Goal: Information Seeking & Learning: Learn about a topic

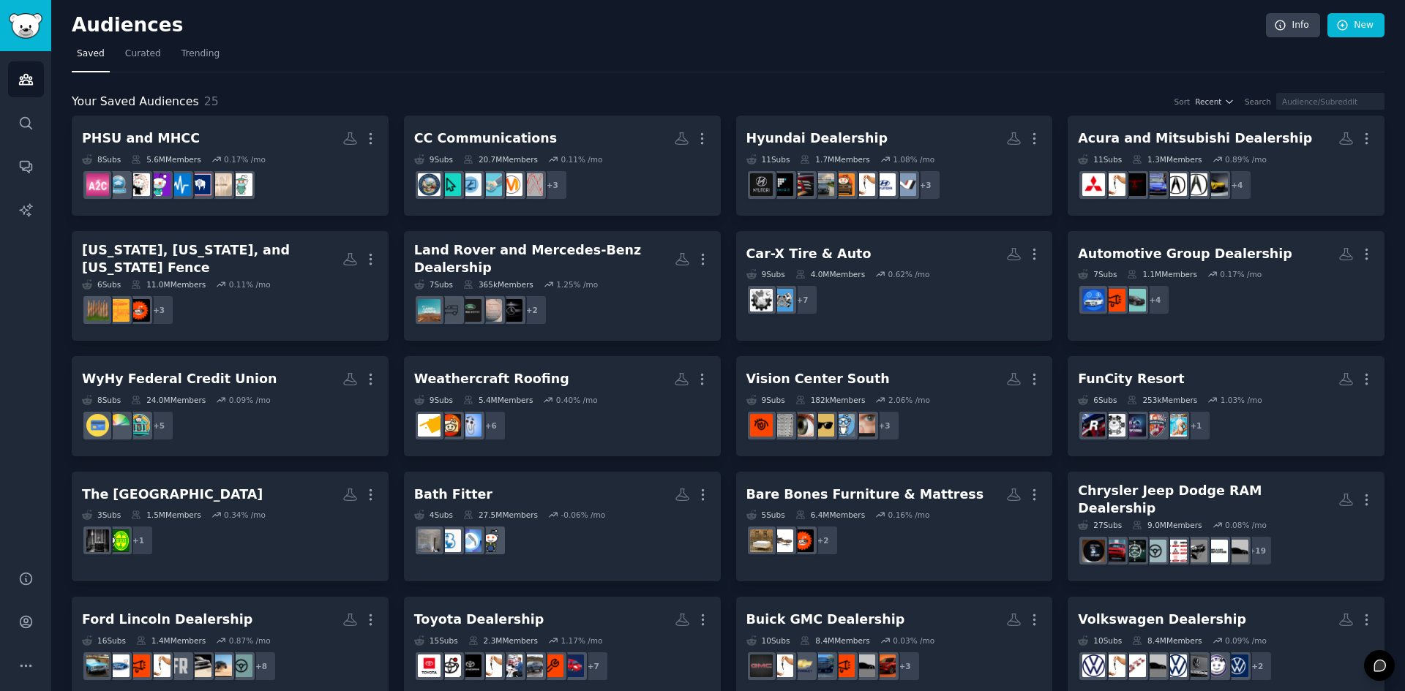
click at [864, 55] on nav "Saved Curated Trending" at bounding box center [728, 57] width 1313 height 30
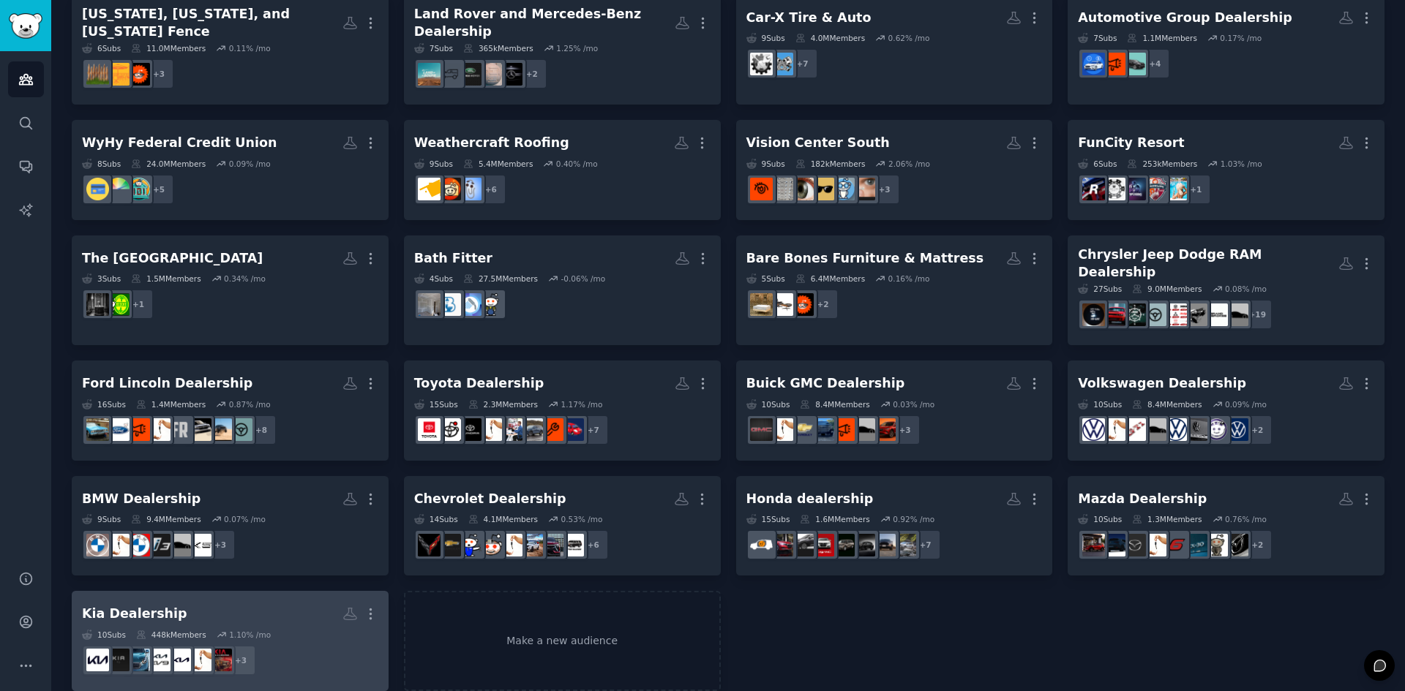
click at [142, 605] on div "Kia Dealership" at bounding box center [134, 614] width 105 height 18
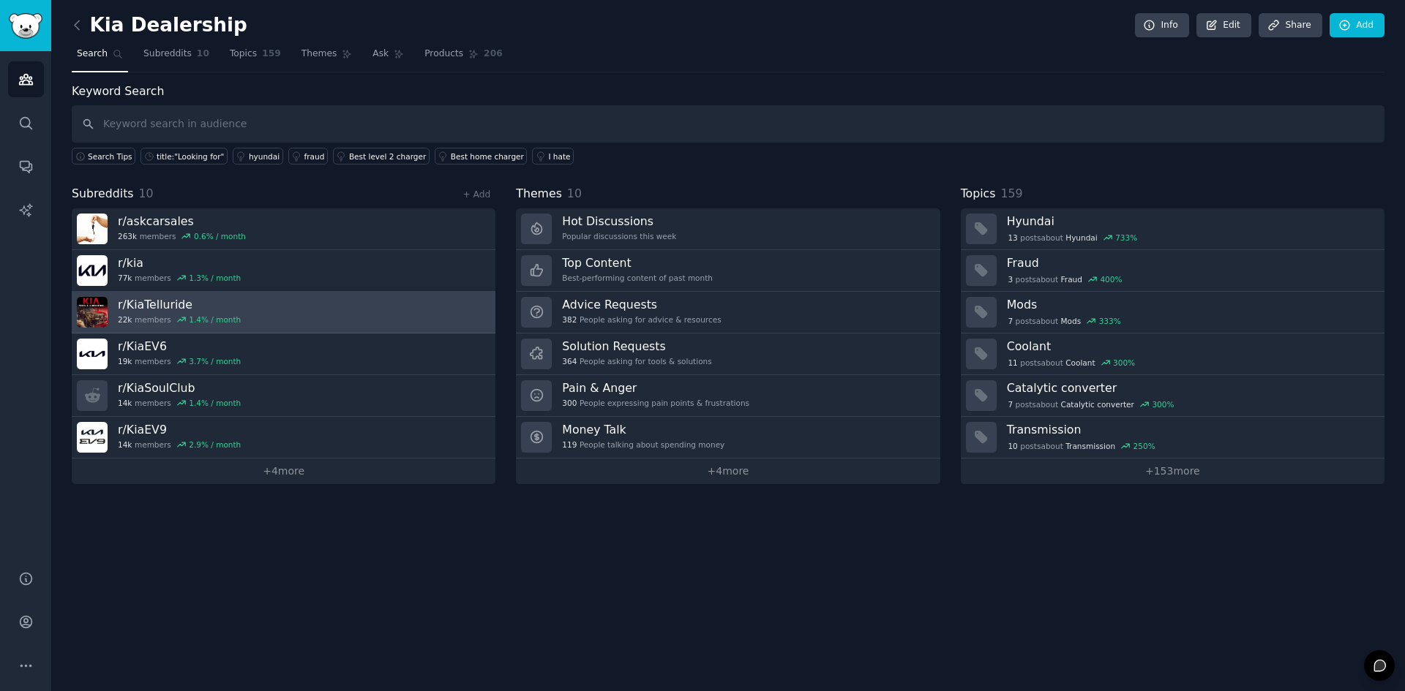
click at [253, 301] on link "r/ KiaTelluride 22k members 1.4 % / month" at bounding box center [284, 313] width 424 height 42
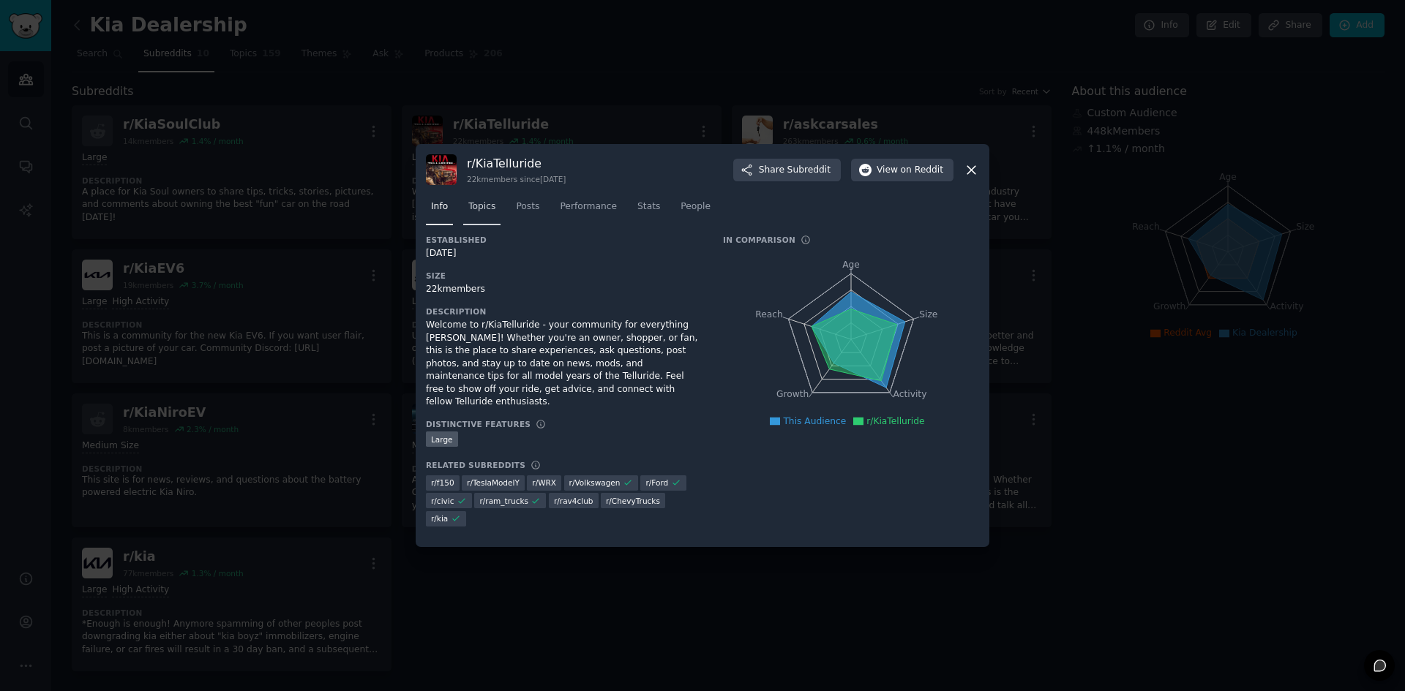
click at [470, 209] on span "Topics" at bounding box center [481, 206] width 27 height 13
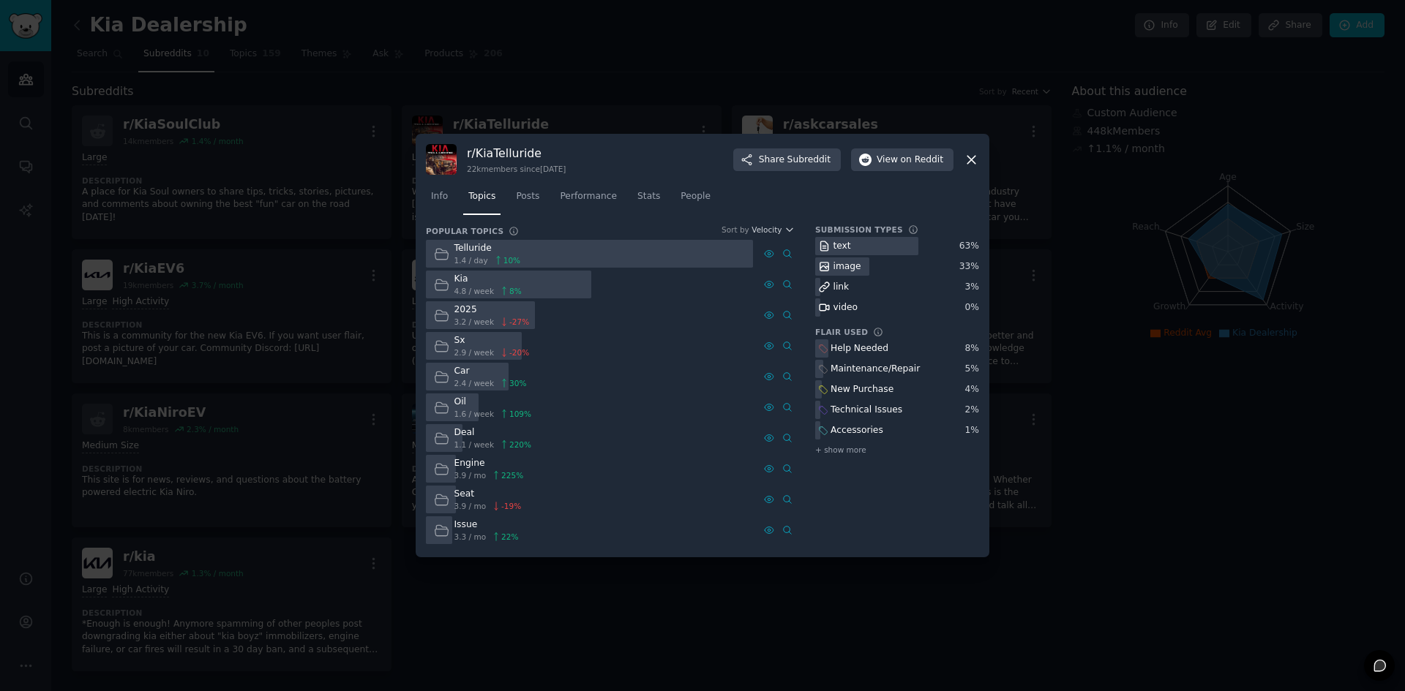
click at [969, 165] on icon at bounding box center [971, 159] width 15 height 15
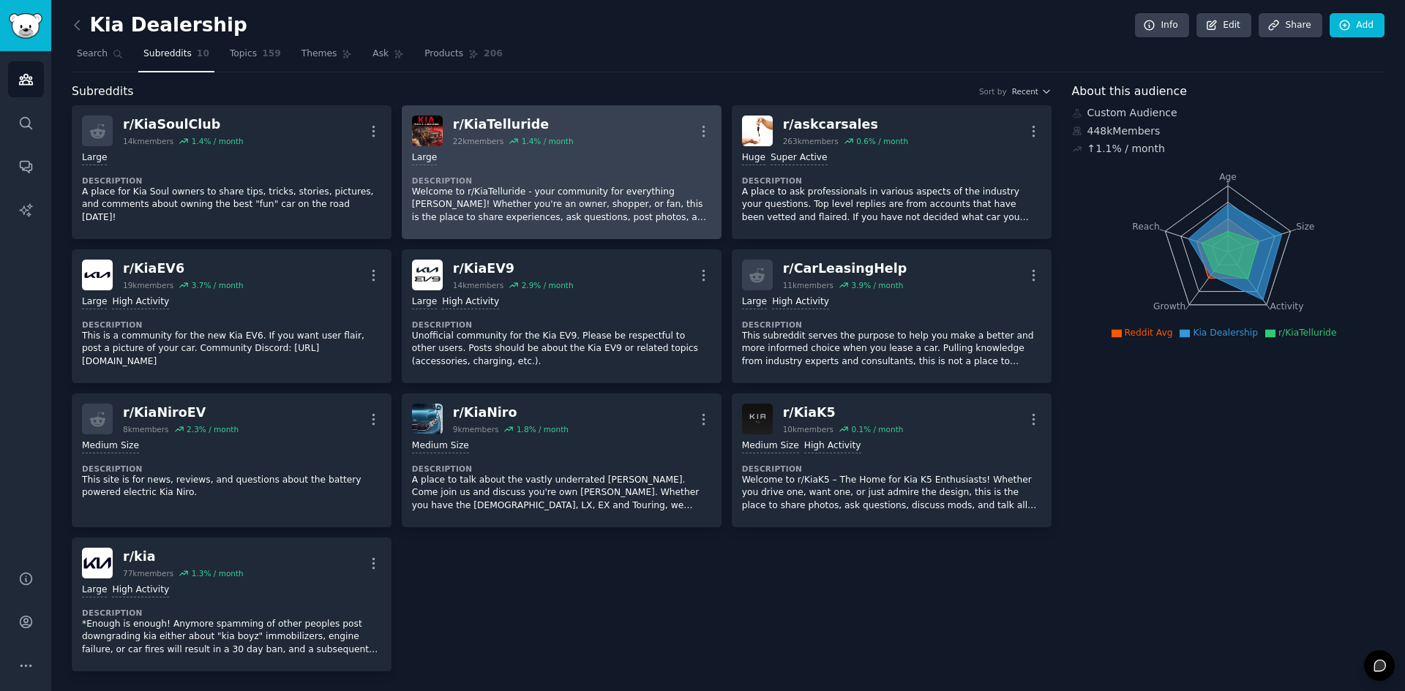
click at [547, 159] on div "Large" at bounding box center [561, 158] width 299 height 14
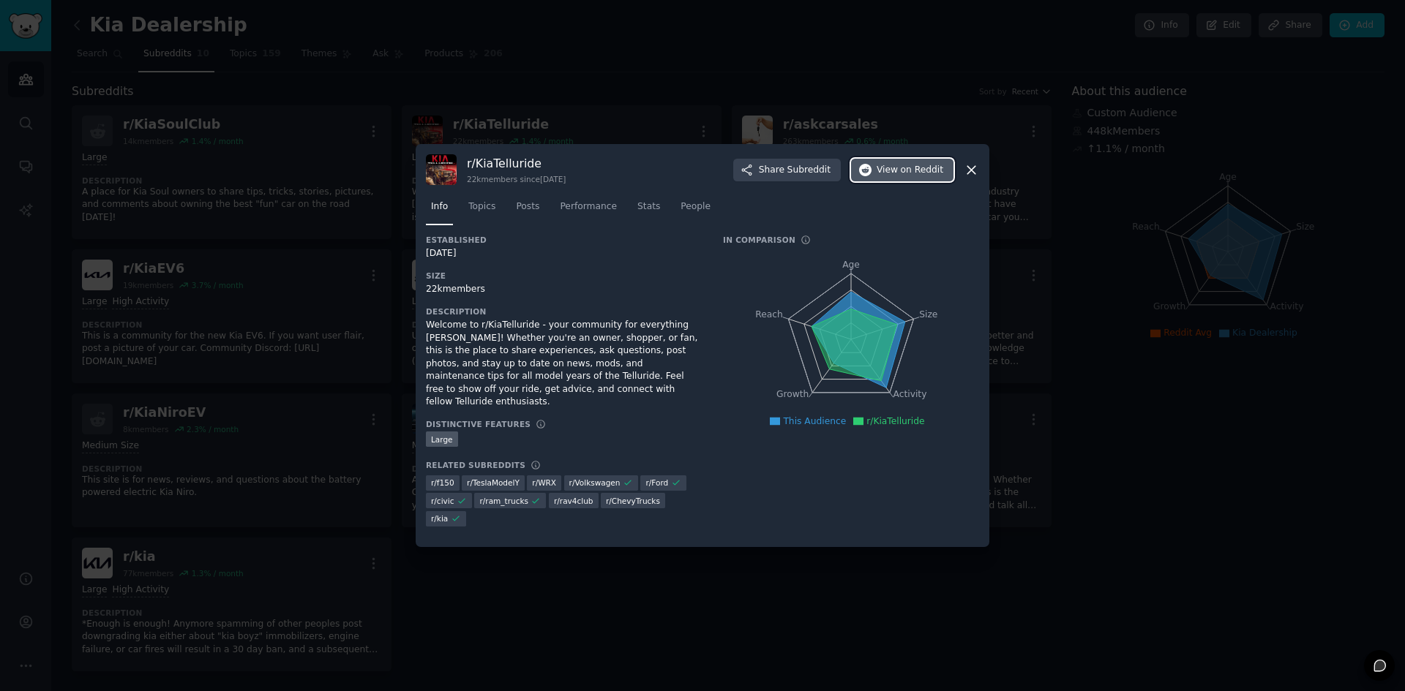
click at [888, 172] on span "View on Reddit" at bounding box center [910, 170] width 67 height 13
click at [479, 209] on span "Topics" at bounding box center [481, 206] width 27 height 13
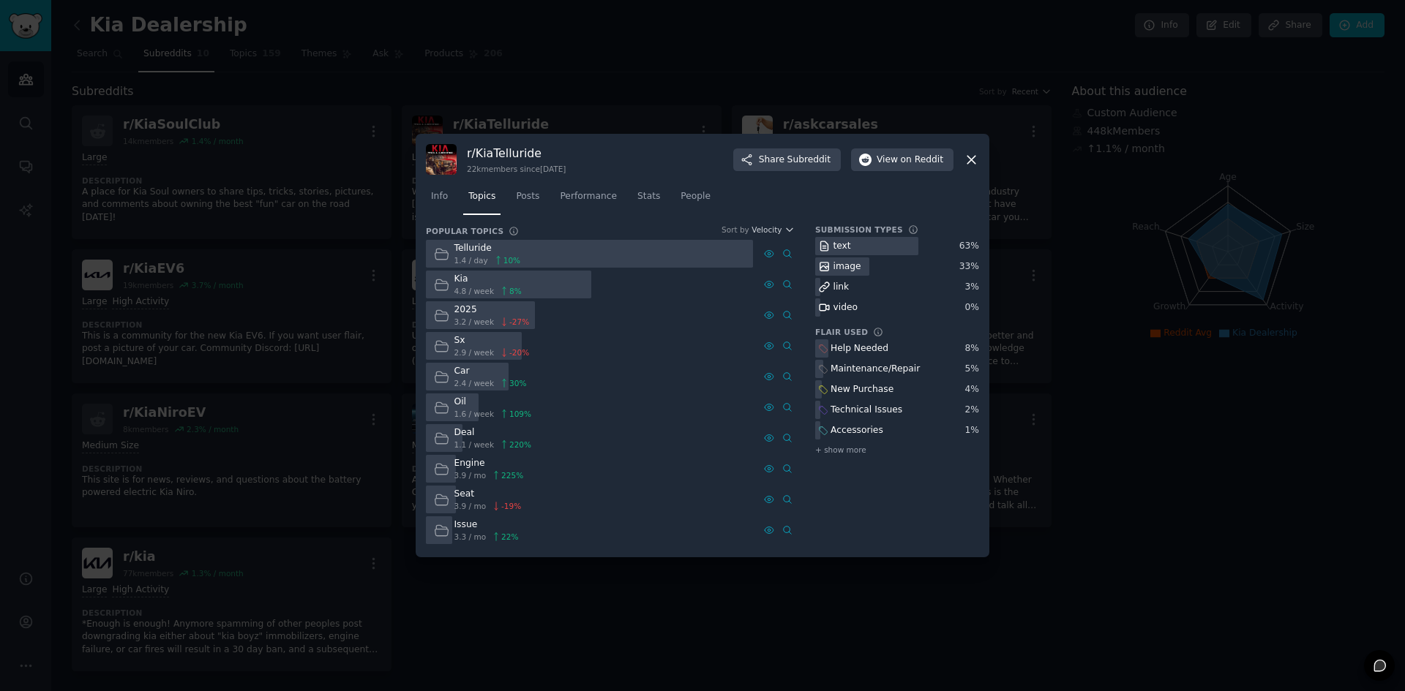
click at [969, 157] on icon at bounding box center [971, 160] width 8 height 8
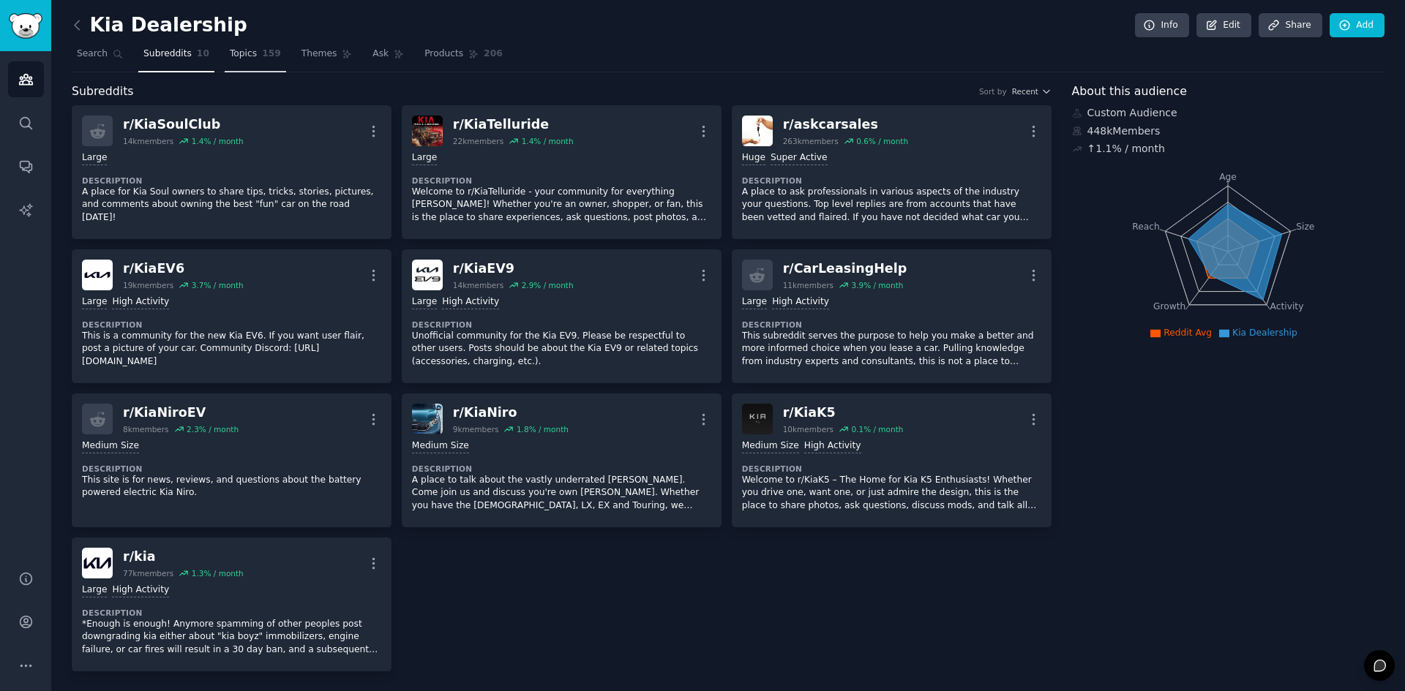
click at [266, 53] on link "Topics 159" at bounding box center [255, 57] width 61 height 30
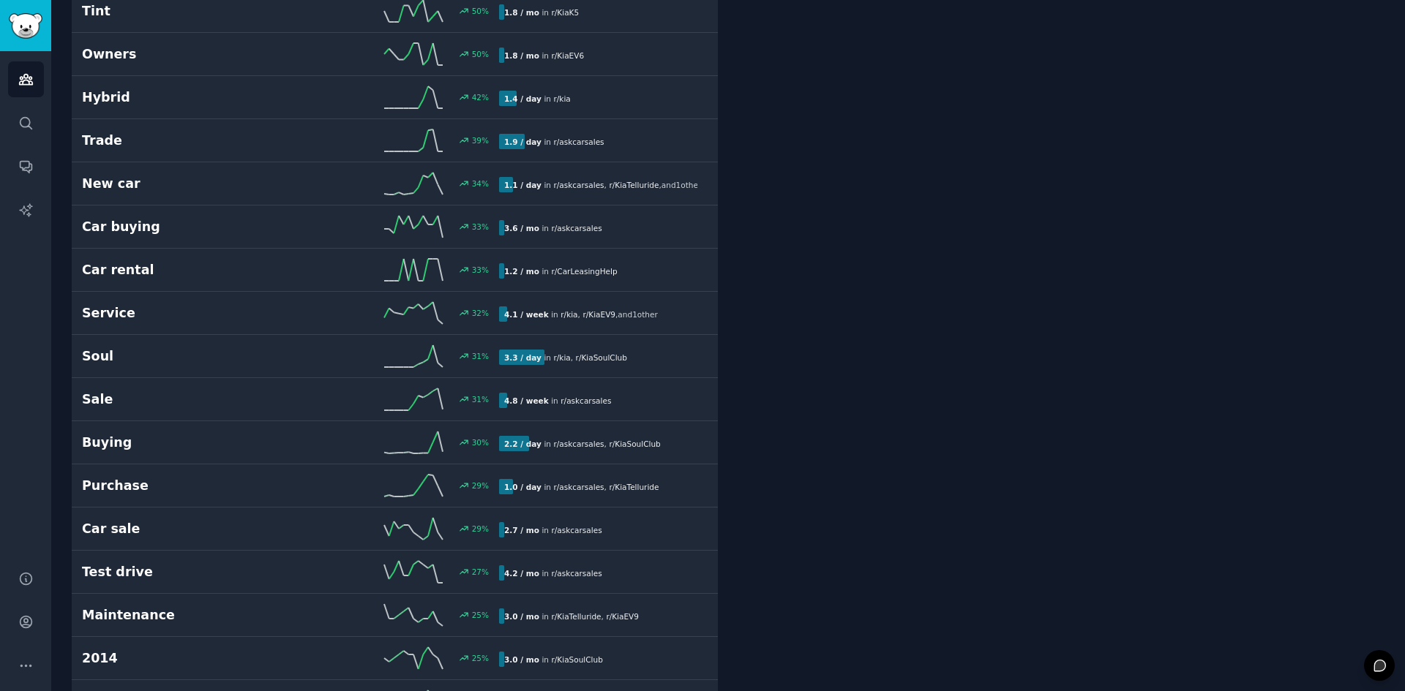
scroll to position [1756, 0]
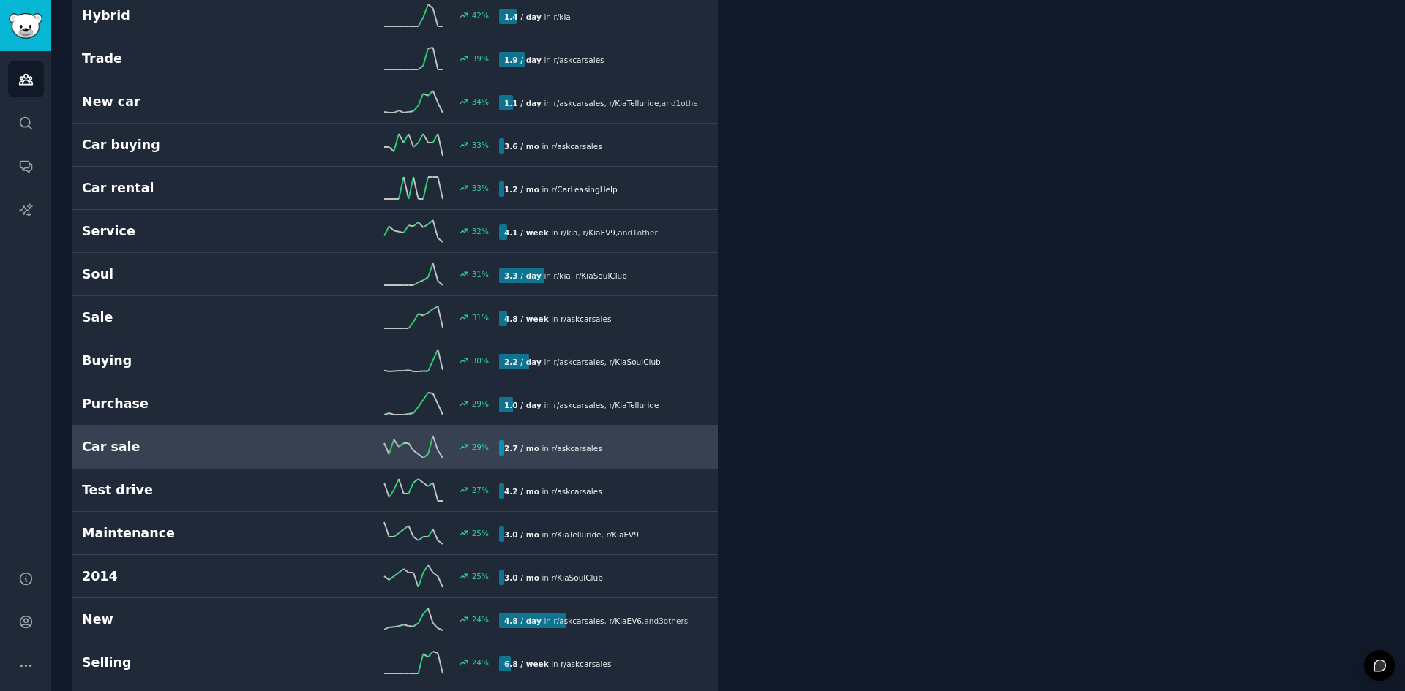
click at [408, 448] on icon at bounding box center [413, 447] width 59 height 22
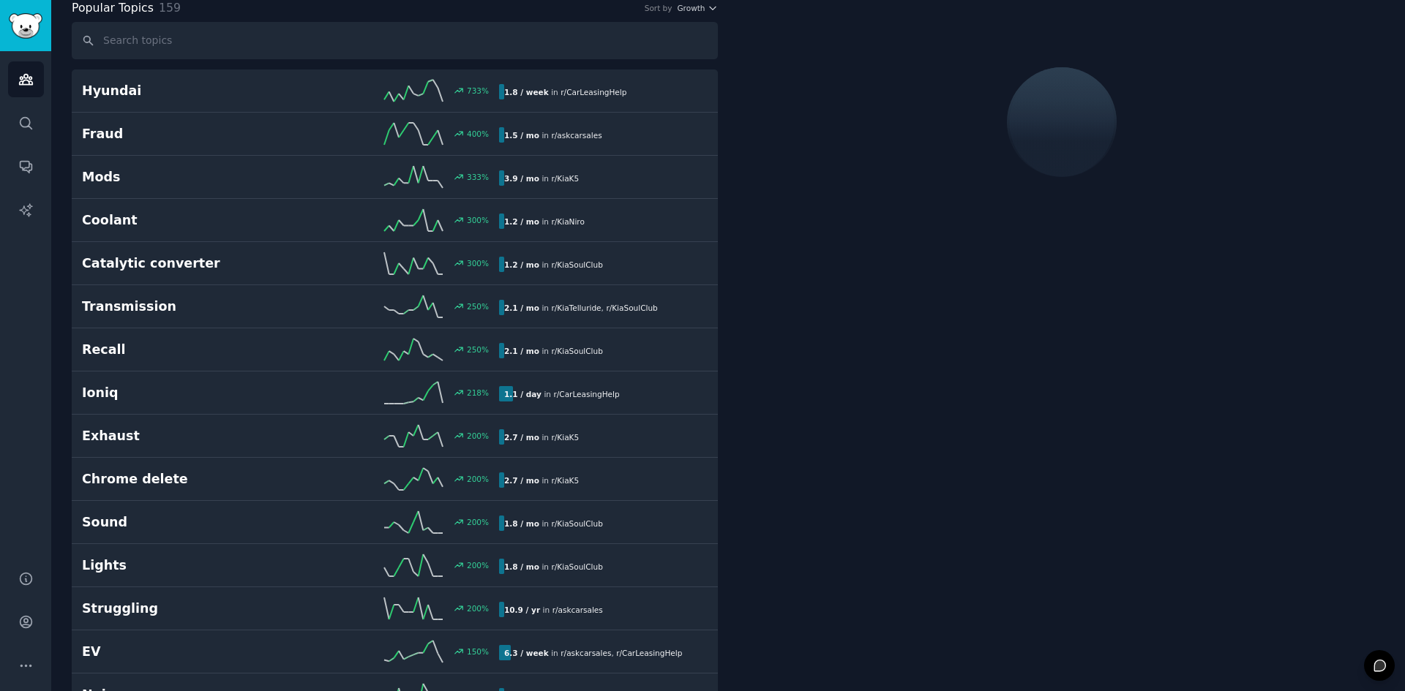
scroll to position [83, 0]
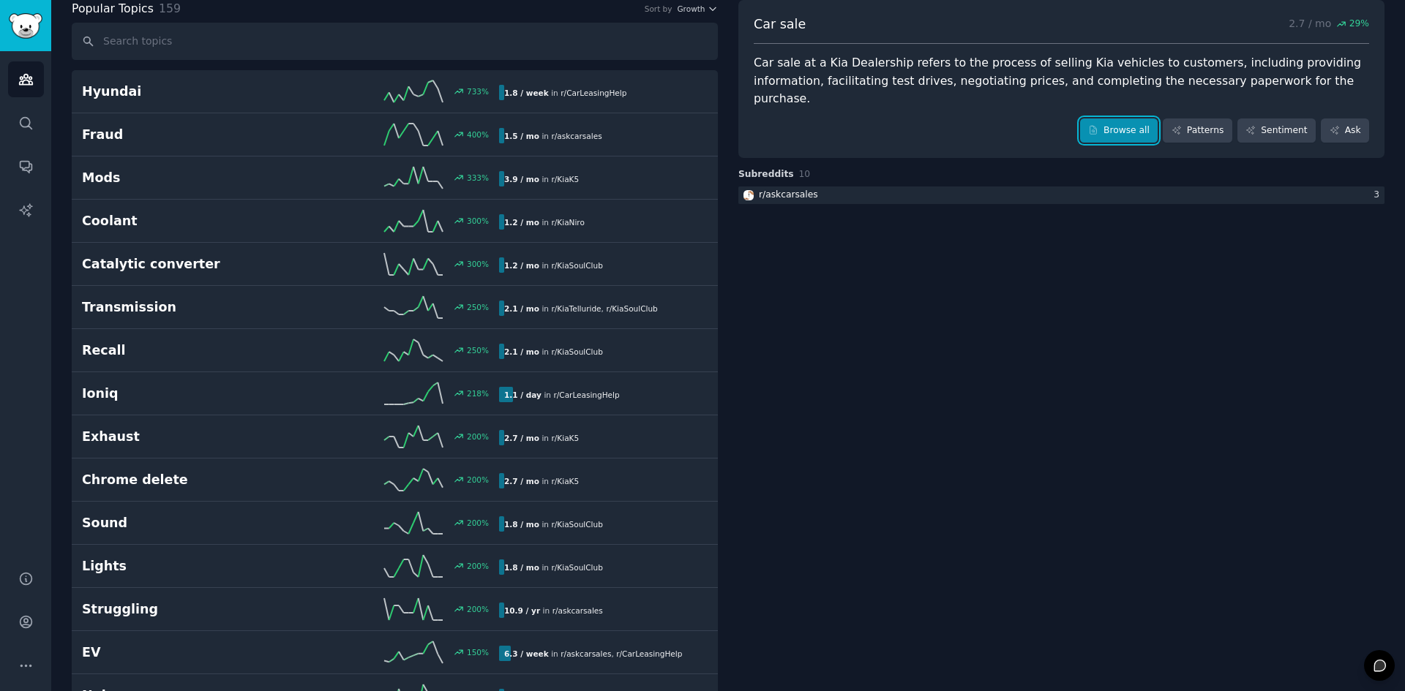
click at [1131, 119] on link "Browse all" at bounding box center [1119, 131] width 78 height 25
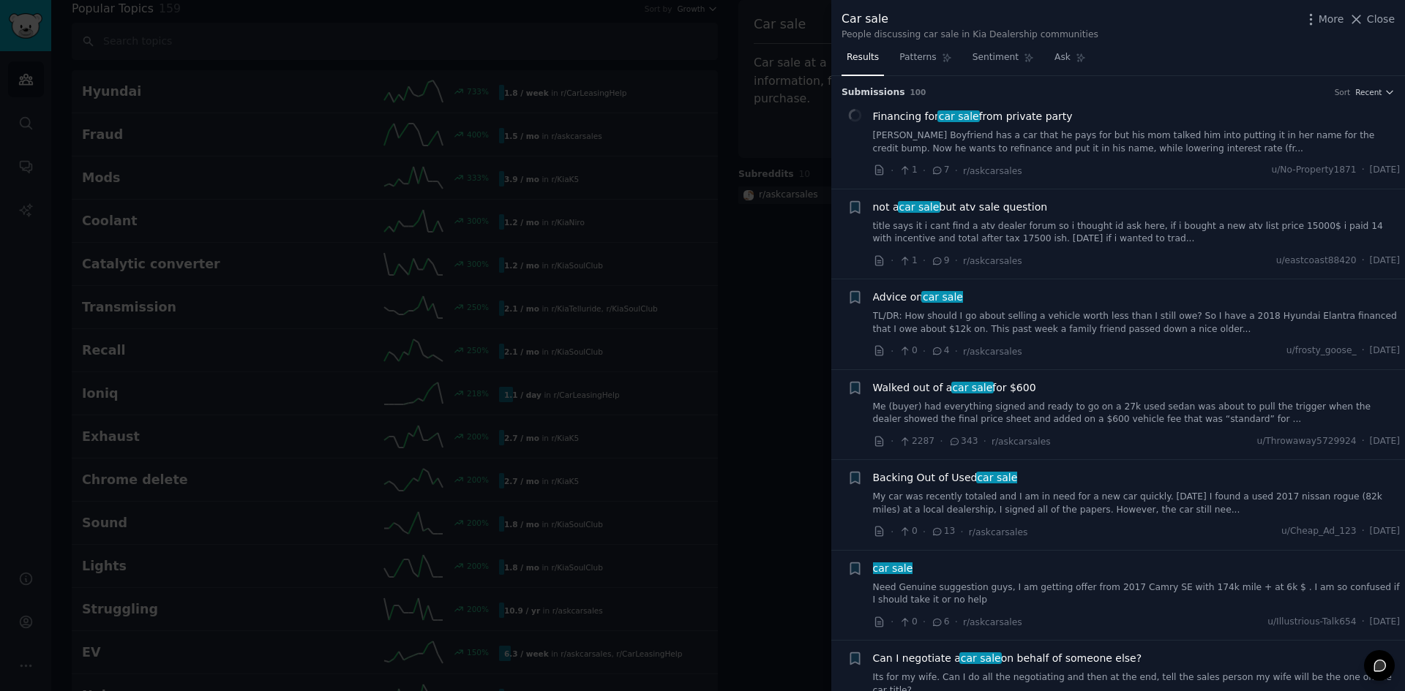
click at [971, 141] on link "[PERSON_NAME] Boyfriend has a car that he pays for but his mom talked him into …" at bounding box center [1137, 142] width 528 height 26
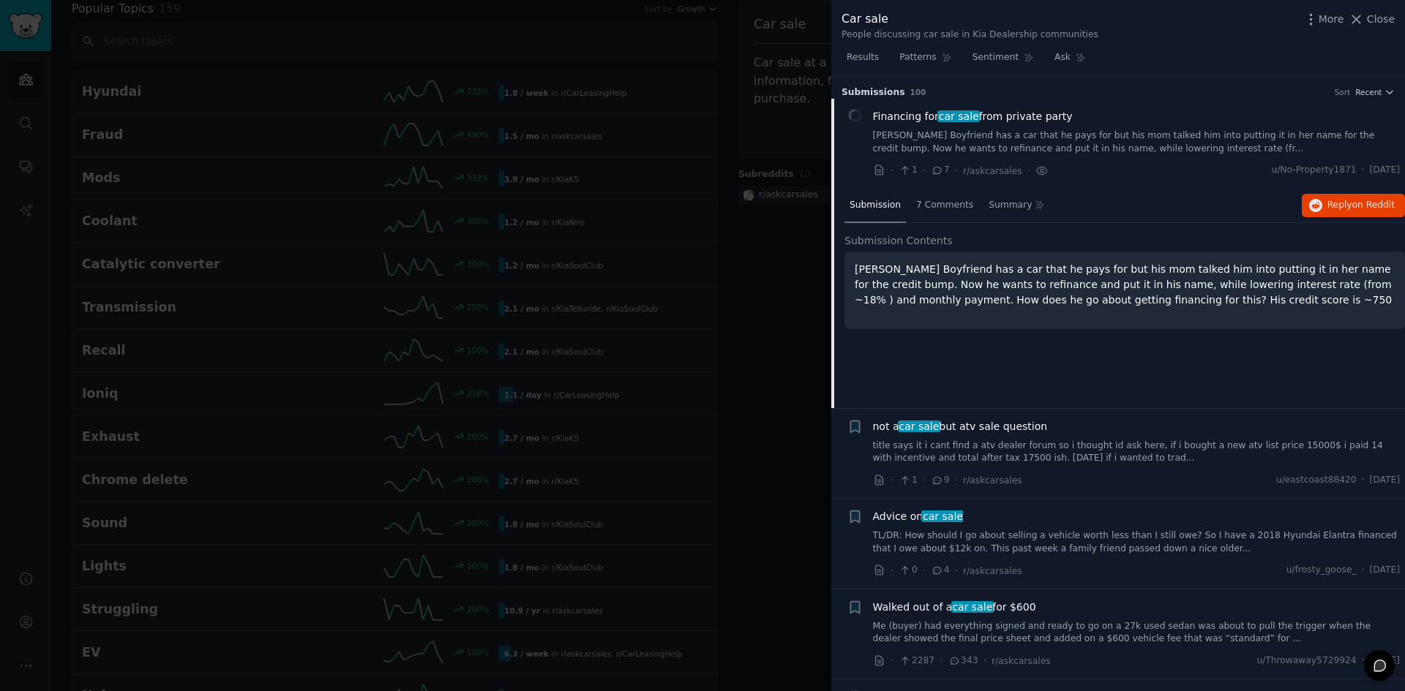
scroll to position [23, 0]
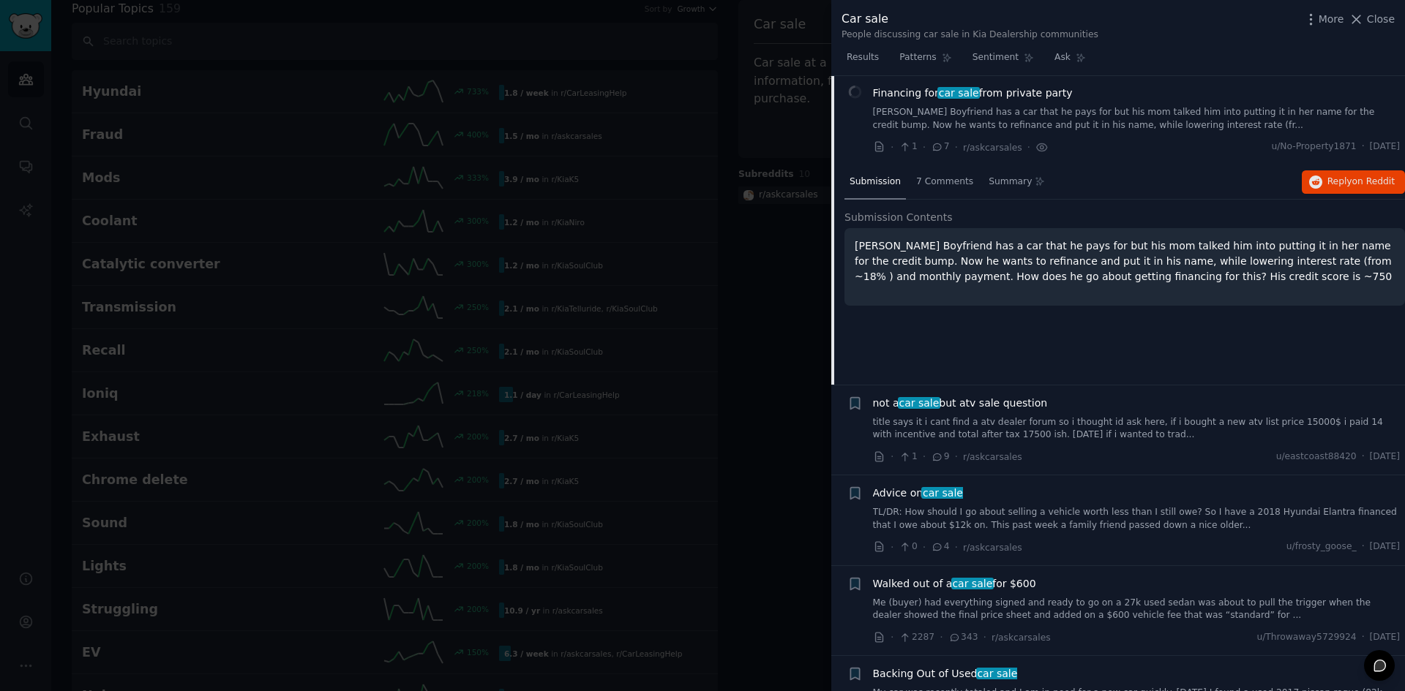
click at [1024, 268] on p "[PERSON_NAME] Boyfriend has a car that he pays for but his mom talked him into …" at bounding box center [1125, 262] width 540 height 46
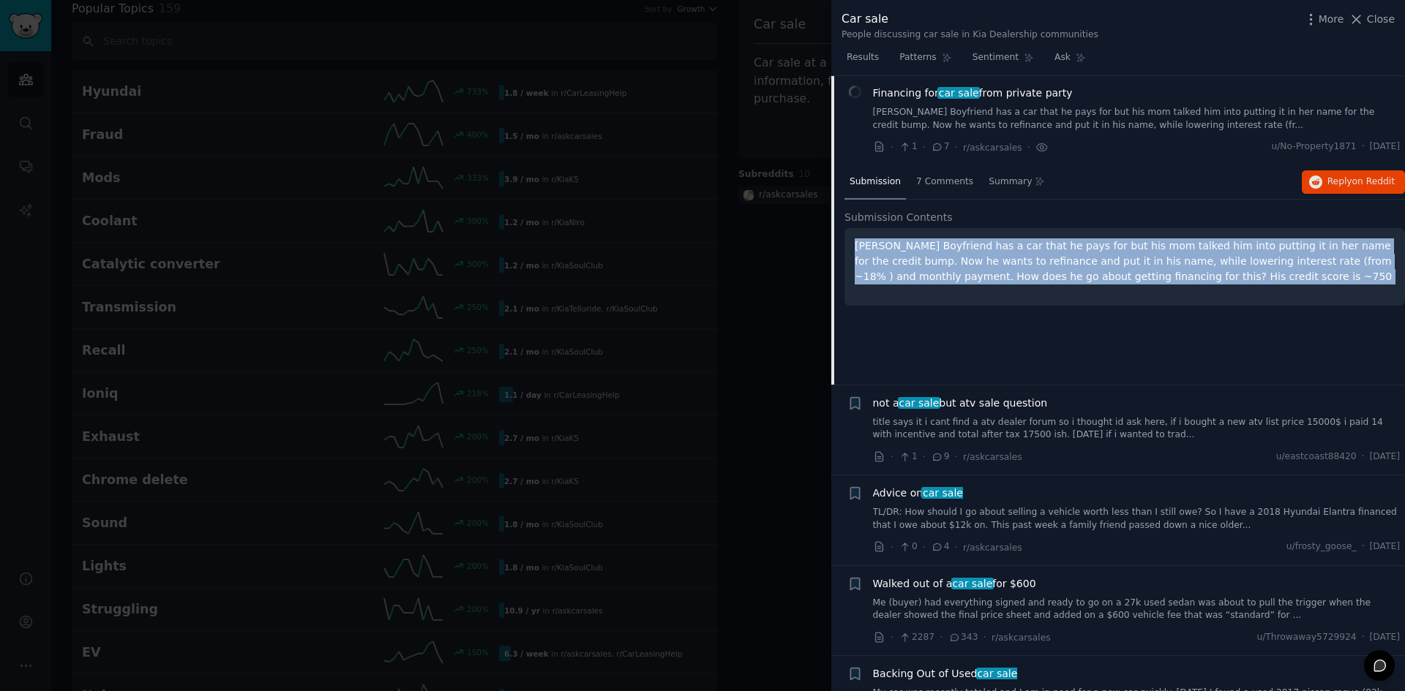
click at [1024, 268] on p "[PERSON_NAME] Boyfriend has a car that he pays for but his mom talked him into …" at bounding box center [1125, 262] width 540 height 46
click at [1021, 290] on div "[PERSON_NAME] Boyfriend has a car that he pays for but his mom talked him into …" at bounding box center [1124, 267] width 560 height 78
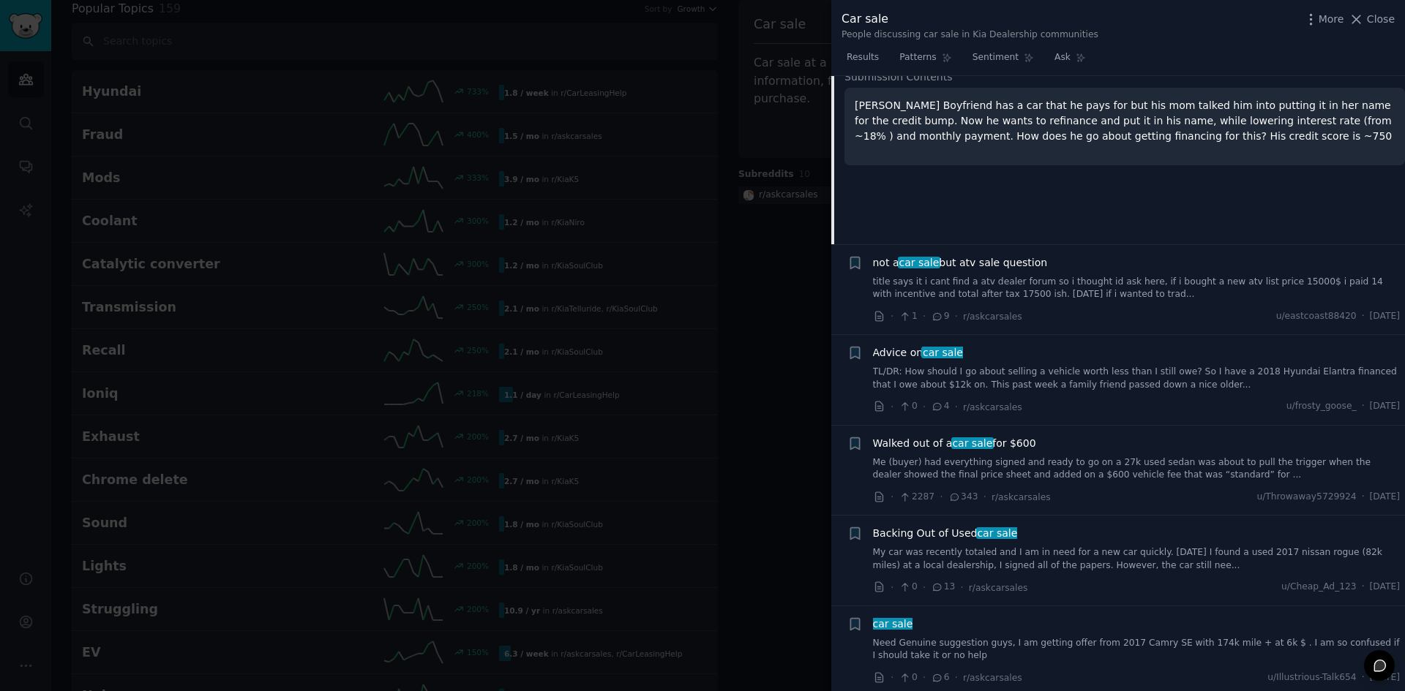
scroll to position [170, 0]
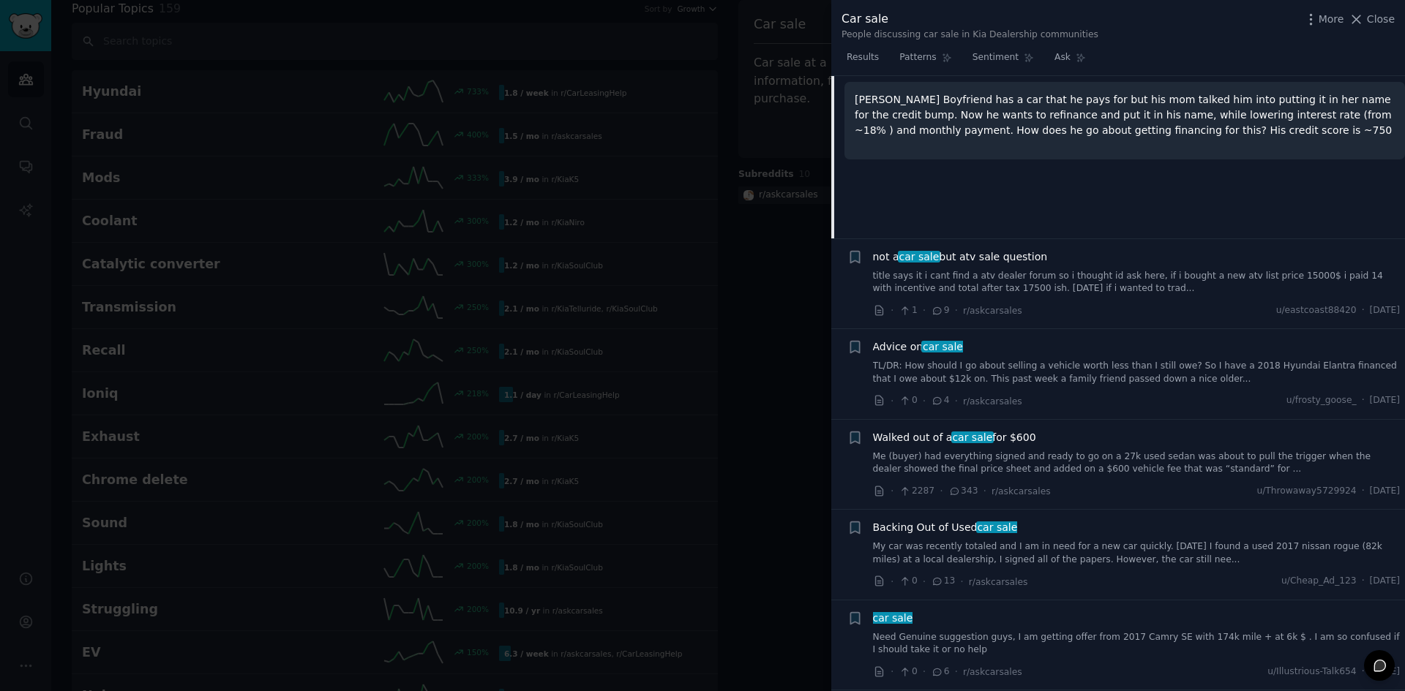
click at [724, 421] on div at bounding box center [702, 345] width 1405 height 691
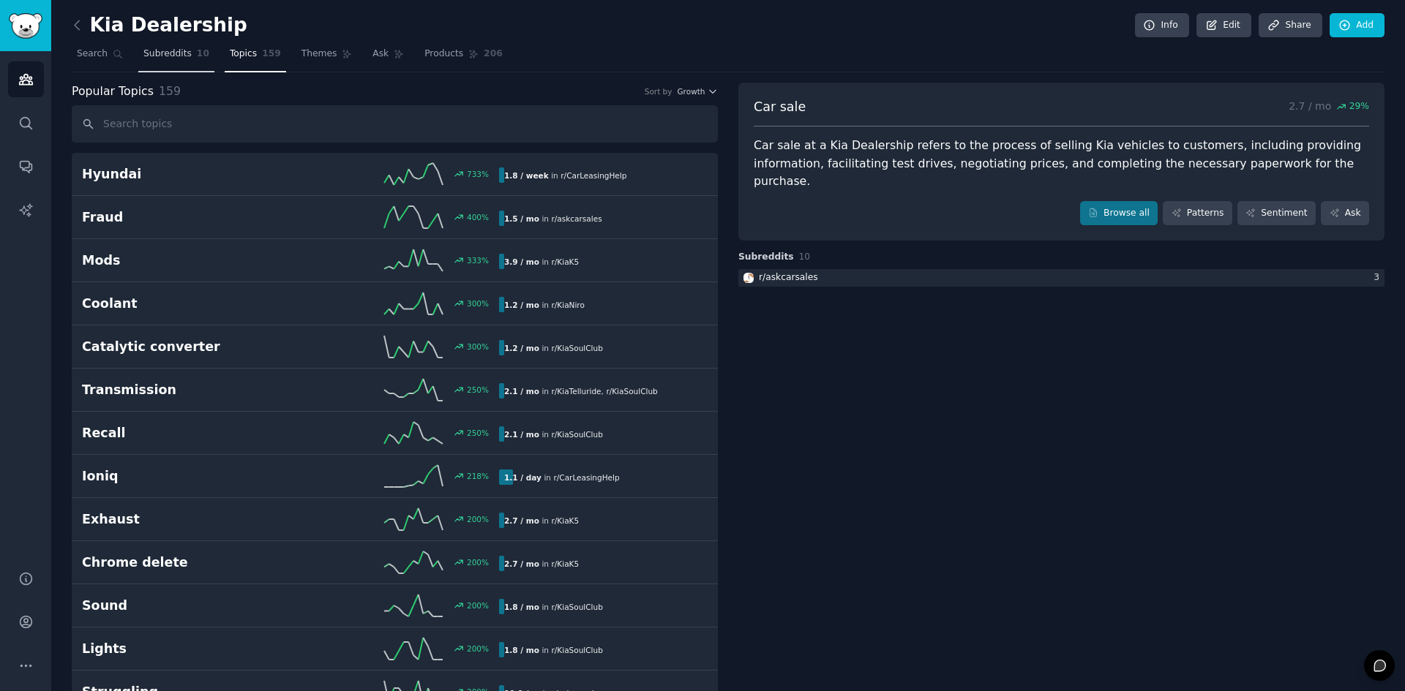
click at [188, 62] on link "Subreddits 10" at bounding box center [176, 57] width 76 height 30
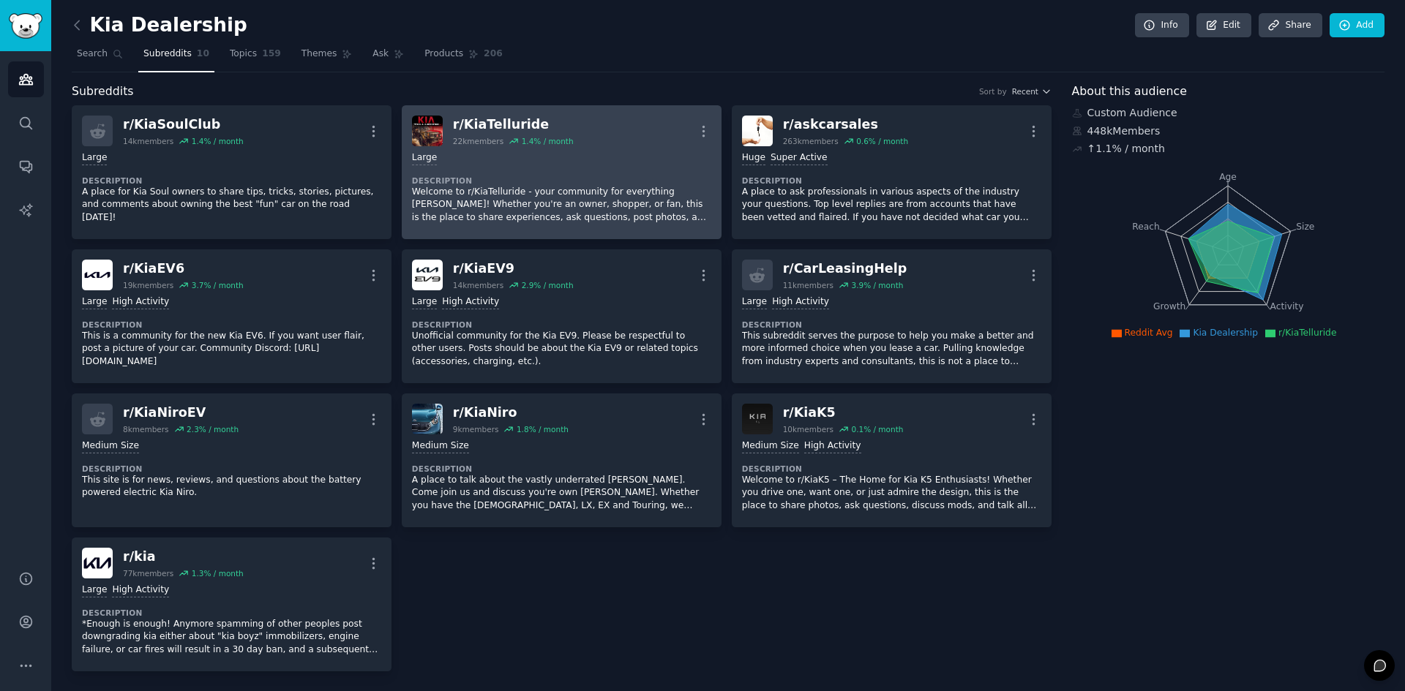
click at [534, 179] on dt "Description" at bounding box center [561, 181] width 299 height 10
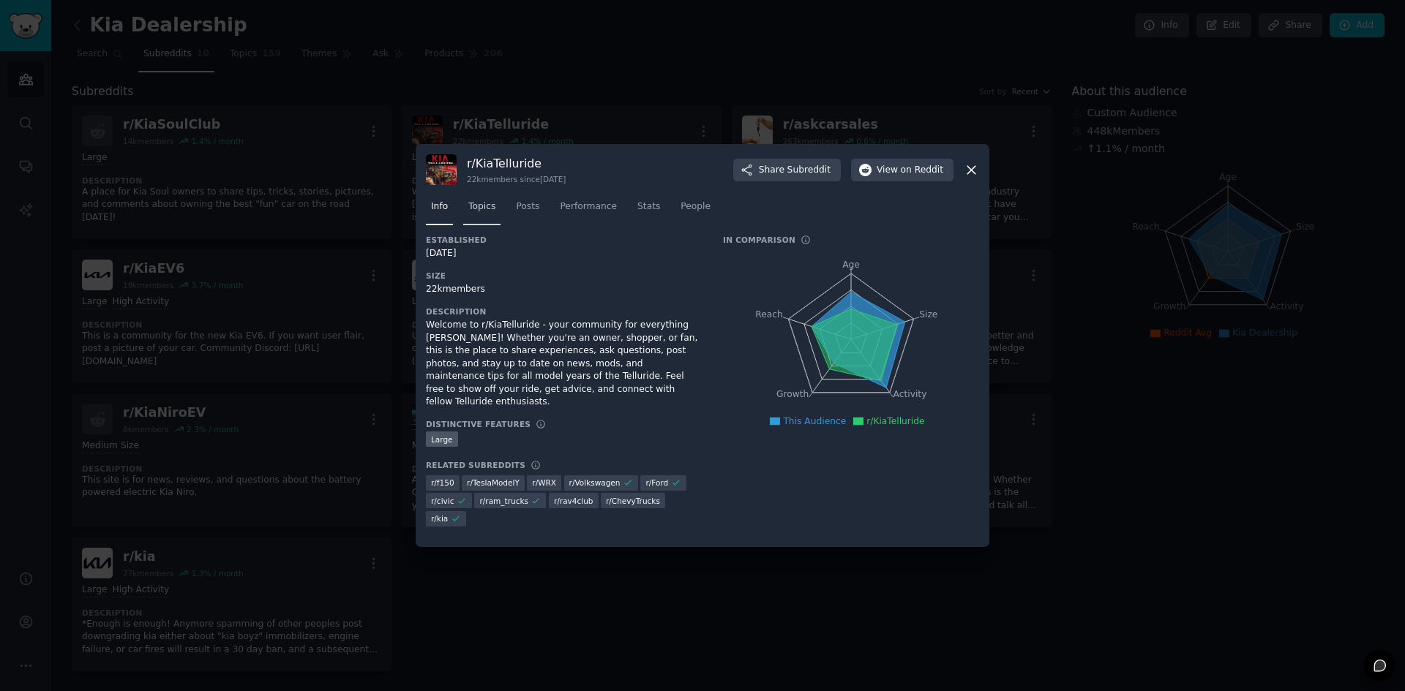
click at [482, 211] on span "Topics" at bounding box center [481, 206] width 27 height 13
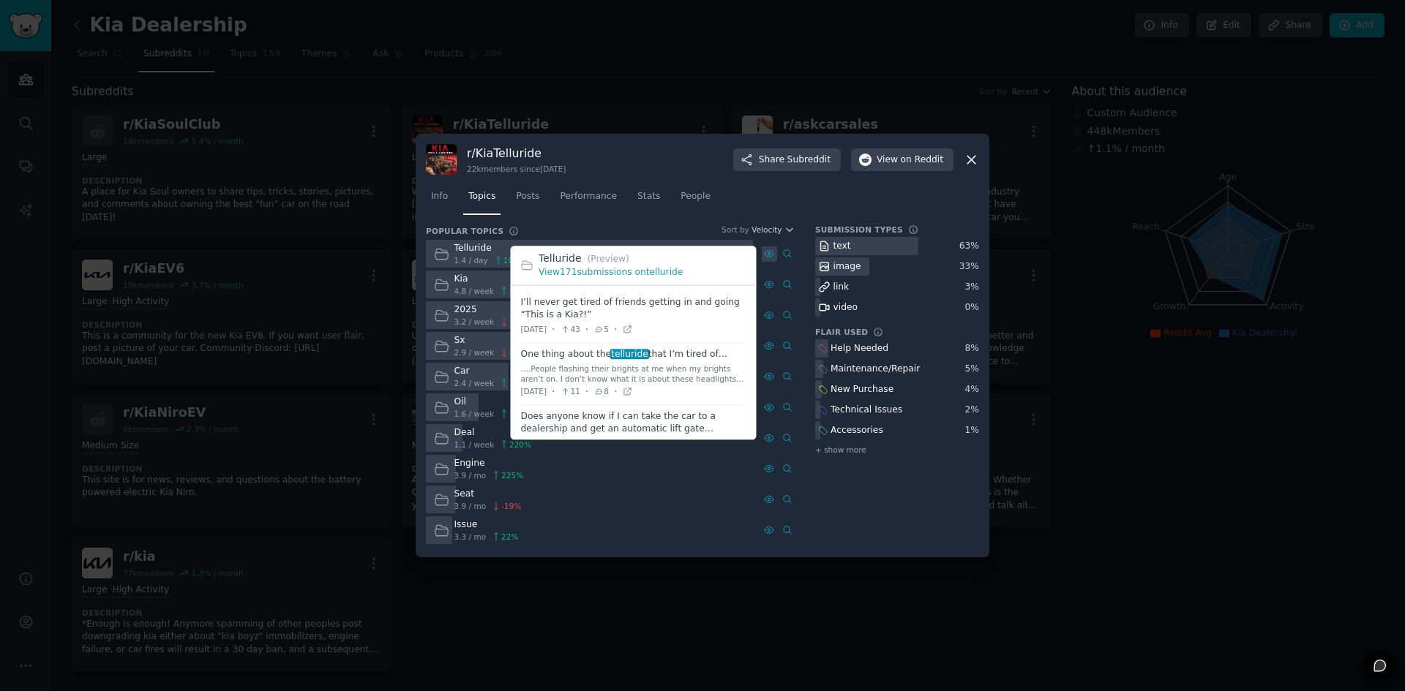
click at [774, 255] on div at bounding box center [769, 254] width 15 height 15
click at [644, 274] on link "View 171 submissions on telluride" at bounding box center [610, 273] width 144 height 10
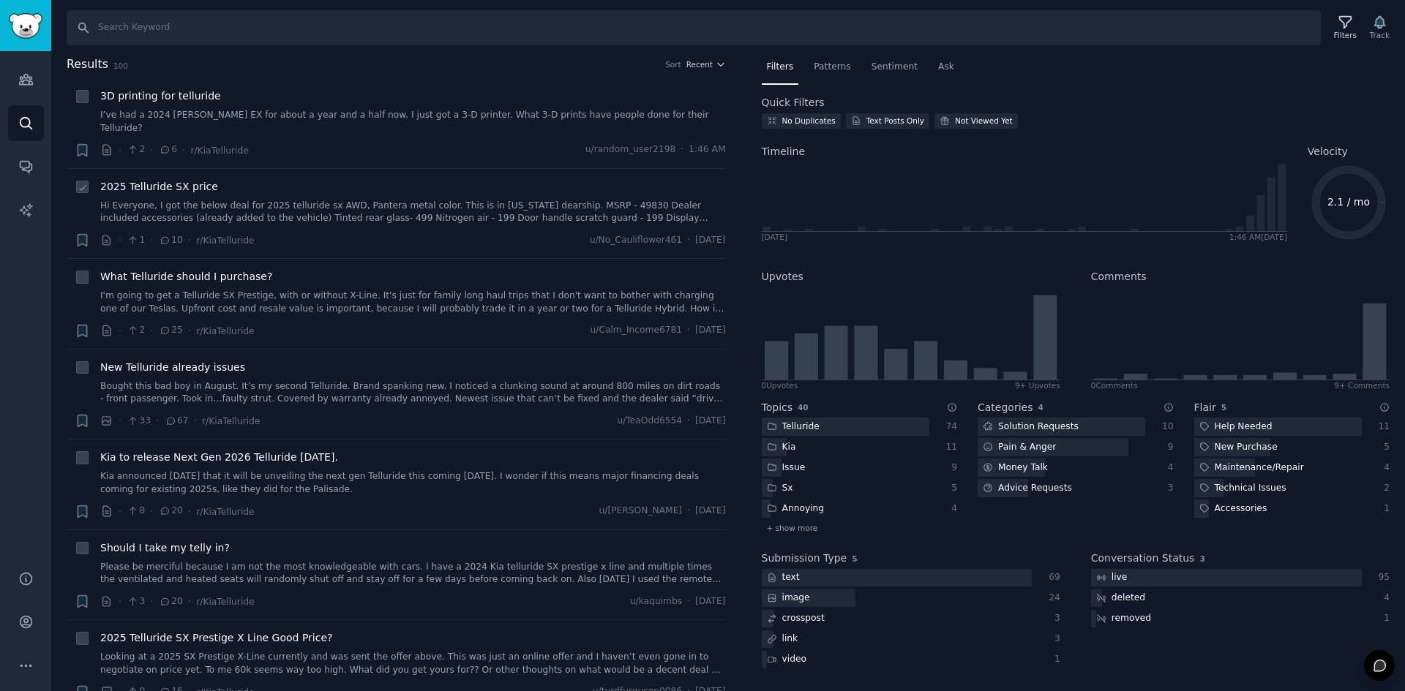
click at [271, 200] on link "Hi Everyone, I got the below deal for 2025 telluride sx AWD, Pantera metal colo…" at bounding box center [413, 213] width 626 height 26
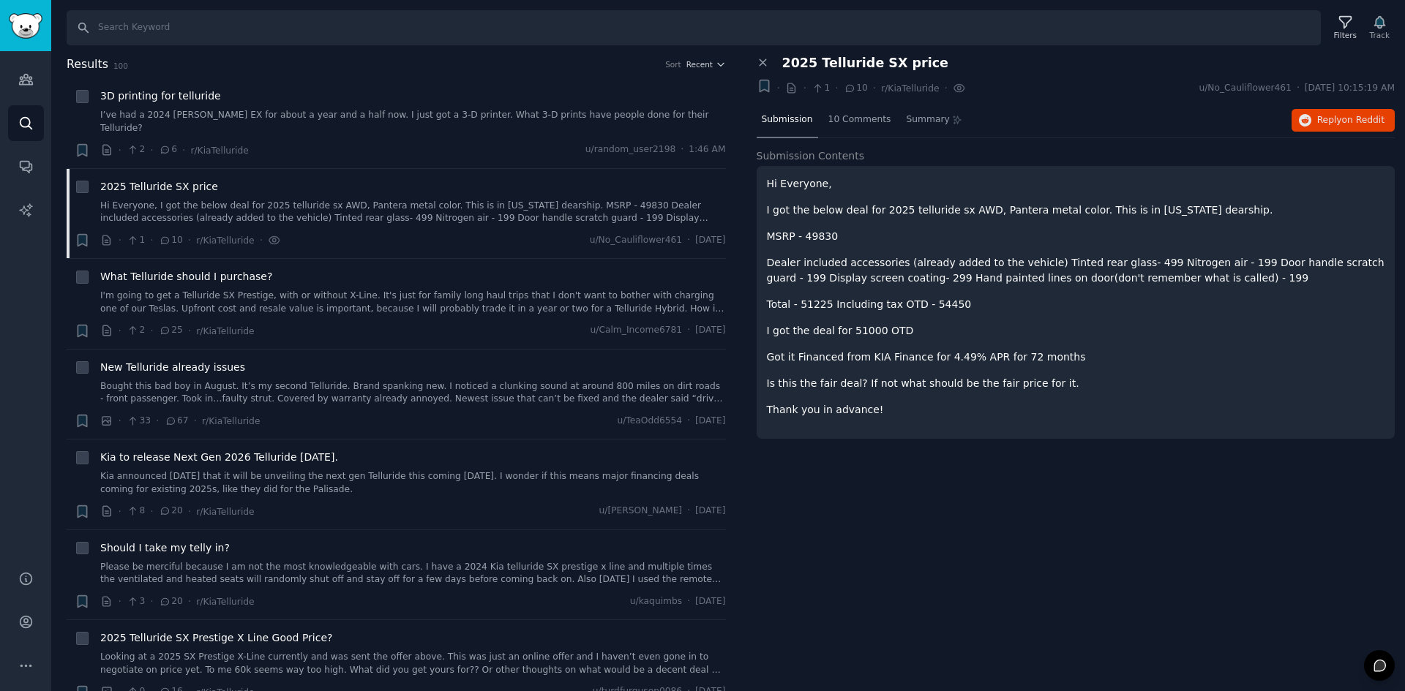
click at [826, 203] on p "I got the below deal for 2025 telluride sx AWD, Pantera metal color. This is in…" at bounding box center [1076, 210] width 618 height 15
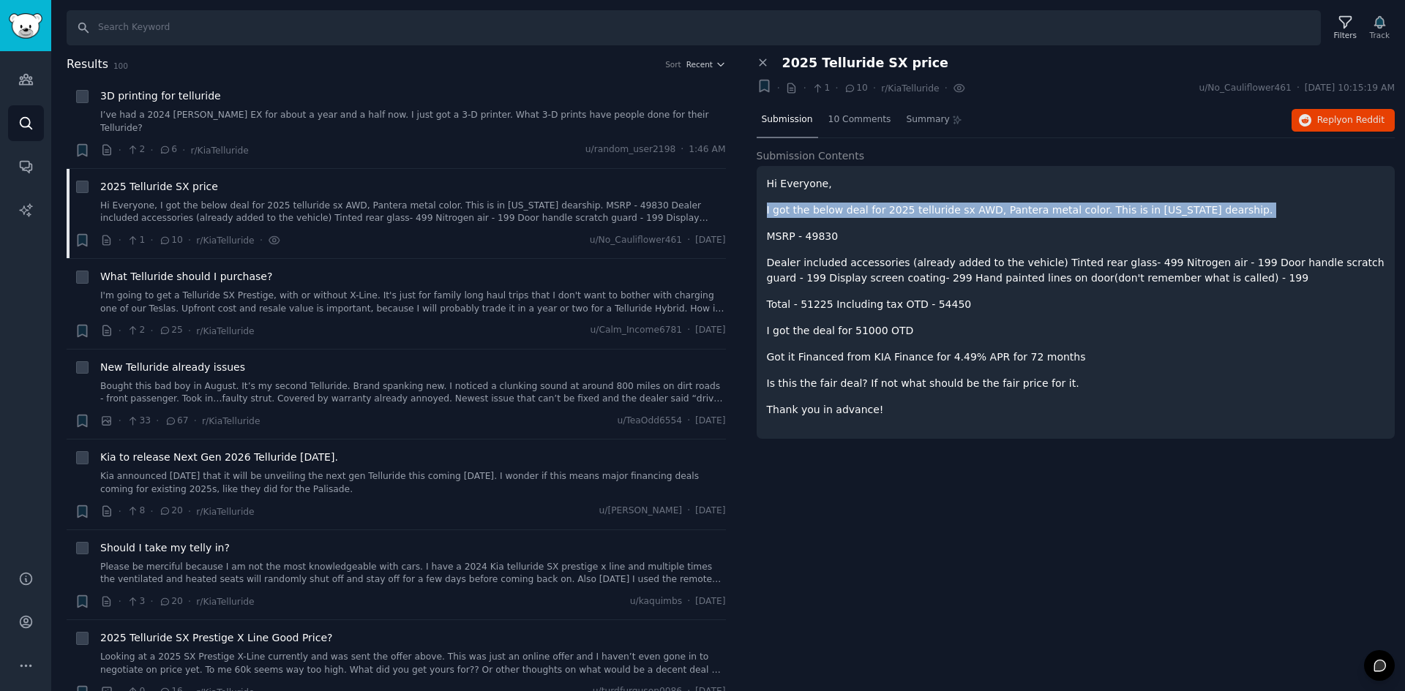
click at [826, 203] on p "I got the below deal for 2025 telluride sx AWD, Pantera metal color. This is in…" at bounding box center [1076, 210] width 618 height 15
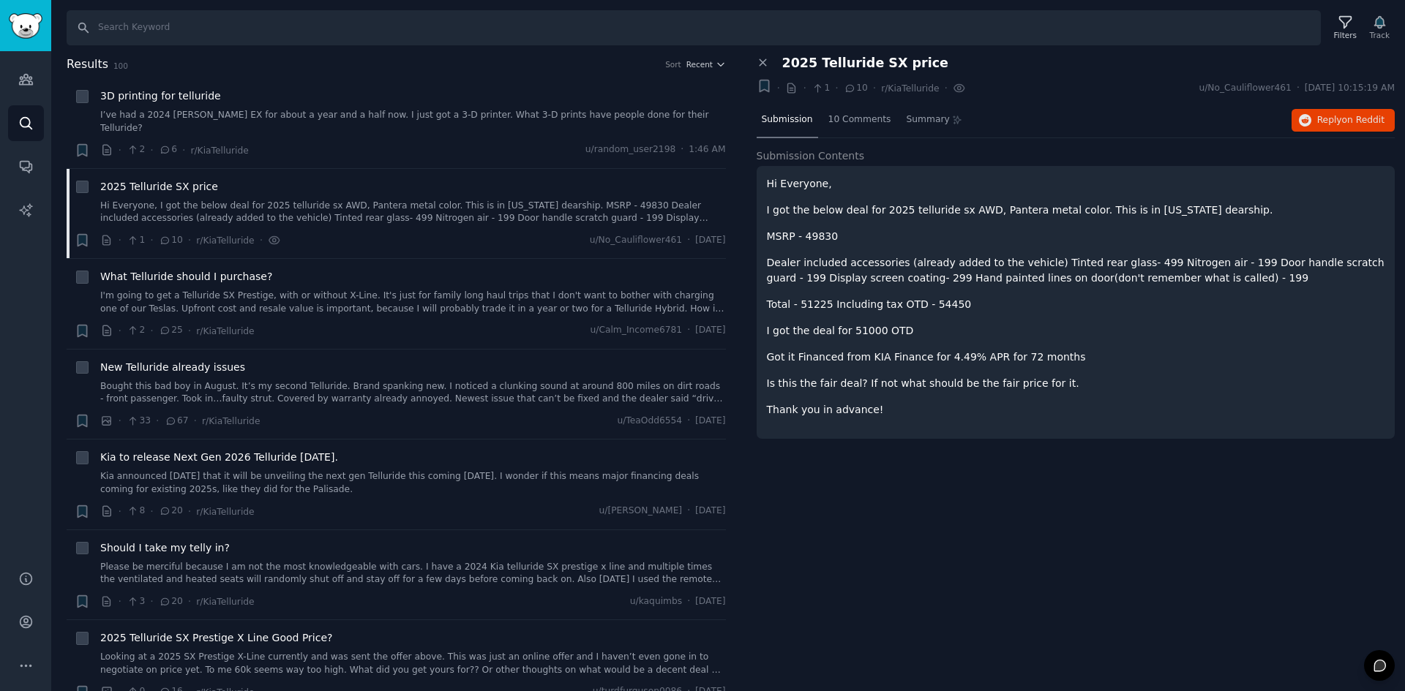
click at [867, 382] on p "Is this the fair deal? If not what should be the fair price for it." at bounding box center [1076, 383] width 618 height 15
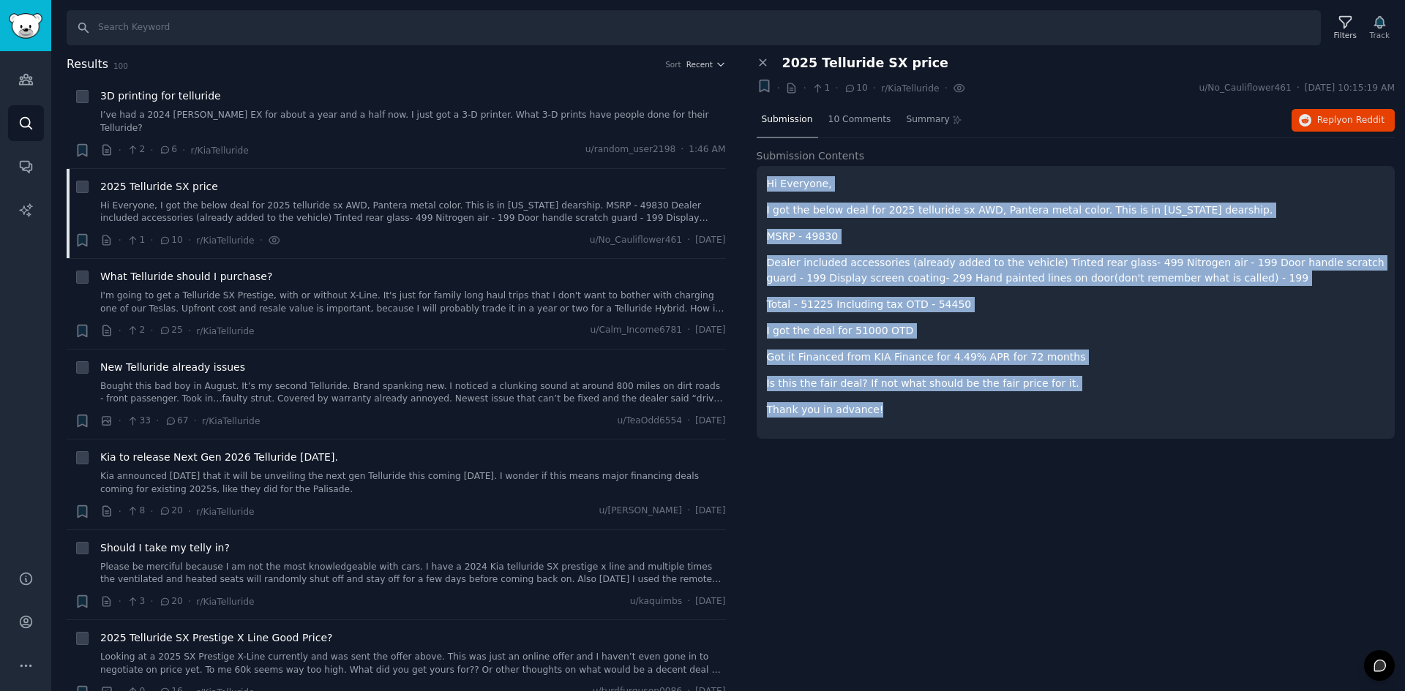
drag, startPoint x: 863, startPoint y: 405, endPoint x: 762, endPoint y: 181, distance: 245.6
click at [762, 181] on div "Hi Everyone, I got the below deal for 2025 telluride sx AWD, Pantera metal colo…" at bounding box center [1076, 302] width 639 height 273
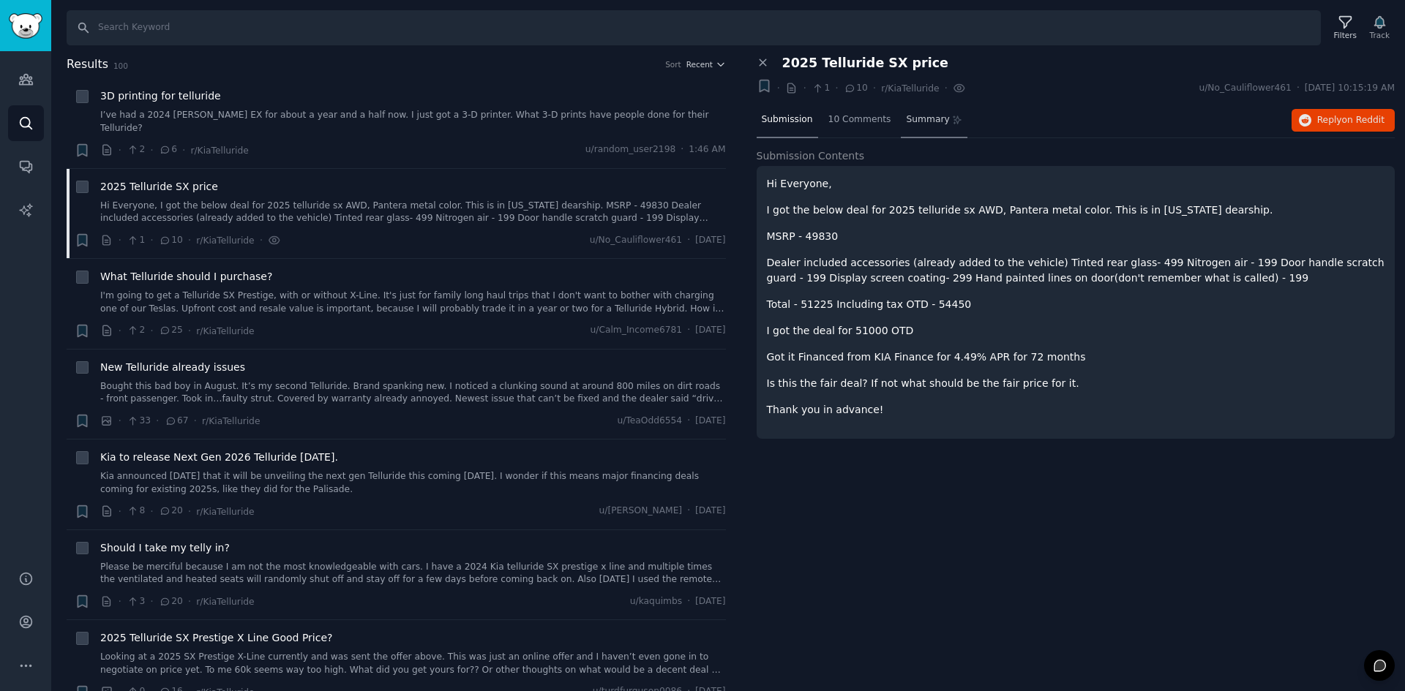
click at [910, 125] on span "Summary" at bounding box center [927, 119] width 43 height 13
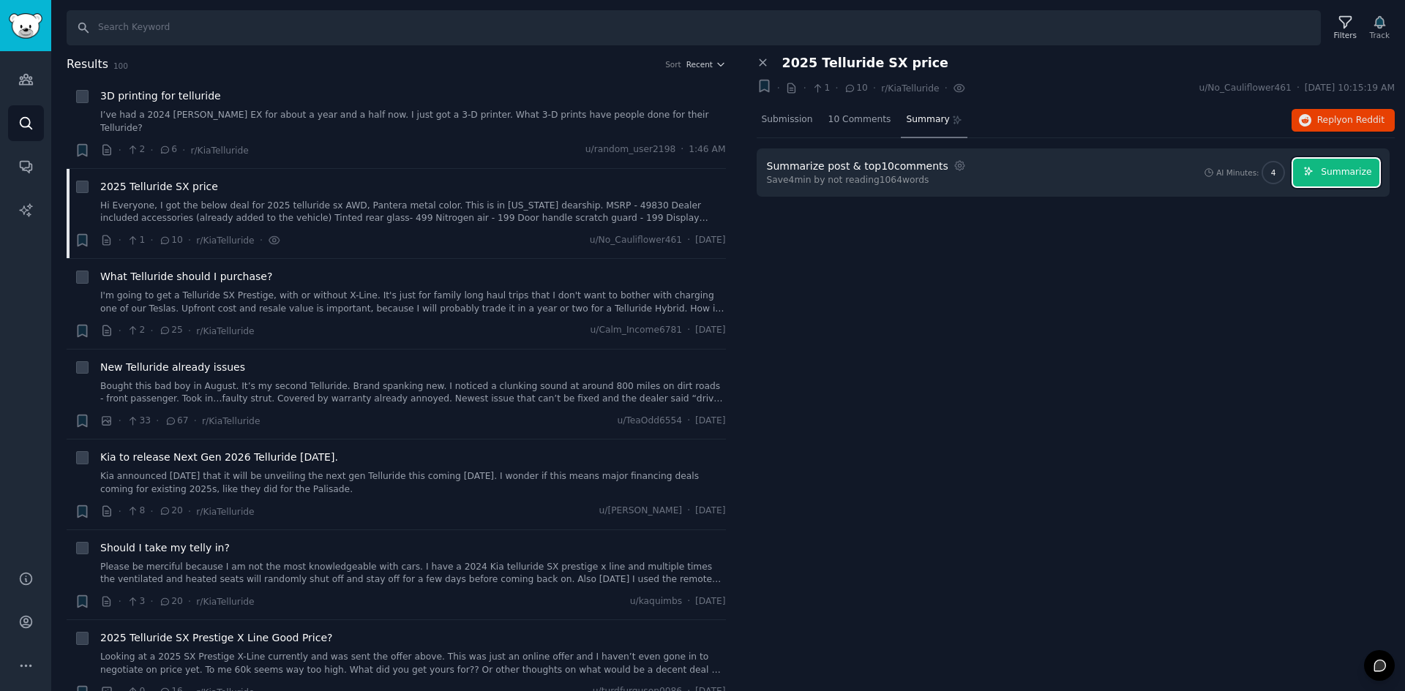
click at [1322, 173] on button "Summarize" at bounding box center [1336, 173] width 86 height 29
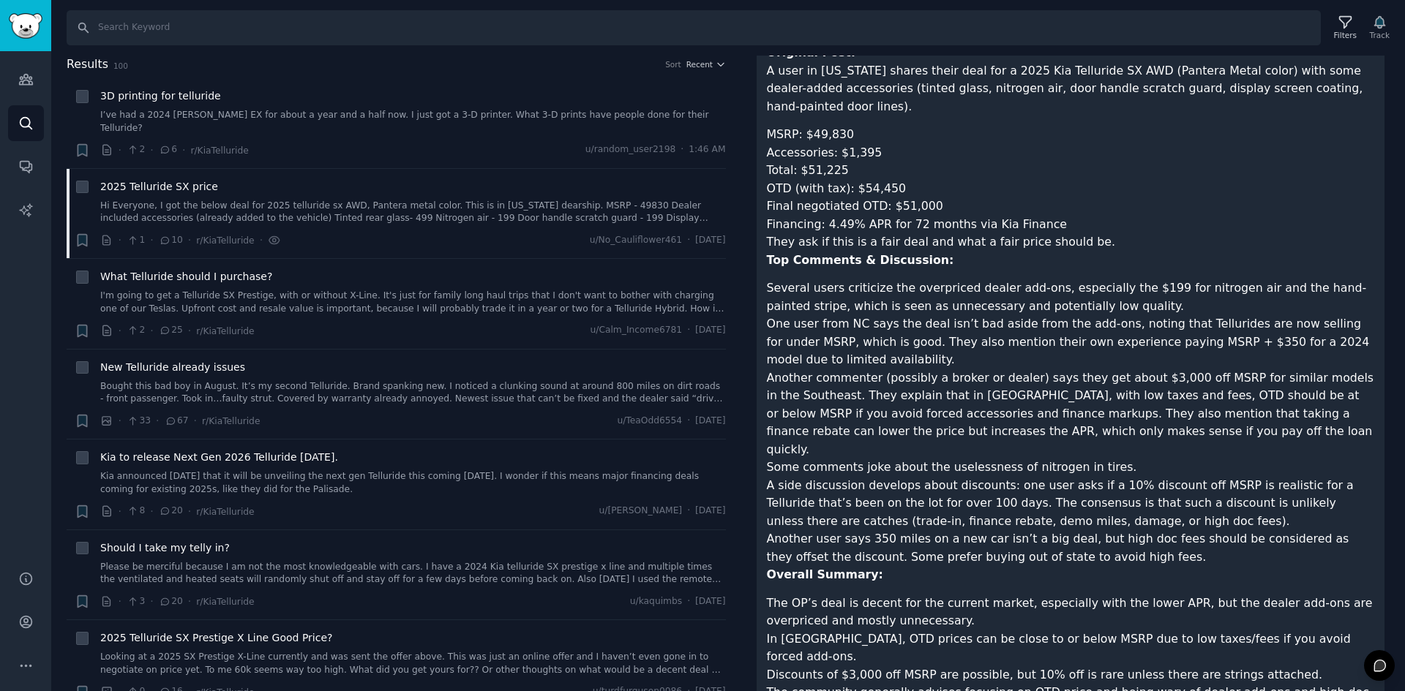
scroll to position [191, 0]
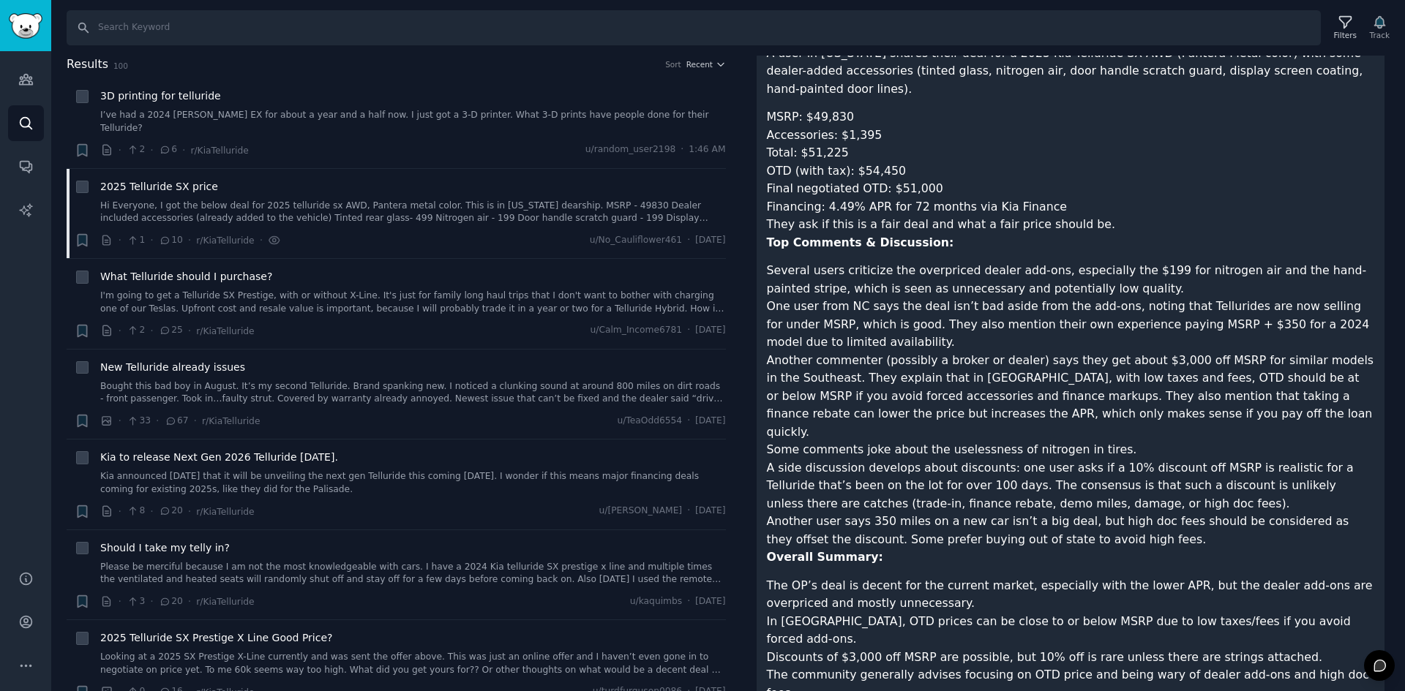
click at [828, 270] on li "Several users criticize the overpriced dealer add-ons, especially the $199 for …" at bounding box center [1071, 280] width 608 height 36
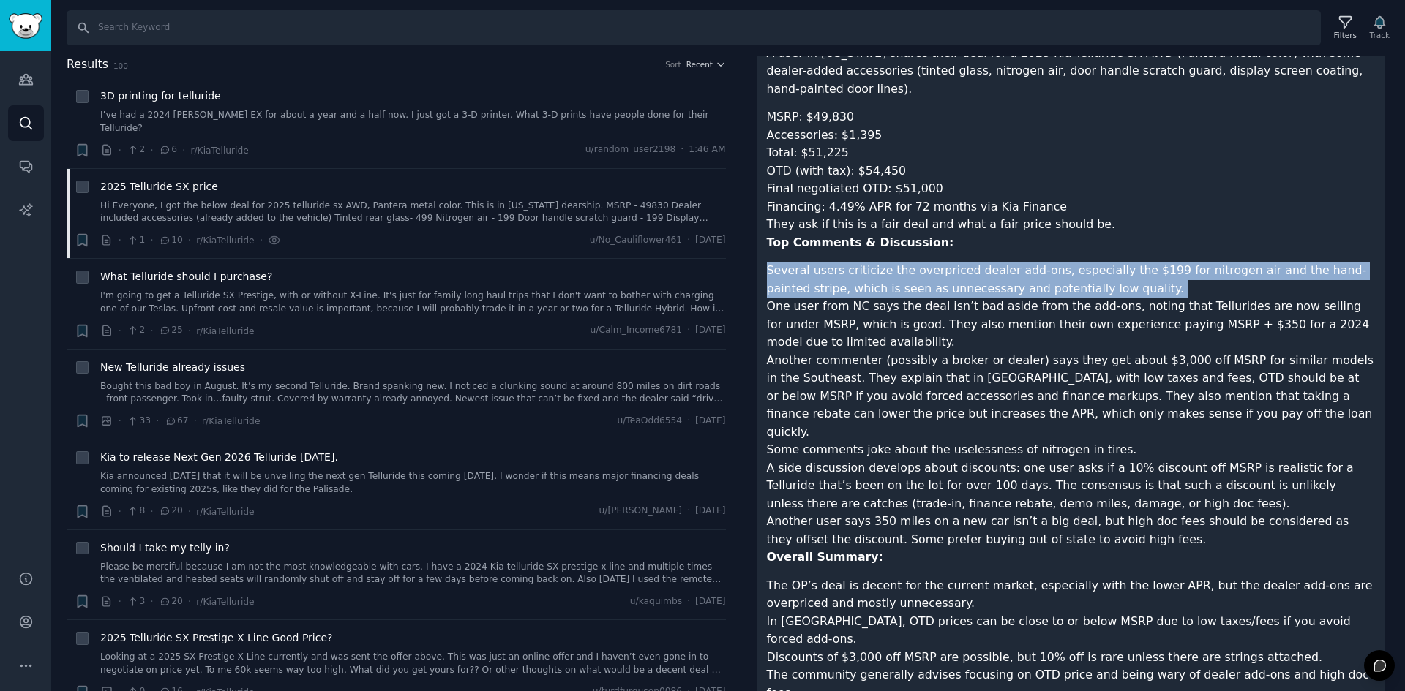
click at [828, 270] on li "Several users criticize the overpriced dealer add-ons, especially the $199 for …" at bounding box center [1071, 280] width 608 height 36
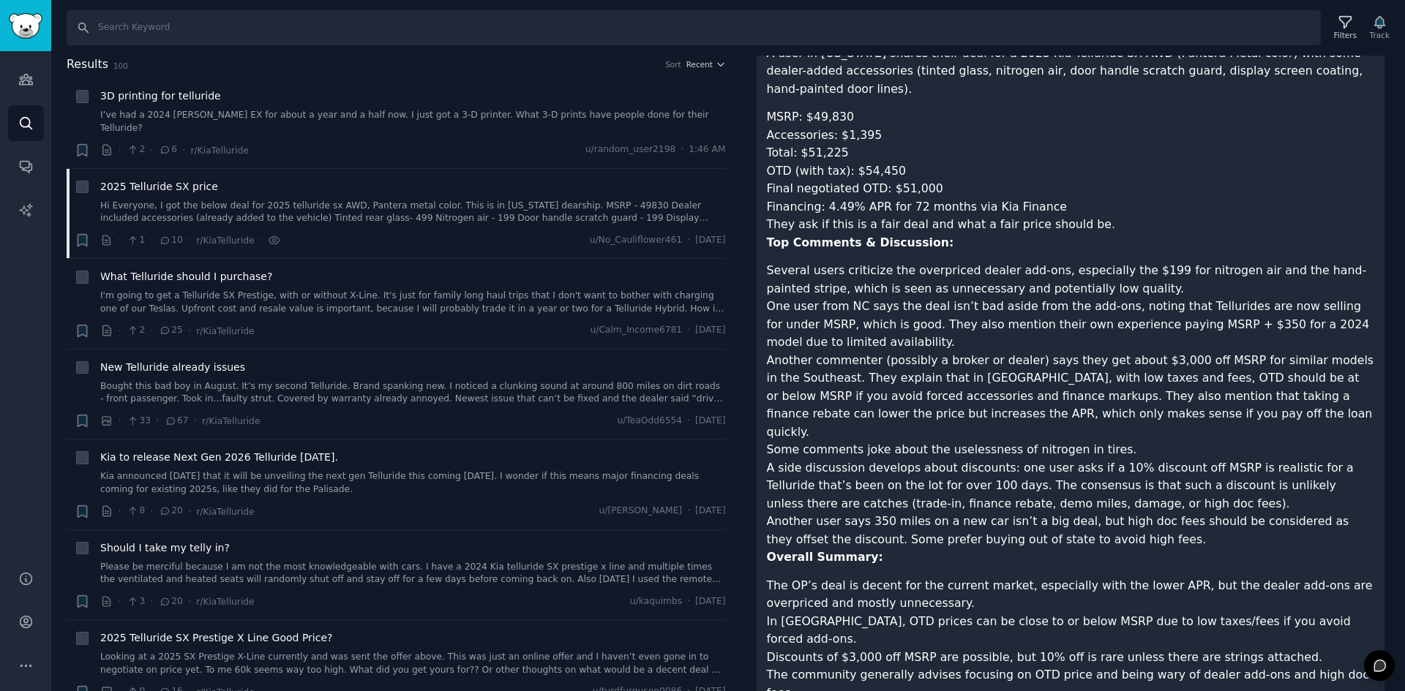
click at [835, 307] on li "One user from NC says the deal isn’t bad aside from the add-ons, noting that Te…" at bounding box center [1071, 325] width 608 height 54
drag, startPoint x: 833, startPoint y: 318, endPoint x: 825, endPoint y: 322, distance: 8.2
click at [830, 319] on li "One user from NC says the deal isn’t bad aside from the add-ons, noting that Te…" at bounding box center [1071, 325] width 608 height 54
click at [824, 323] on li "One user from NC says the deal isn’t bad aside from the add-ons, noting that Te…" at bounding box center [1071, 325] width 608 height 54
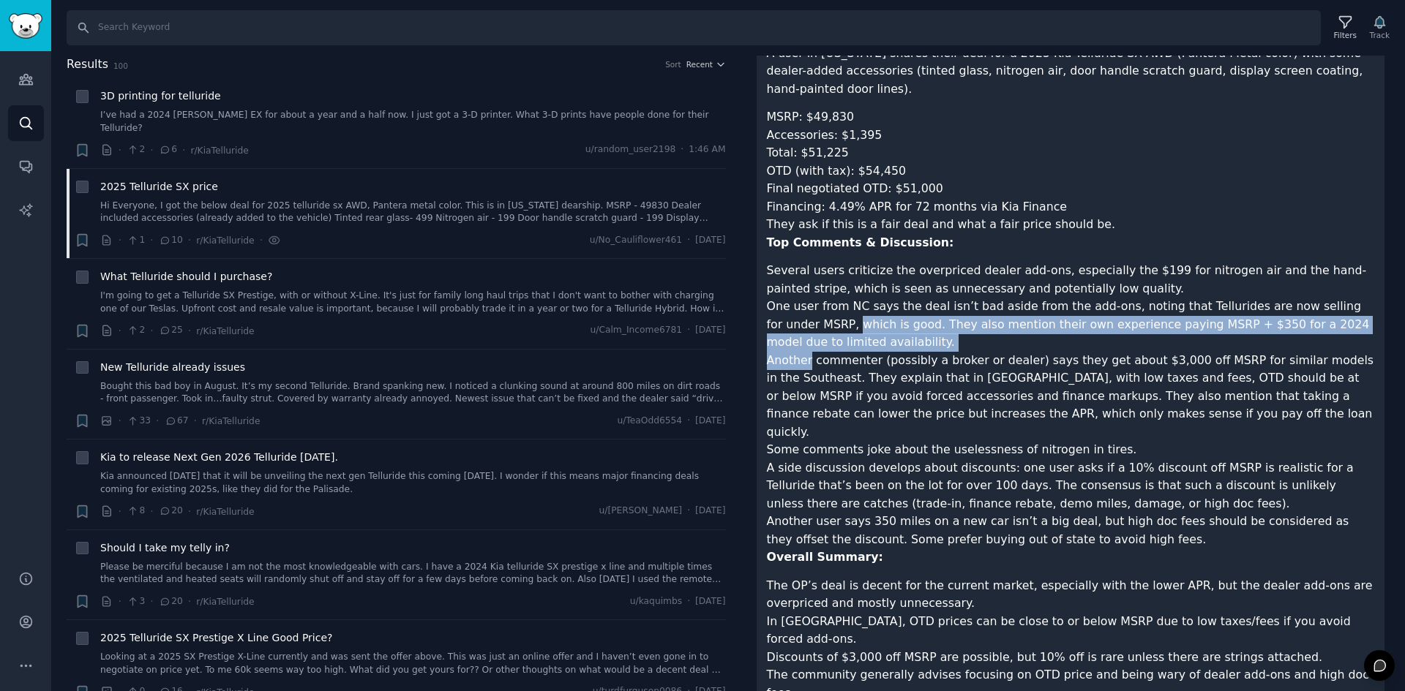
drag, startPoint x: 824, startPoint y: 323, endPoint x: 783, endPoint y: 378, distance: 69.1
click at [785, 378] on ul "Several users criticize the overpriced dealer add-ons, especially the $199 for …" at bounding box center [1071, 405] width 608 height 287
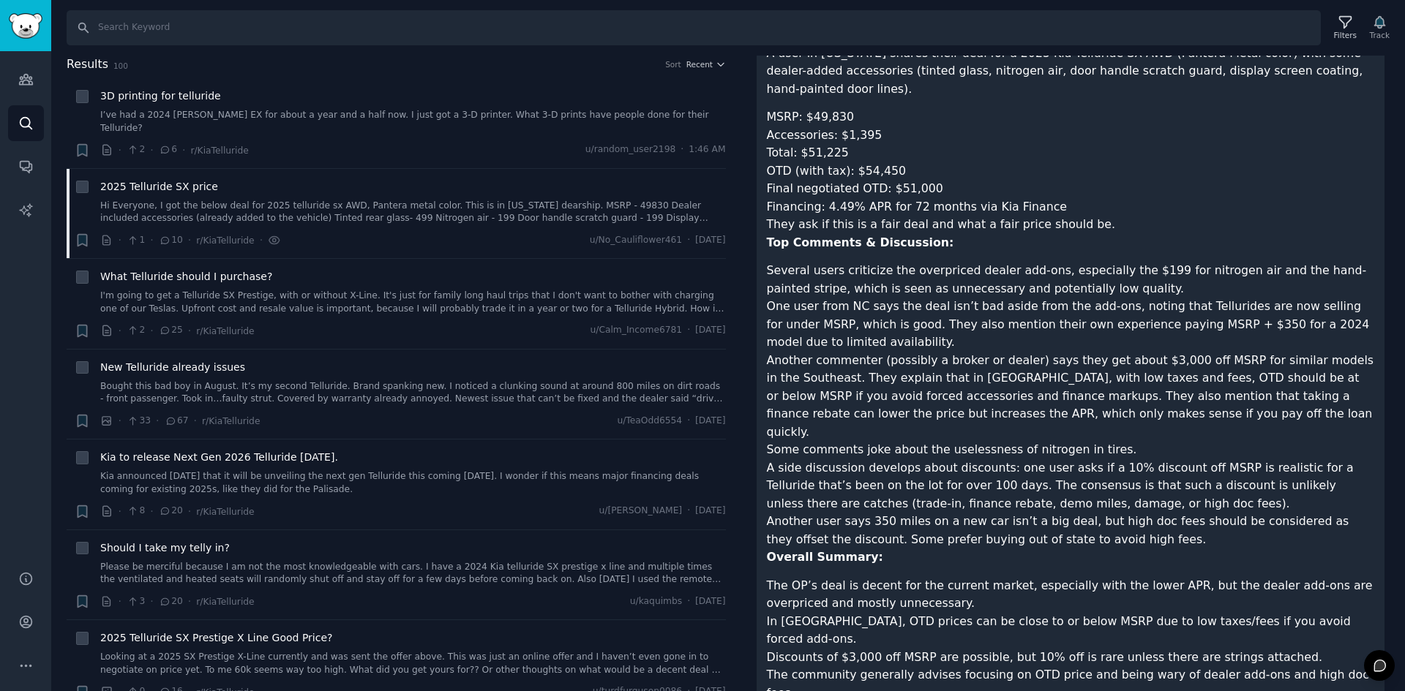
click at [772, 393] on li "Another commenter (possibly a broker or dealer) says they get about $3,000 off …" at bounding box center [1071, 397] width 608 height 90
click at [795, 399] on li "Another commenter (possibly a broker or dealer) says they get about $3,000 off …" at bounding box center [1071, 397] width 608 height 90
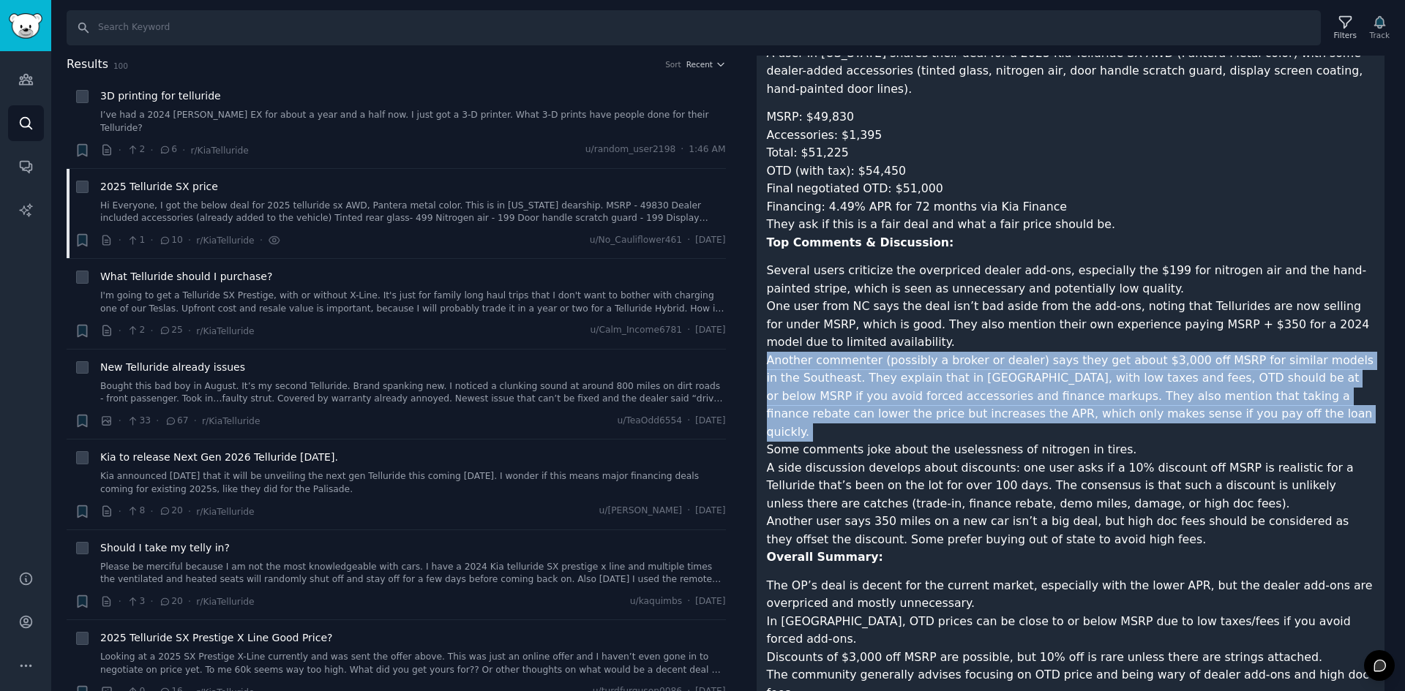
click at [795, 399] on li "Another commenter (possibly a broker or dealer) says they get about $3,000 off …" at bounding box center [1071, 397] width 608 height 90
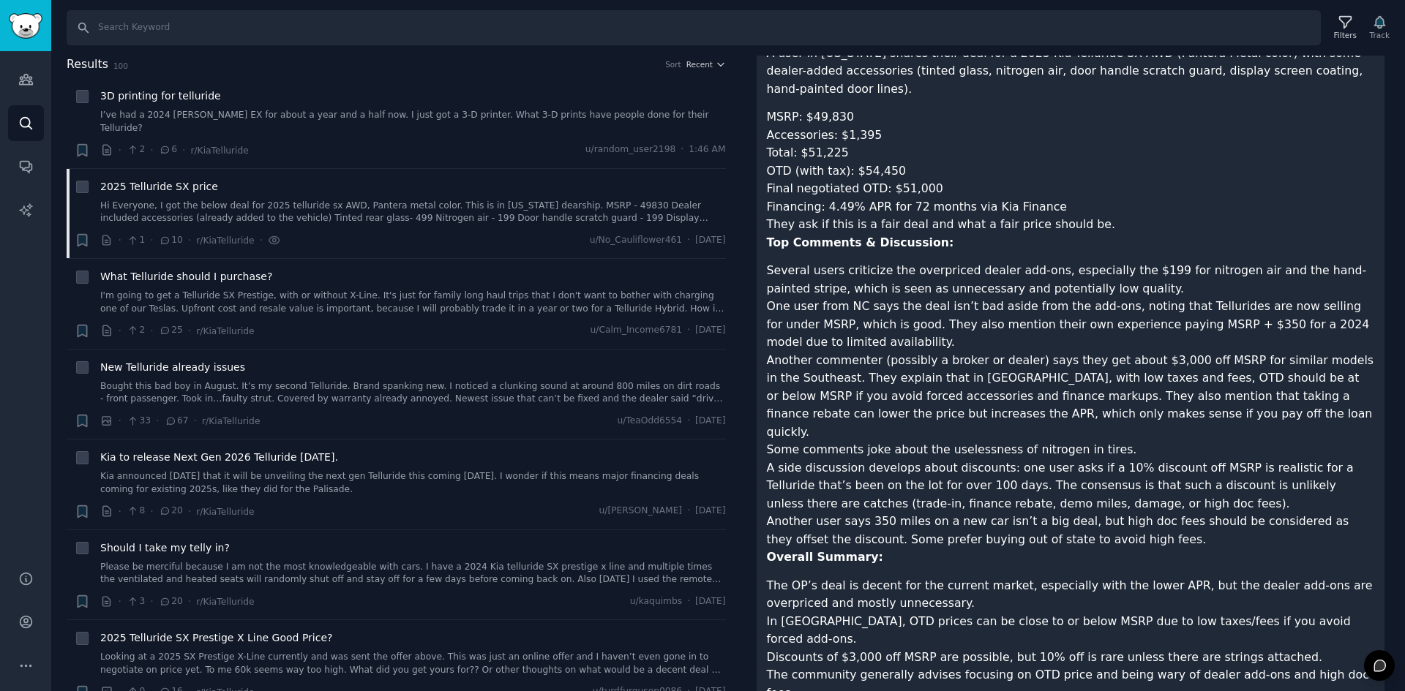
click at [827, 550] on strong "Overall Summary:" at bounding box center [825, 557] width 116 height 14
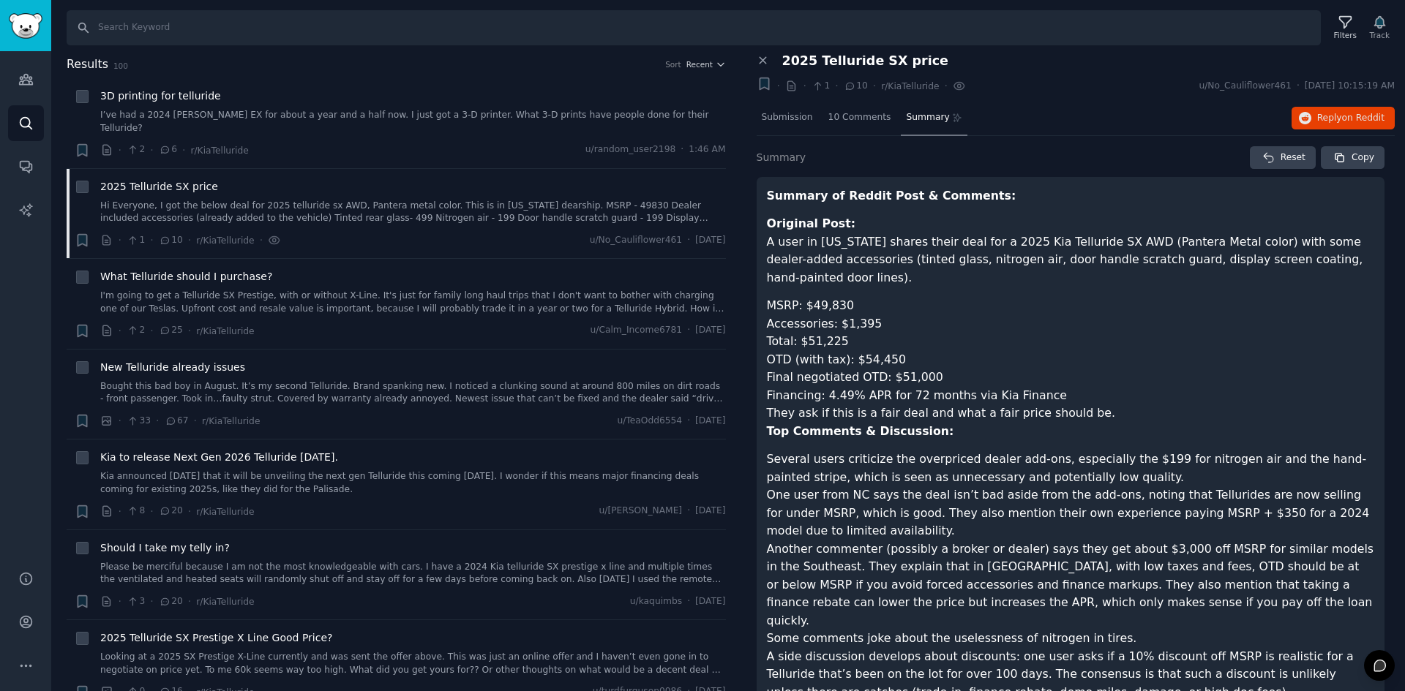
scroll to position [0, 0]
click at [1339, 167] on button "Copy" at bounding box center [1353, 160] width 64 height 23
click at [1342, 117] on span "on Reddit" at bounding box center [1363, 120] width 42 height 10
click at [451, 290] on link "I'm going to get a Telluride SX Prestige, with or without X-Line. It's just for…" at bounding box center [413, 303] width 626 height 26
click at [339, 125] on div "3D printing for telluride I’ve had a 2024 [PERSON_NAME] EX for about a year and…" at bounding box center [413, 124] width 626 height 70
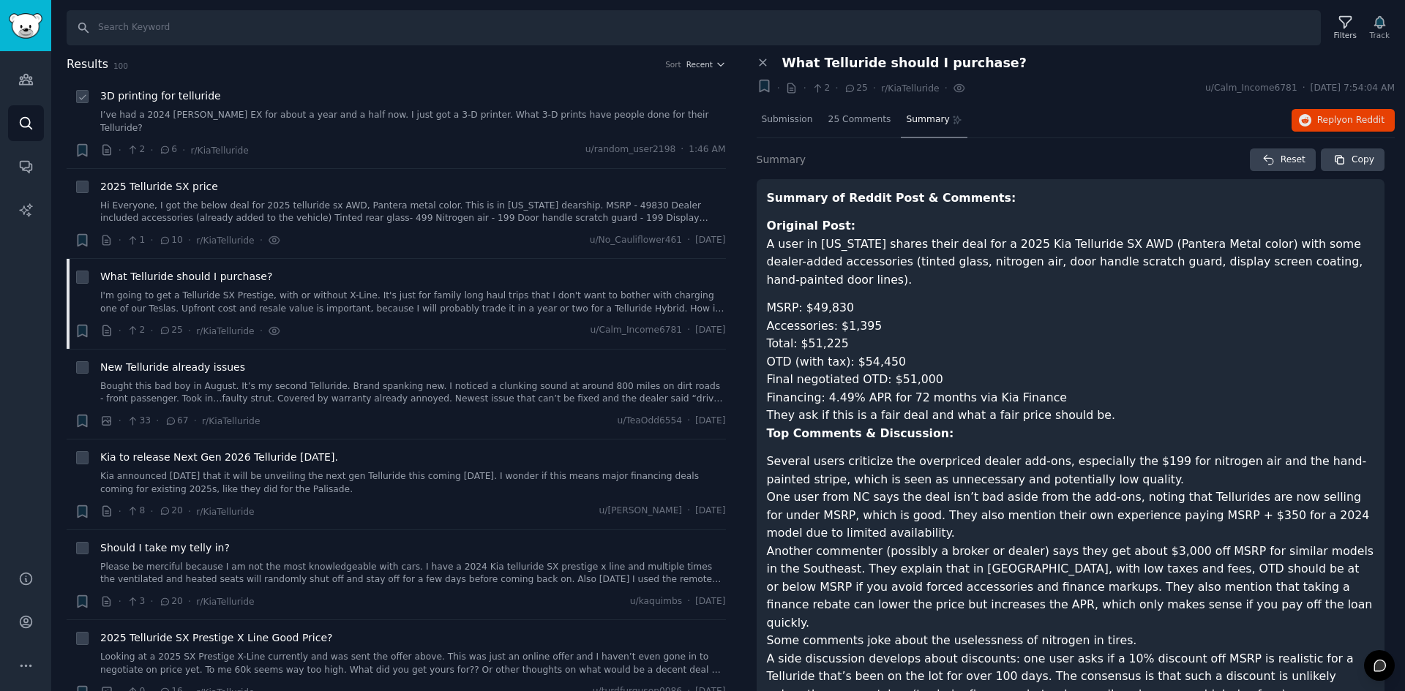
click at [344, 119] on link "I’ve had a 2024 [PERSON_NAME] EX for about a year and a half now. I just got a …" at bounding box center [413, 122] width 626 height 26
click at [1359, 155] on span "Copy" at bounding box center [1362, 160] width 23 height 13
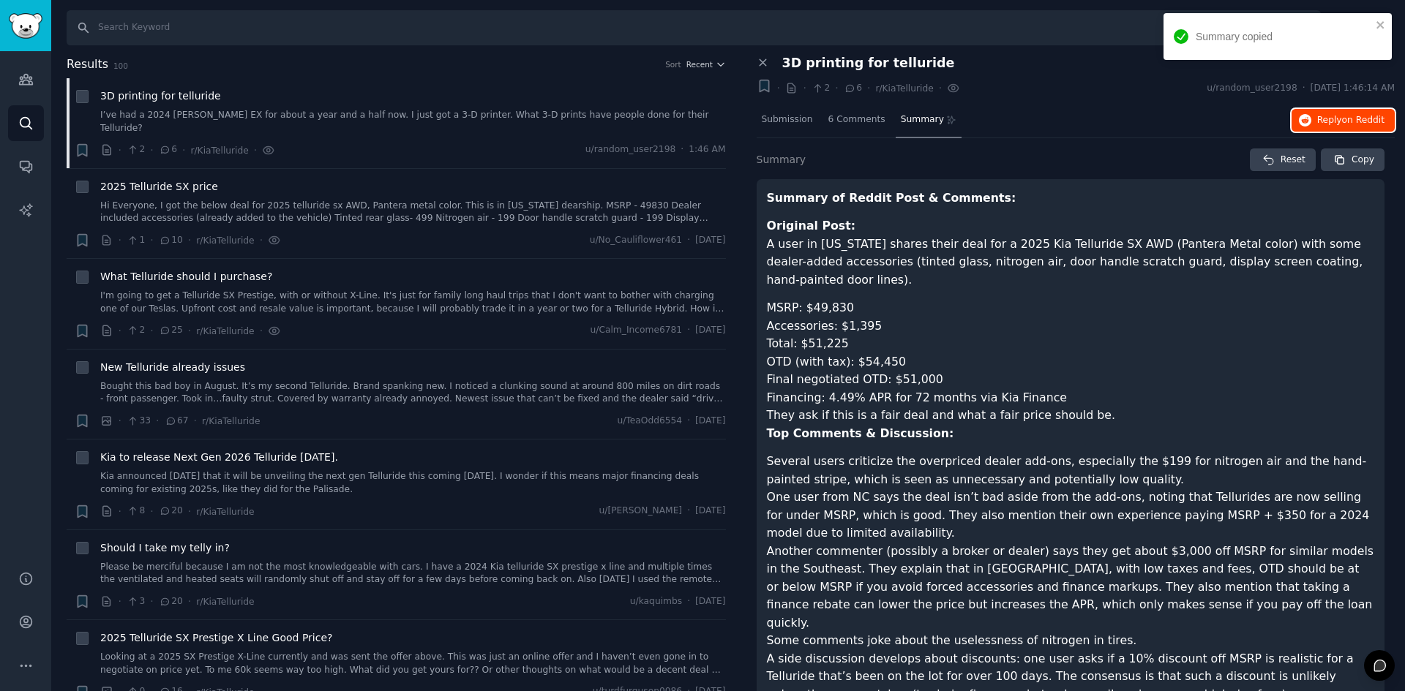
click at [1313, 122] on button "Reply on Reddit" at bounding box center [1342, 120] width 103 height 23
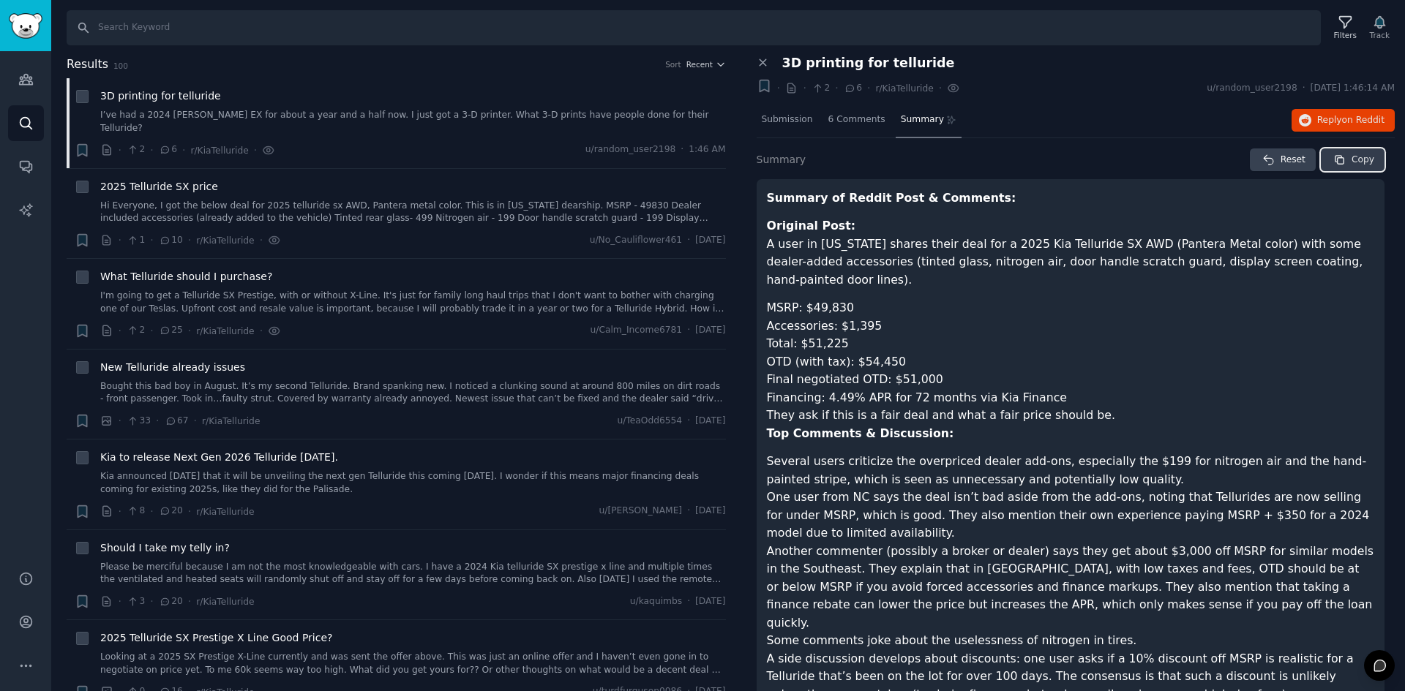
click at [1361, 162] on span "Copy" at bounding box center [1362, 160] width 23 height 13
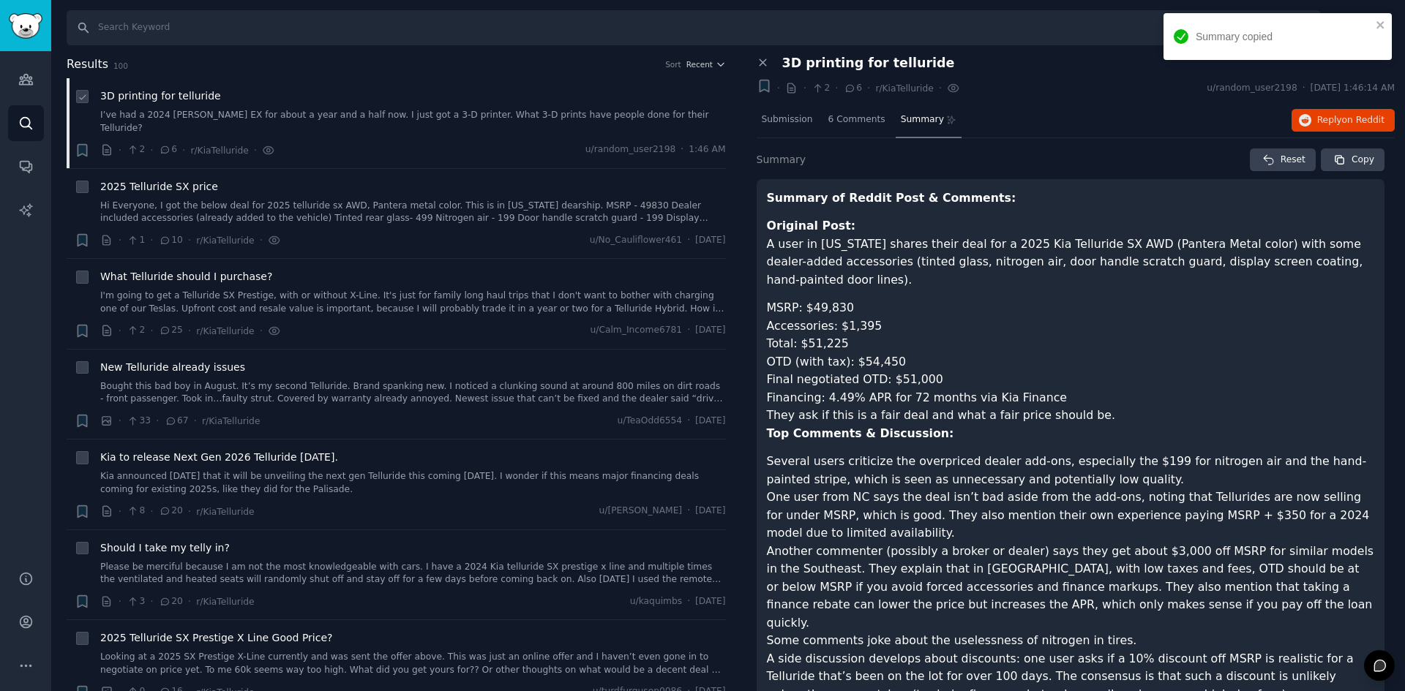
click at [551, 111] on link "I’ve had a 2024 [PERSON_NAME] EX for about a year and a half now. I just got a …" at bounding box center [413, 122] width 626 height 26
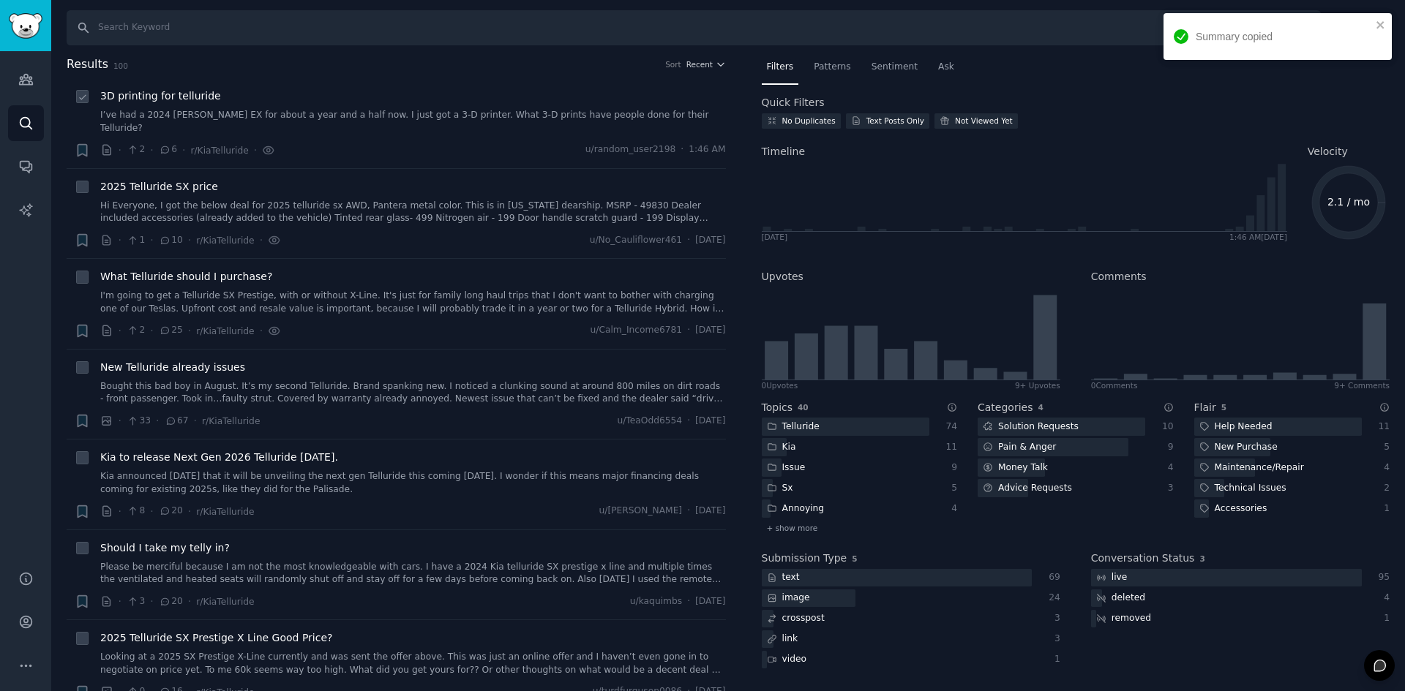
click at [514, 129] on div "3D printing for telluride I’ve had a 2024 [PERSON_NAME] EX for about a year and…" at bounding box center [413, 124] width 626 height 70
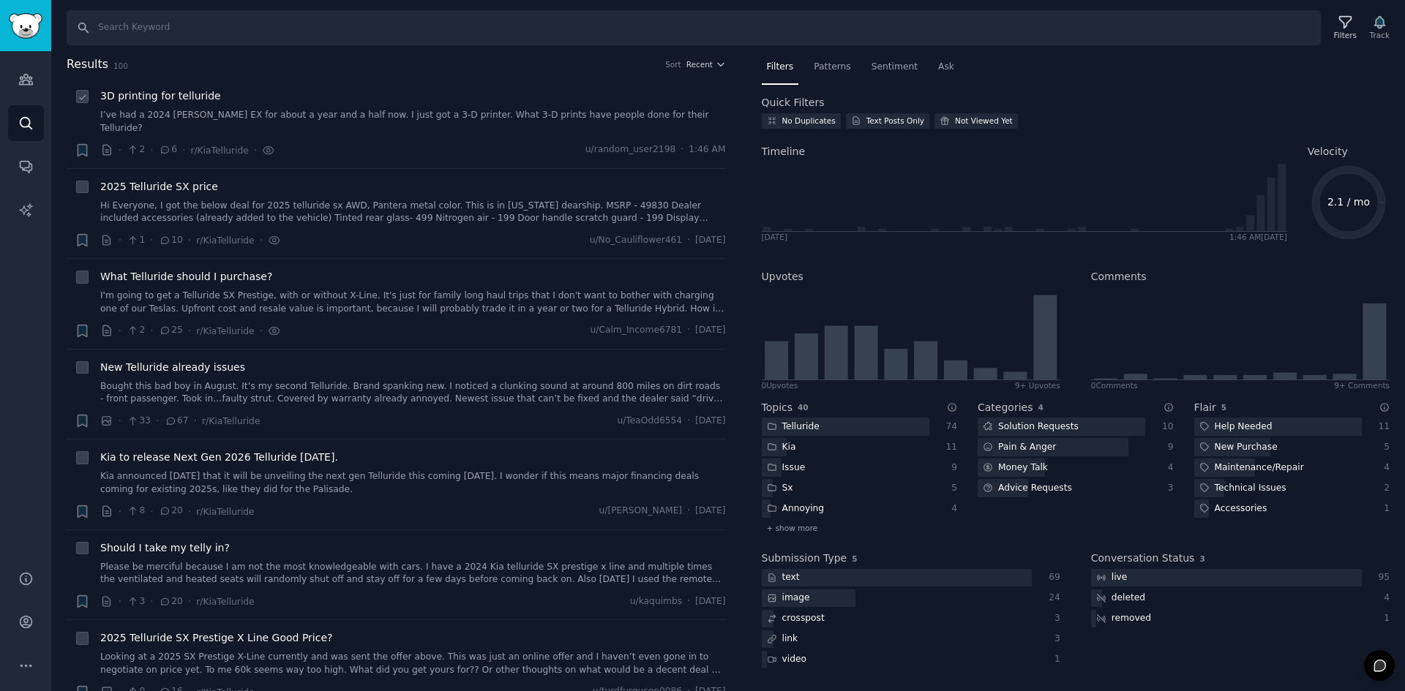
click at [508, 143] on div "· 2 · 6 · r/KiaTelluride · u/random_user2198 · 1:46 AM" at bounding box center [413, 150] width 626 height 15
click at [164, 146] on icon at bounding box center [165, 149] width 8 height 7
click at [218, 146] on span "r/KiaTelluride" at bounding box center [219, 151] width 58 height 10
click at [183, 97] on span "3D printing for telluride" at bounding box center [160, 96] width 121 height 15
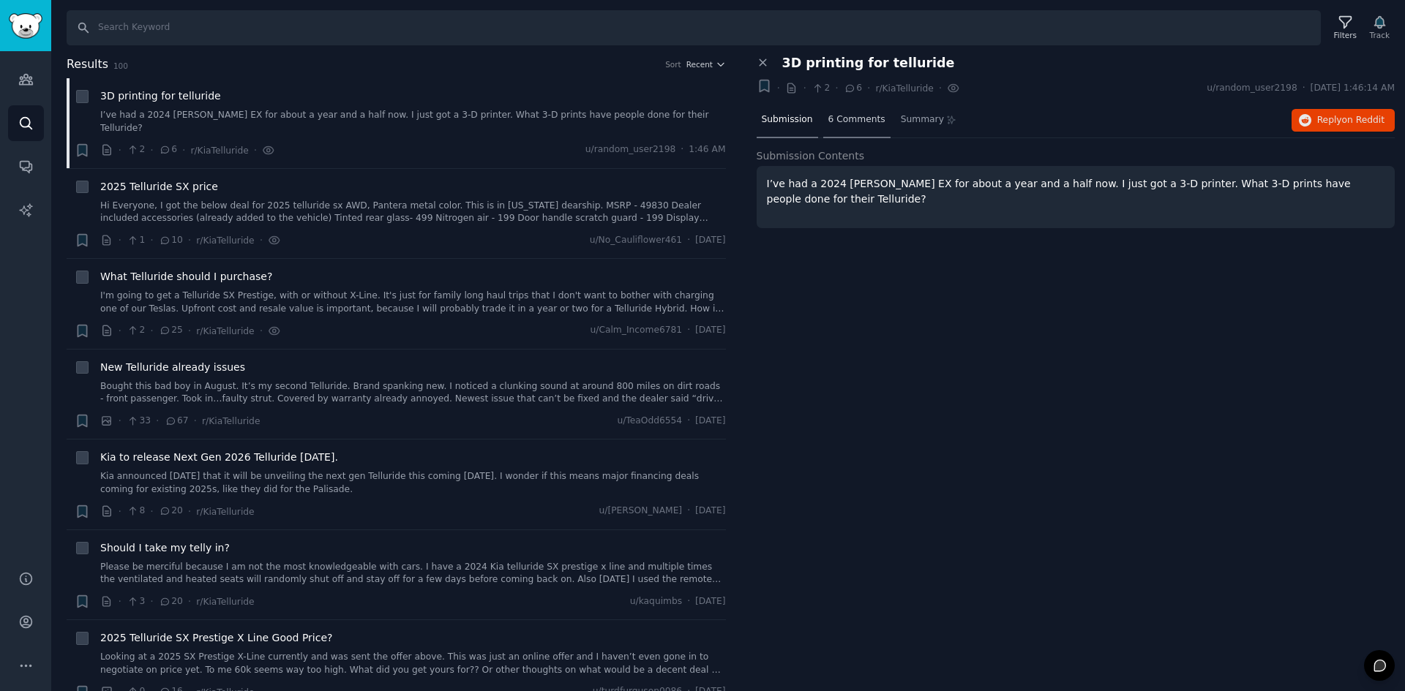
click at [861, 121] on span "6 Comments" at bounding box center [856, 119] width 57 height 13
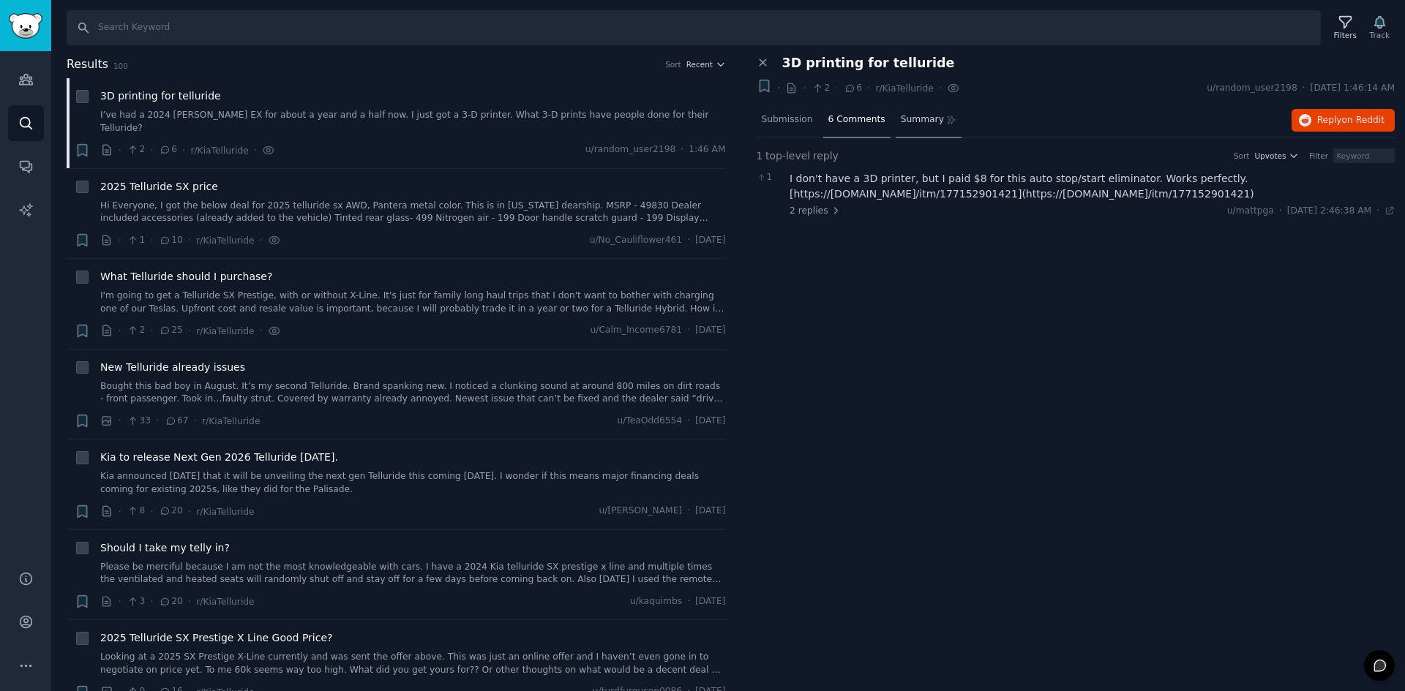
click at [901, 120] on span "Summary" at bounding box center [922, 119] width 43 height 13
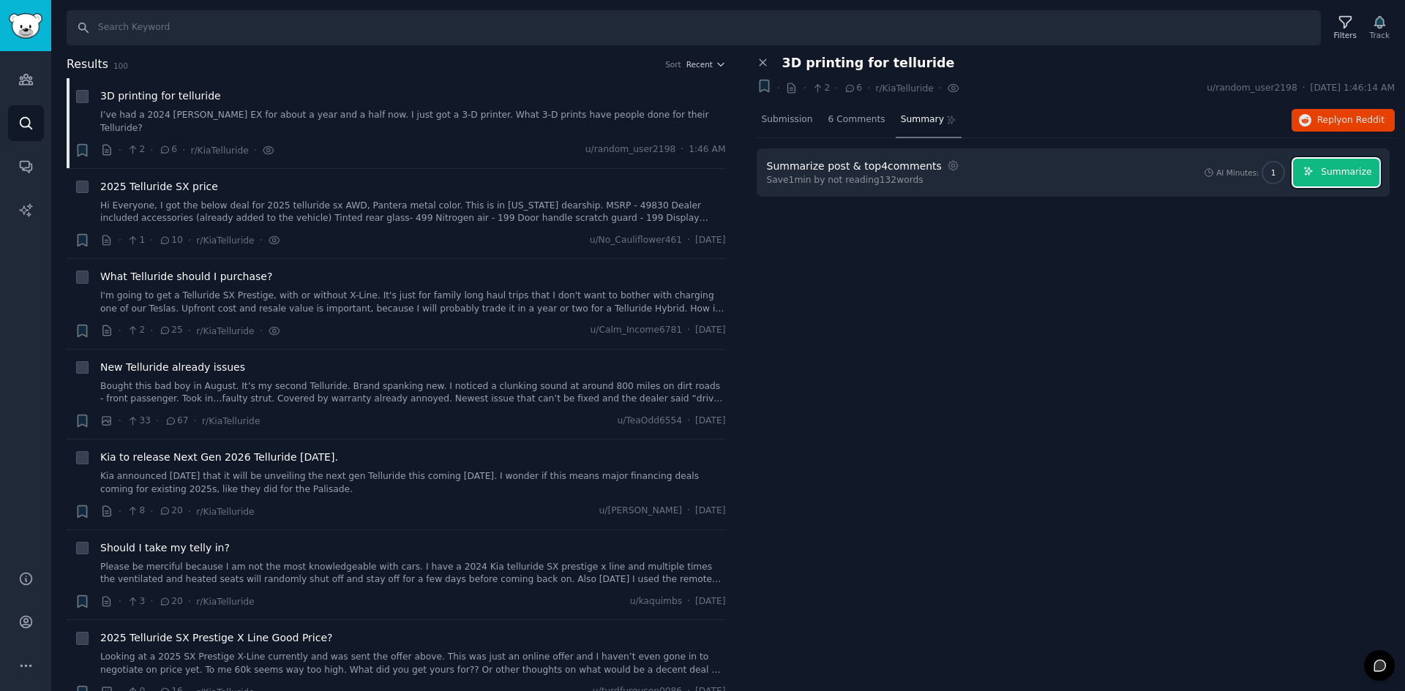
click at [1356, 168] on span "Summarize" at bounding box center [1346, 172] width 50 height 13
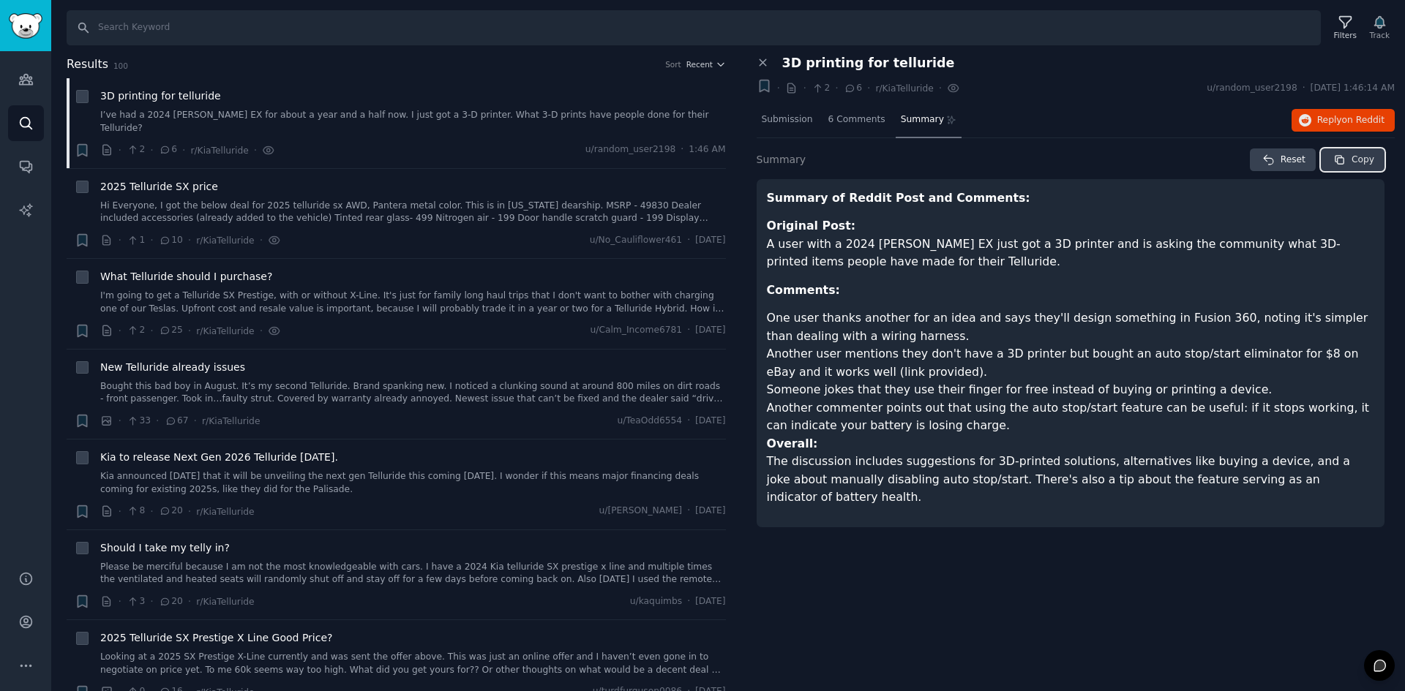
click at [1341, 151] on button "Copy" at bounding box center [1353, 160] width 64 height 23
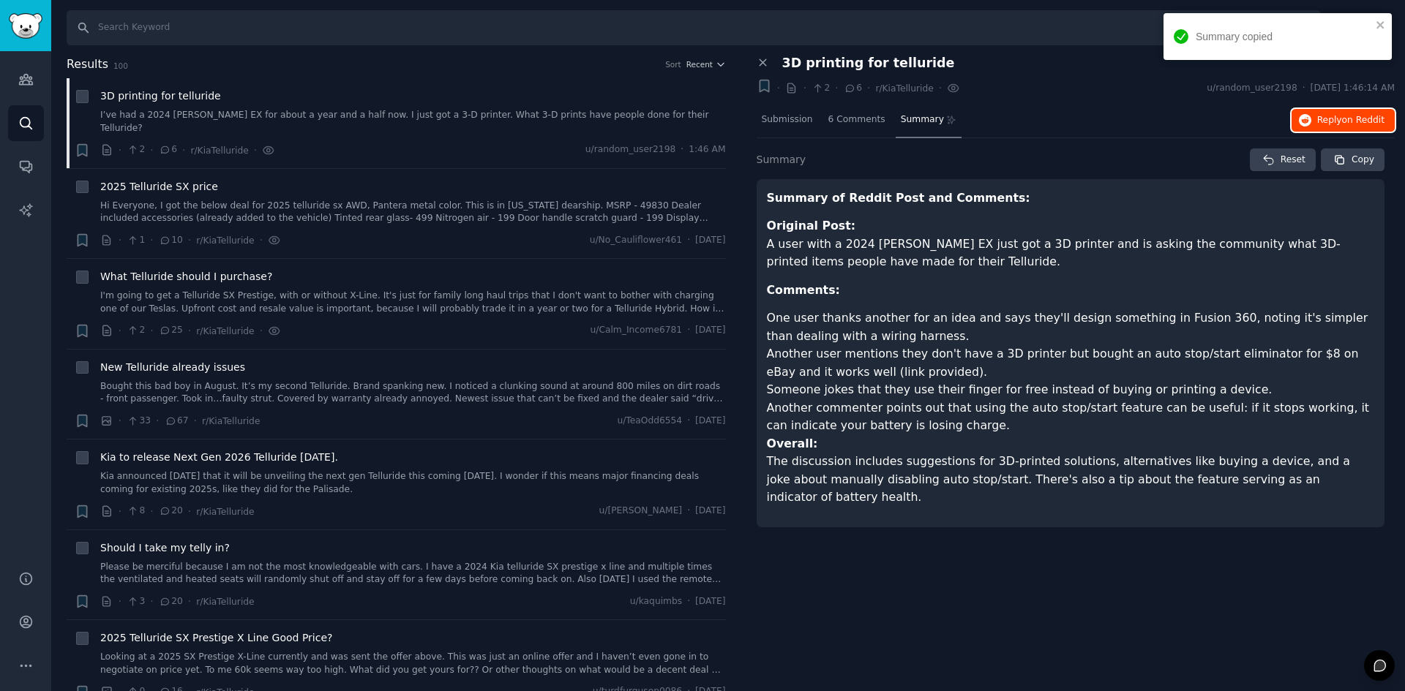
click at [1353, 116] on span "on Reddit" at bounding box center [1363, 120] width 42 height 10
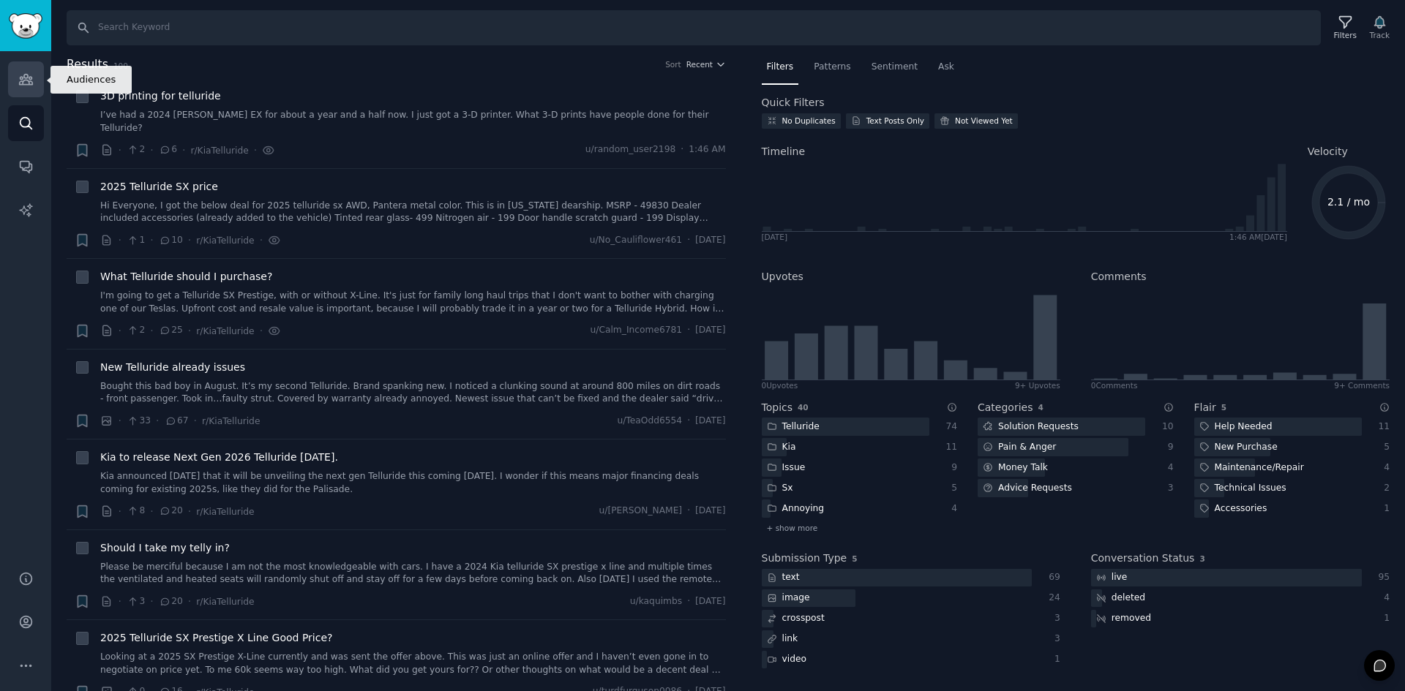
click at [26, 83] on icon "Sidebar" at bounding box center [25, 79] width 15 height 15
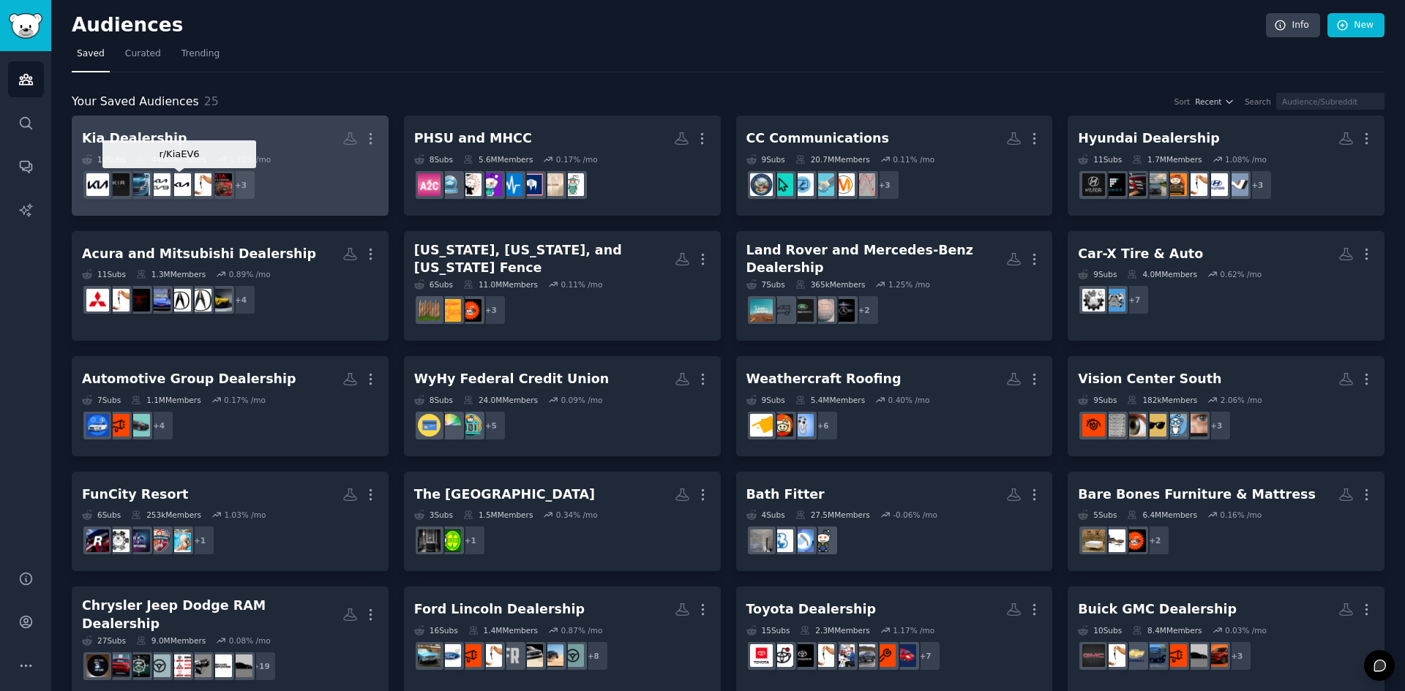
click at [198, 146] on h2 "Kia Dealership More" at bounding box center [230, 139] width 296 height 26
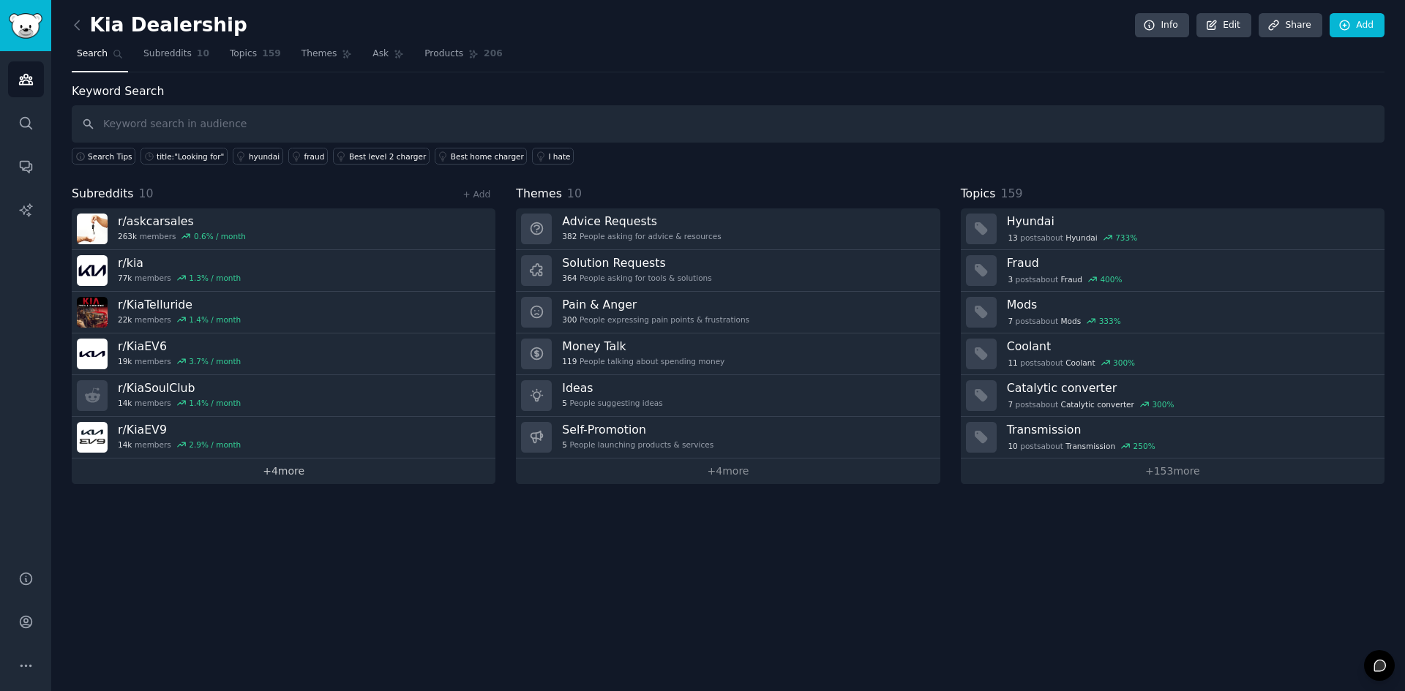
click at [262, 461] on link "+ 4 more" at bounding box center [284, 472] width 424 height 26
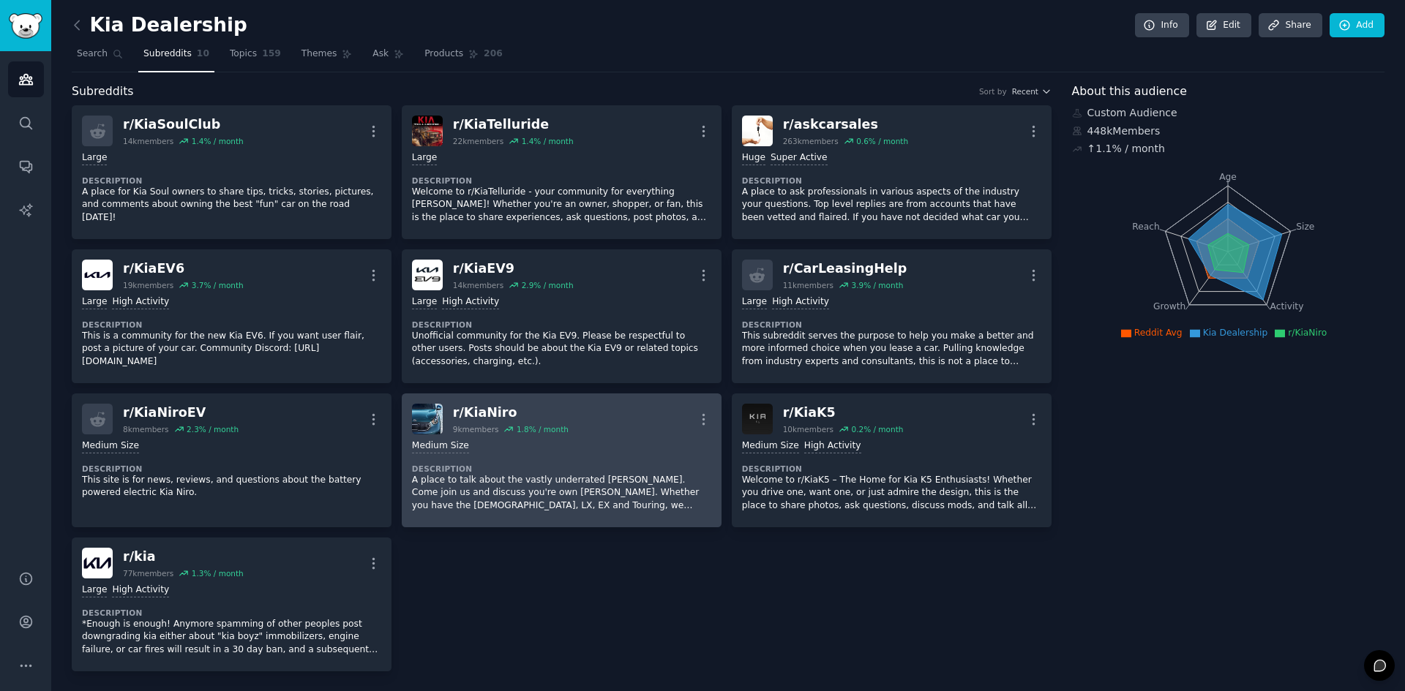
click at [465, 417] on div "r/ KiaNiro" at bounding box center [511, 413] width 116 height 18
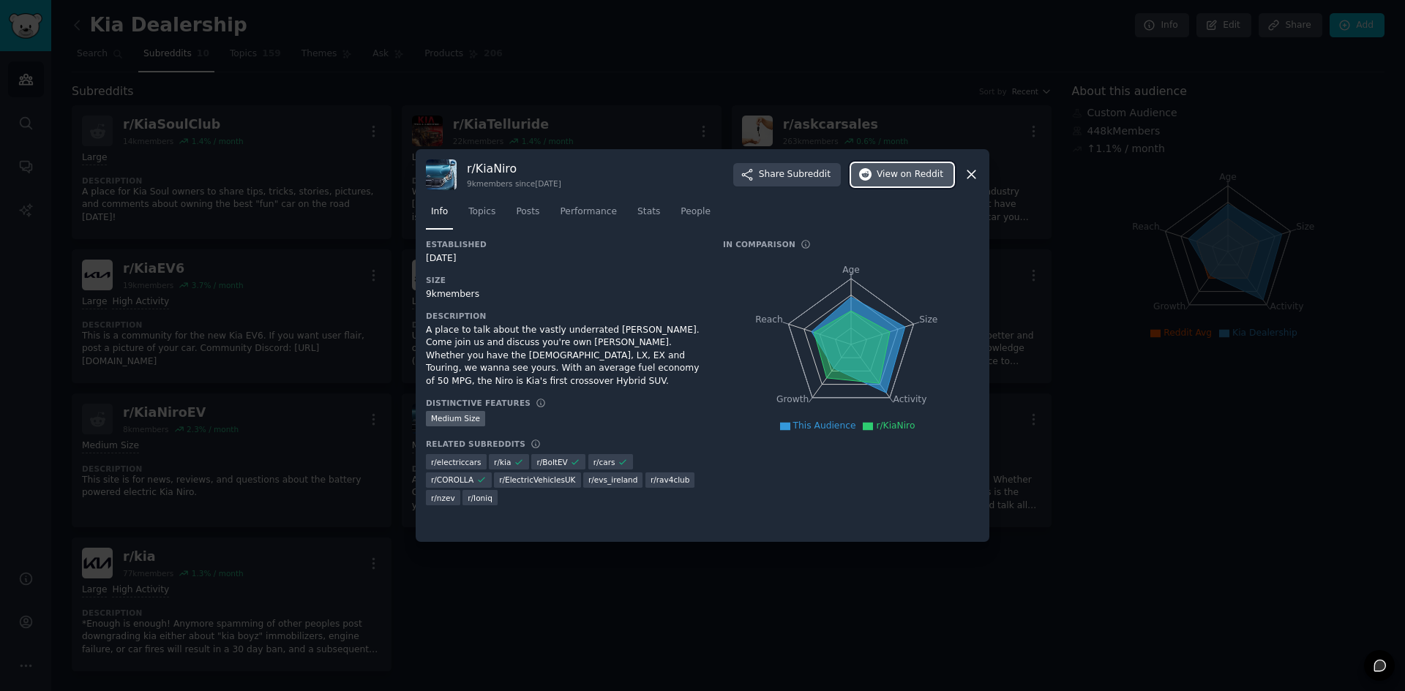
click at [874, 184] on button "View on Reddit" at bounding box center [902, 174] width 102 height 23
click at [488, 211] on span "Topics" at bounding box center [481, 212] width 27 height 13
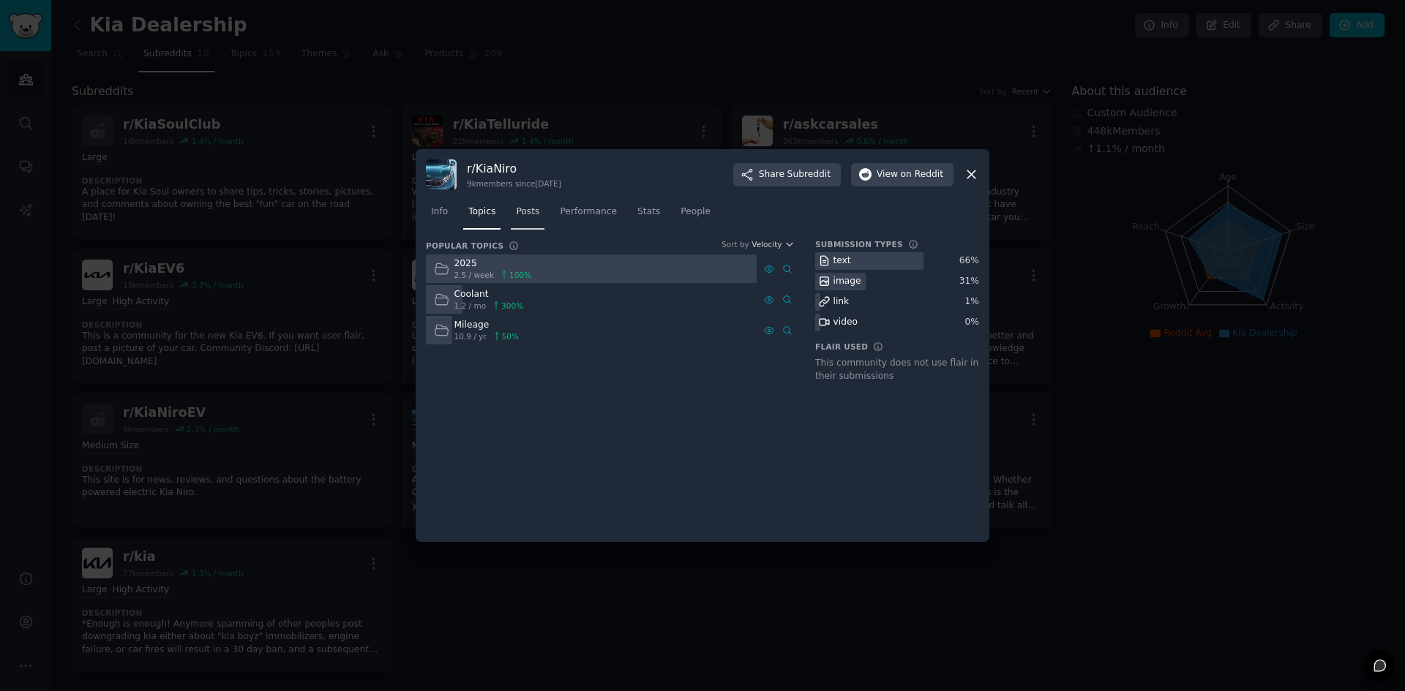
click at [532, 222] on link "Posts" at bounding box center [528, 215] width 34 height 30
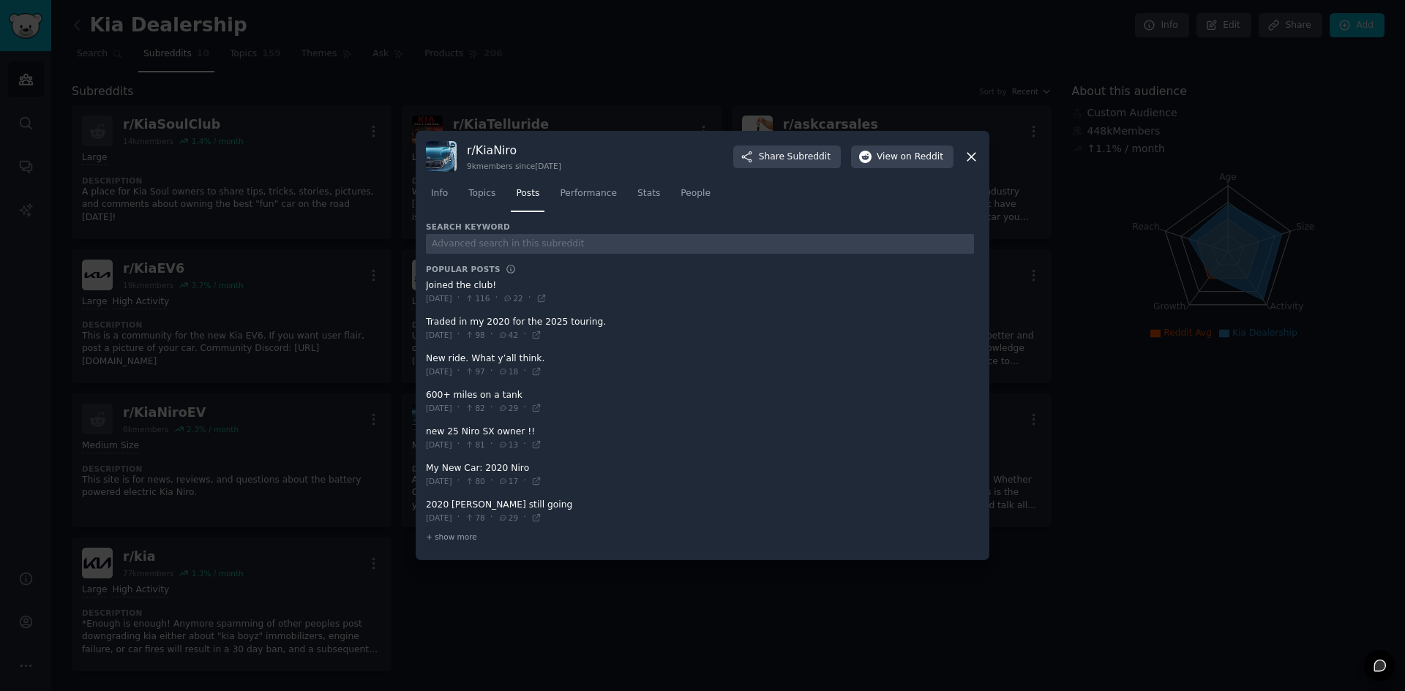
click at [526, 597] on div at bounding box center [702, 345] width 1405 height 691
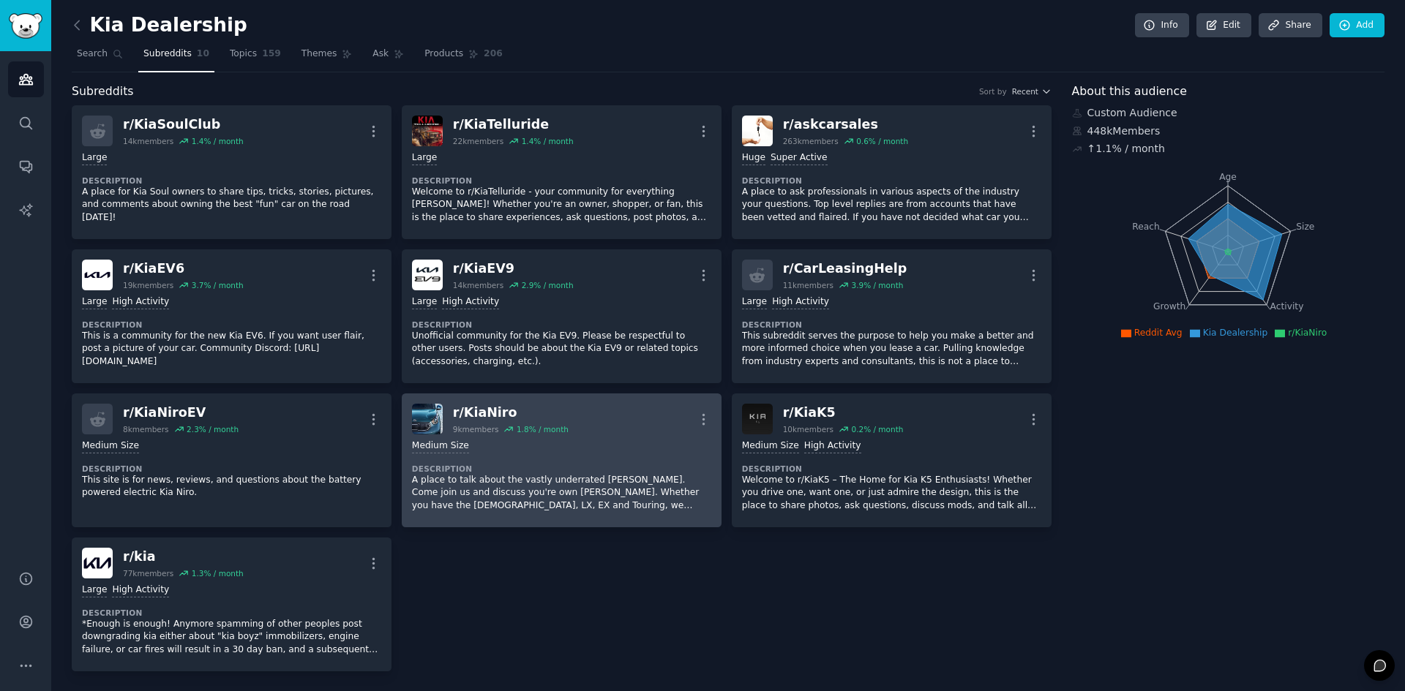
click at [514, 416] on div "r/ KiaNiro" at bounding box center [511, 413] width 116 height 18
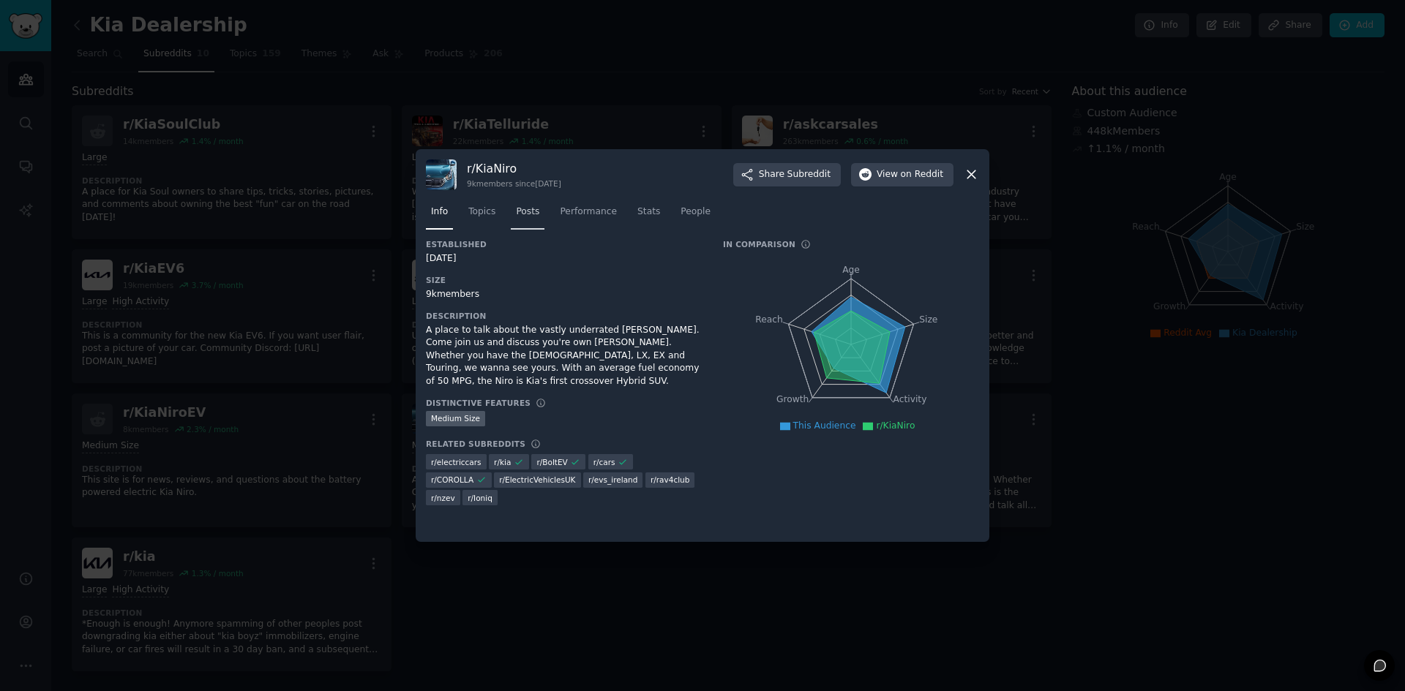
click at [516, 214] on span "Posts" at bounding box center [527, 212] width 23 height 13
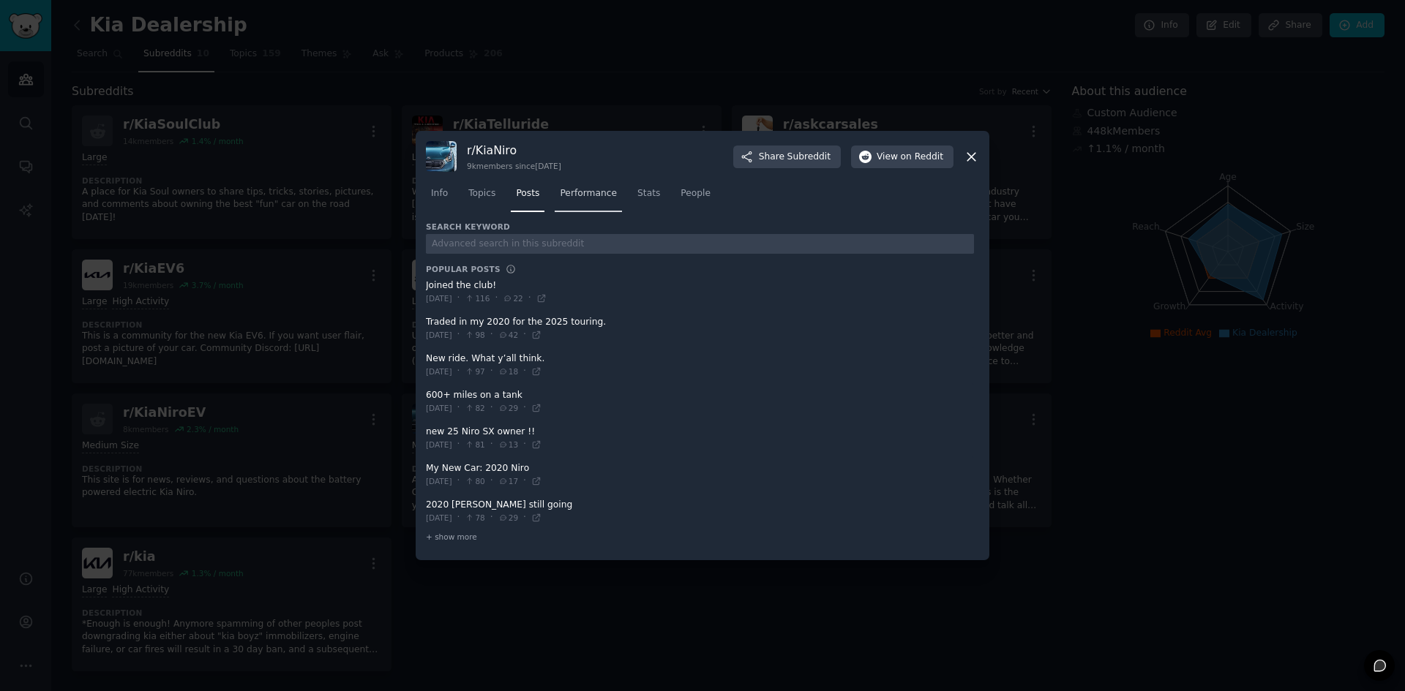
click at [598, 191] on span "Performance" at bounding box center [588, 193] width 57 height 13
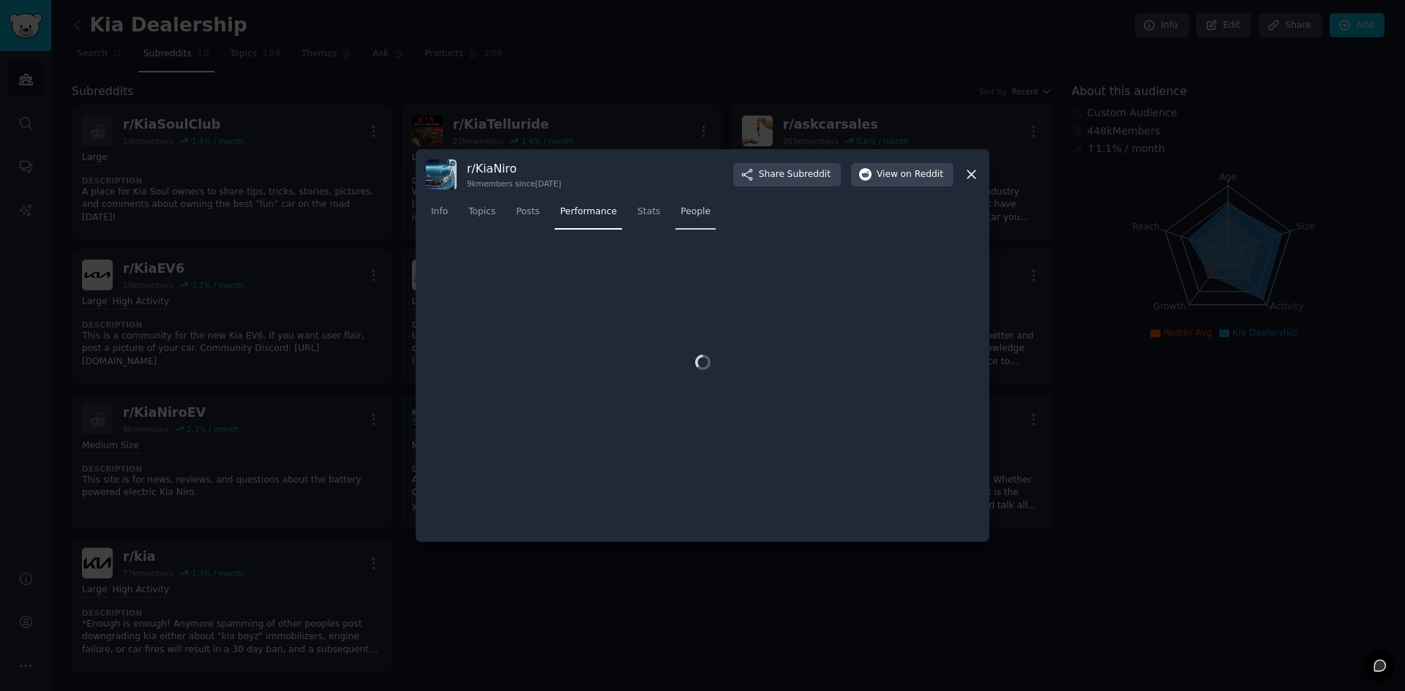
click at [686, 211] on span "People" at bounding box center [695, 212] width 30 height 13
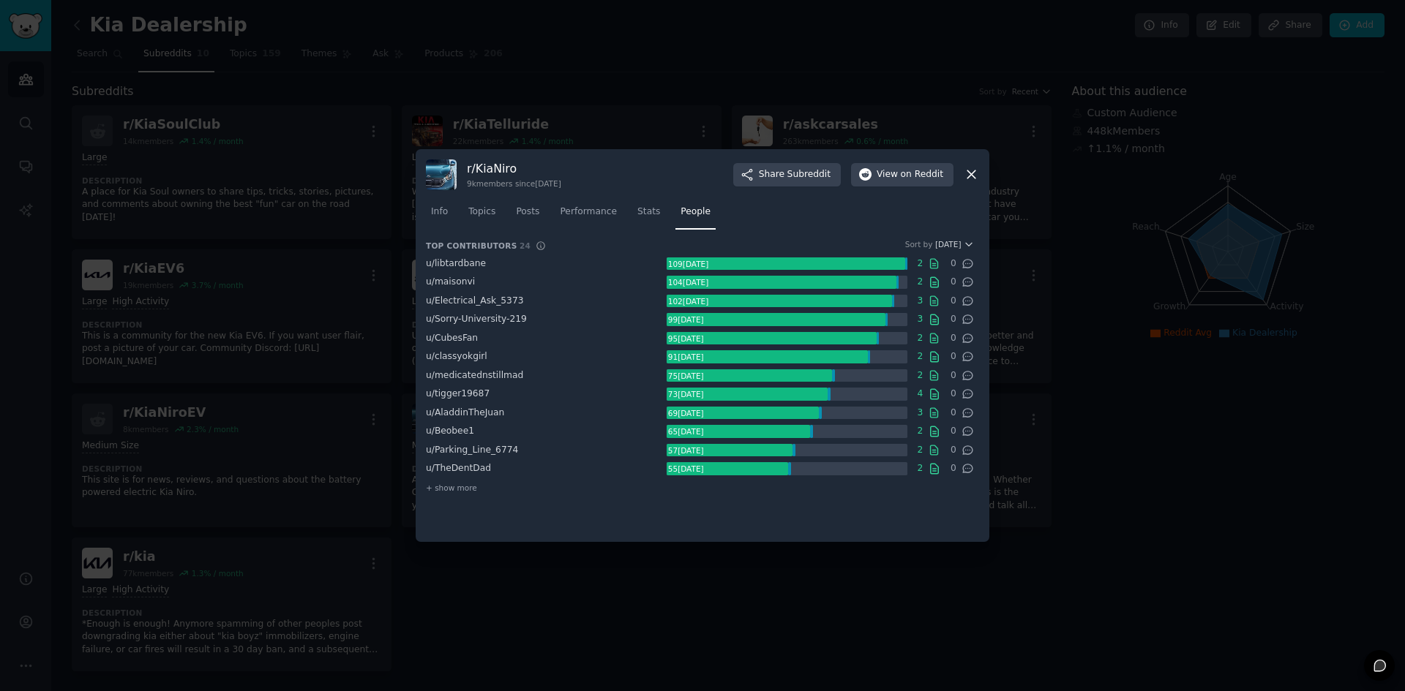
click at [687, 566] on div at bounding box center [702, 345] width 1405 height 691
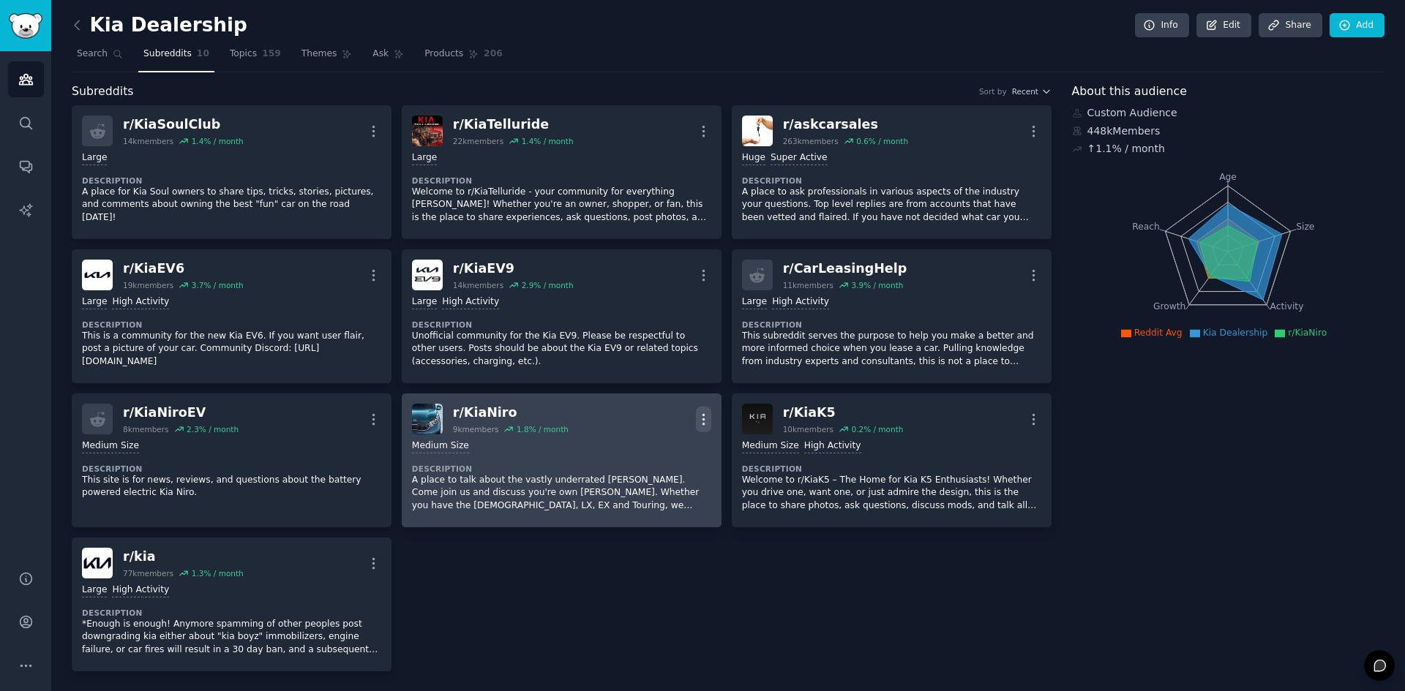
click at [697, 424] on icon "button" at bounding box center [703, 419] width 15 height 15
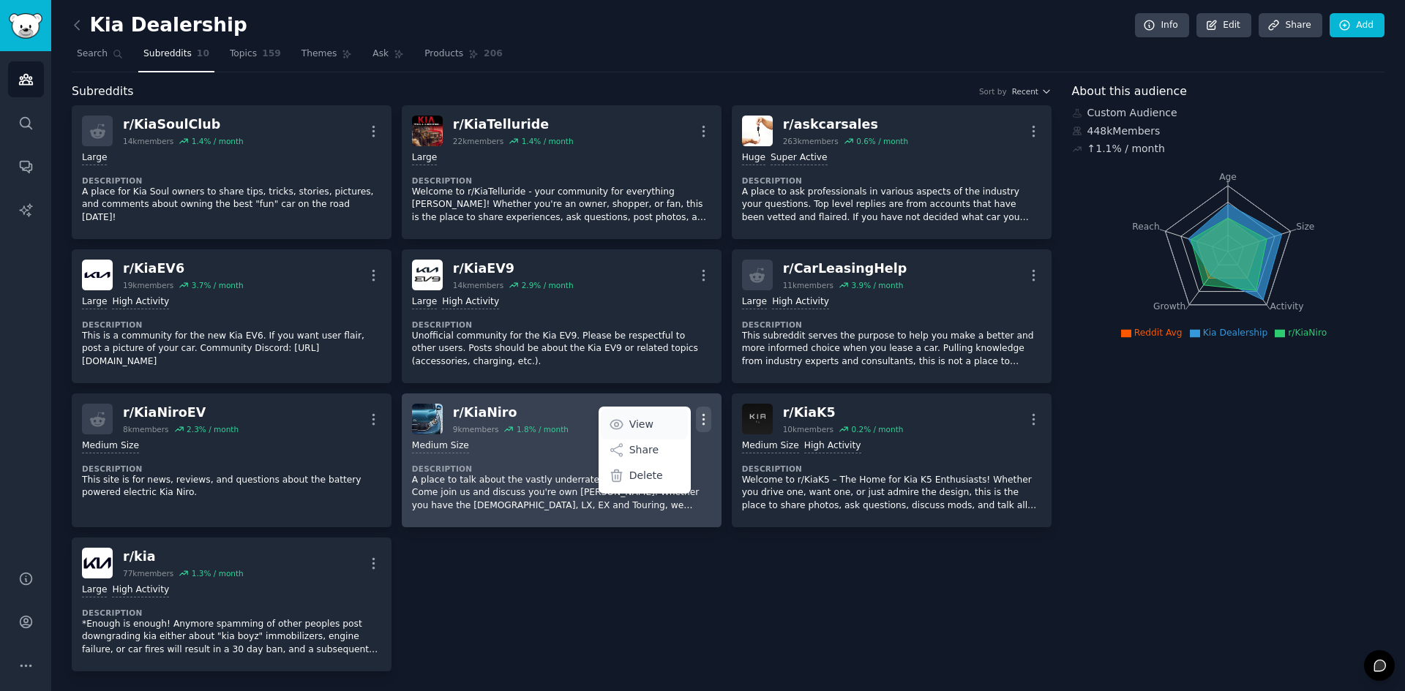
click at [675, 430] on link "View" at bounding box center [644, 424] width 87 height 31
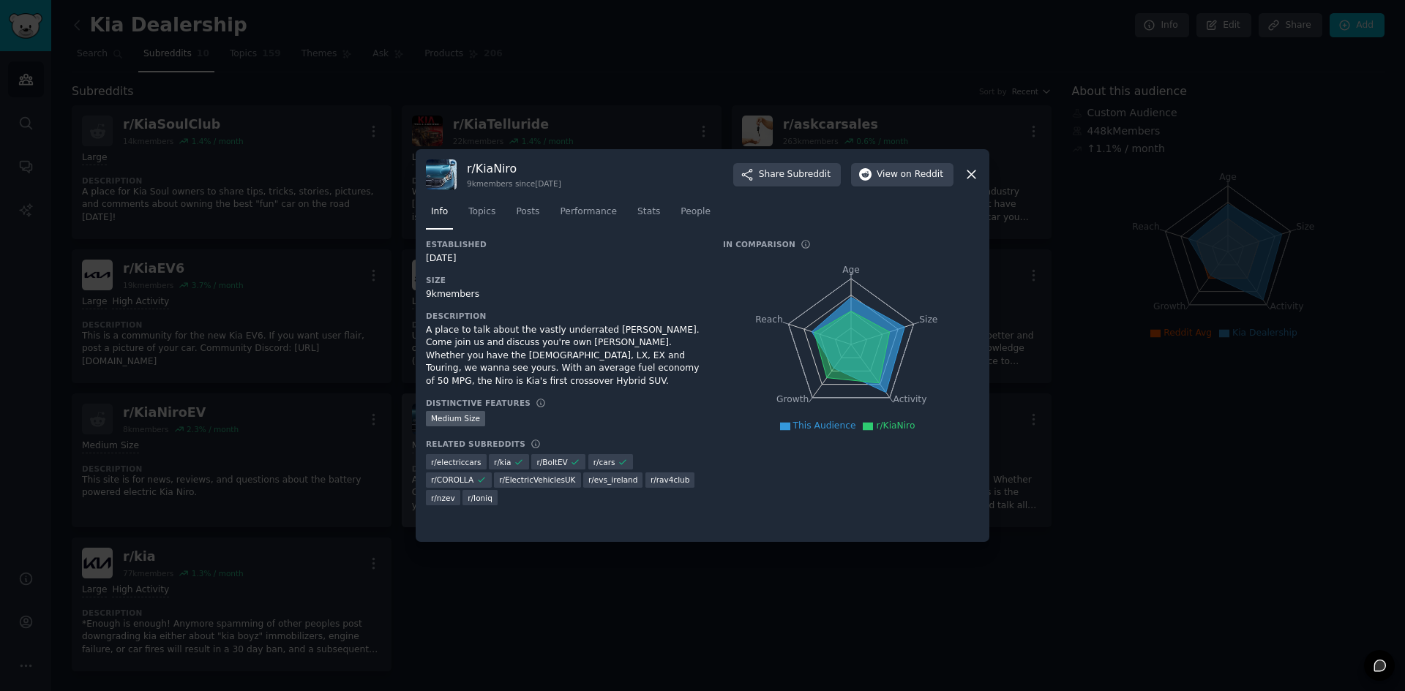
click at [660, 607] on div at bounding box center [702, 345] width 1405 height 691
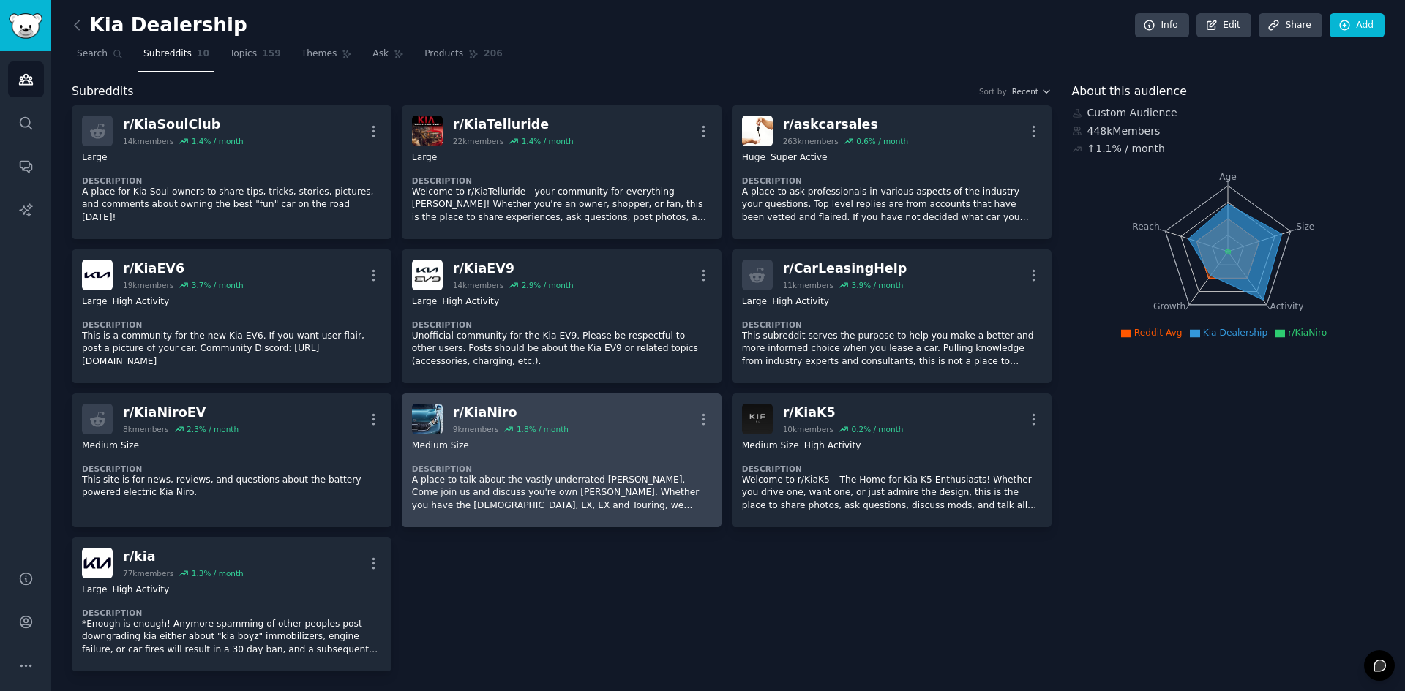
click at [551, 454] on div "1000 - 10,000 members Medium Size Description A place to talk about the vastly …" at bounding box center [561, 476] width 299 height 83
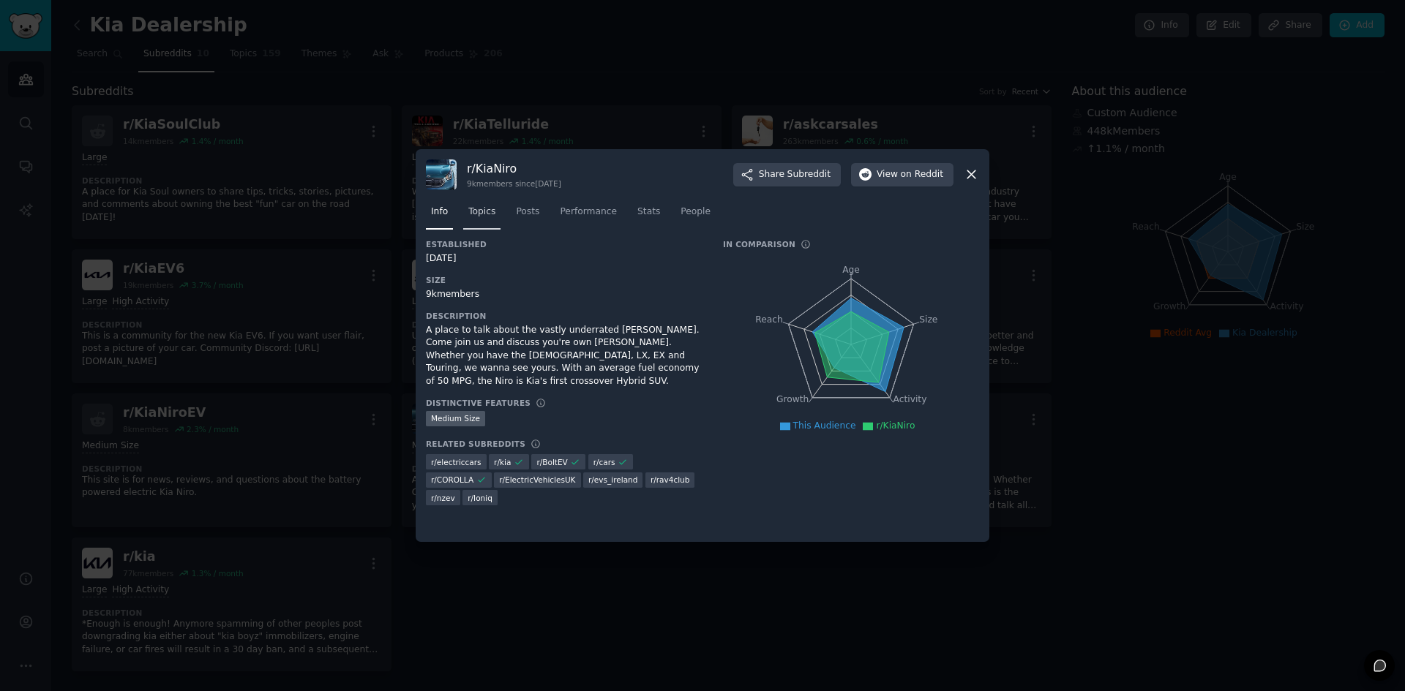
click at [471, 209] on span "Topics" at bounding box center [481, 212] width 27 height 13
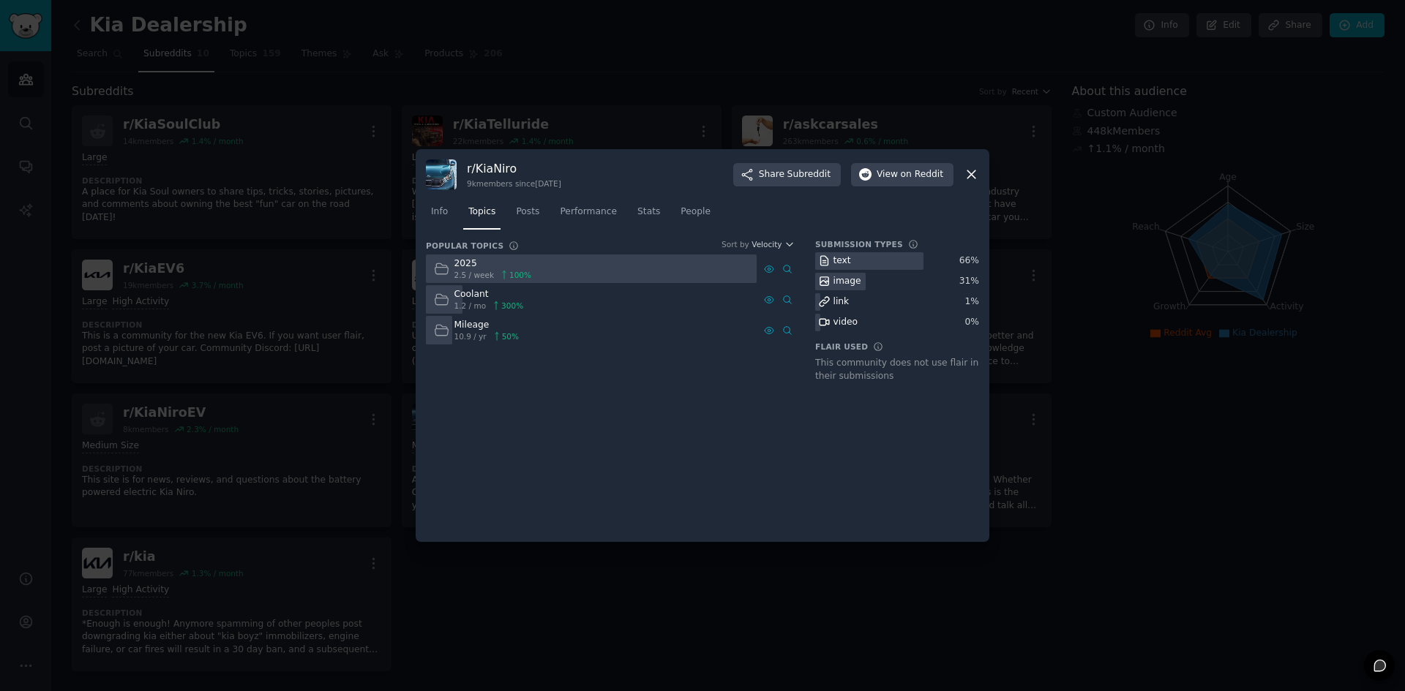
click at [492, 263] on div "2025" at bounding box center [493, 264] width 78 height 13
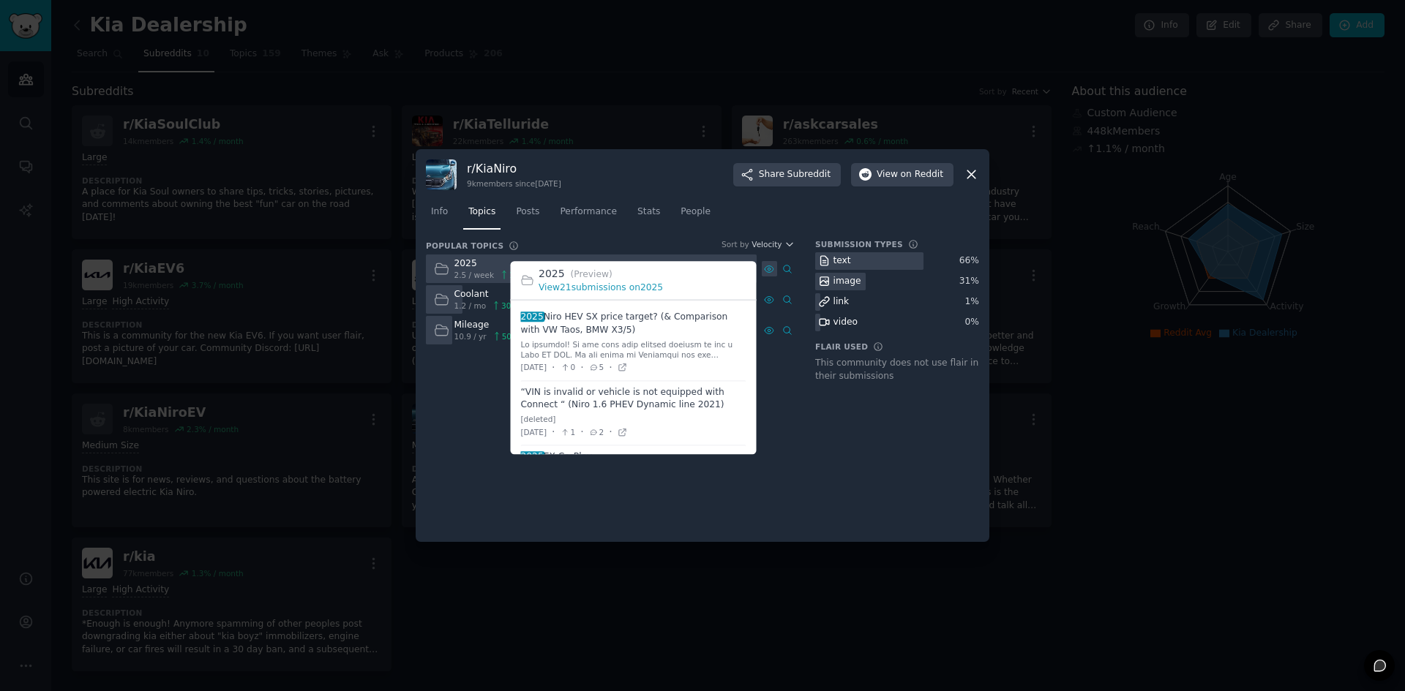
click at [771, 269] on icon at bounding box center [769, 269] width 10 height 10
click at [617, 284] on link "View 21 submissions on 2025" at bounding box center [600, 287] width 124 height 10
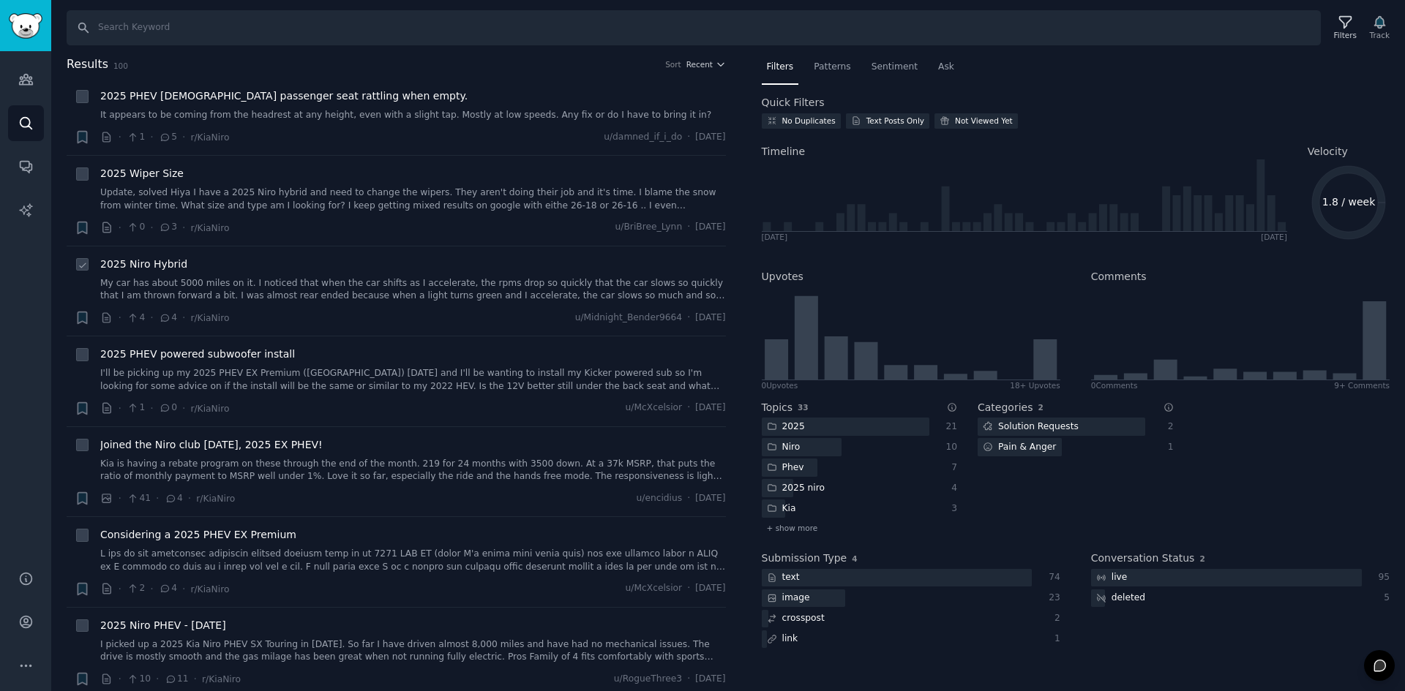
click at [219, 293] on link "My car has about 5000 miles on it. I noticed that when the car shifts as I acce…" at bounding box center [413, 290] width 626 height 26
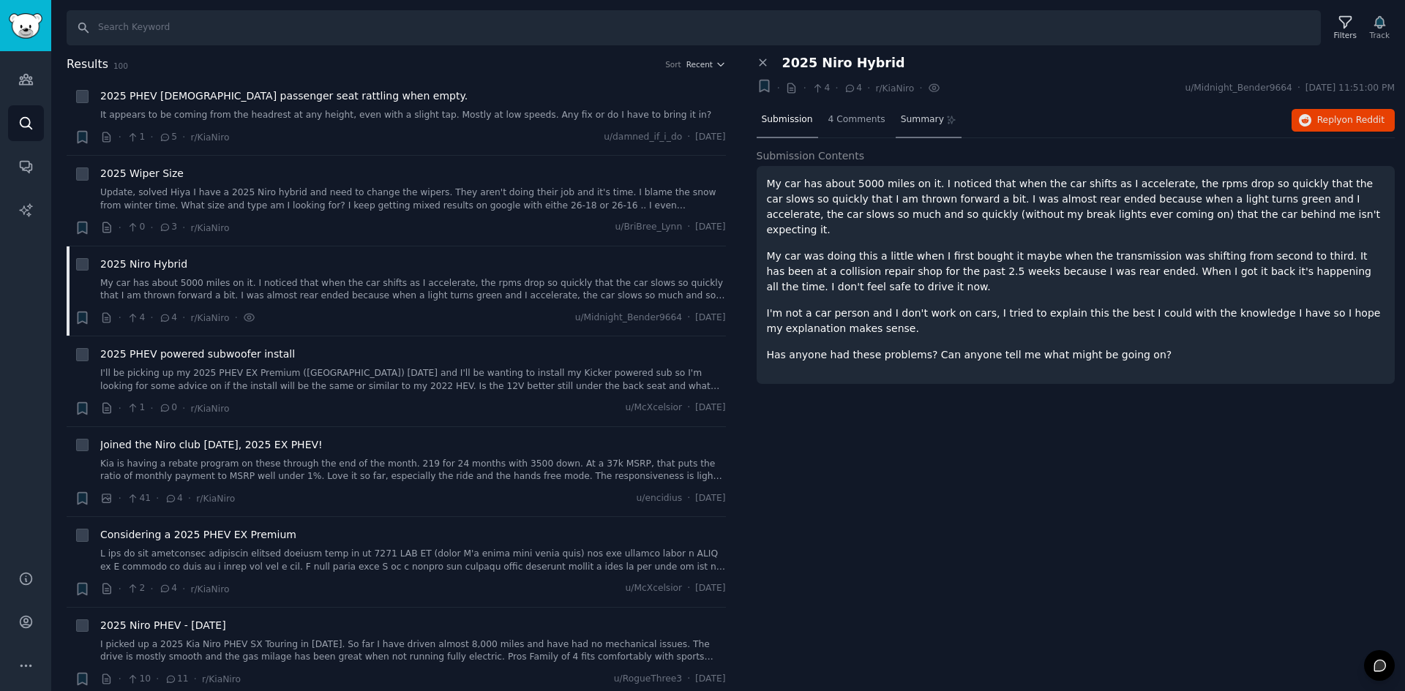
click at [918, 119] on span "Summary" at bounding box center [922, 119] width 43 height 13
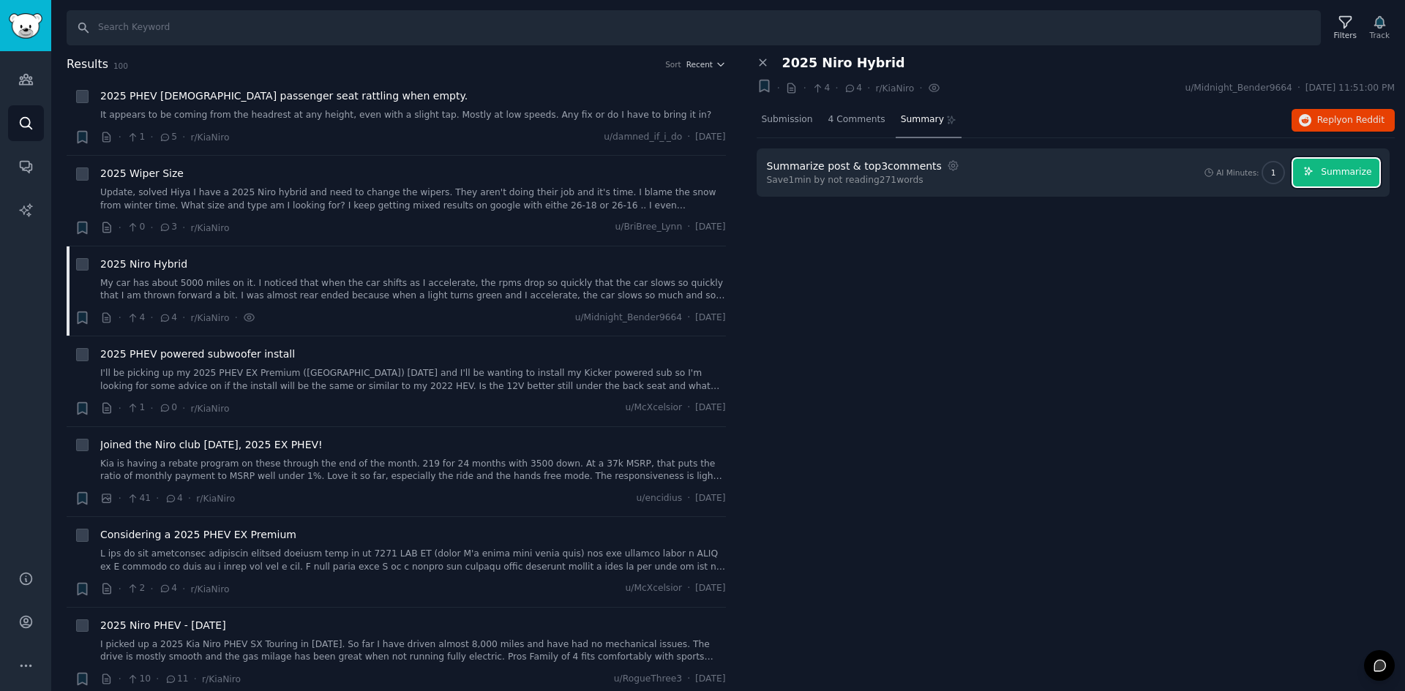
click at [1345, 169] on span "Summarize" at bounding box center [1346, 172] width 50 height 13
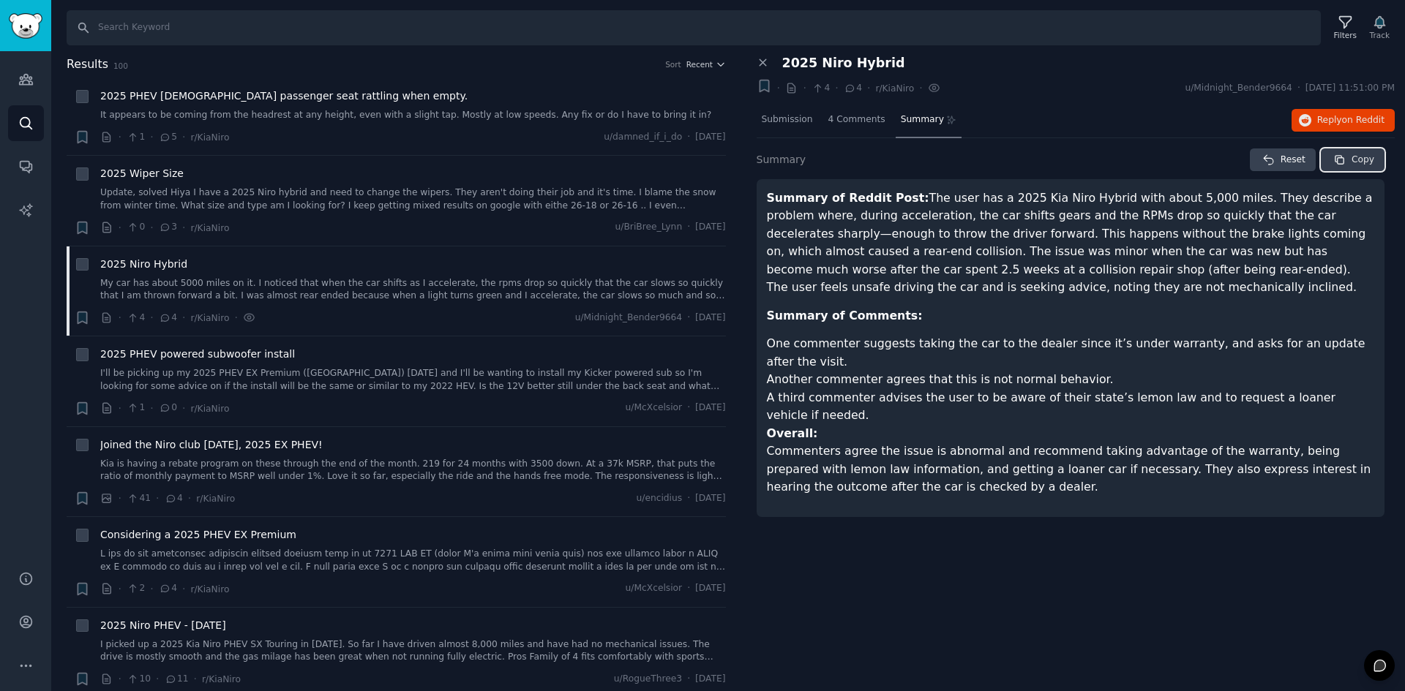
click at [1366, 162] on span "Copy" at bounding box center [1362, 160] width 23 height 13
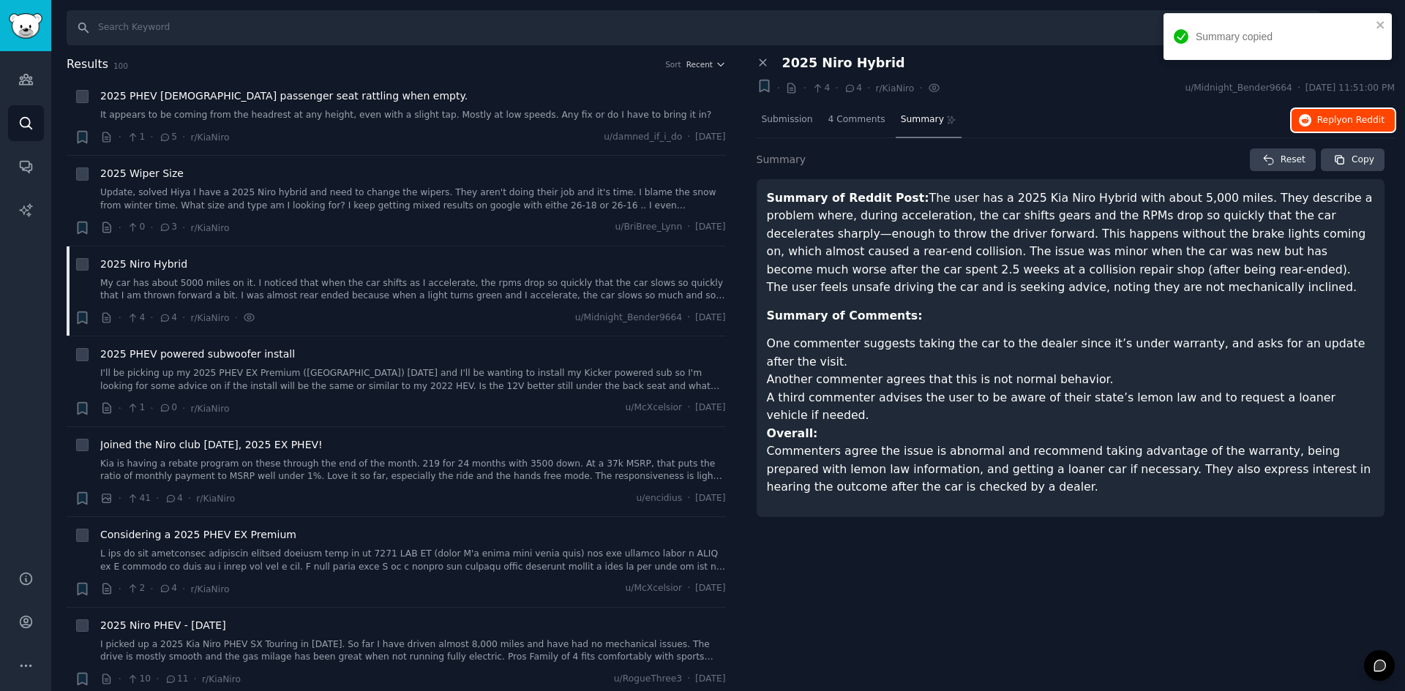
click at [1358, 127] on button "Reply on Reddit" at bounding box center [1342, 120] width 103 height 23
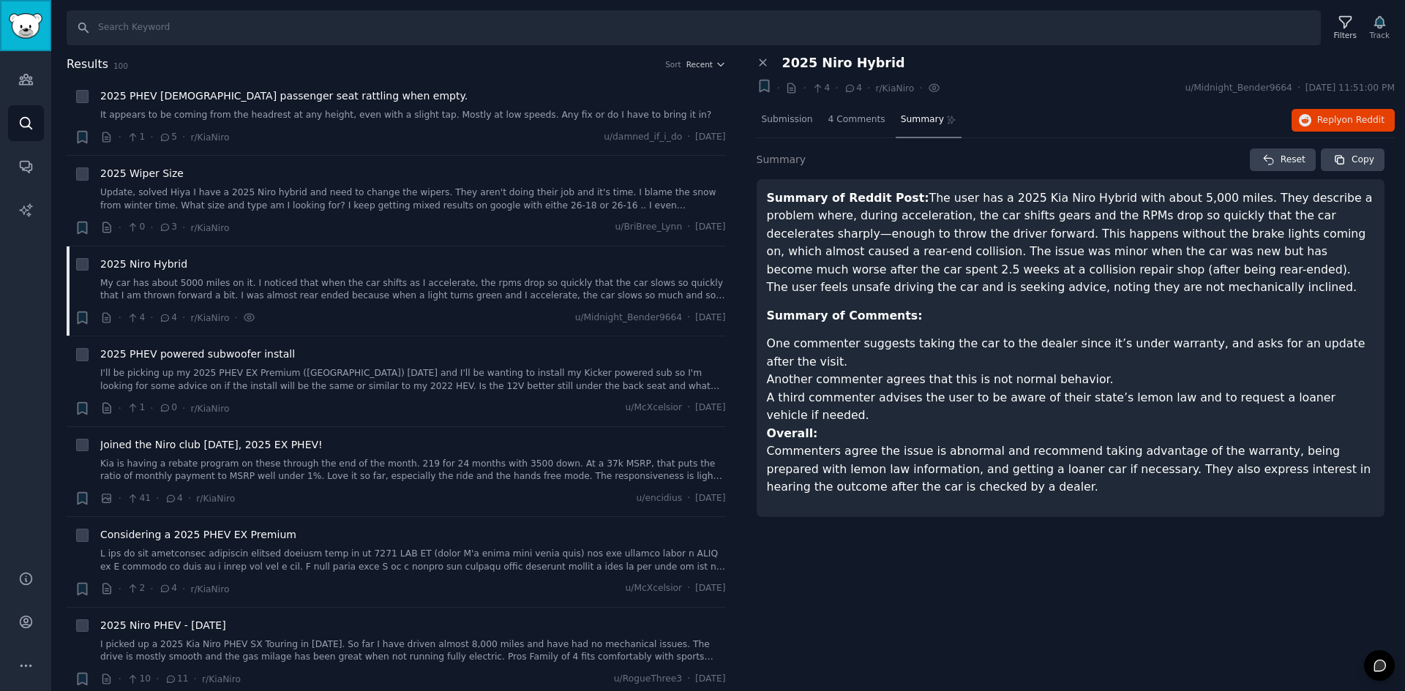
click at [23, 29] on img "Sidebar" at bounding box center [26, 26] width 34 height 26
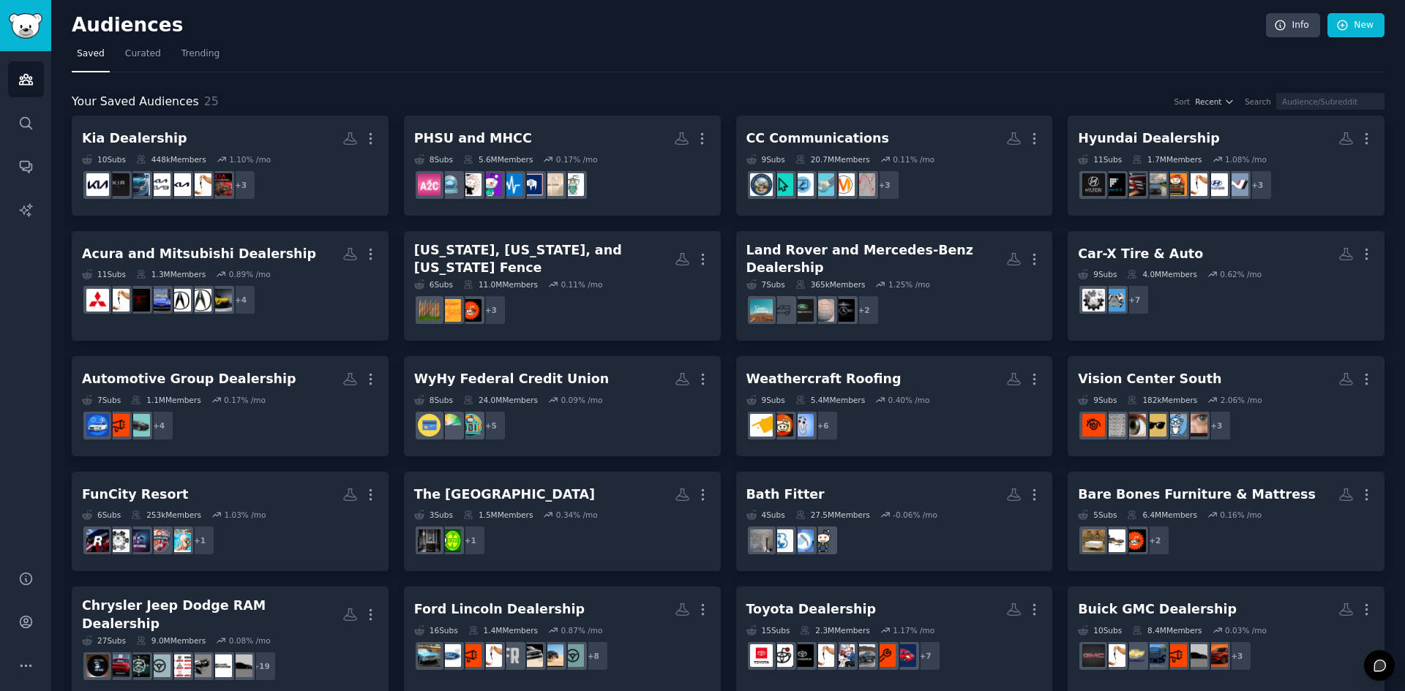
click at [435, 67] on nav "Saved Curated Trending" at bounding box center [728, 57] width 1313 height 30
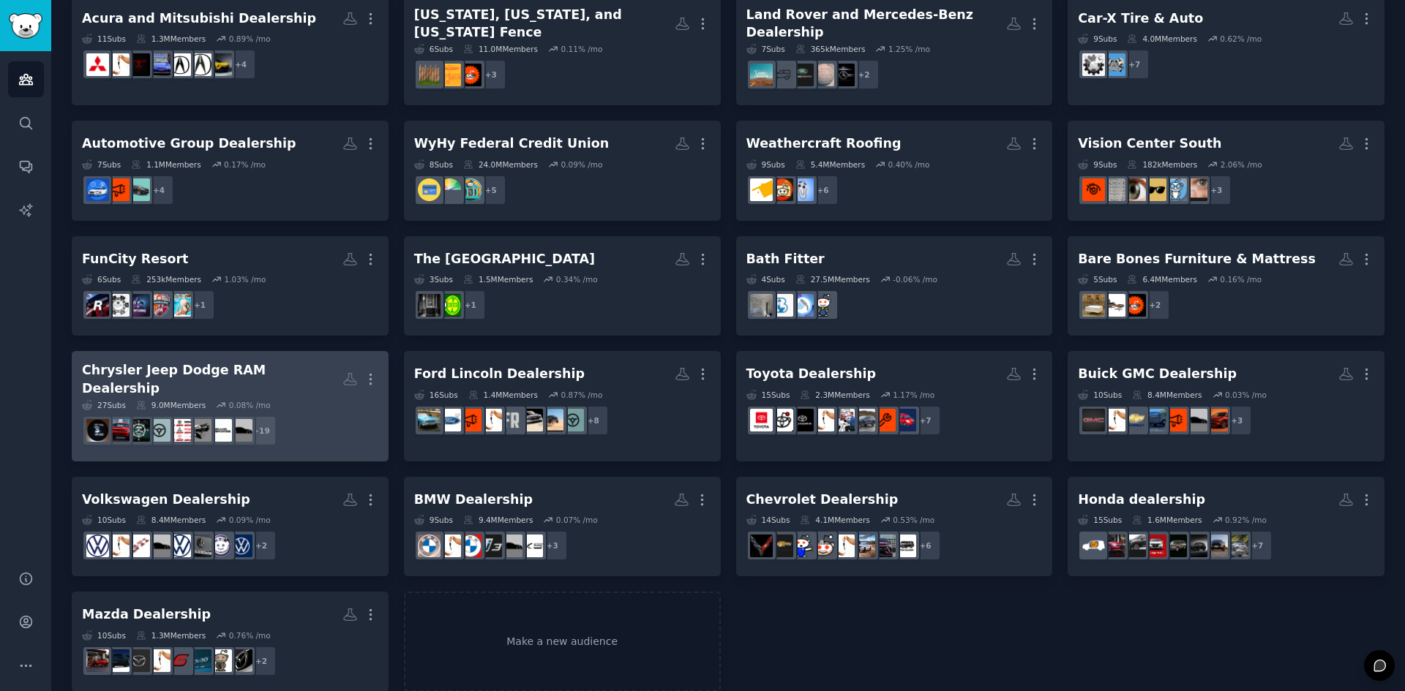
scroll to position [236, 0]
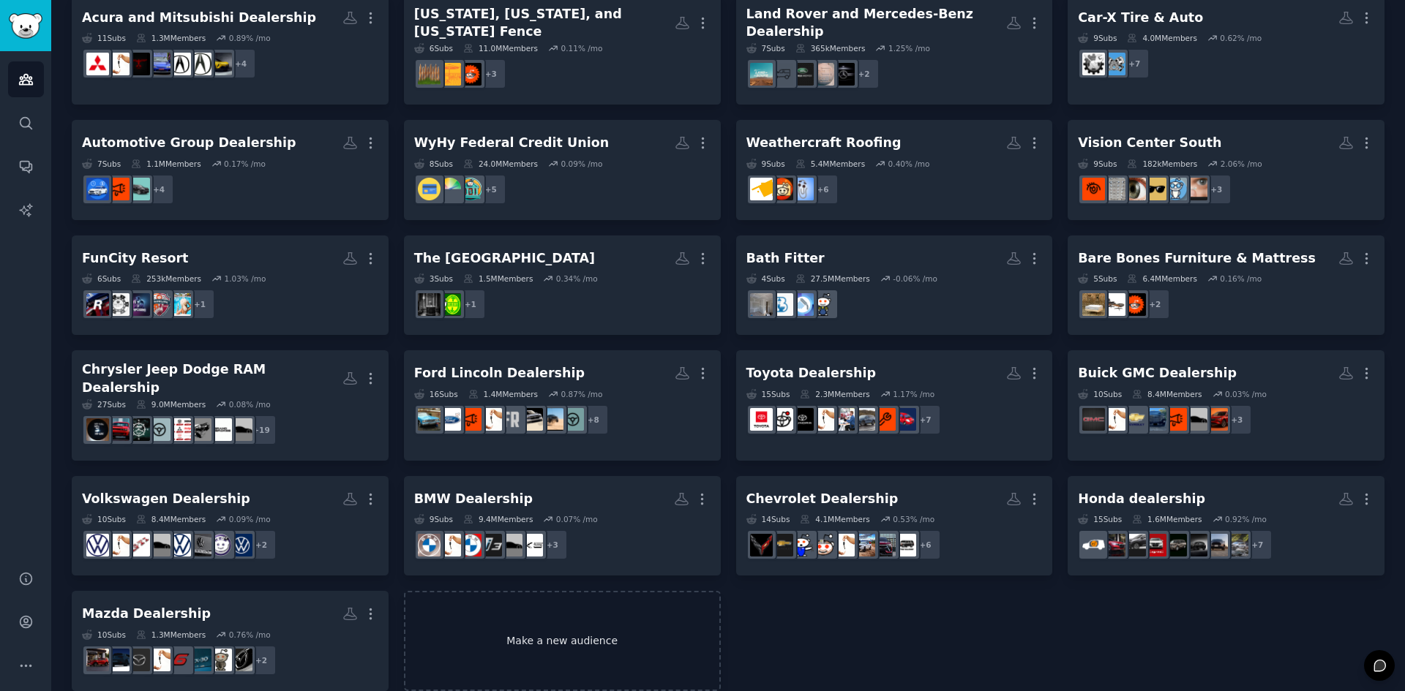
click at [589, 628] on link "Make a new audience" at bounding box center [562, 641] width 317 height 100
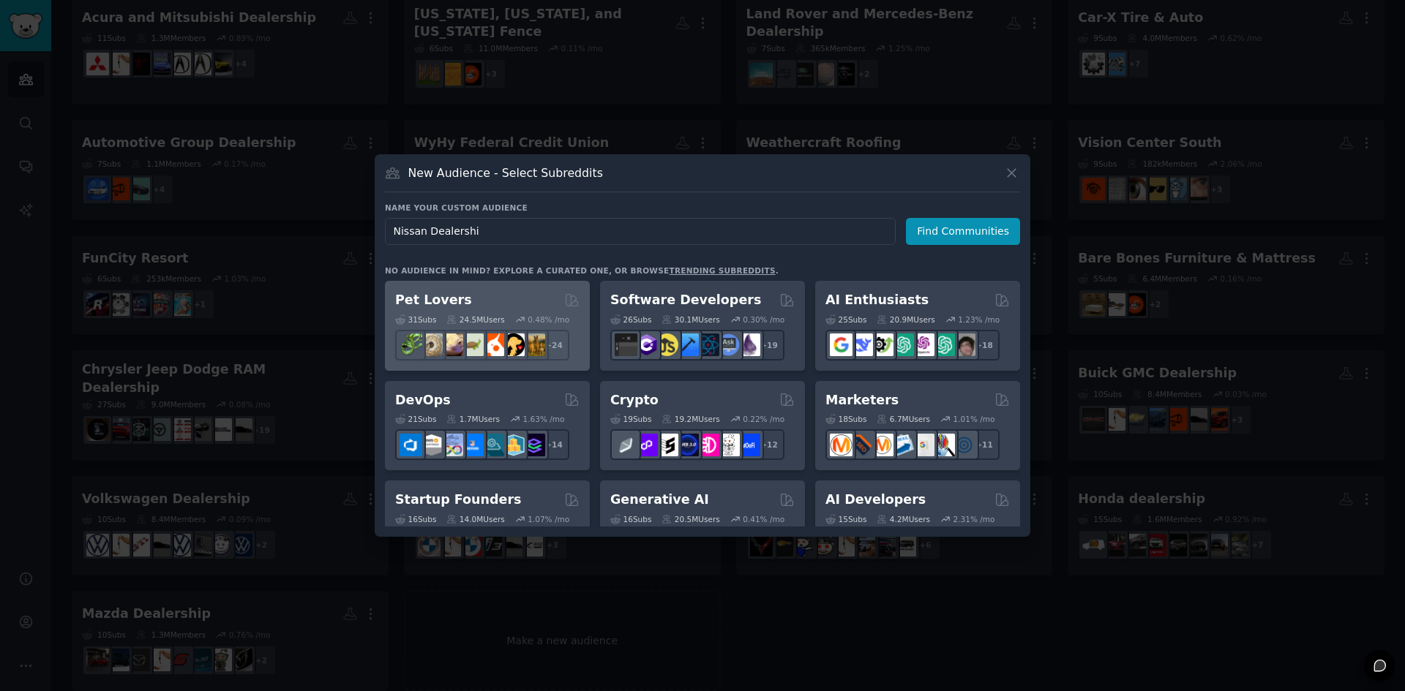
type input "Nissan Dealership"
click button "Find Communities" at bounding box center [963, 231] width 114 height 27
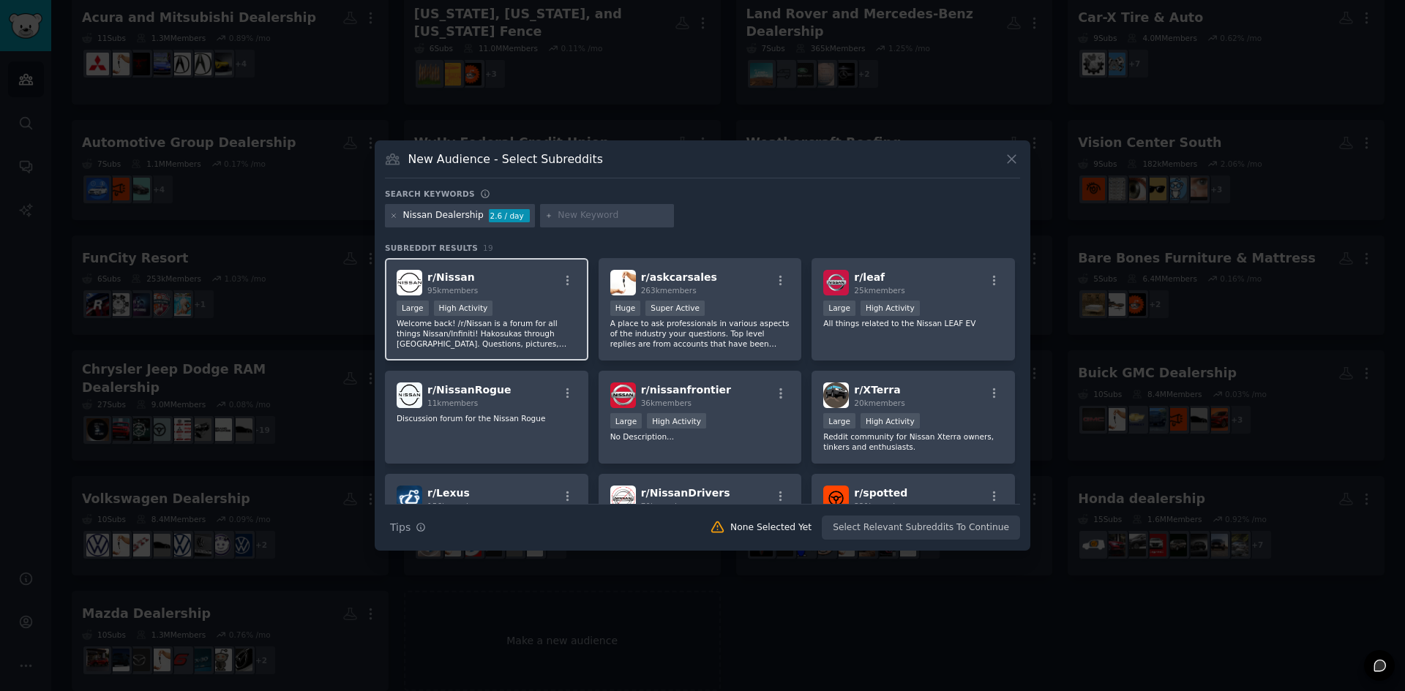
click at [498, 297] on div "r/ Nissan 95k members Large High Activity Welcome back! /r/Nissan is a forum fo…" at bounding box center [486, 309] width 203 height 103
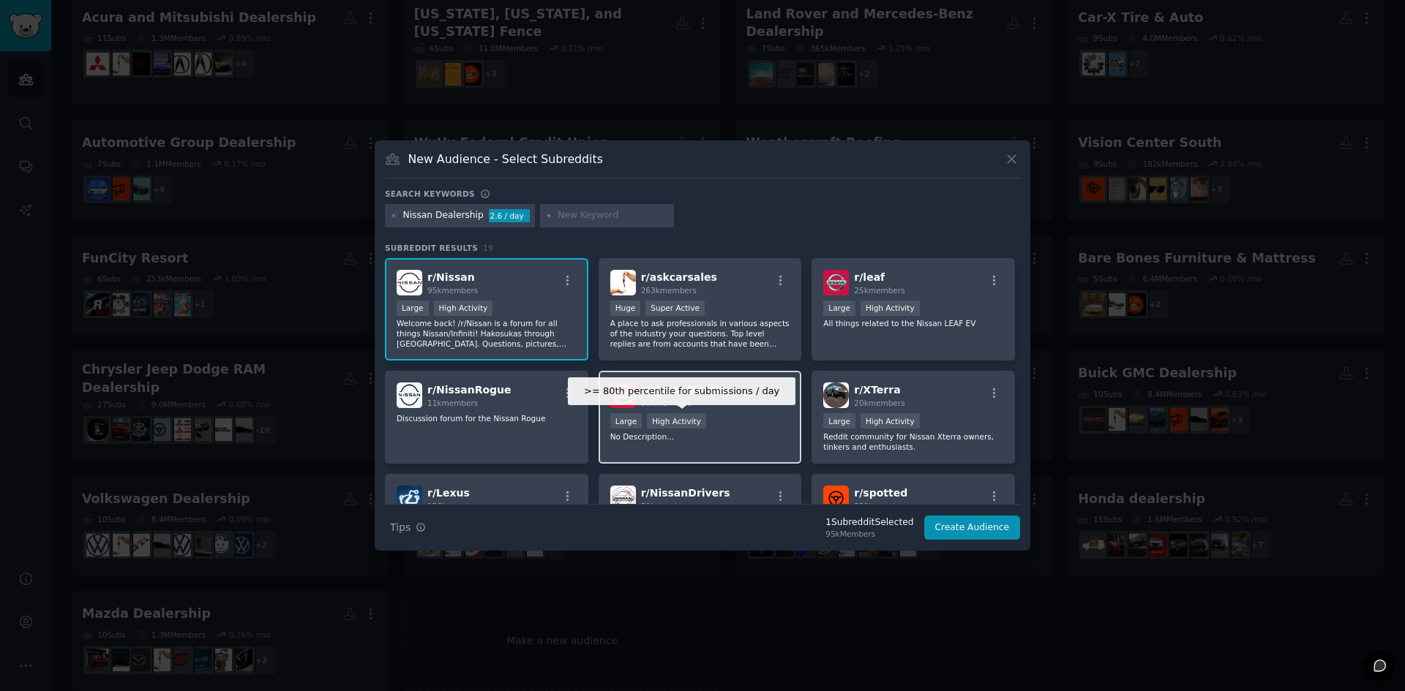
click at [677, 415] on div "High Activity" at bounding box center [676, 420] width 59 height 15
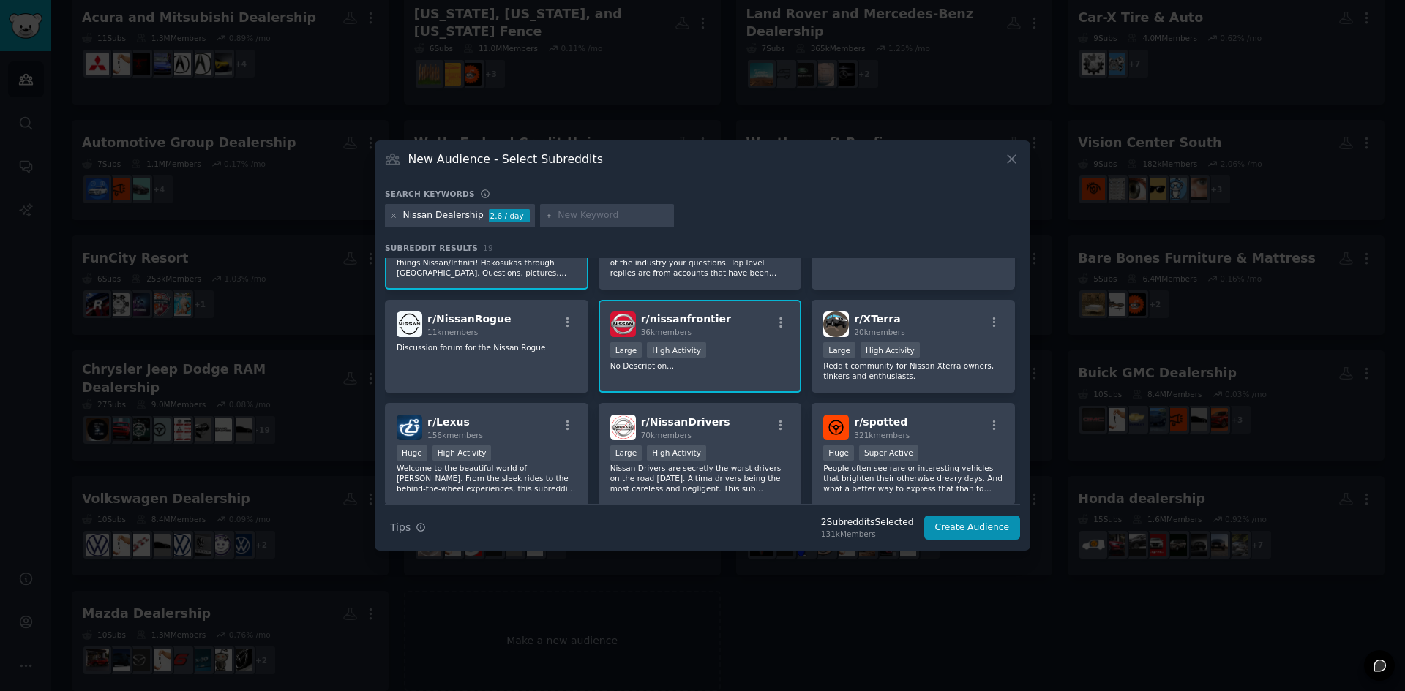
scroll to position [73, 0]
click at [574, 340] on p "Discussion forum for the Nissan Rogue" at bounding box center [487, 345] width 180 height 10
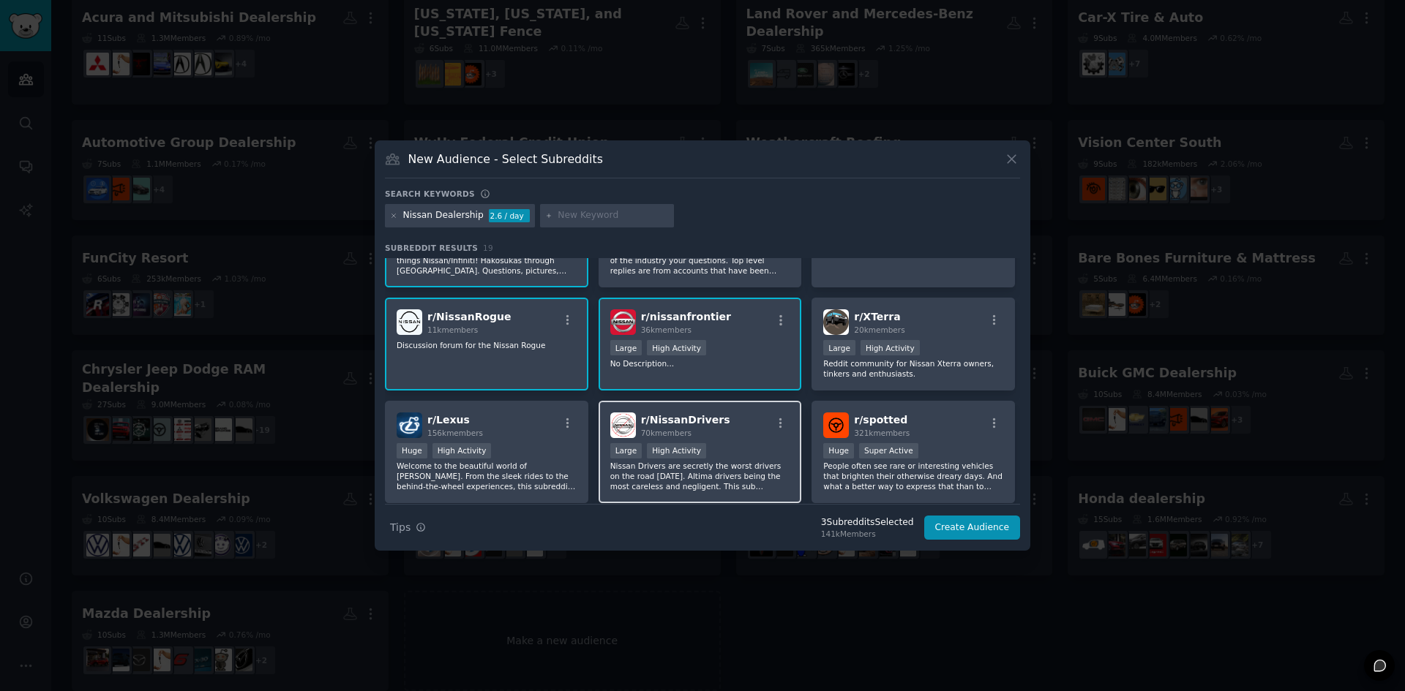
click at [748, 443] on div "Large High Activity" at bounding box center [700, 452] width 180 height 18
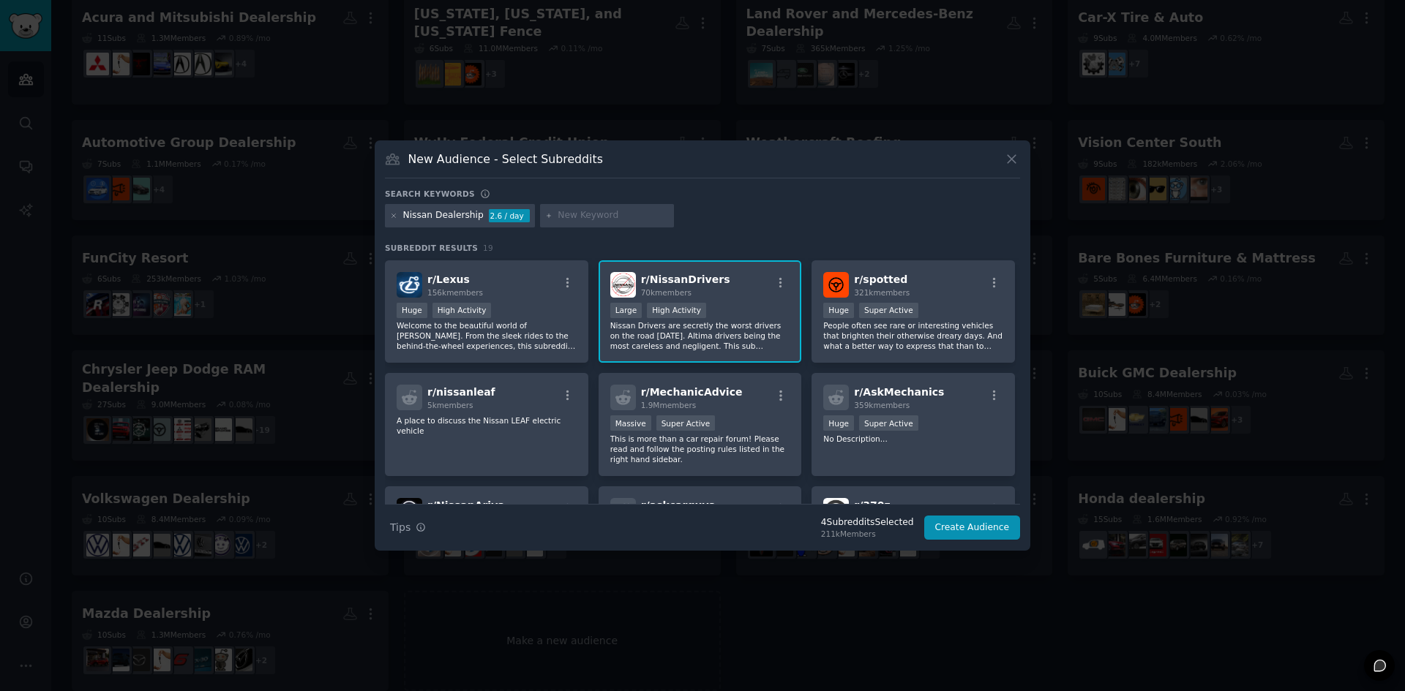
scroll to position [293, 0]
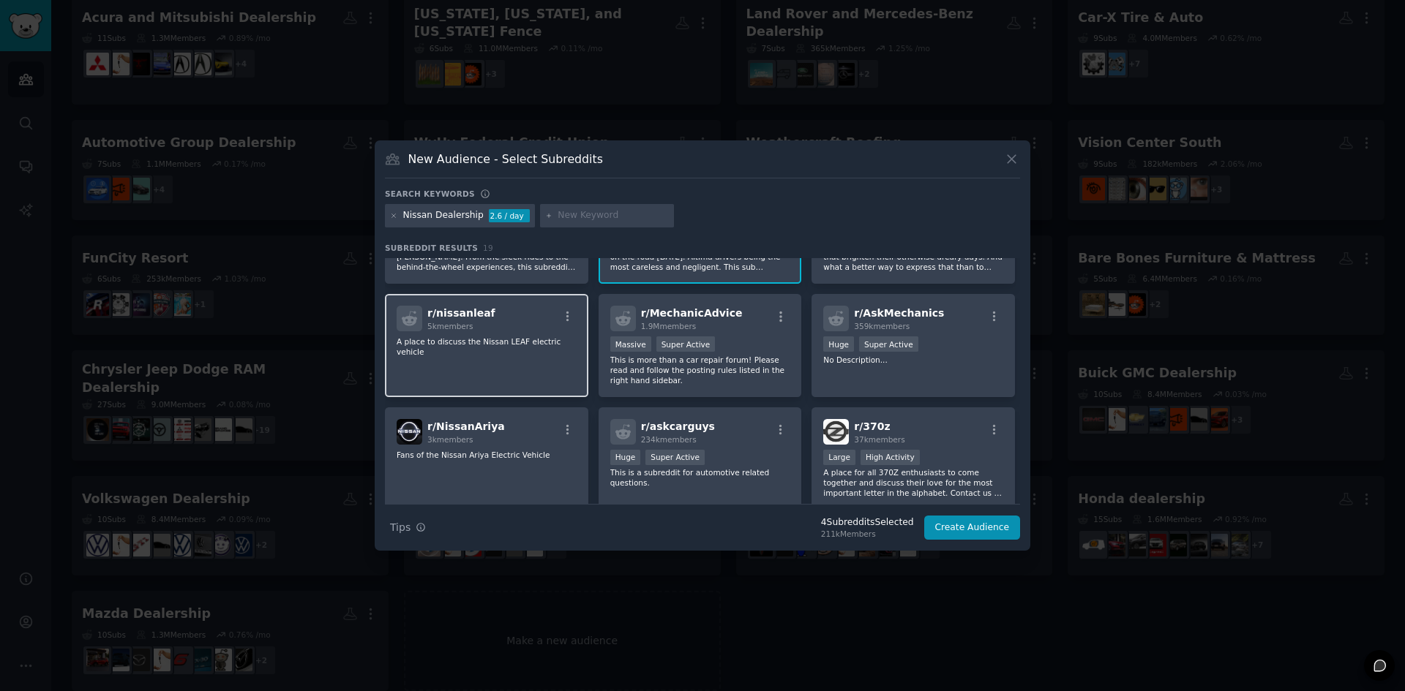
click at [502, 335] on div "r/ nissanleaf 5k members A place to discuss the Nissan LEAF electric vehicle" at bounding box center [486, 345] width 203 height 103
click at [487, 448] on div "r/ NissanAriya 3k members Fans of the Nissan Ariya Electric Vehicle" at bounding box center [486, 459] width 203 height 103
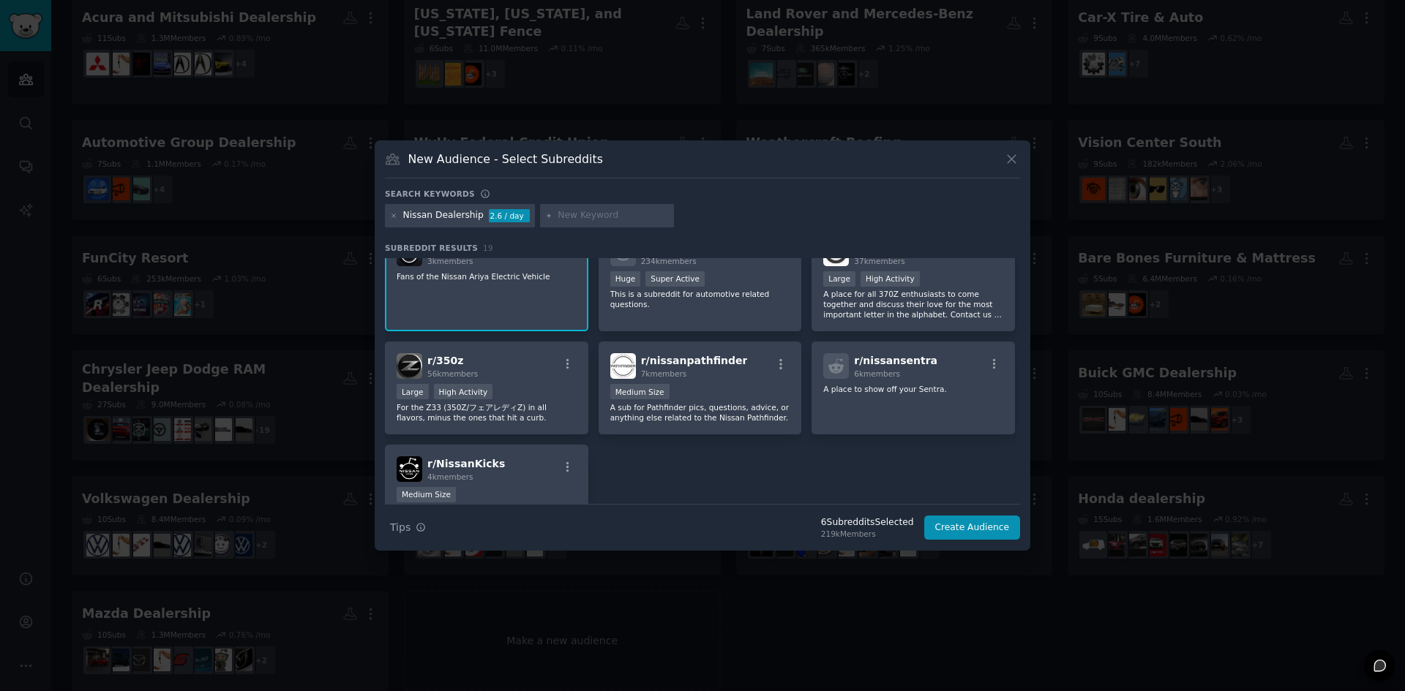
scroll to position [512, 0]
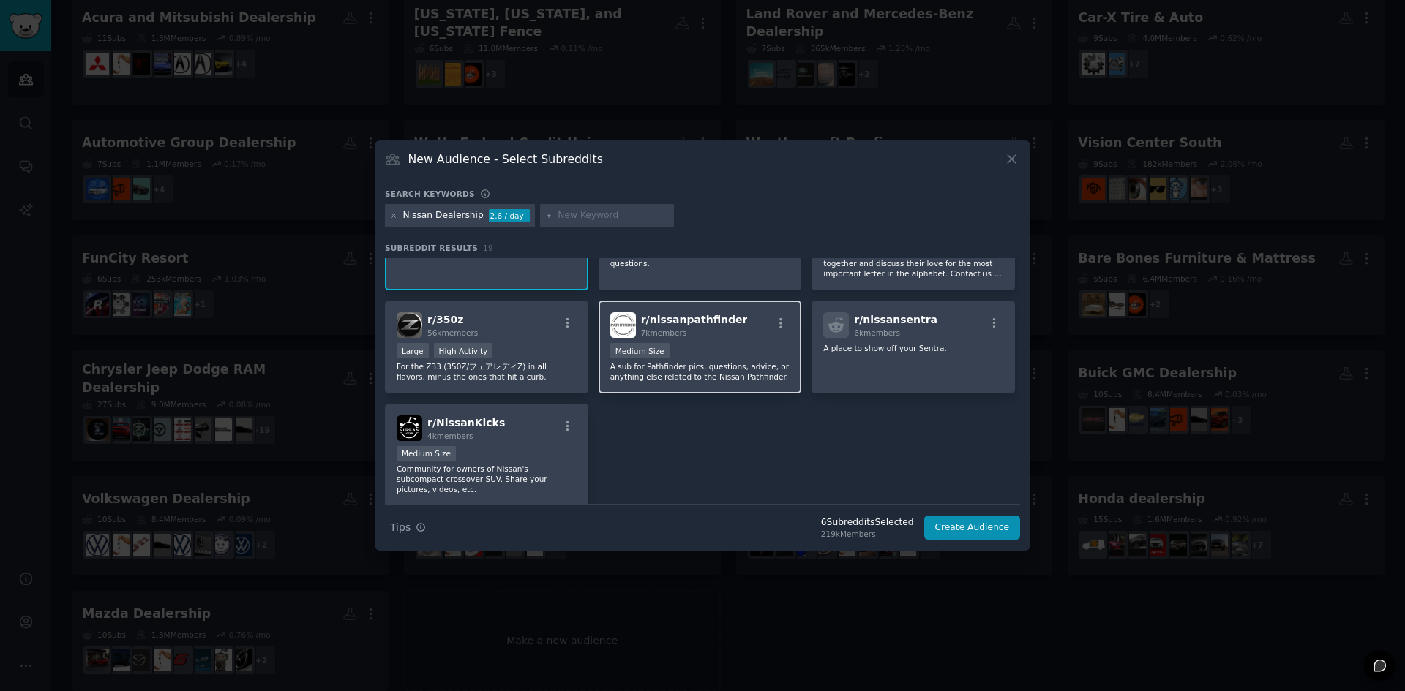
click at [743, 362] on p "A sub for Pathfinder pics, questions, advice, or anything else related to the N…" at bounding box center [700, 371] width 180 height 20
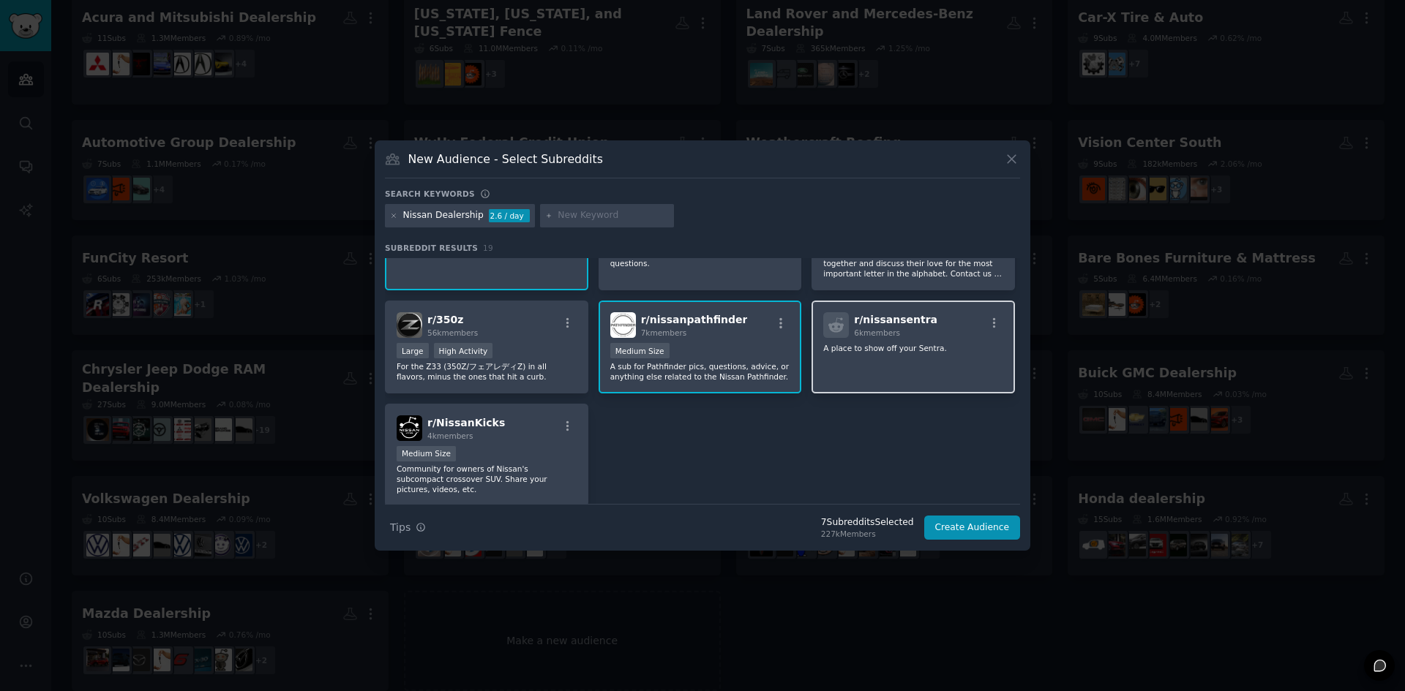
click at [878, 359] on div "r/ nissansentra 6k members A place to show off your Sentra." at bounding box center [912, 347] width 203 height 93
click at [452, 433] on span "4k members" at bounding box center [450, 436] width 46 height 9
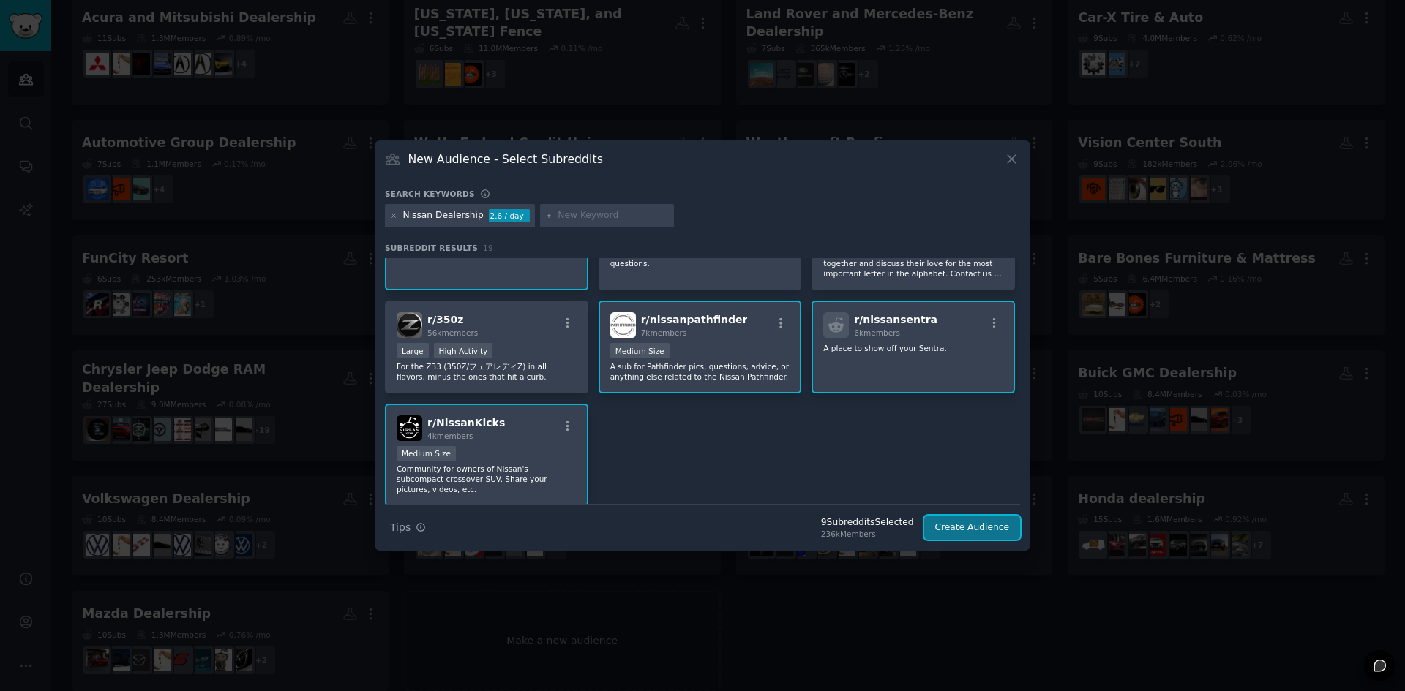
click at [986, 528] on button "Create Audience" at bounding box center [972, 528] width 97 height 25
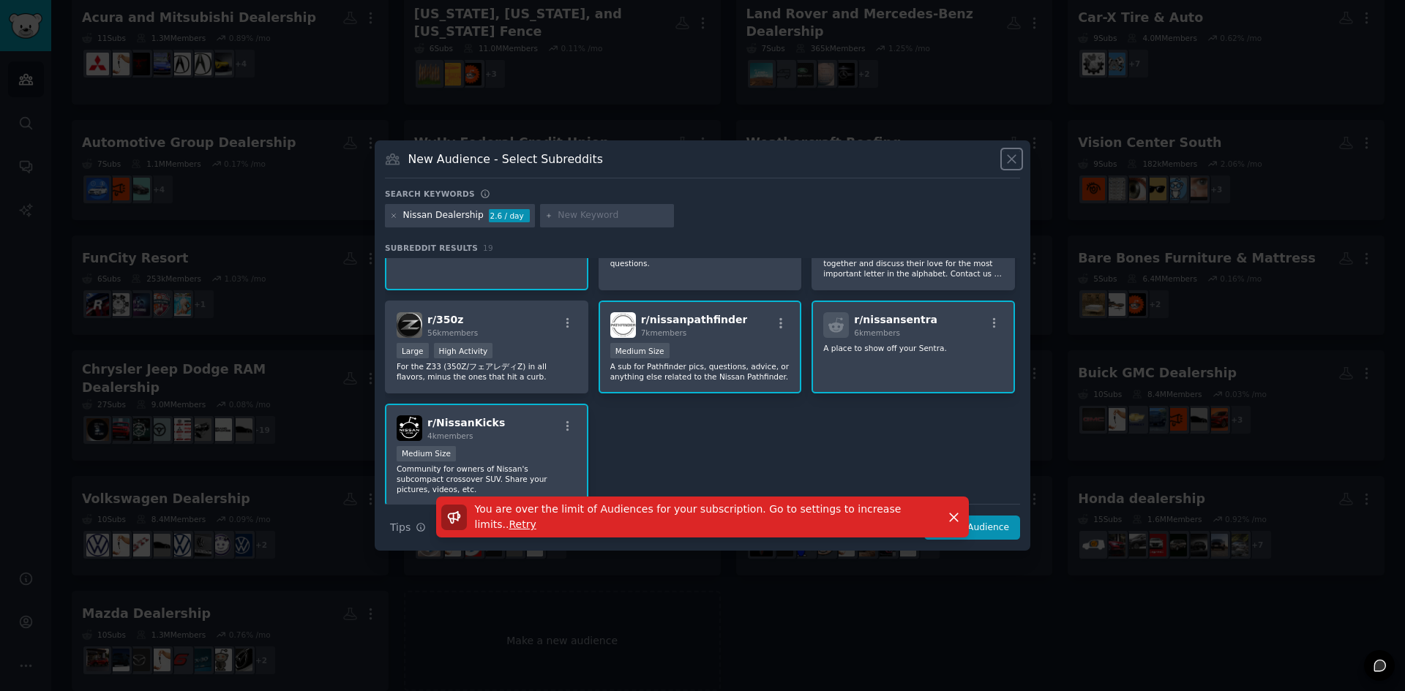
click at [1007, 165] on icon at bounding box center [1011, 158] width 15 height 15
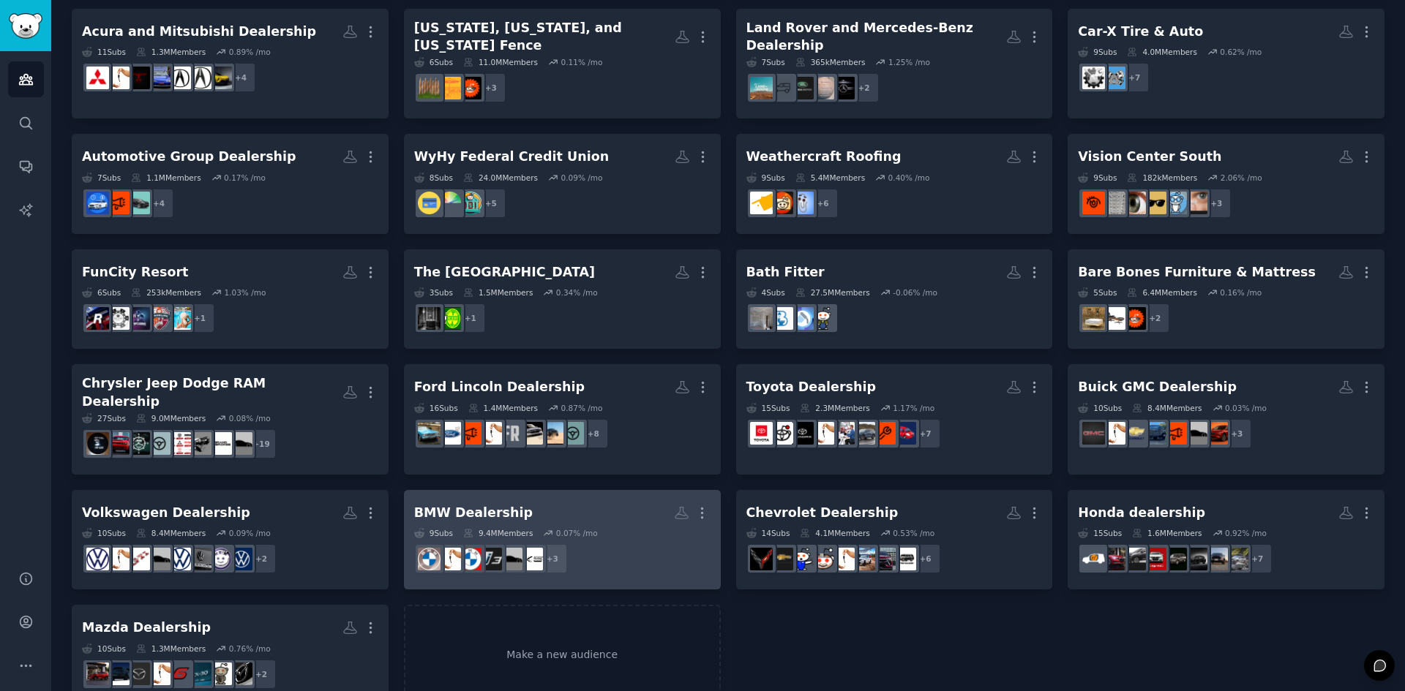
scroll to position [236, 0]
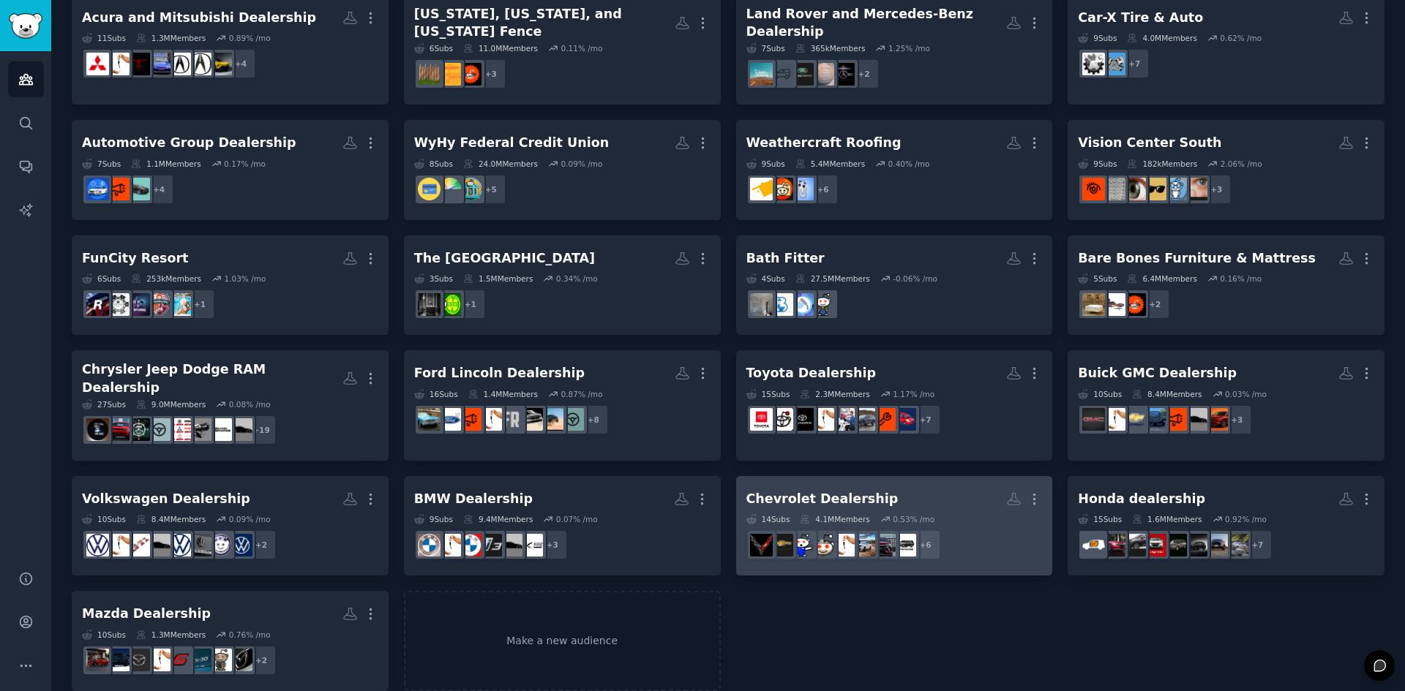
click at [920, 476] on link "Chevrolet Dealership More 14 Sub s 4.1M Members 0.53 % /mo r/chevycolorado + 6" at bounding box center [894, 526] width 317 height 100
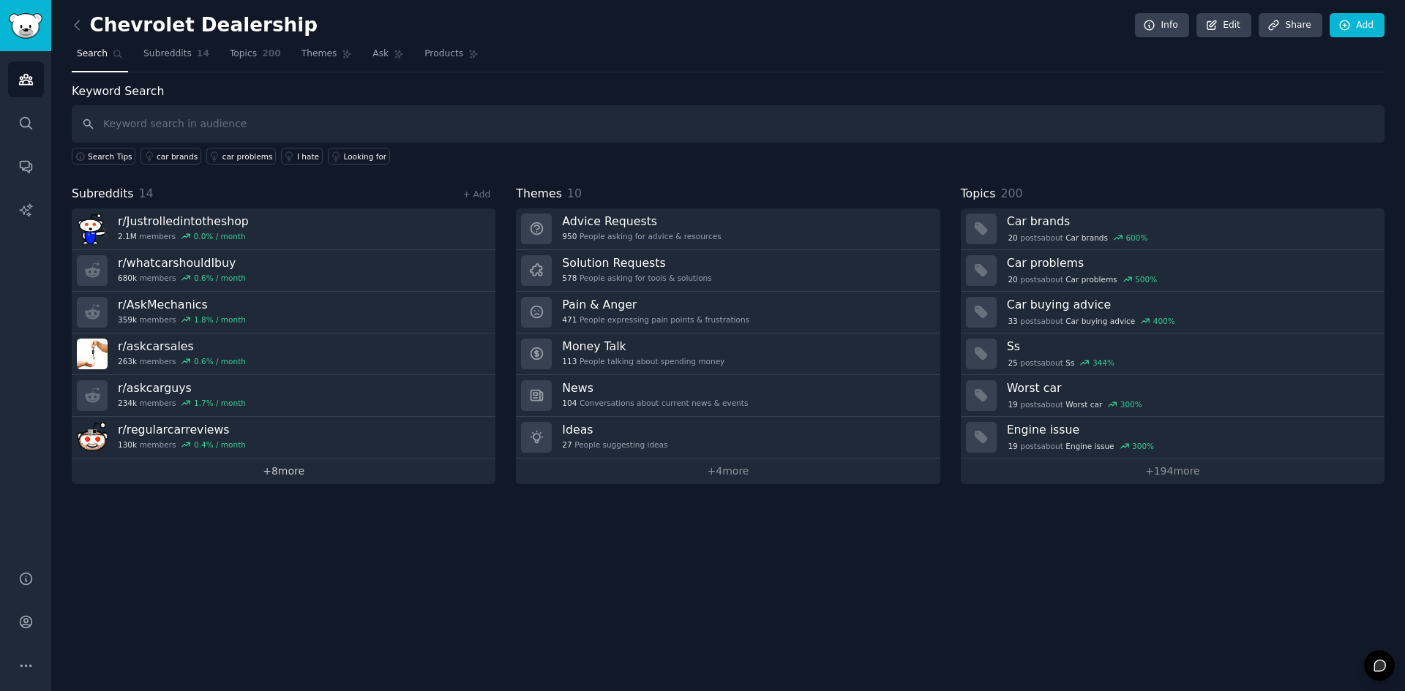
click at [327, 468] on link "+ 8 more" at bounding box center [284, 472] width 424 height 26
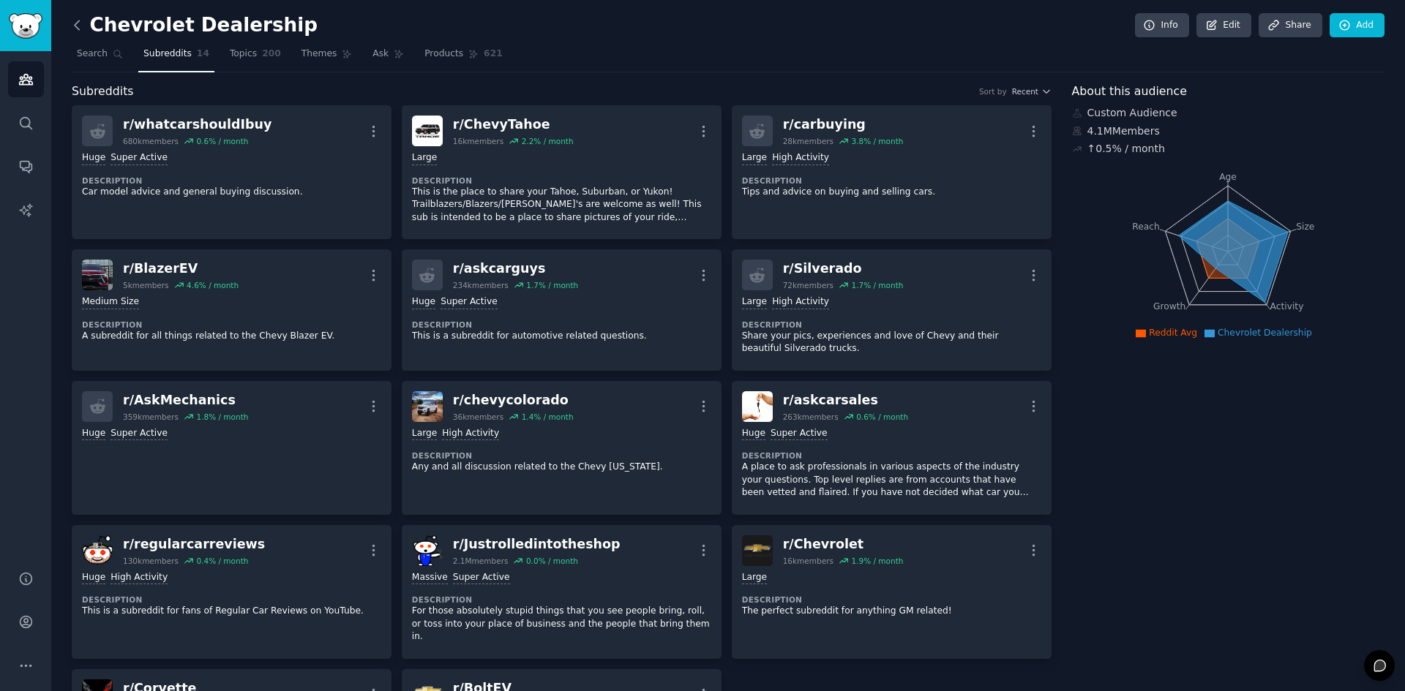
click at [80, 31] on icon at bounding box center [77, 25] width 15 height 15
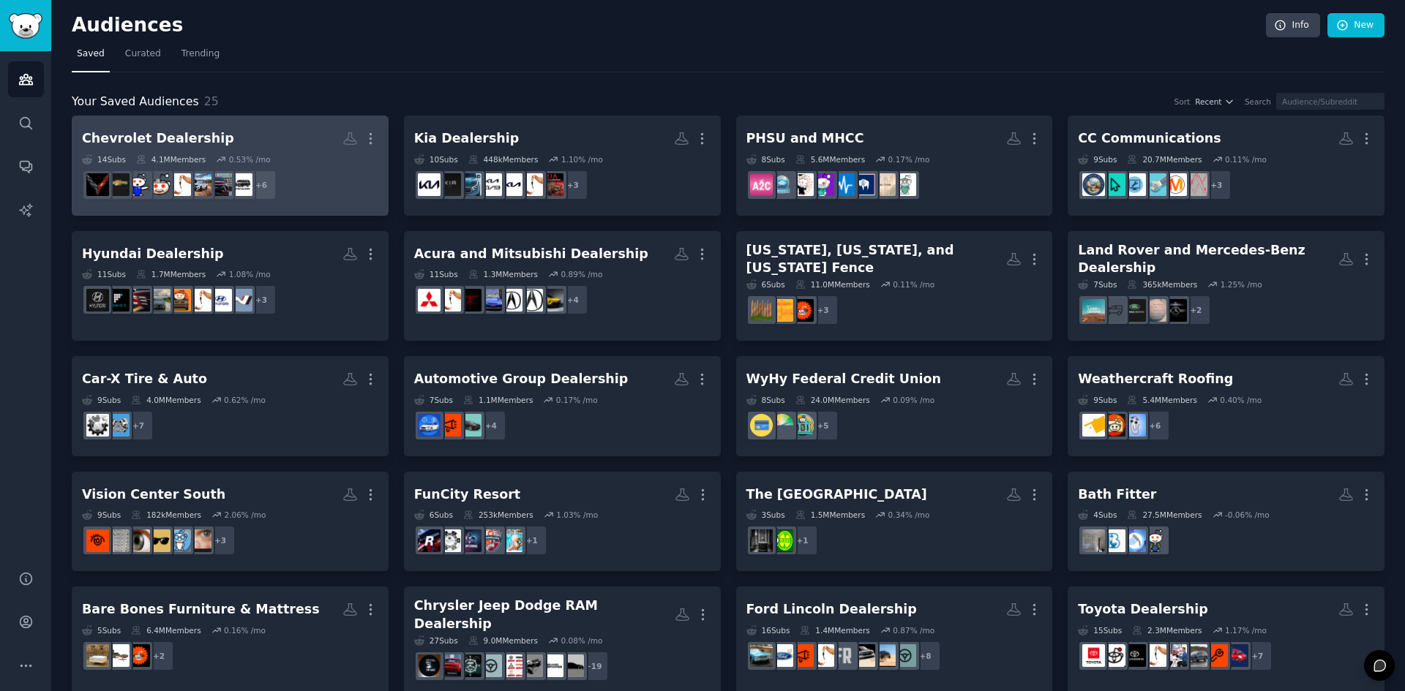
click at [219, 147] on h2 "Chevrolet Dealership More" at bounding box center [230, 139] width 296 height 26
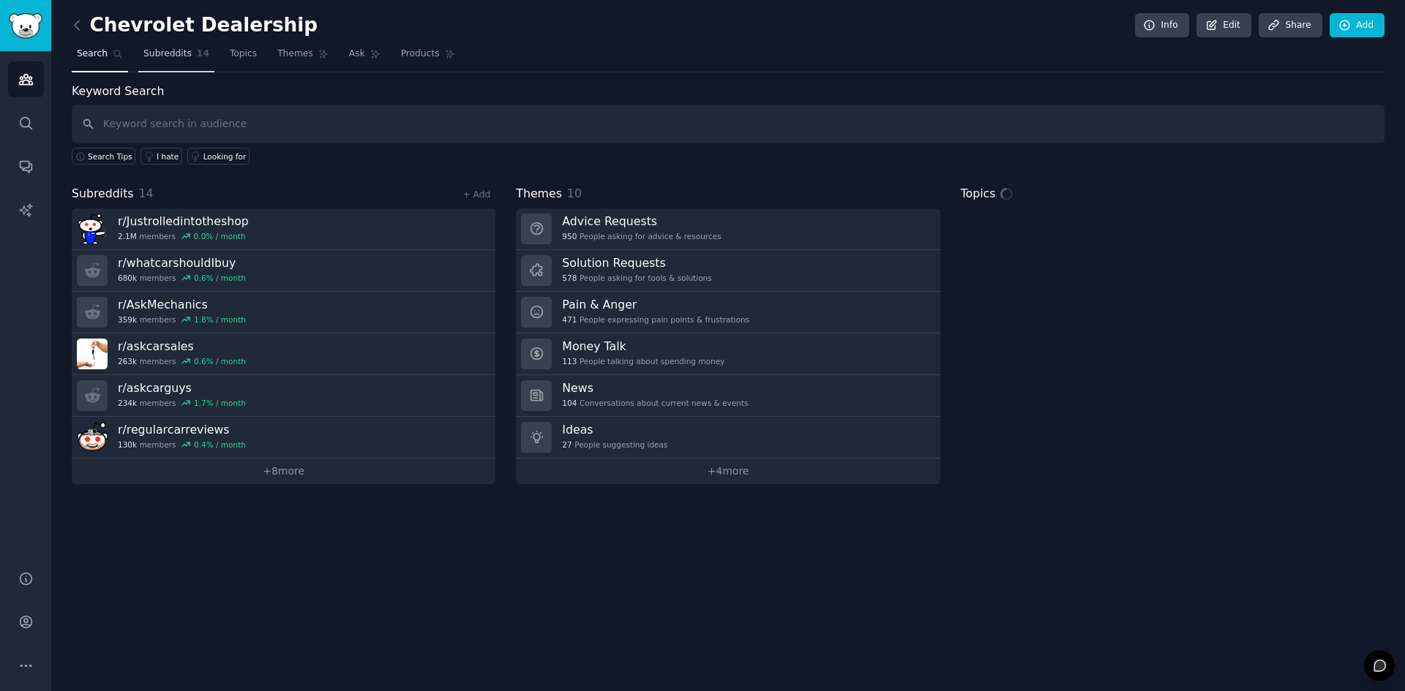
click at [179, 59] on span "Subreddits" at bounding box center [167, 54] width 48 height 13
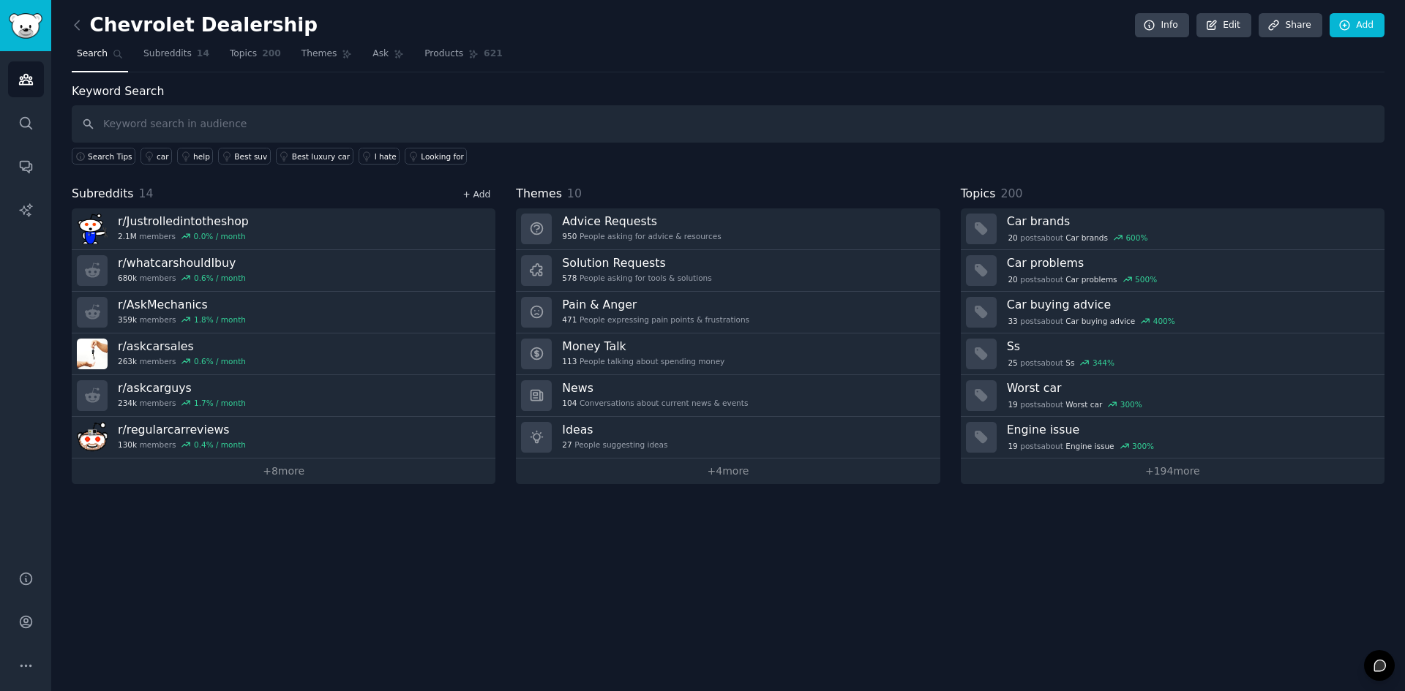
click at [487, 190] on link "+ Add" at bounding box center [476, 194] width 28 height 10
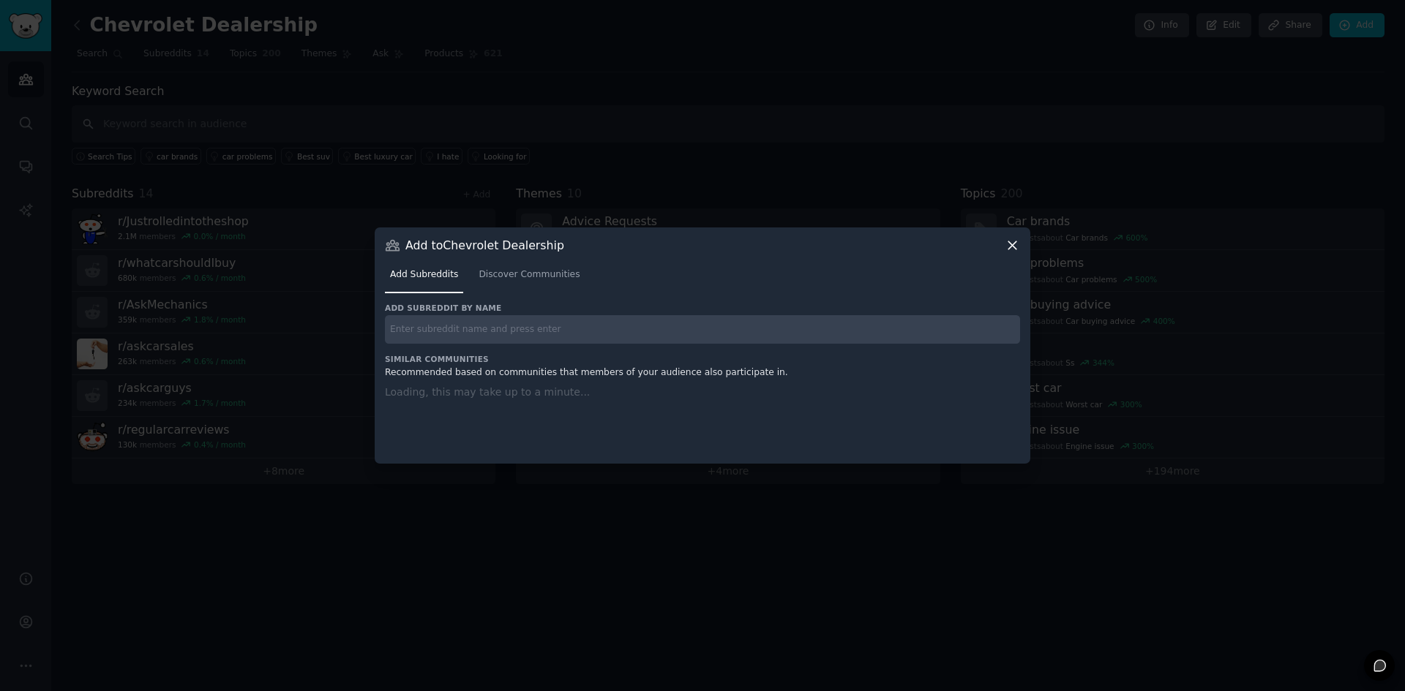
click at [435, 319] on input "text" at bounding box center [702, 329] width 635 height 29
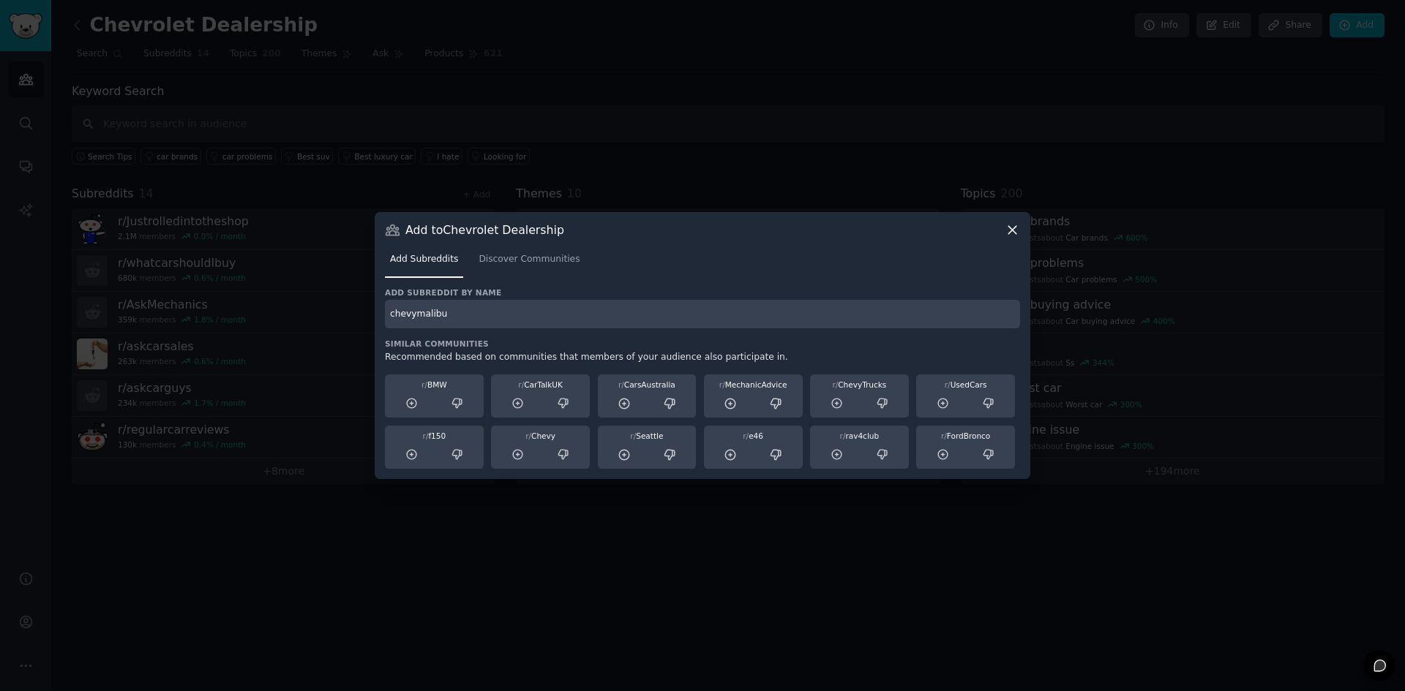
type input "chevymalibu"
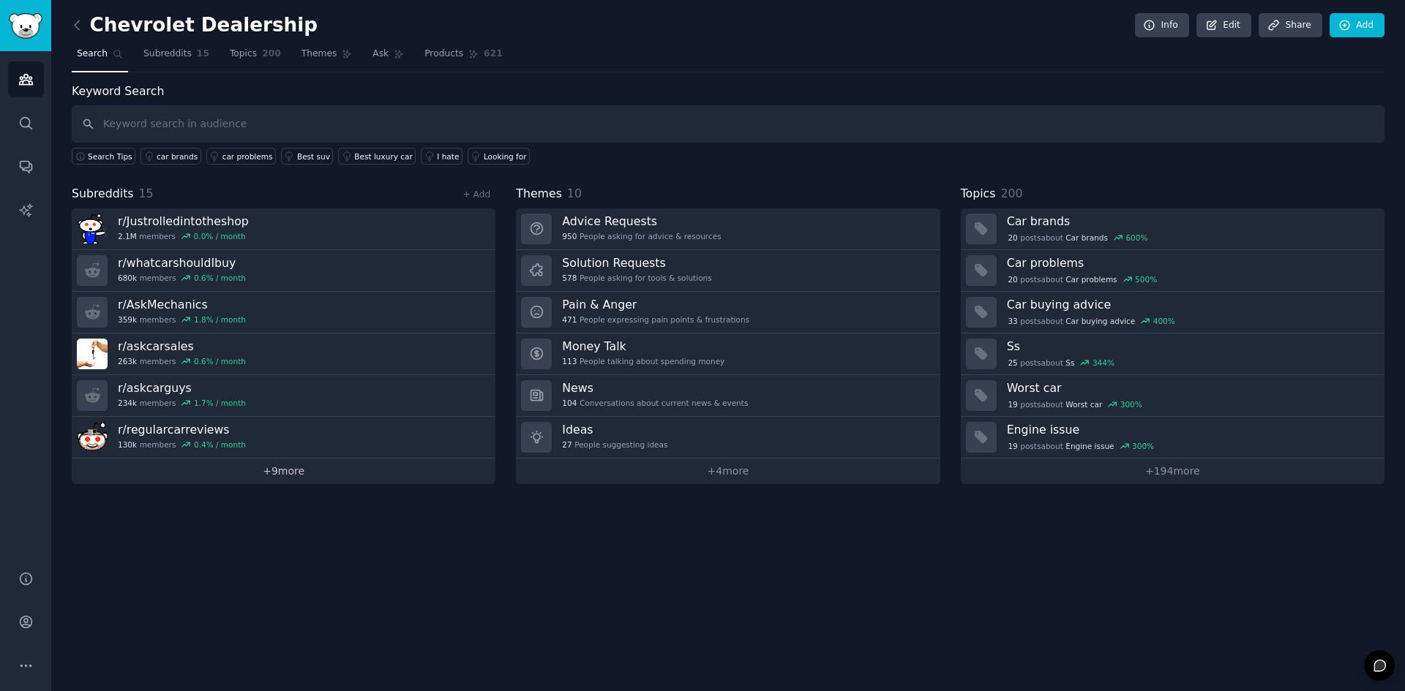
click at [376, 463] on link "+ 9 more" at bounding box center [284, 472] width 424 height 26
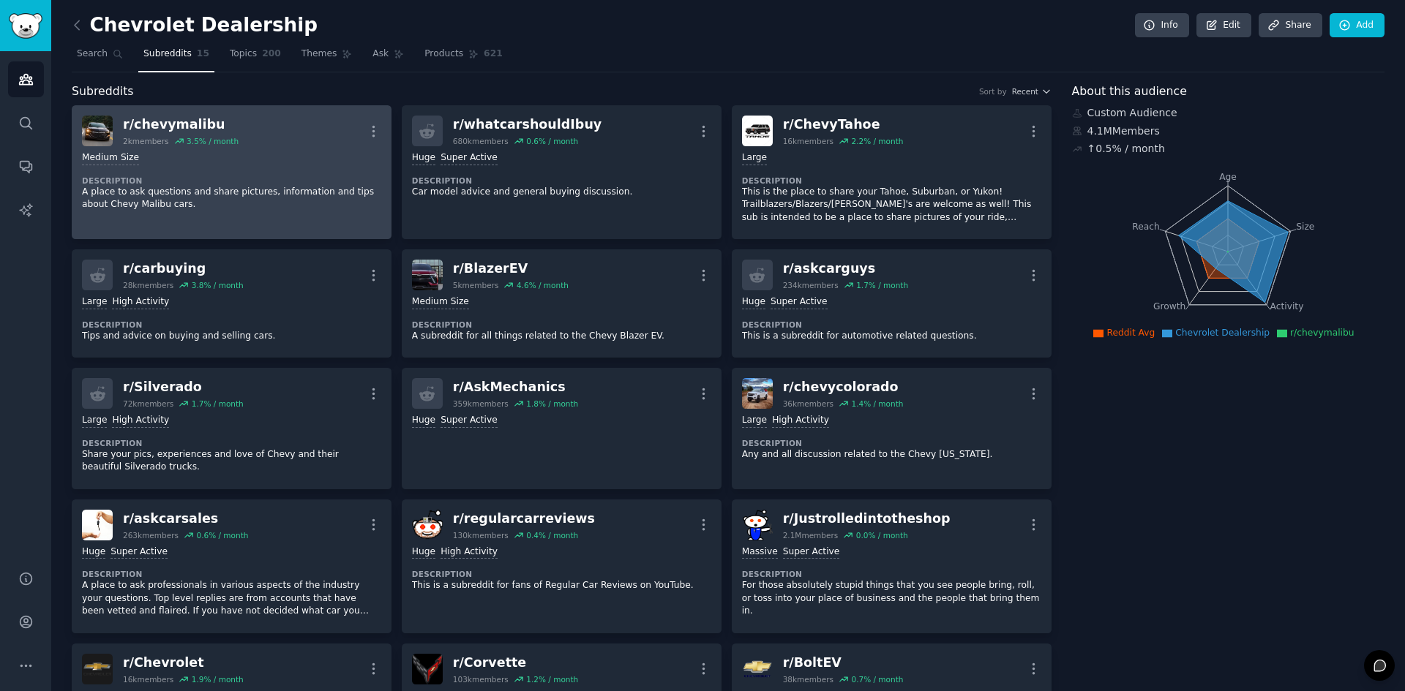
click at [297, 176] on dt "Description" at bounding box center [231, 181] width 299 height 10
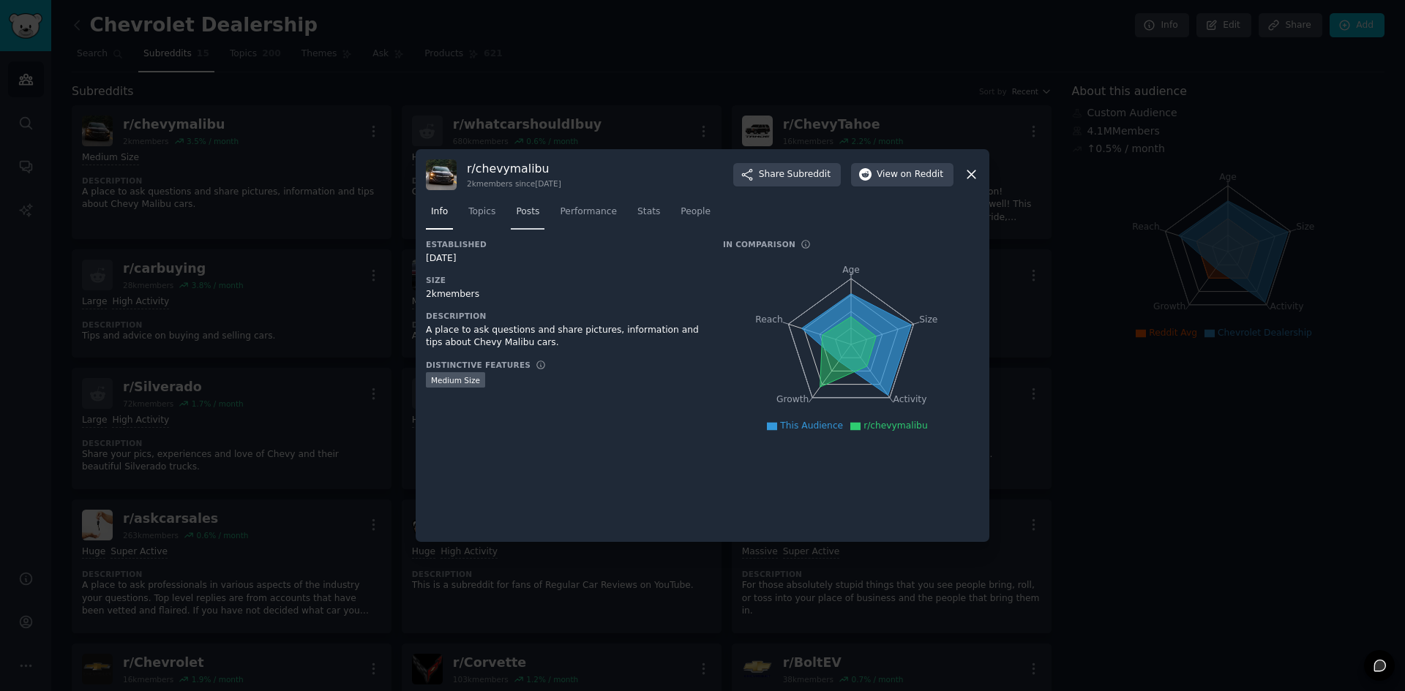
click at [516, 216] on span "Posts" at bounding box center [527, 212] width 23 height 13
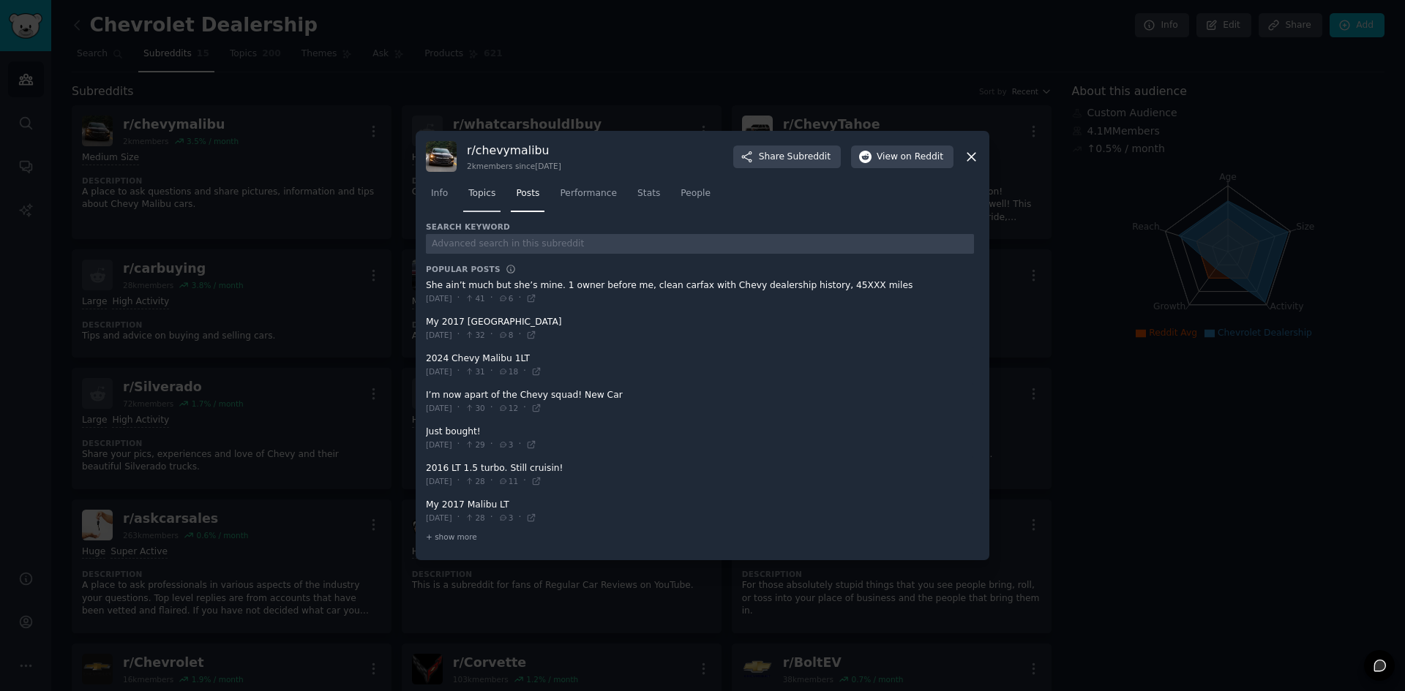
click at [484, 200] on span "Topics" at bounding box center [481, 193] width 27 height 13
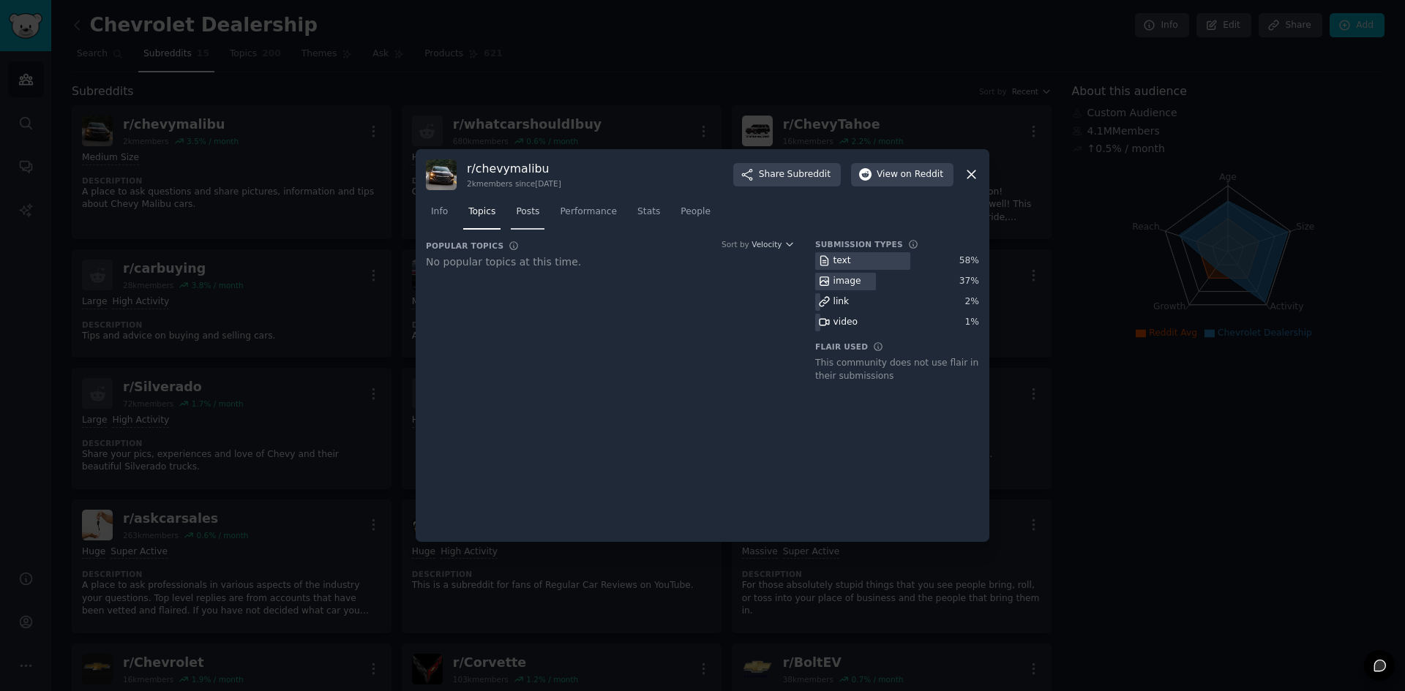
click at [525, 222] on link "Posts" at bounding box center [528, 215] width 34 height 30
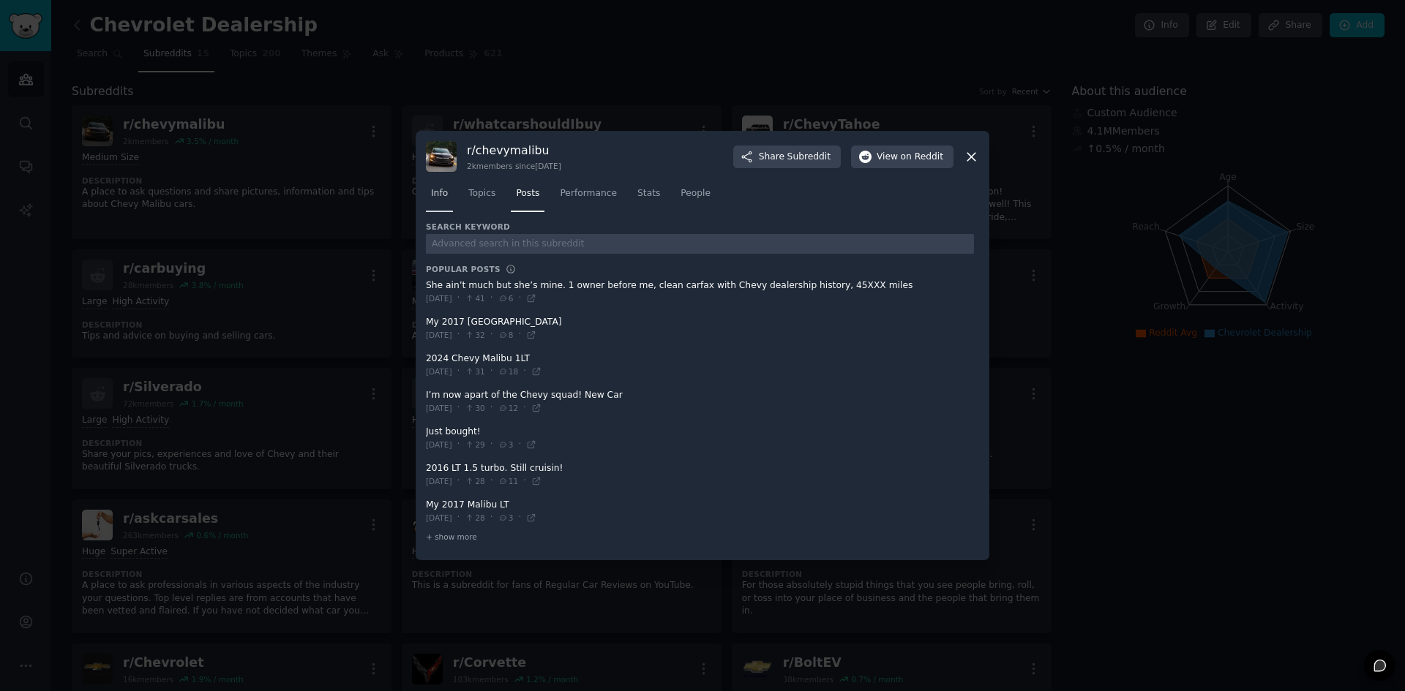
click at [446, 198] on span "Info" at bounding box center [439, 193] width 17 height 13
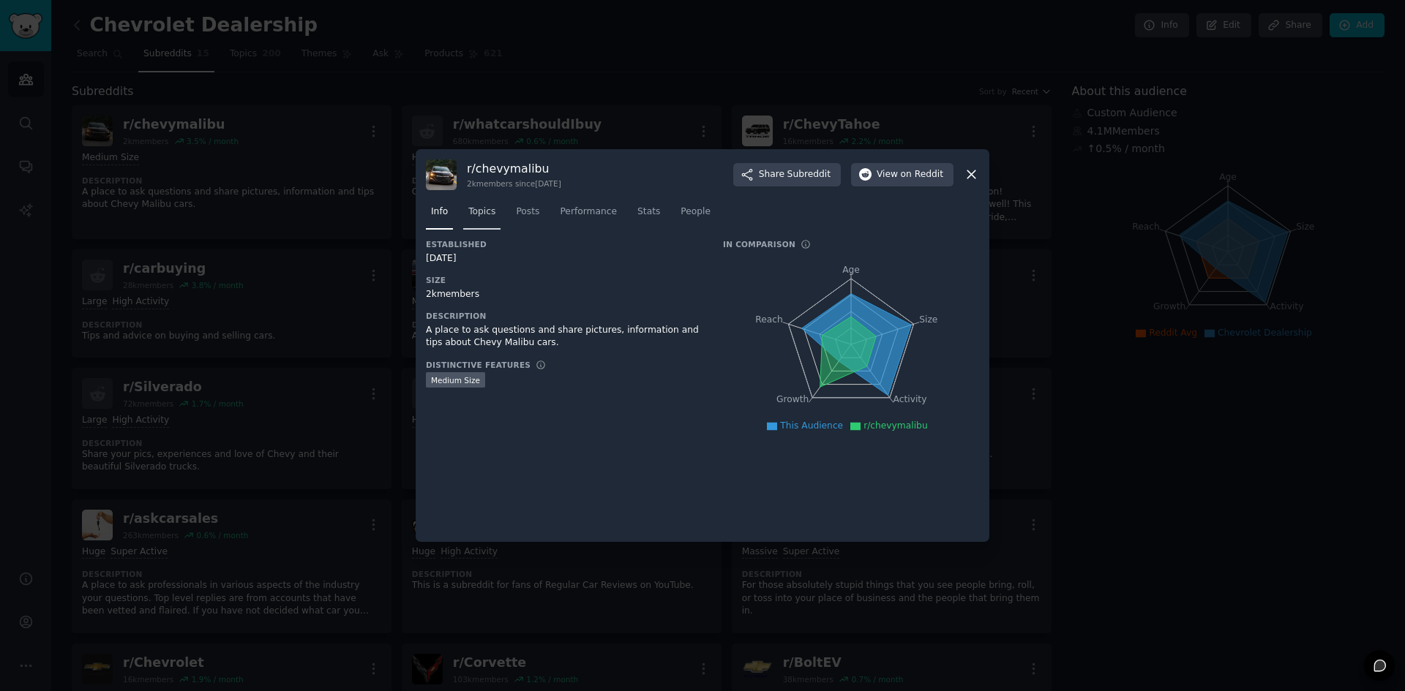
click at [478, 217] on span "Topics" at bounding box center [481, 212] width 27 height 13
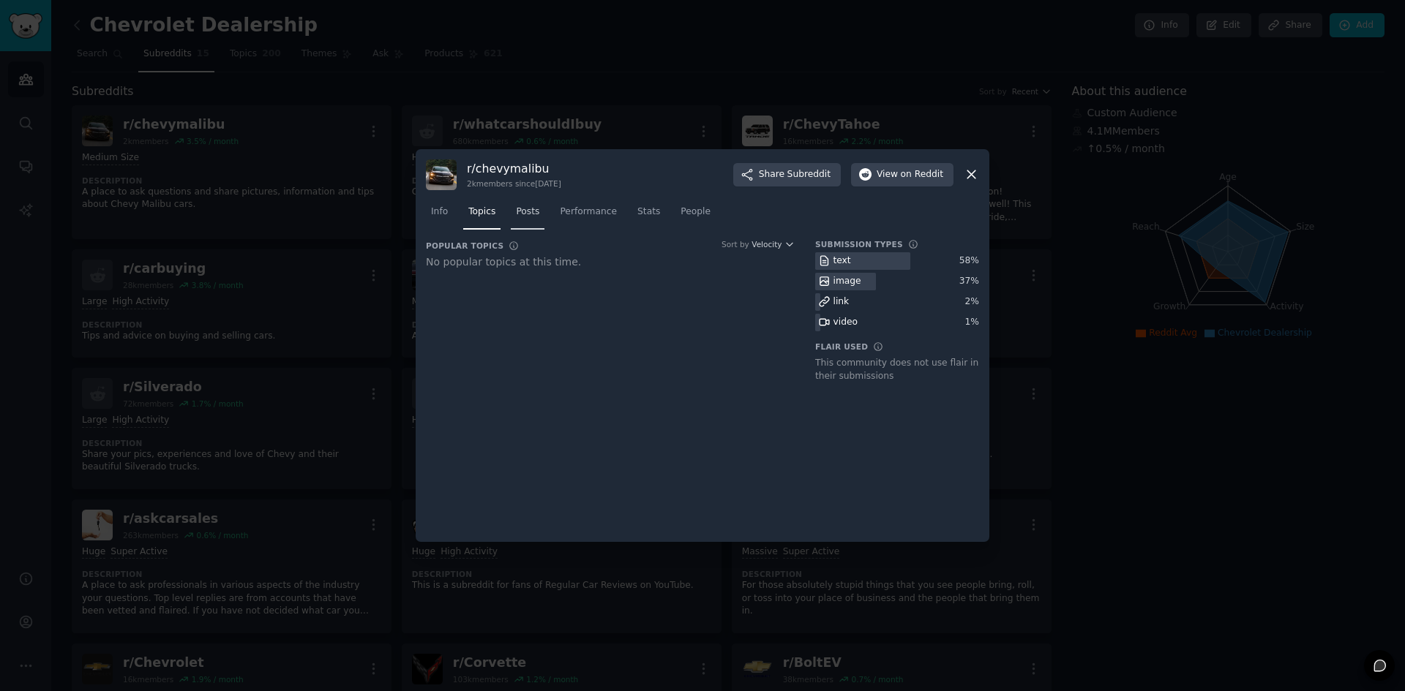
click at [536, 204] on link "Posts" at bounding box center [528, 215] width 34 height 30
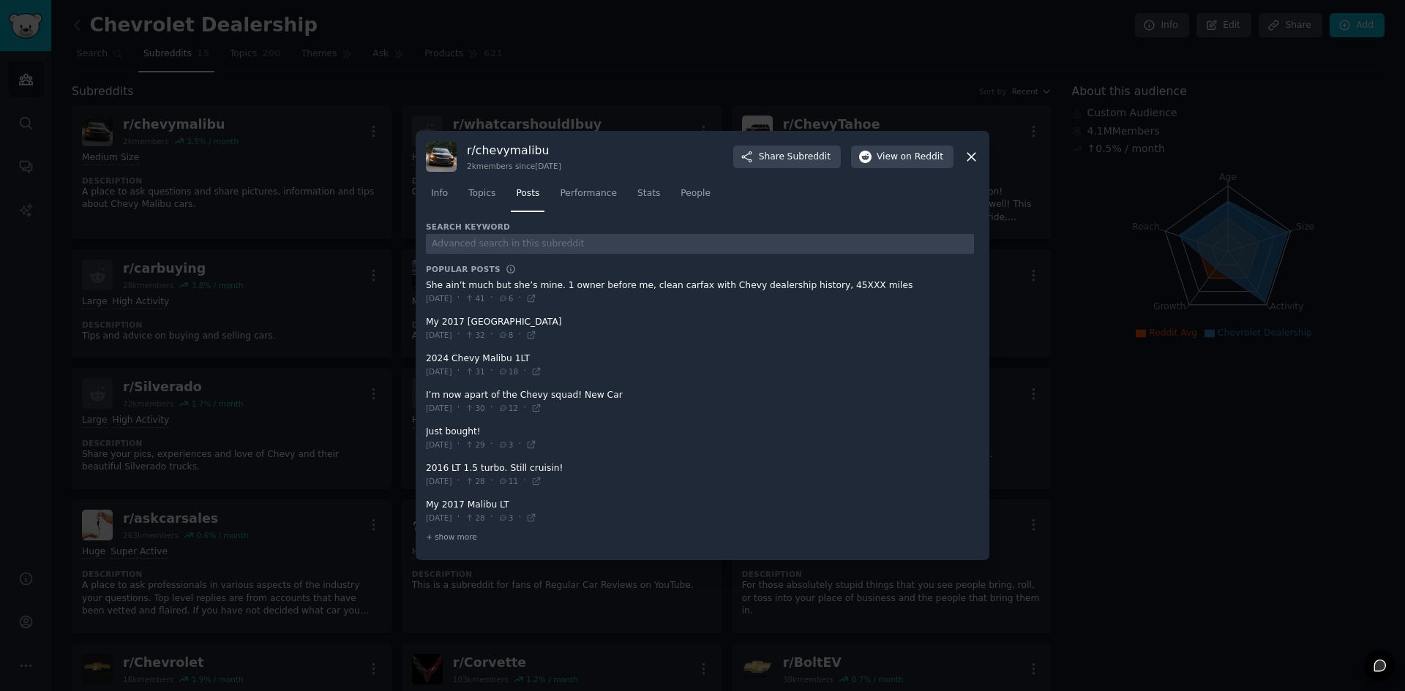
click at [306, 276] on div at bounding box center [702, 345] width 1405 height 691
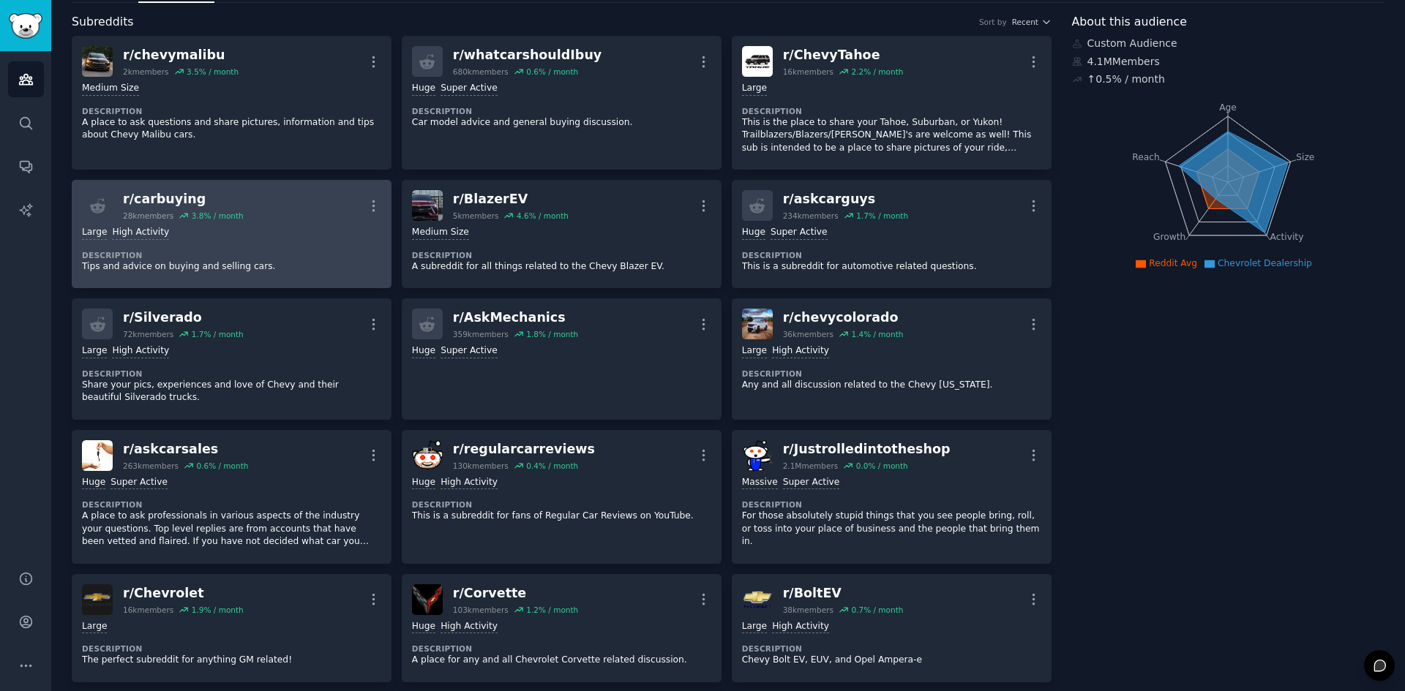
scroll to position [73, 0]
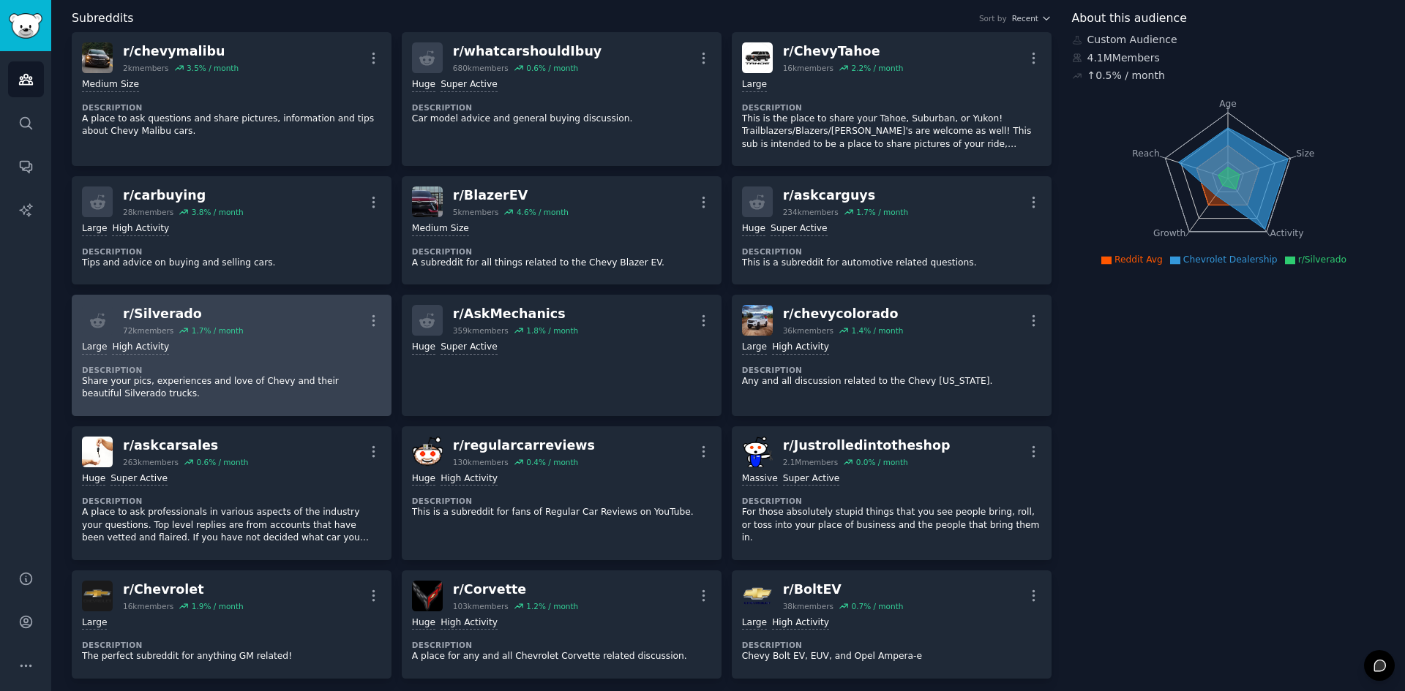
click at [289, 339] on div "Large High Activity Description Share your pics, experiences and love of Chevy …" at bounding box center [231, 371] width 299 height 70
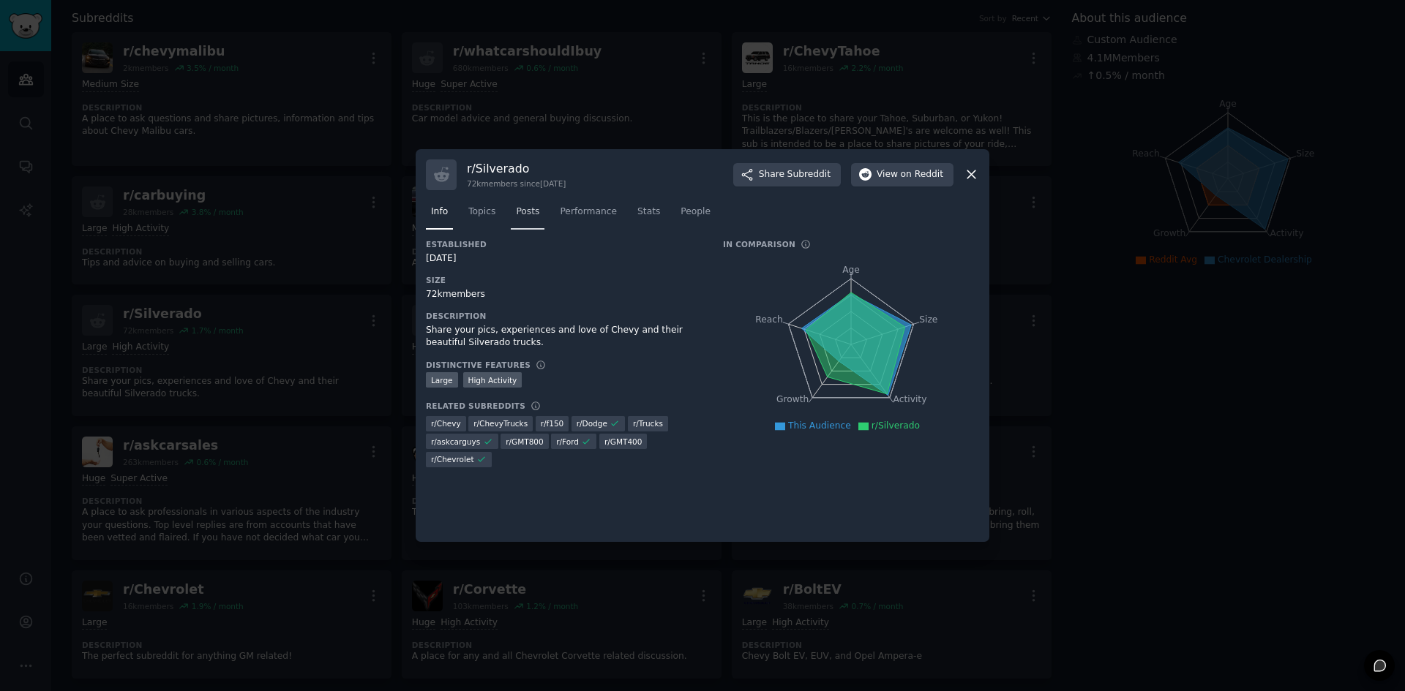
click at [536, 211] on link "Posts" at bounding box center [528, 215] width 34 height 30
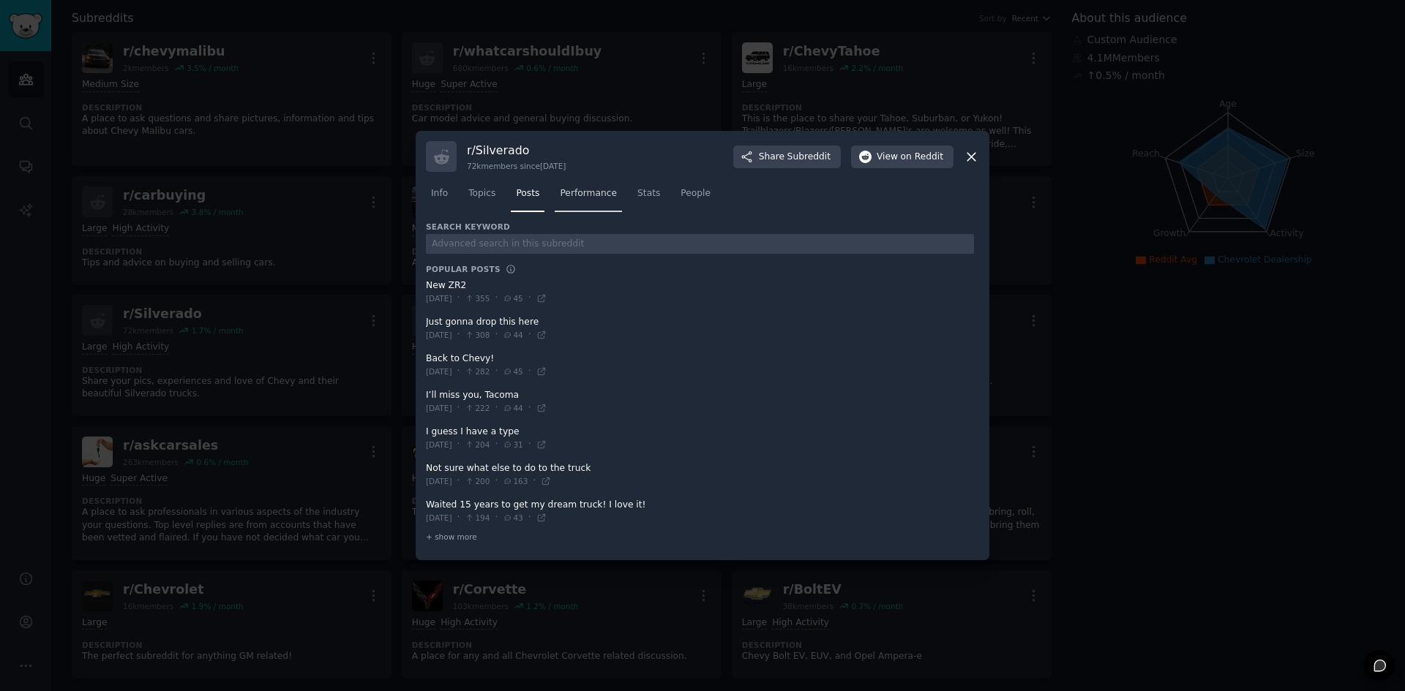
click at [574, 191] on span "Performance" at bounding box center [588, 193] width 57 height 13
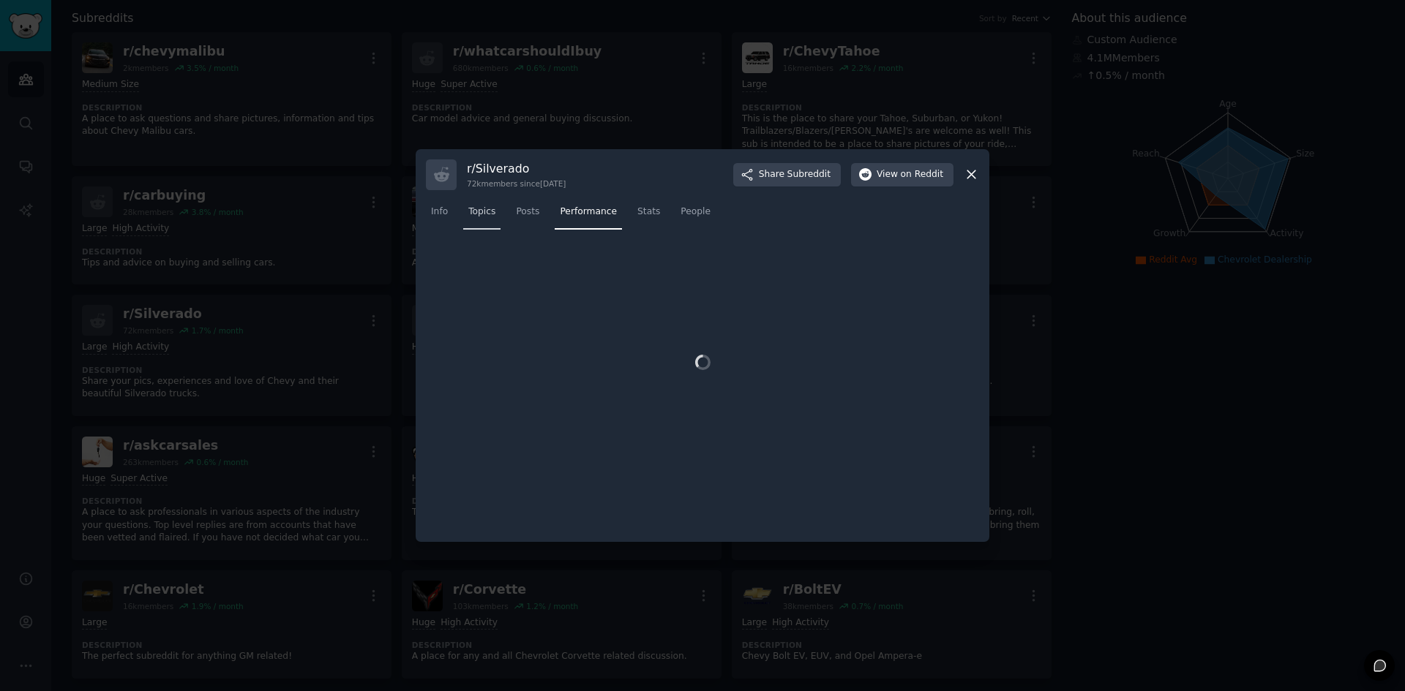
click at [478, 211] on span "Topics" at bounding box center [481, 212] width 27 height 13
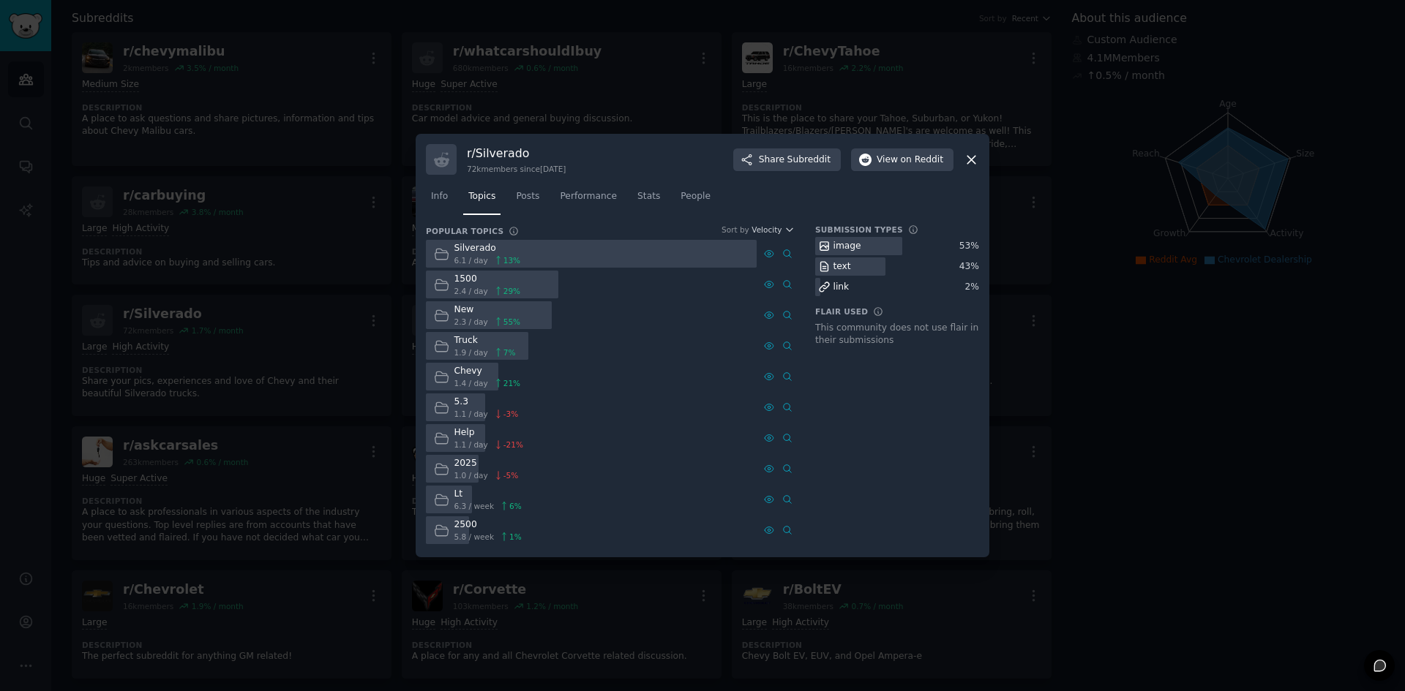
click at [440, 256] on icon at bounding box center [441, 254] width 15 height 15
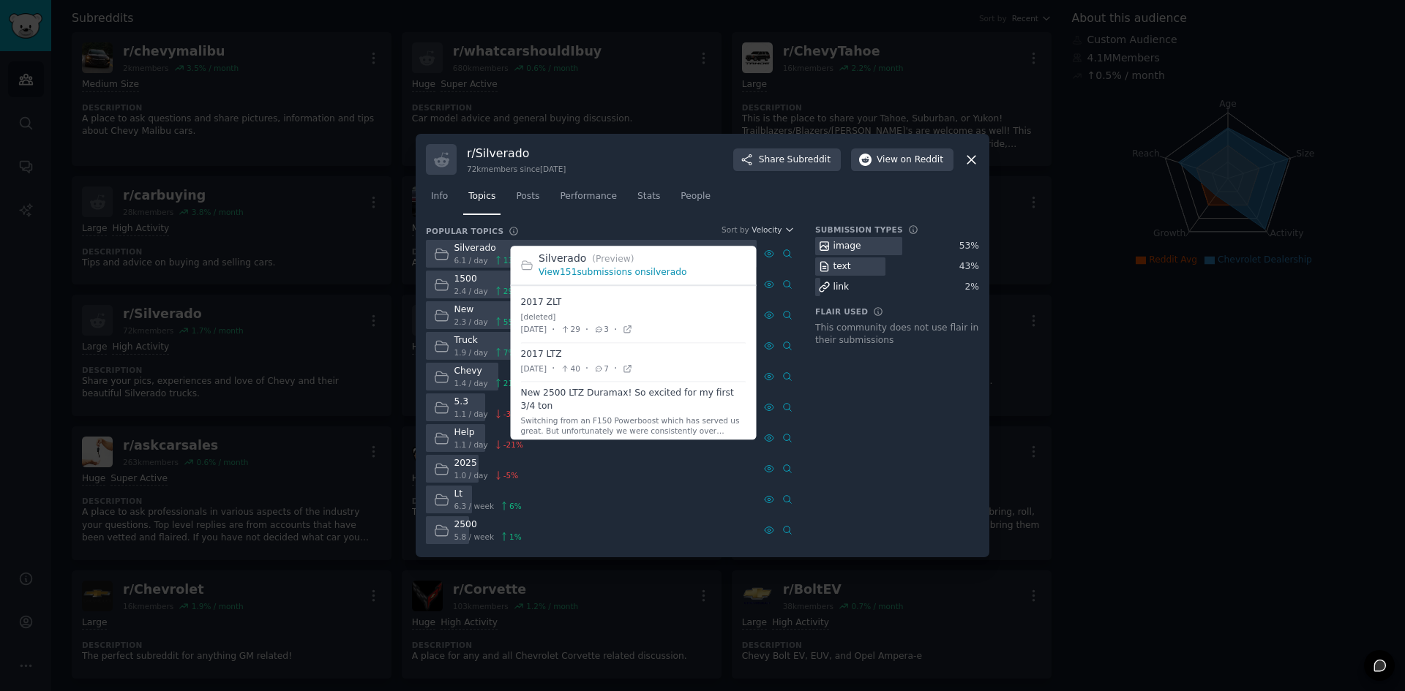
click at [642, 277] on link "View 151 submissions on silverado" at bounding box center [612, 273] width 149 height 10
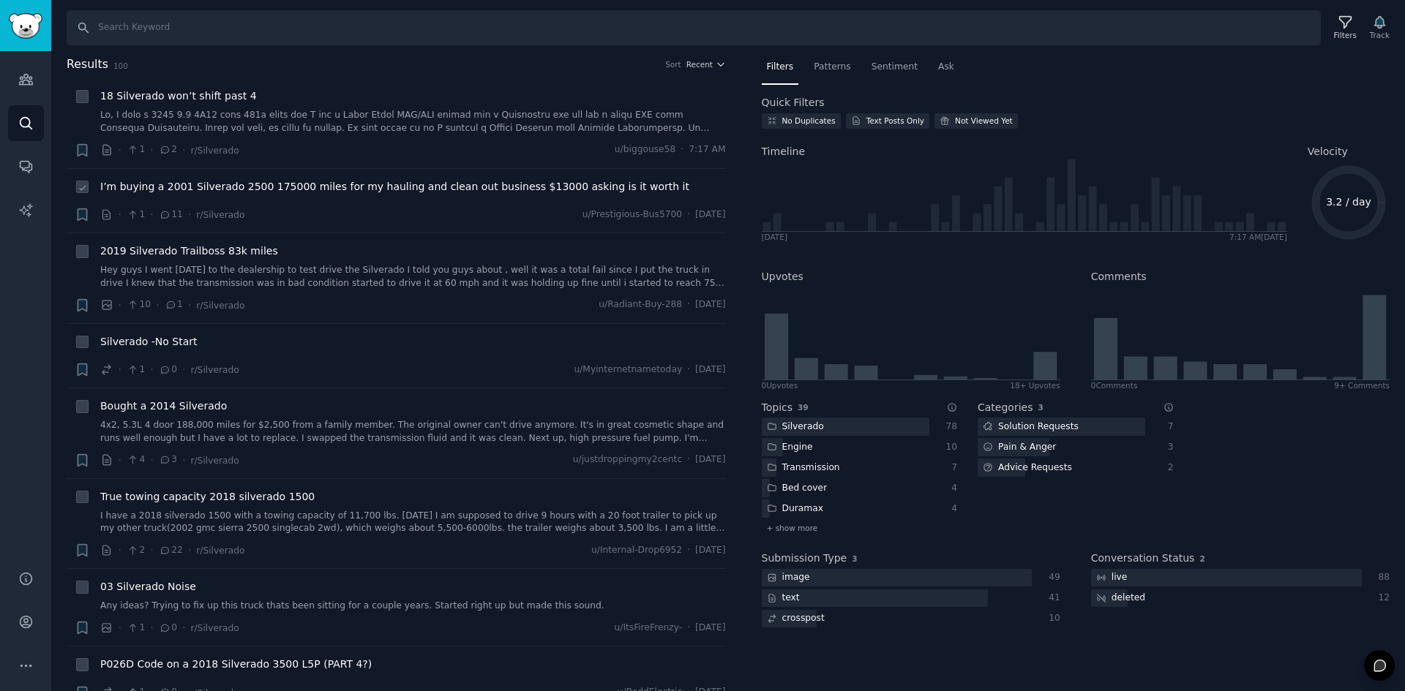
click at [372, 211] on div "· 1 · 11 · r/Silverado u/Prestigious-Bus5700 · [DATE]" at bounding box center [413, 214] width 626 height 15
click at [369, 189] on span "I’m buying a 2001 Silverado 2500 175000 miles for my hauling and clean out busi…" at bounding box center [394, 186] width 589 height 15
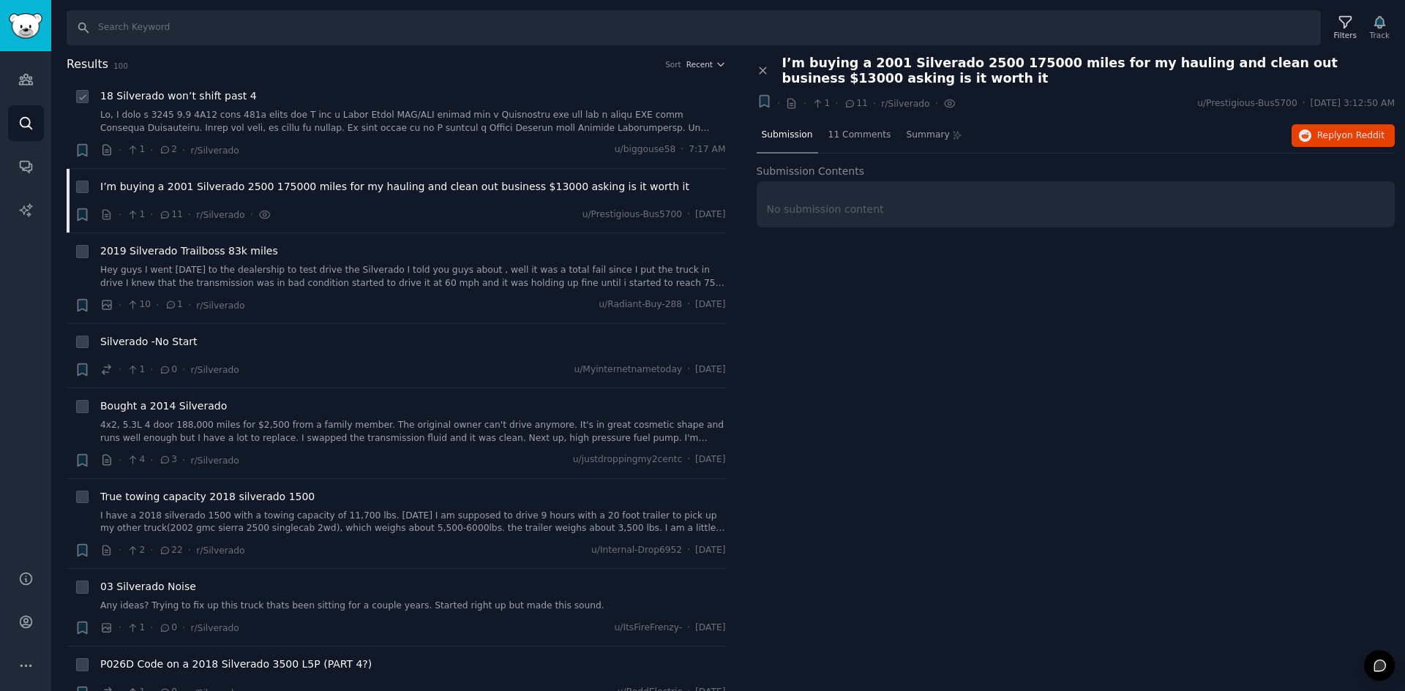
click at [338, 120] on link at bounding box center [413, 122] width 626 height 26
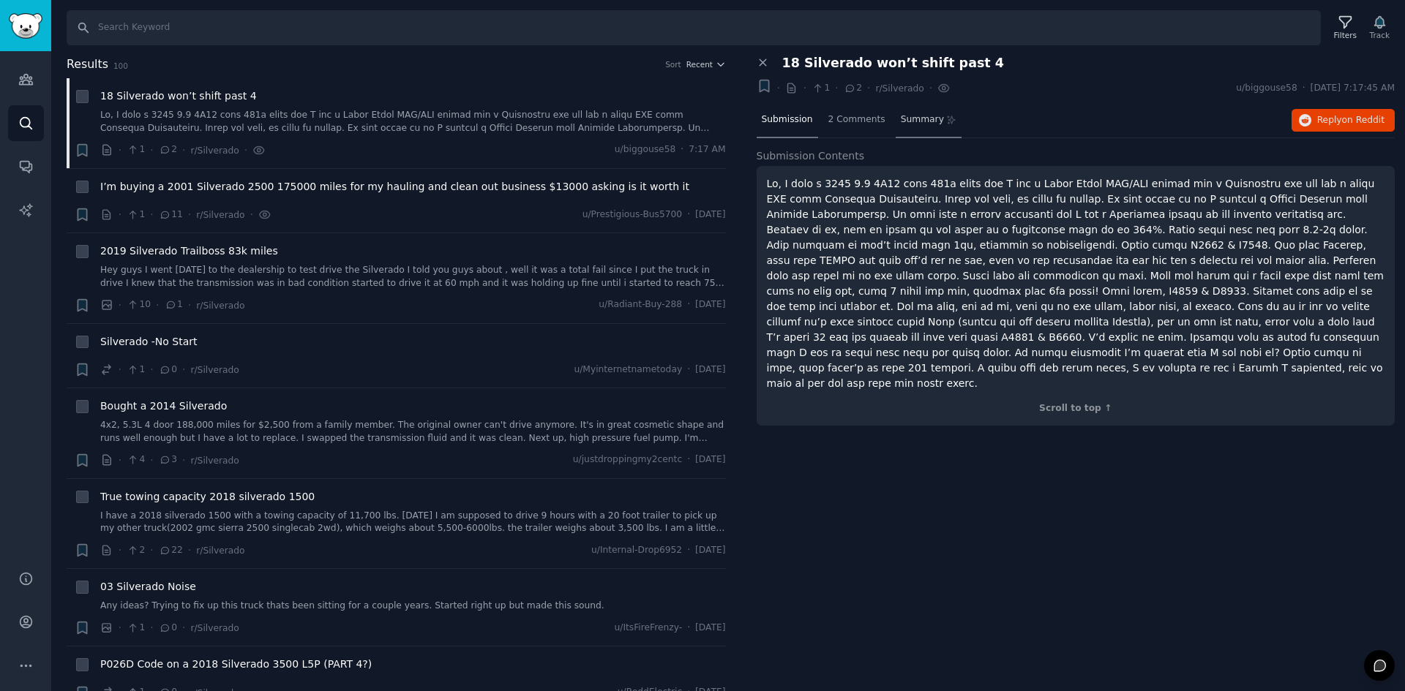
click at [919, 121] on span "Summary" at bounding box center [922, 119] width 43 height 13
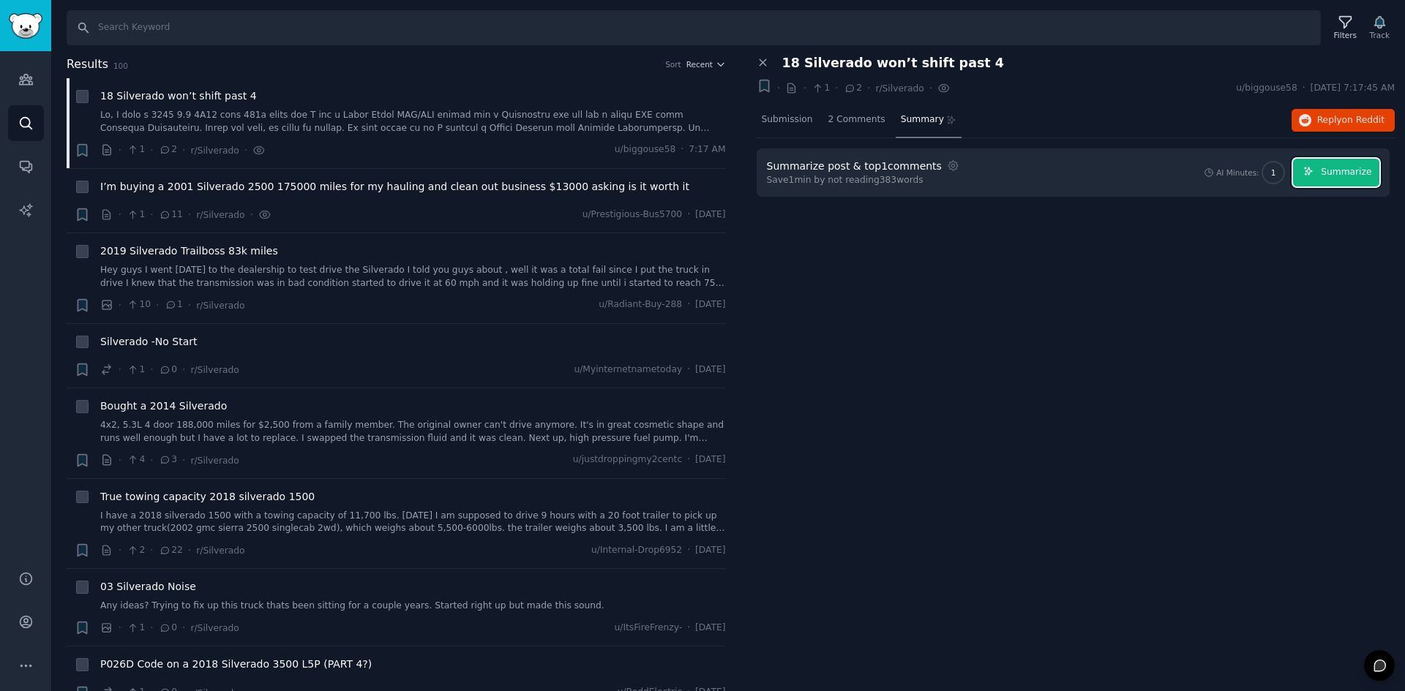
click at [1352, 177] on span "Summarize" at bounding box center [1346, 172] width 50 height 13
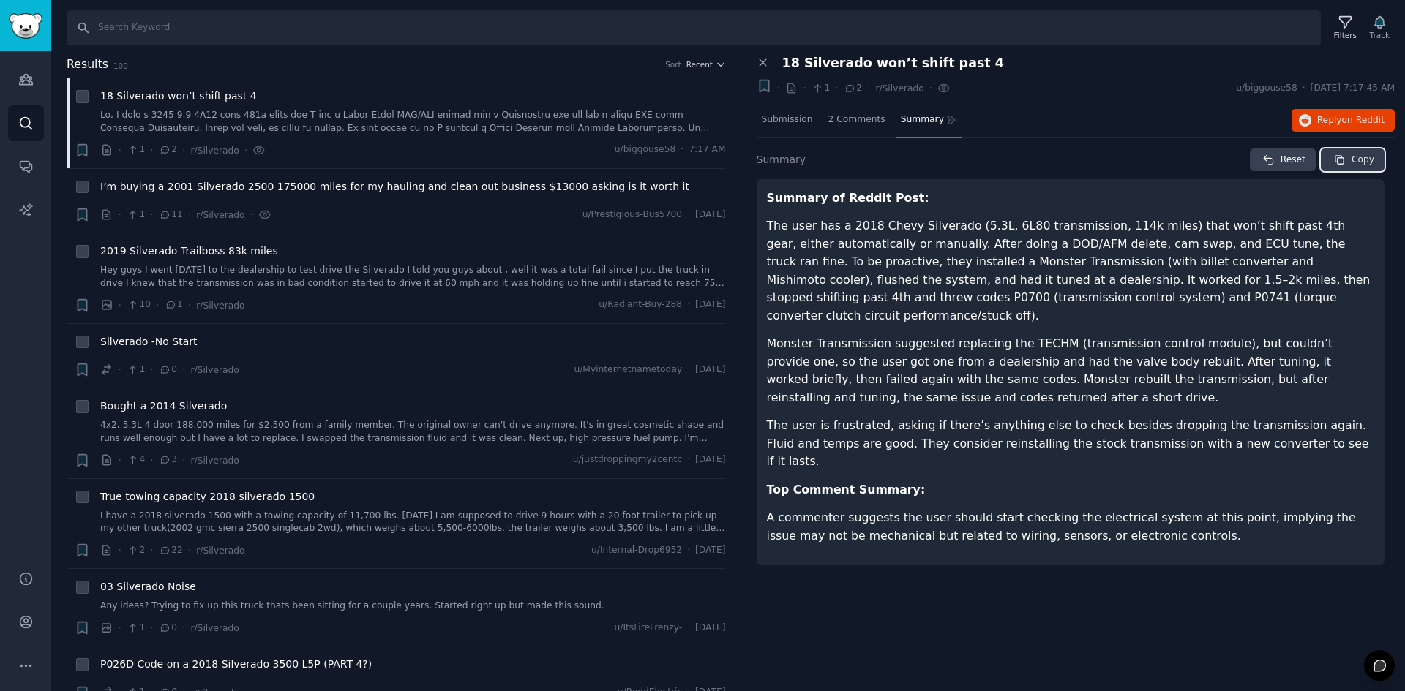
click at [1341, 157] on icon "button" at bounding box center [1339, 159] width 9 height 9
click at [1318, 119] on button "Reply on Reddit" at bounding box center [1342, 120] width 103 height 23
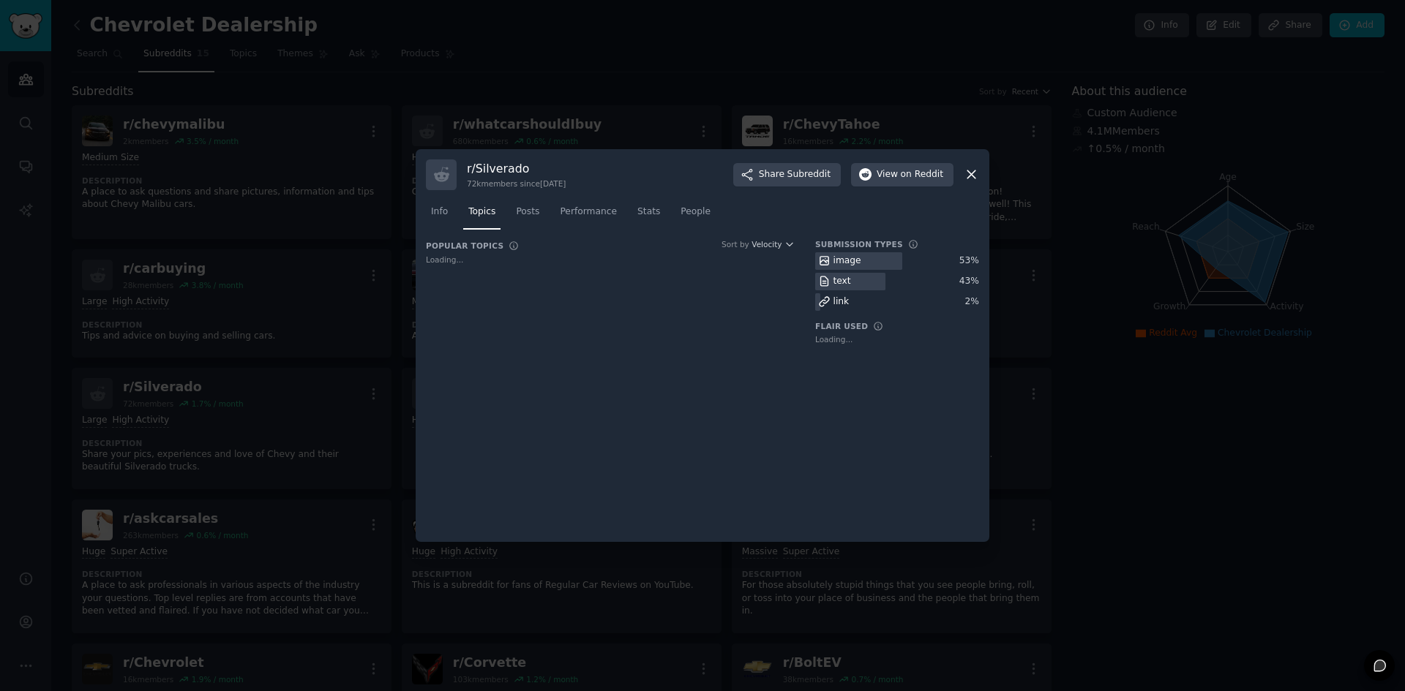
click at [975, 174] on icon at bounding box center [971, 174] width 15 height 15
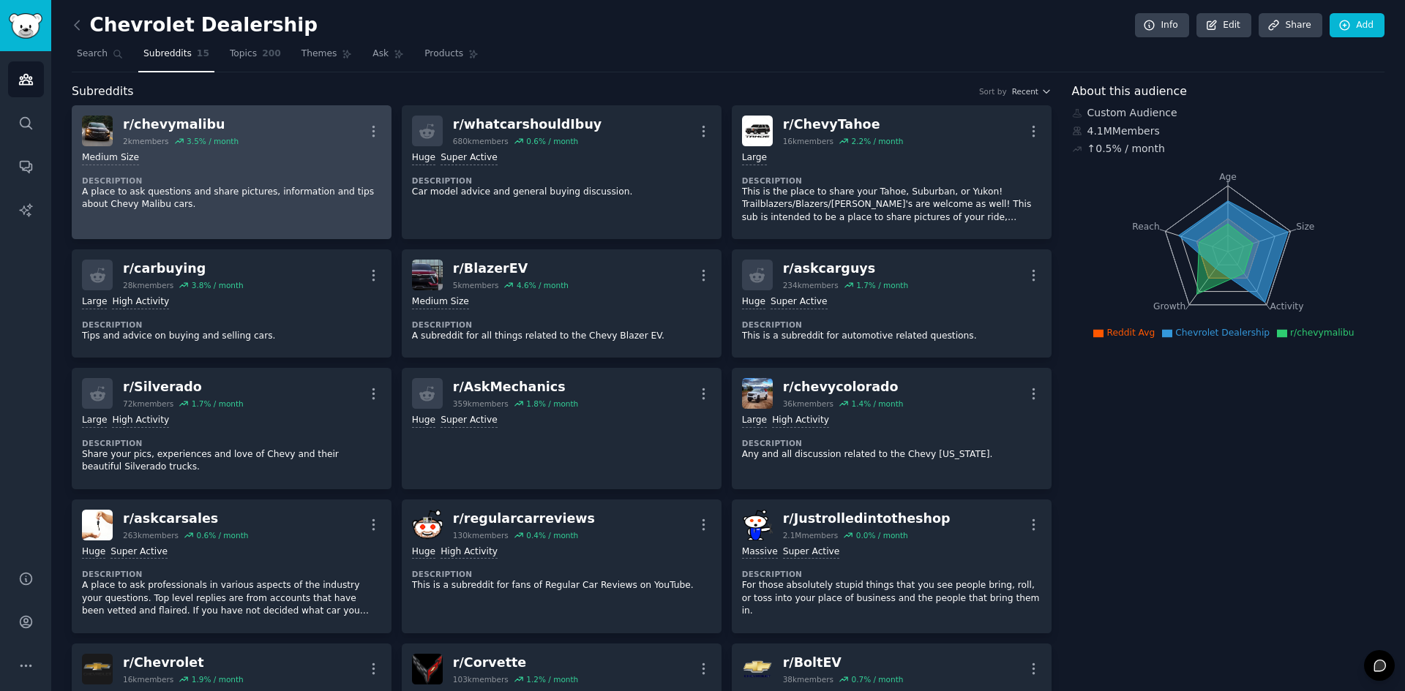
click at [155, 170] on div "Medium Size Description A place to ask questions and share pictures, informatio…" at bounding box center [231, 181] width 299 height 70
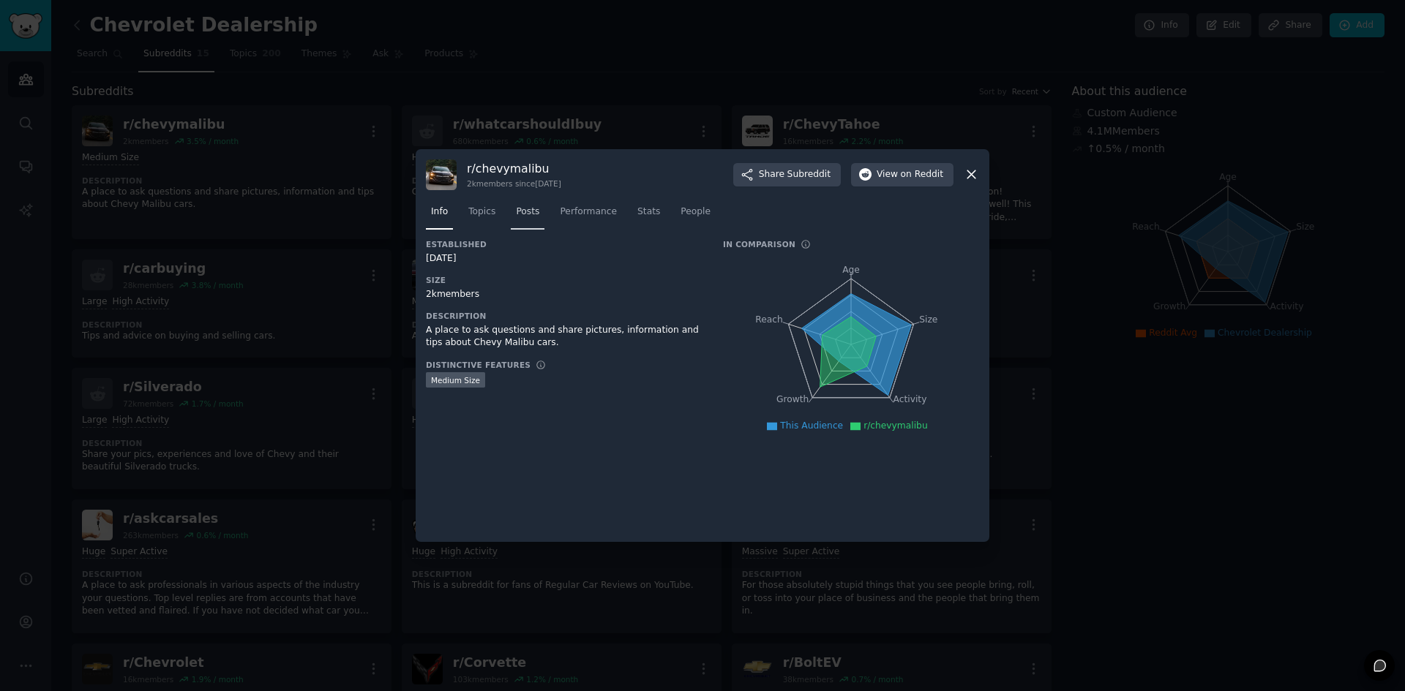
click at [518, 215] on span "Posts" at bounding box center [527, 212] width 23 height 13
click at [586, 618] on div at bounding box center [702, 345] width 1405 height 691
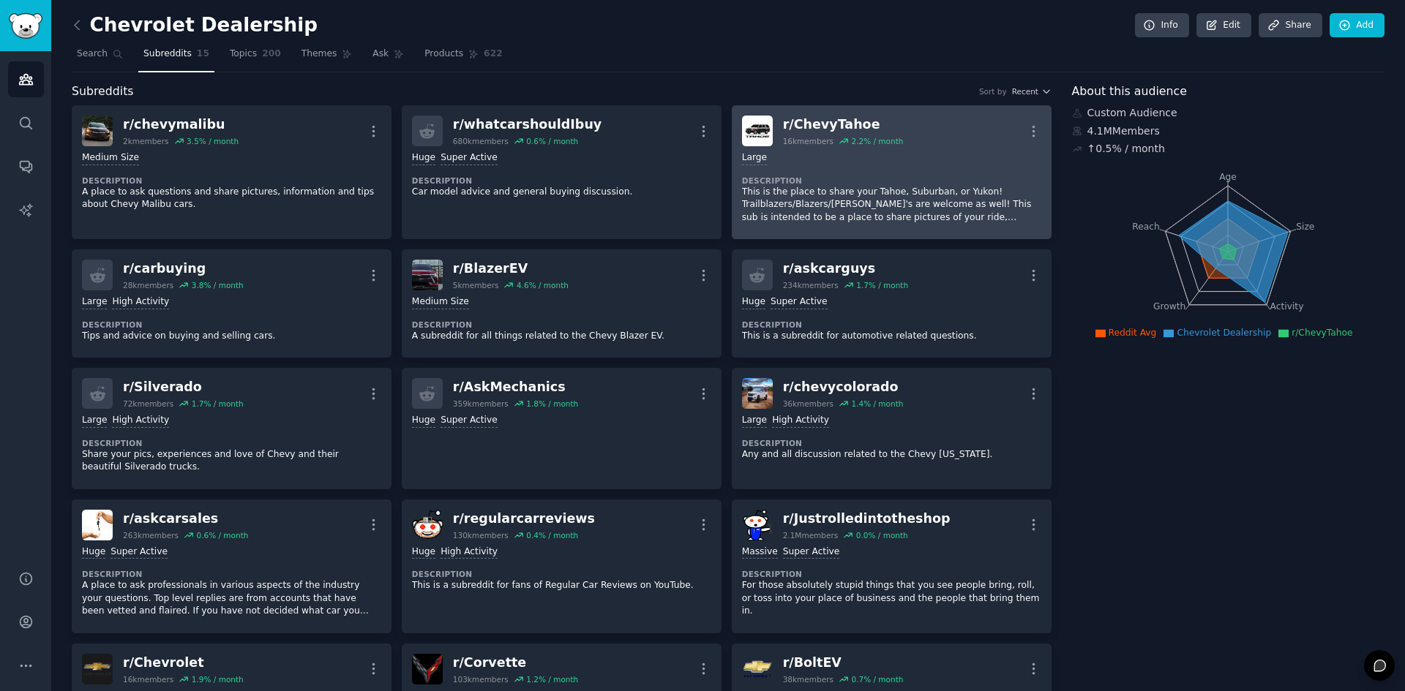
click at [781, 176] on dt "Description" at bounding box center [891, 181] width 299 height 10
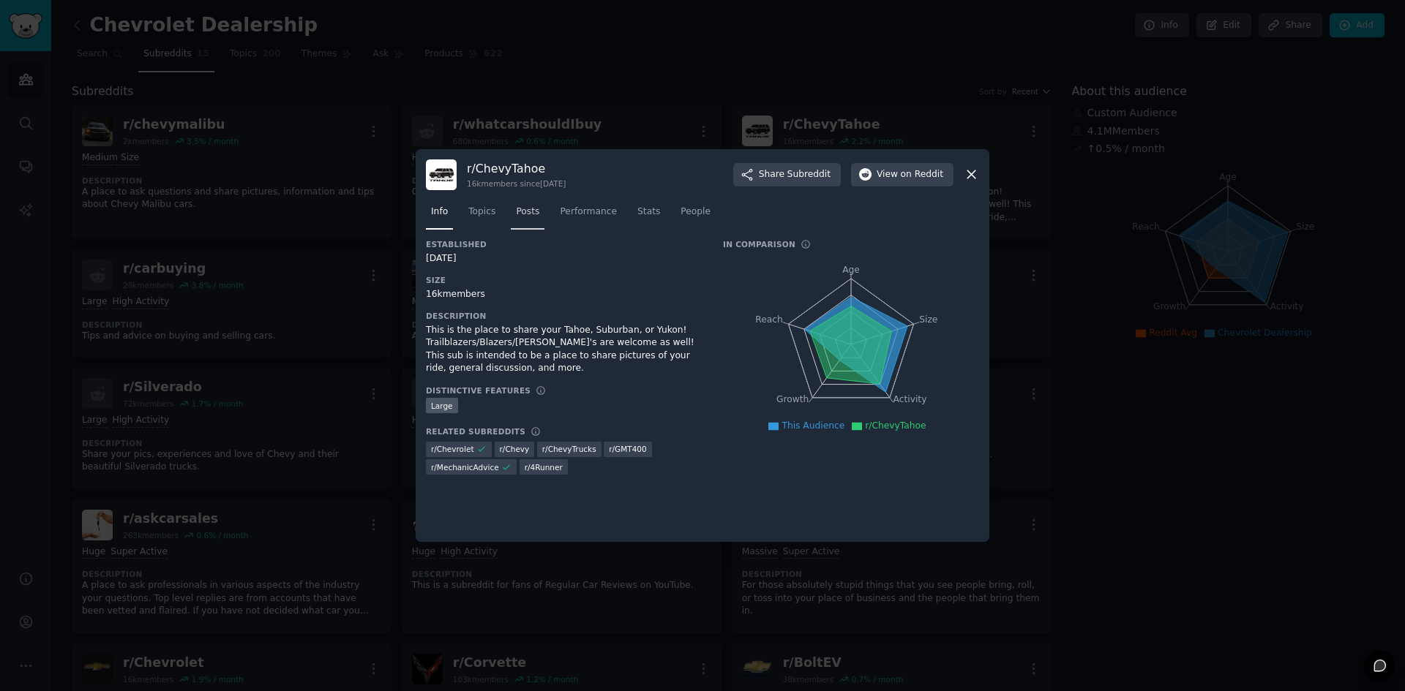
click at [519, 214] on span "Posts" at bounding box center [527, 212] width 23 height 13
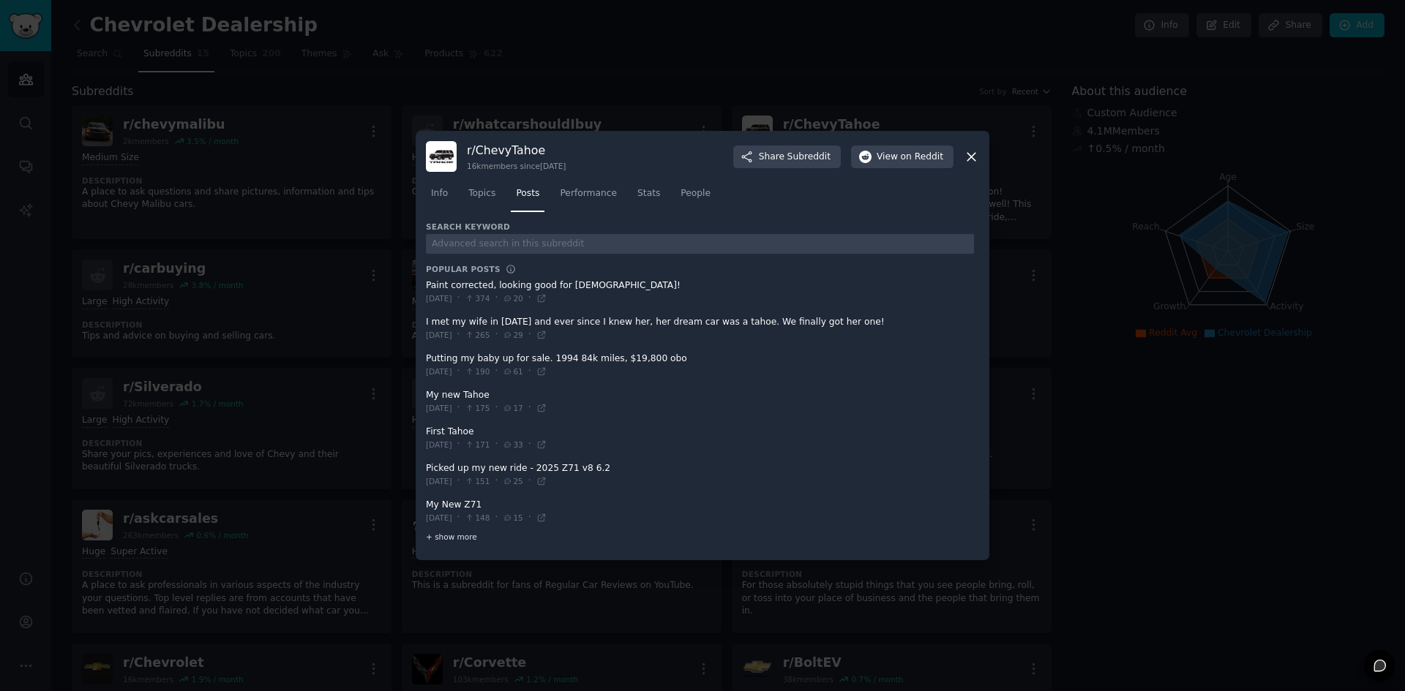
click at [454, 533] on span "+ show more" at bounding box center [451, 537] width 51 height 10
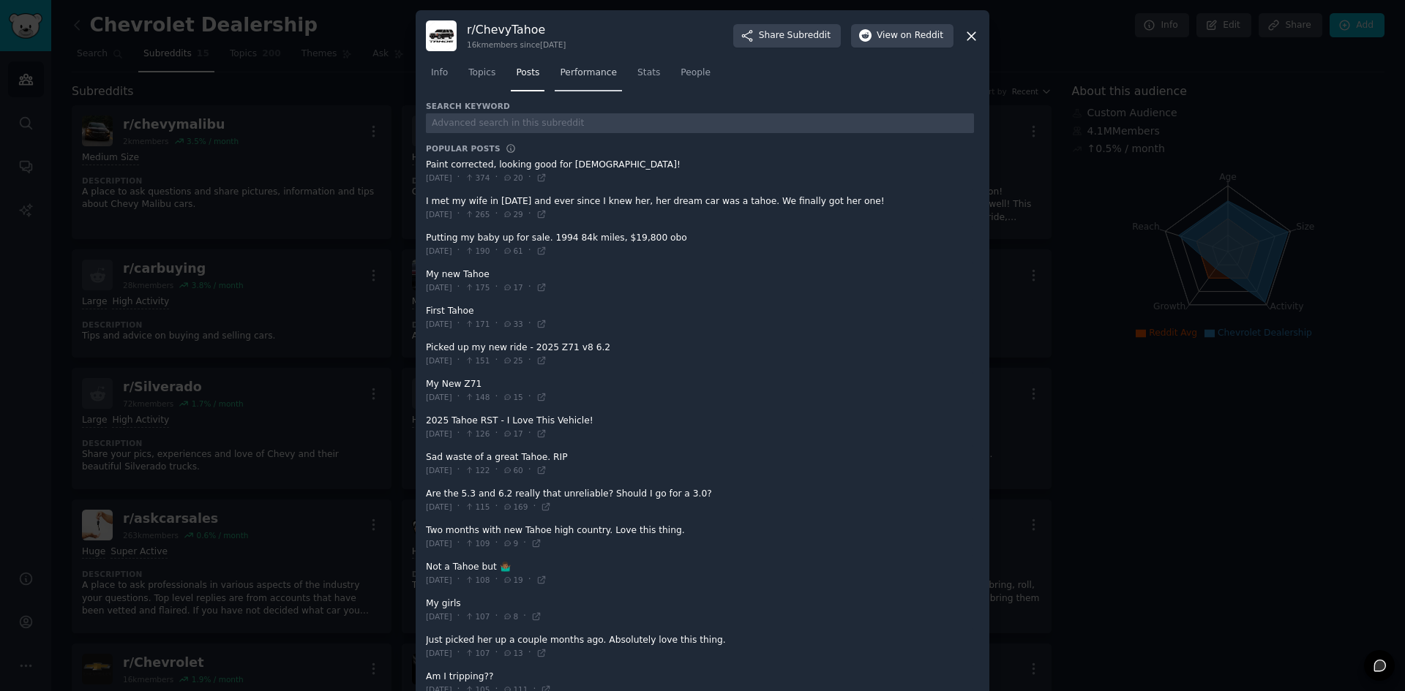
click at [595, 80] on link "Performance" at bounding box center [588, 76] width 67 height 30
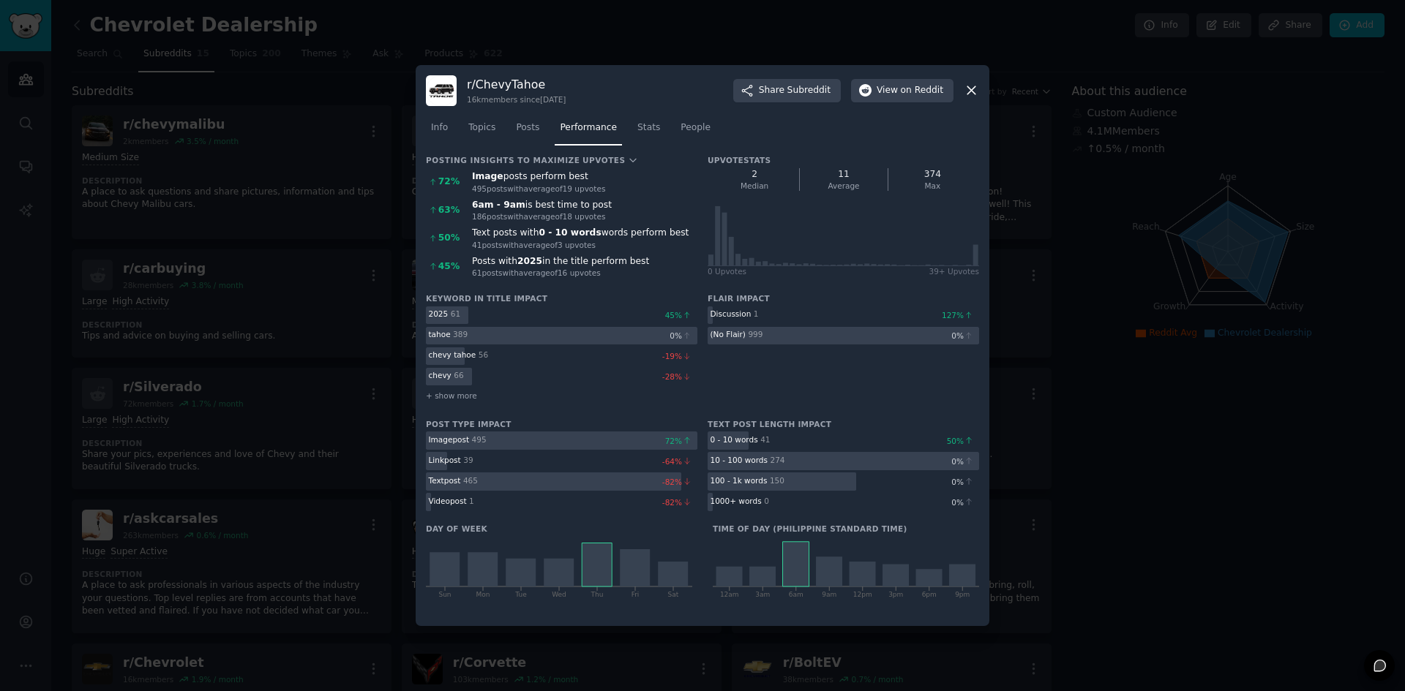
click at [474, 184] on div "495 post s with average of 19 upvote s" at bounding box center [584, 189] width 225 height 10
click at [473, 184] on div "495 post s with average of 19 upvote s" at bounding box center [584, 189] width 225 height 10
click at [489, 171] on b "Image" at bounding box center [487, 176] width 31 height 10
click at [625, 181] on div "Image posts perform best" at bounding box center [584, 176] width 225 height 13
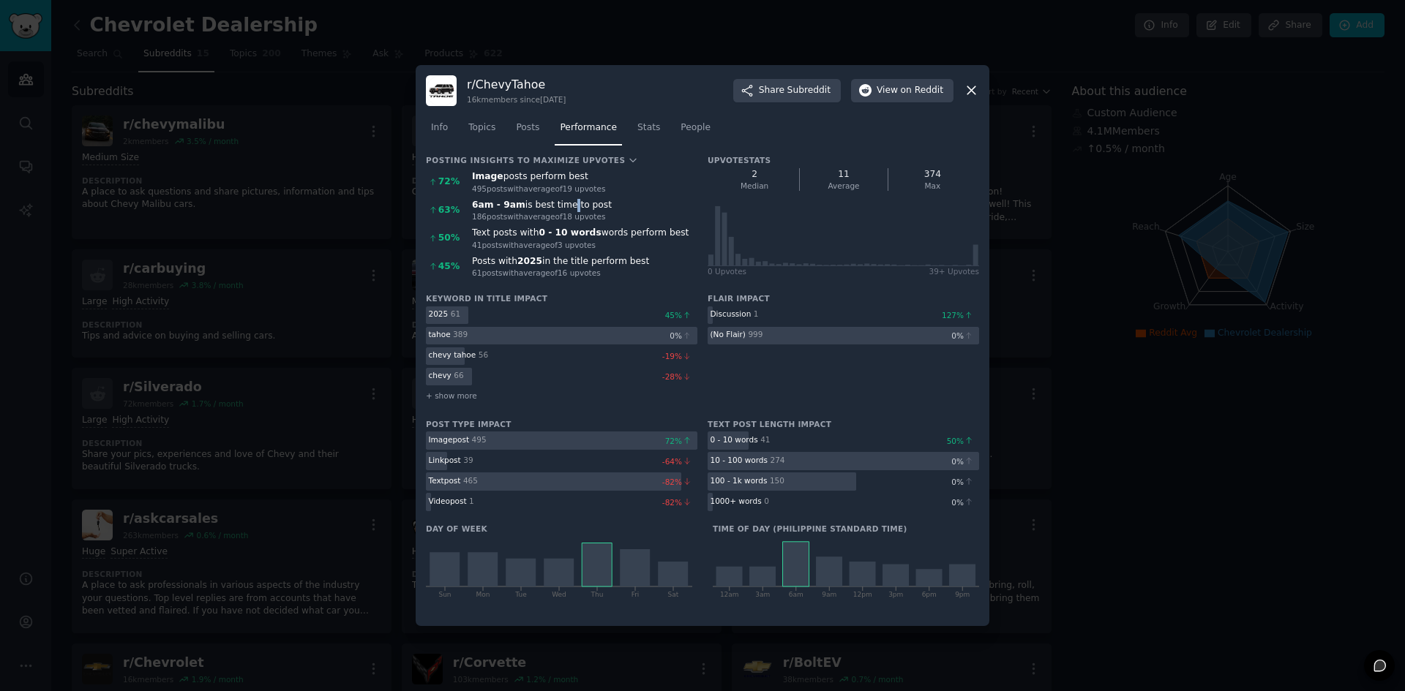
click at [562, 209] on div "6am - 9am is best time to post" at bounding box center [584, 205] width 225 height 13
click at [573, 268] on div "61 post s with average of 16 upvote s" at bounding box center [584, 273] width 225 height 10
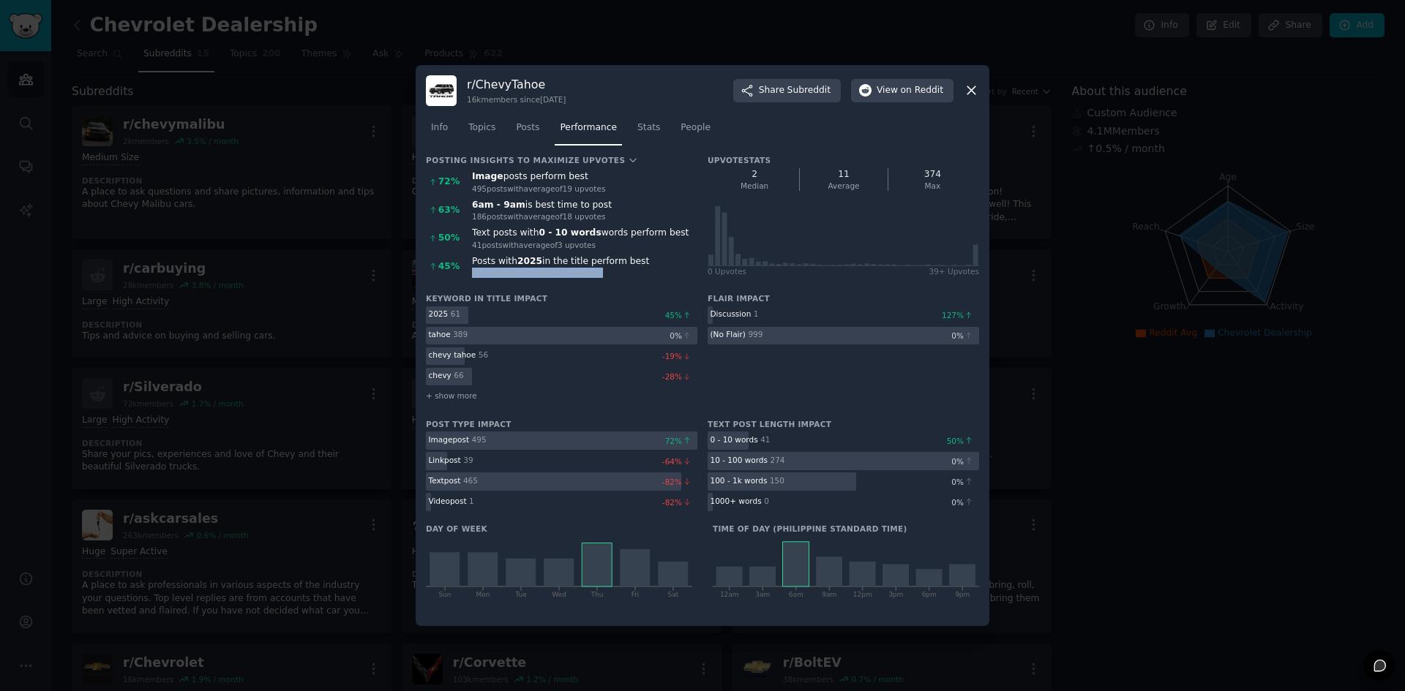
click at [573, 268] on div "61 post s with average of 16 upvote s" at bounding box center [584, 273] width 225 height 10
click at [570, 263] on div "Posts with 2025 in the title perform best" at bounding box center [584, 261] width 225 height 13
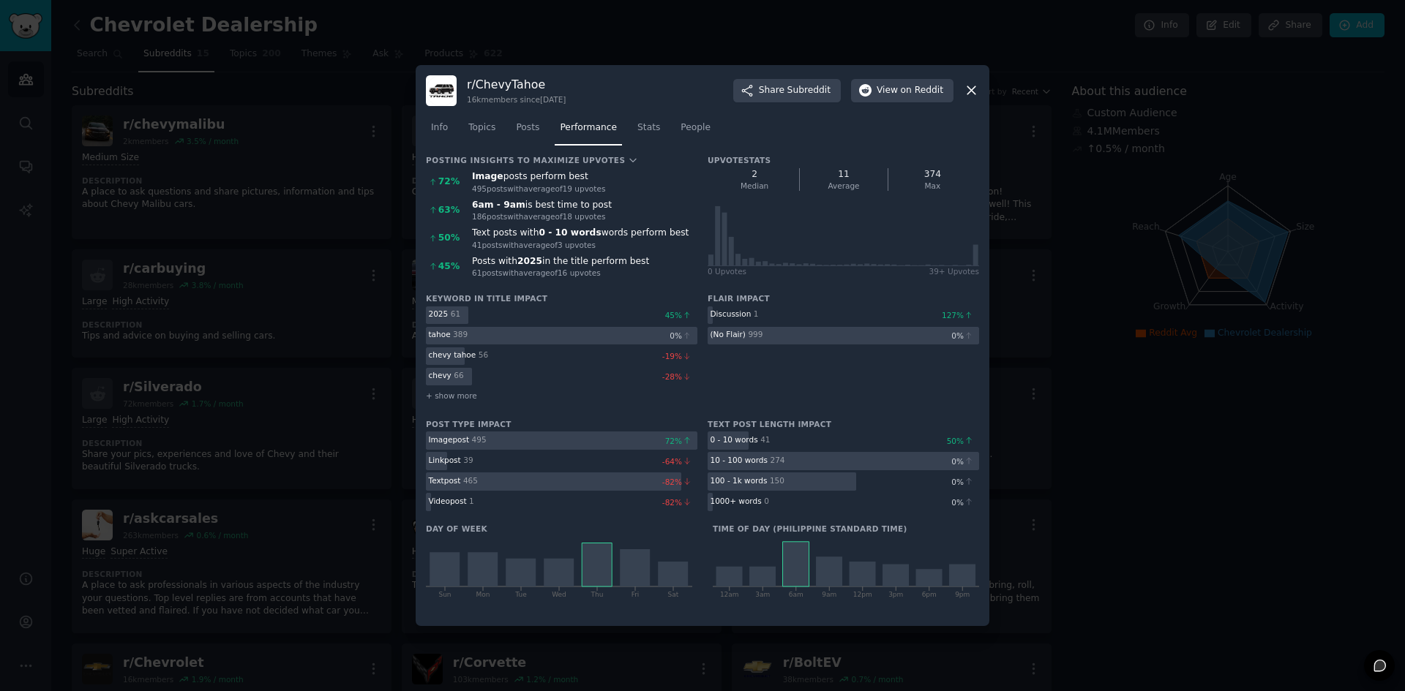
click at [576, 279] on div "Posting Insights to maximize Upvotes 72 % Image posts perform best 495 post s w…" at bounding box center [561, 219] width 271 height 128
click at [429, 123] on link "Info" at bounding box center [439, 131] width 27 height 30
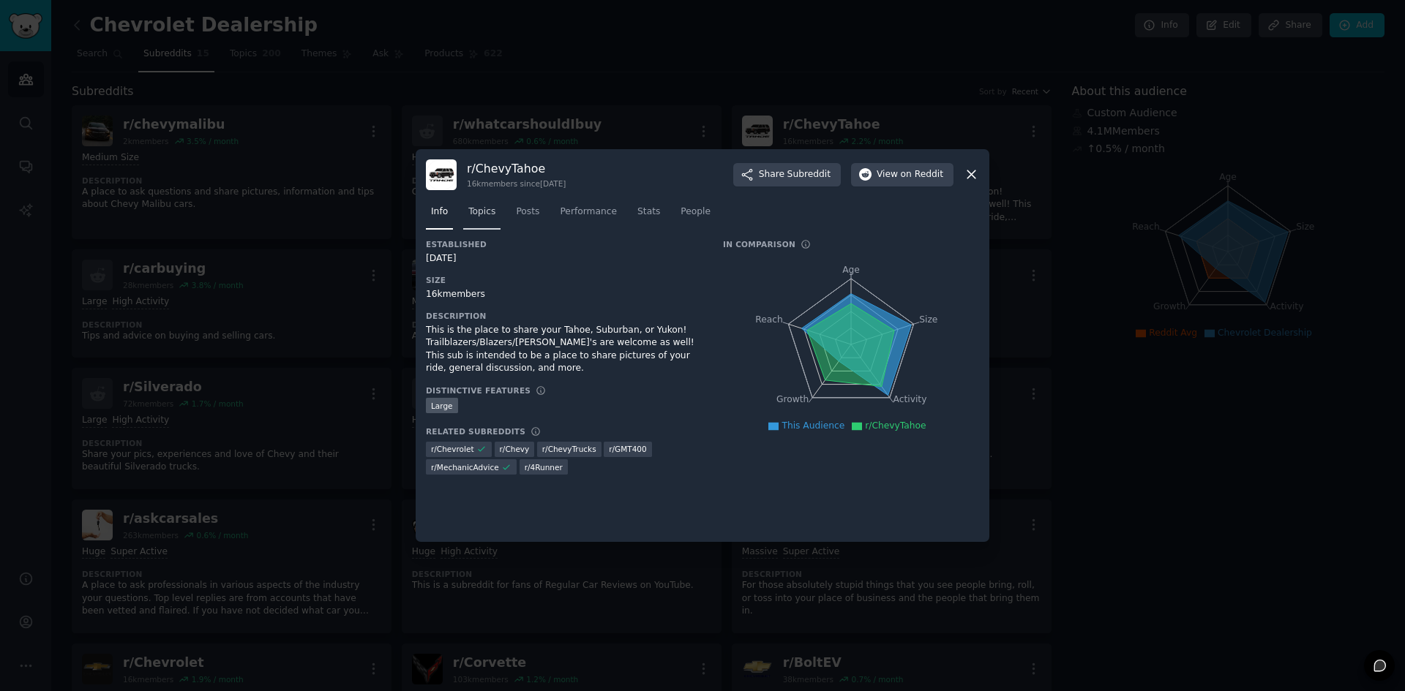
click at [464, 207] on link "Topics" at bounding box center [481, 215] width 37 height 30
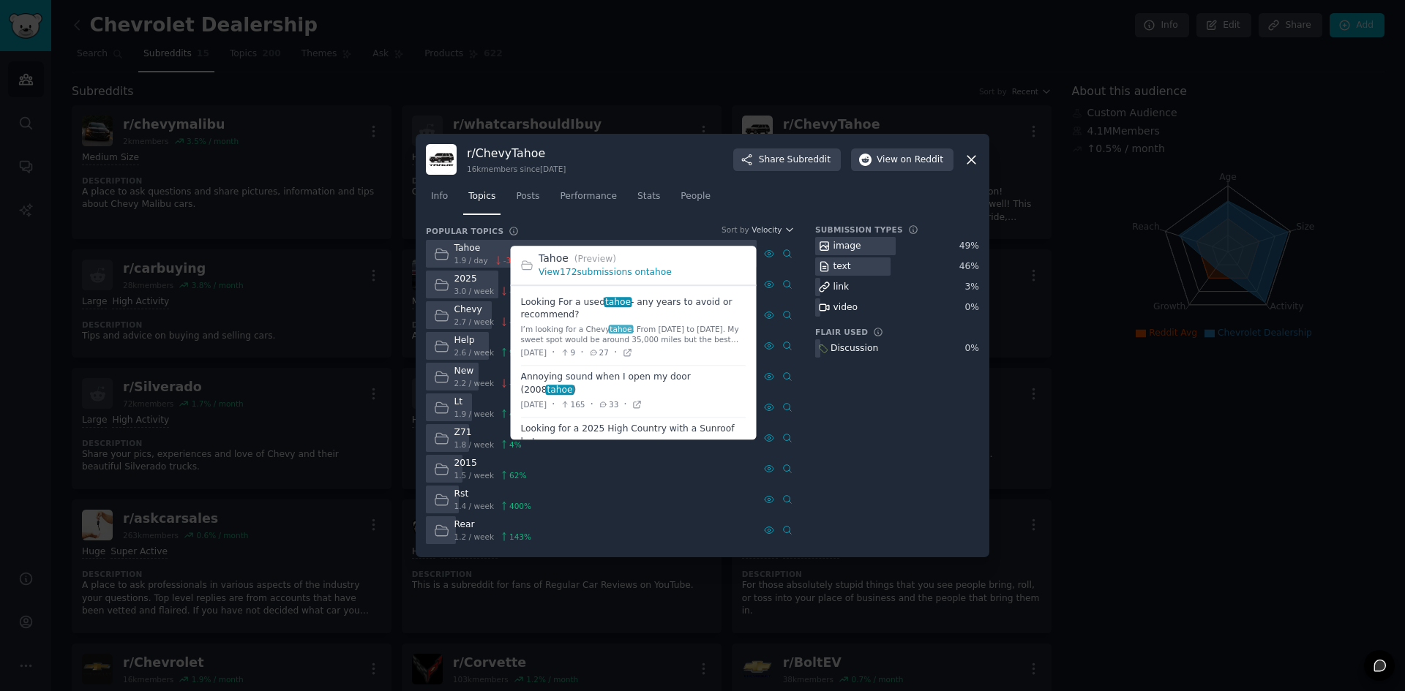
click at [658, 273] on link "View 172 submissions on tahoe" at bounding box center [604, 273] width 133 height 10
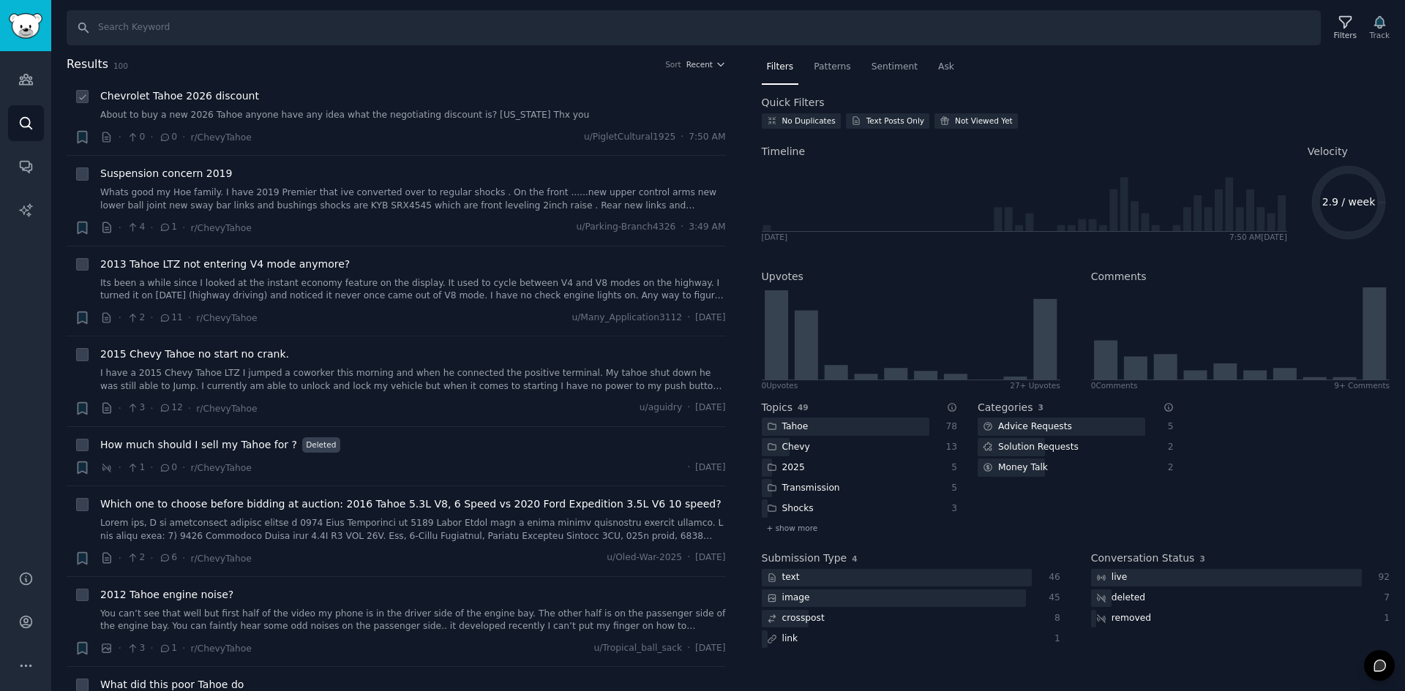
click at [216, 115] on link "About to buy a new 2026 Tahoe anyone have any idea what the negotiating discoun…" at bounding box center [413, 115] width 626 height 13
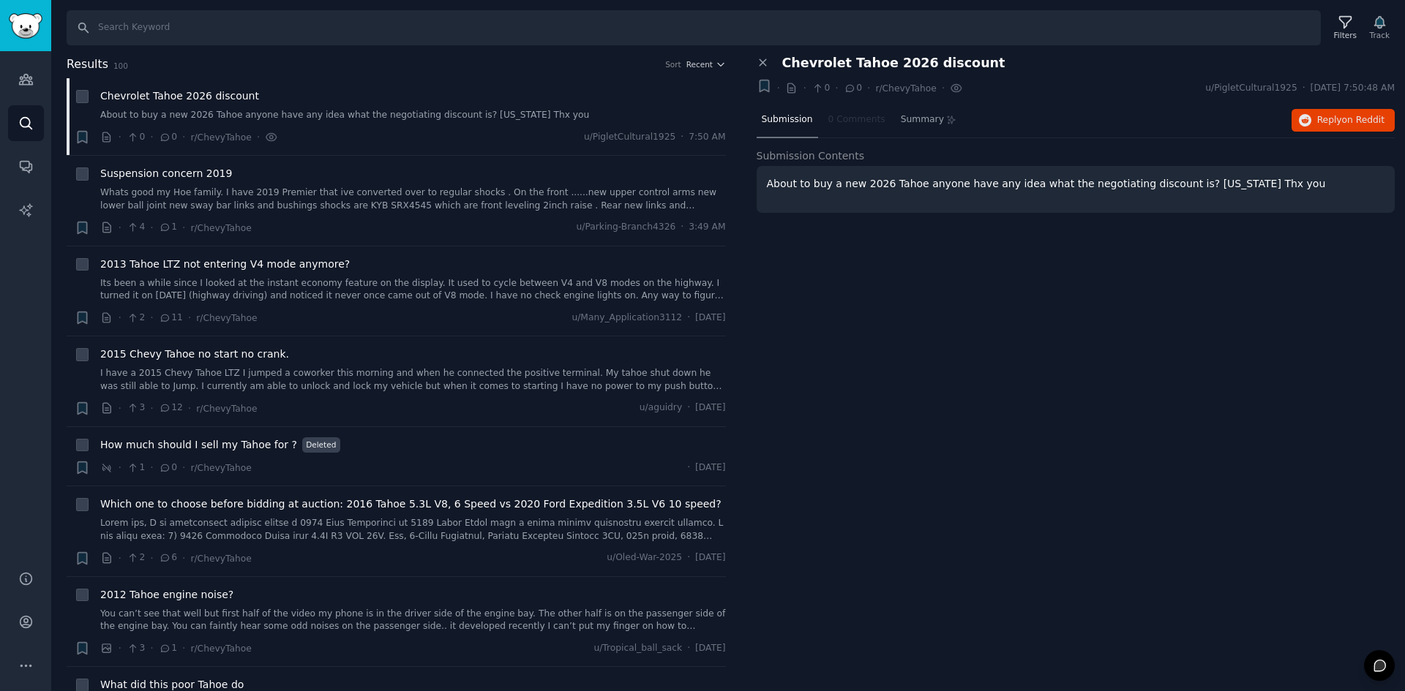
click at [1258, 185] on p "About to buy a new 2026 Tahoe anyone have any idea what the negotiating discoun…" at bounding box center [1076, 183] width 618 height 15
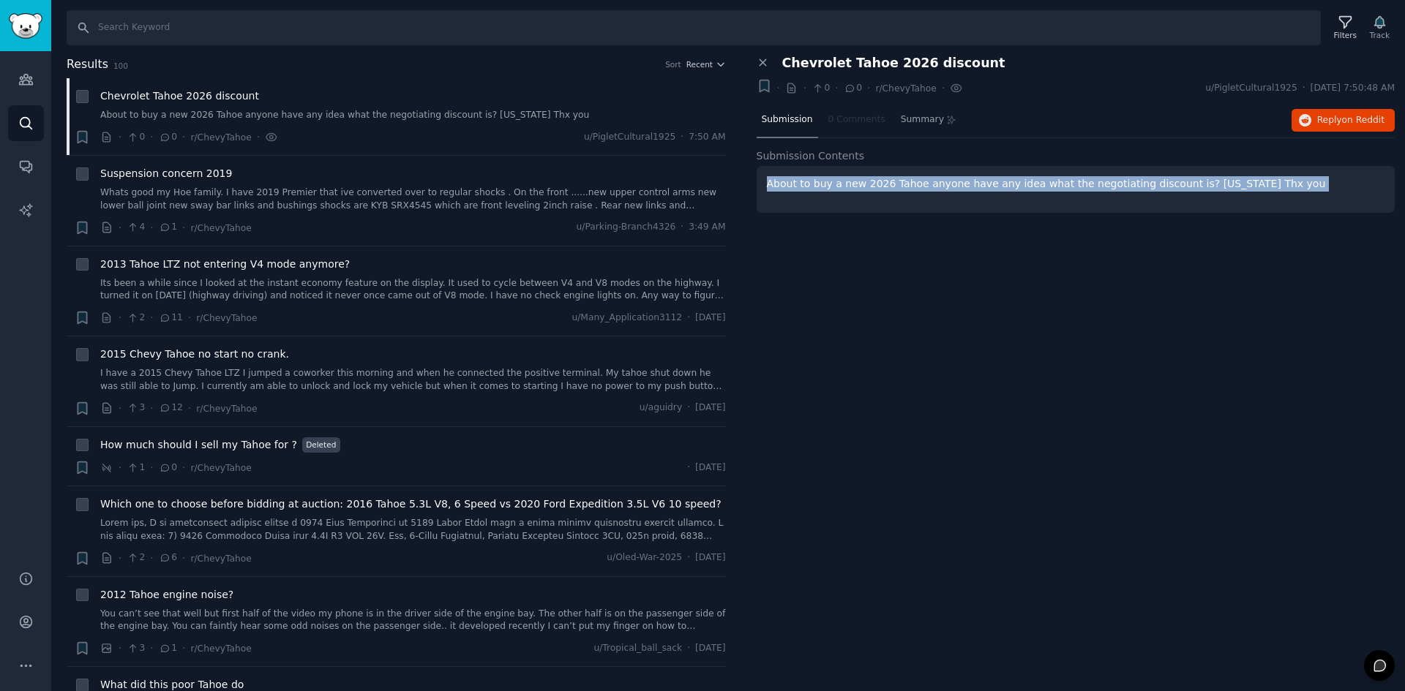
click at [1258, 185] on p "About to buy a new 2026 Tahoe anyone have any idea what the negotiating discoun…" at bounding box center [1076, 183] width 618 height 15
copy body "About to buy a new 2026 Tahoe anyone have any idea what the negotiating discoun…"
click at [1311, 119] on icon "button" at bounding box center [1305, 120] width 13 height 13
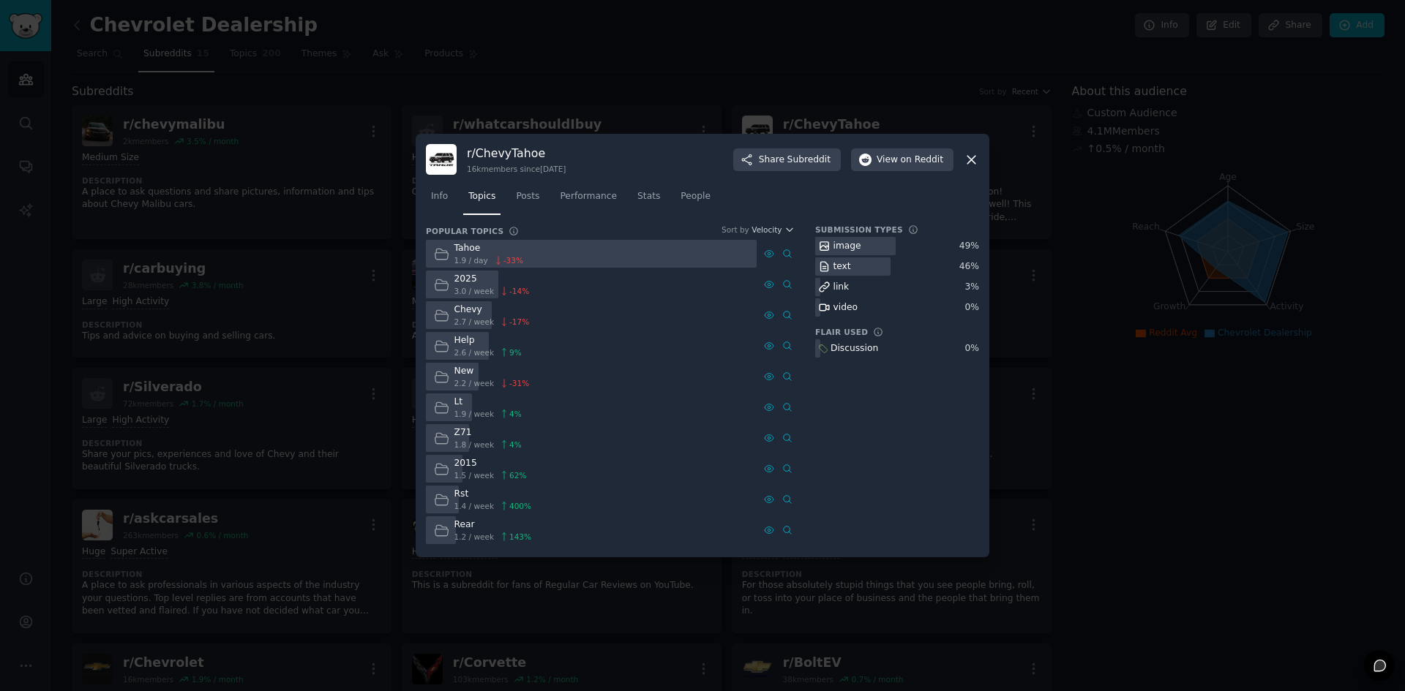
click at [359, 121] on div at bounding box center [702, 345] width 1405 height 691
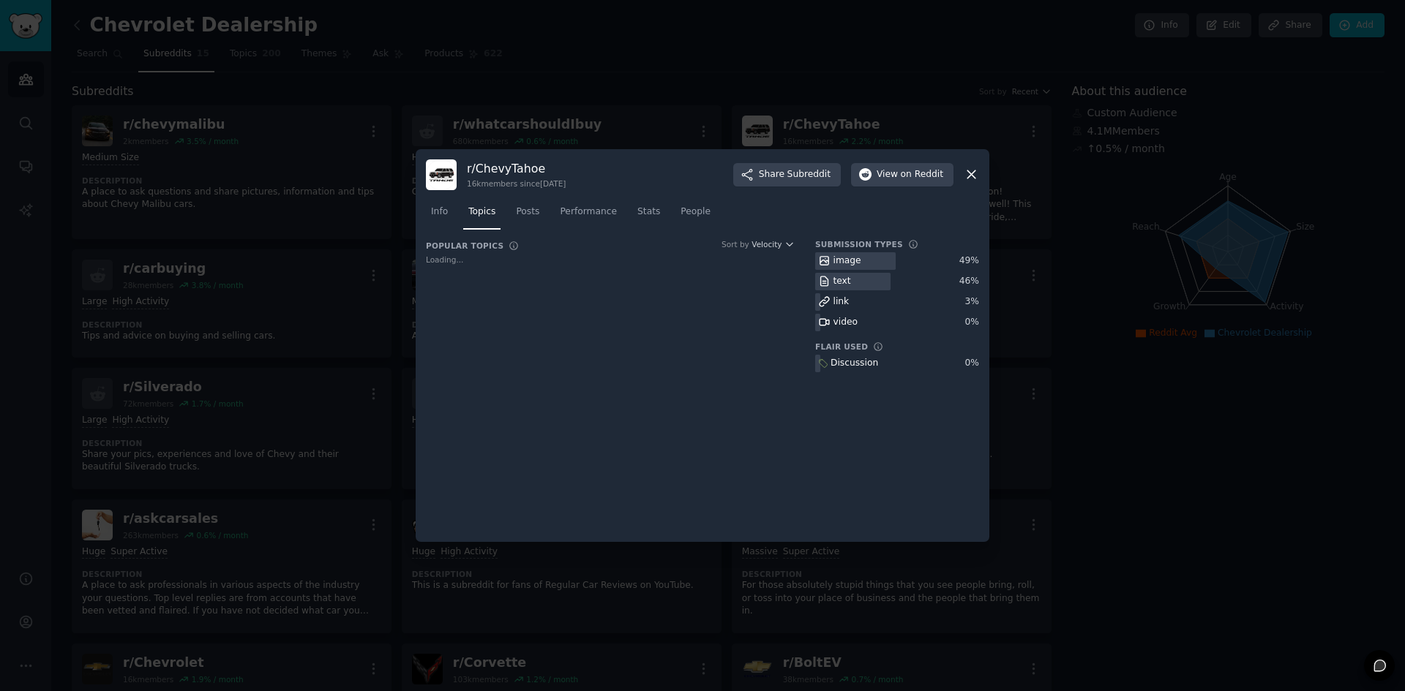
click at [595, 91] on div at bounding box center [702, 345] width 1405 height 691
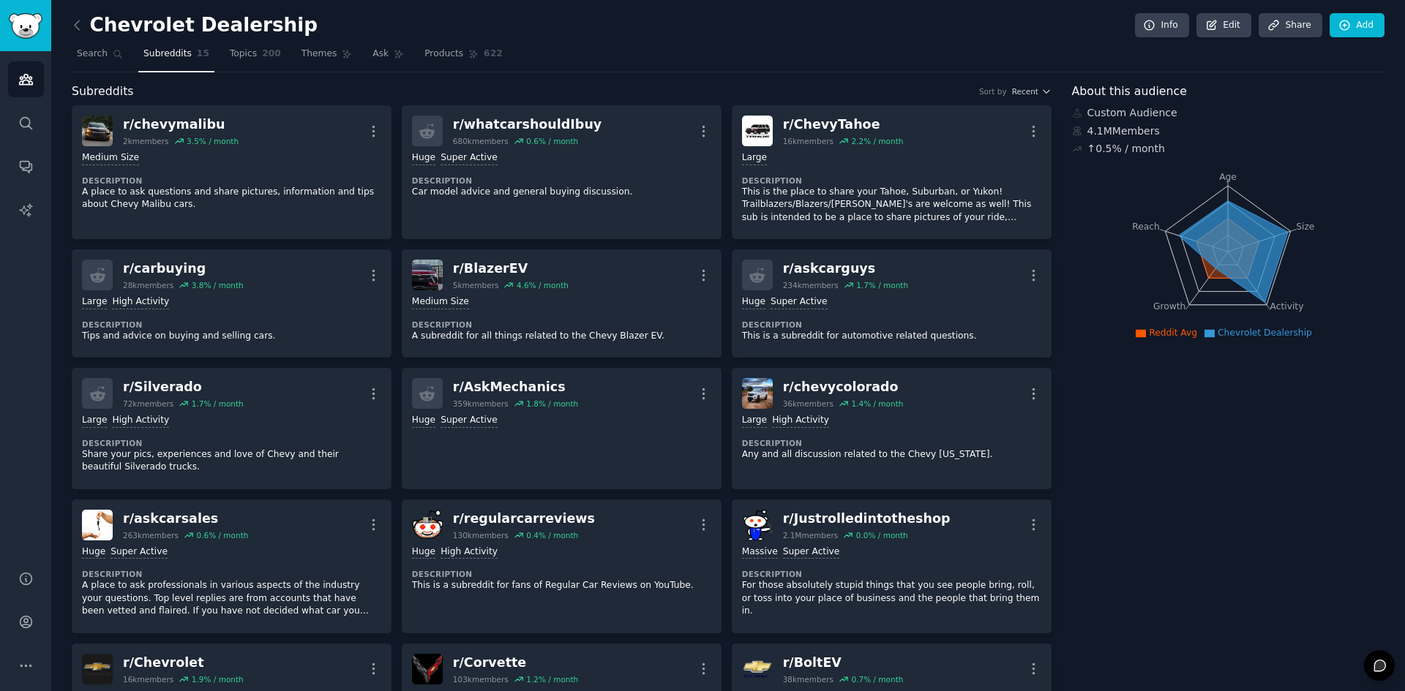
click at [78, 35] on link at bounding box center [81, 25] width 18 height 23
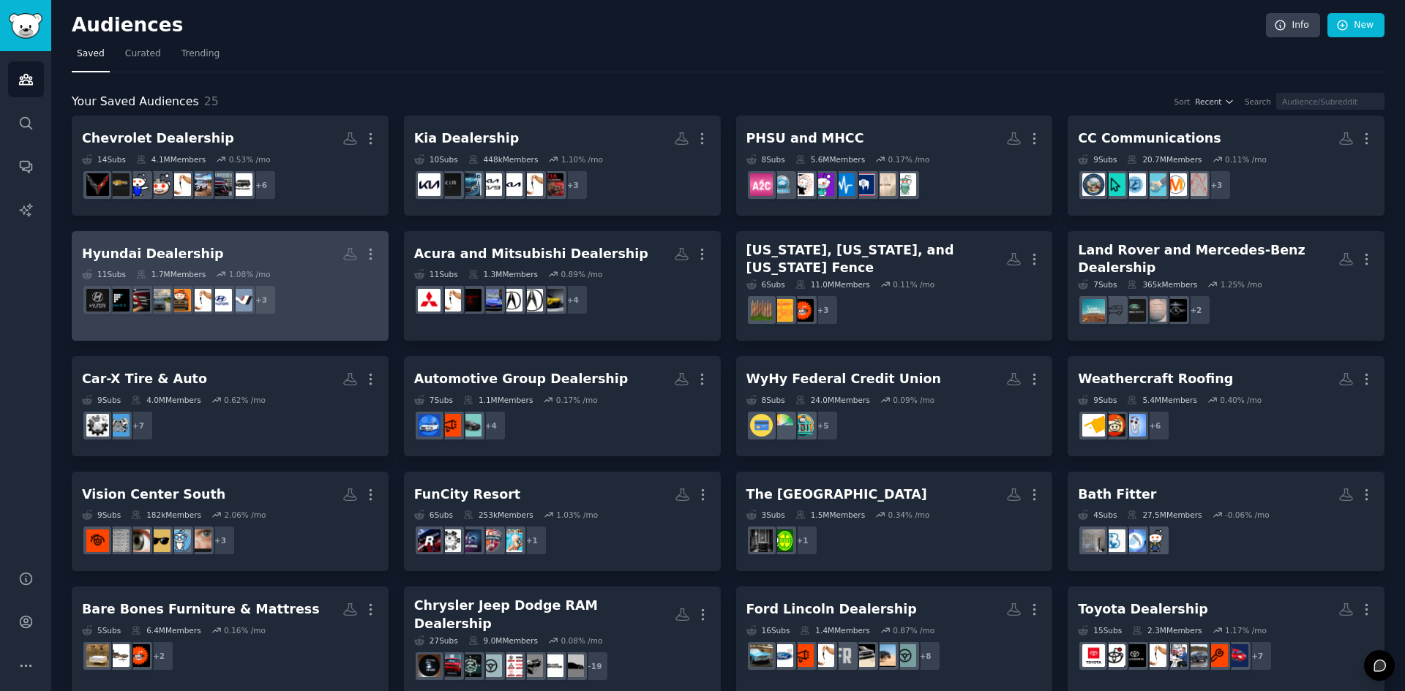
click at [299, 260] on h2 "Hyundai Dealership More" at bounding box center [230, 254] width 296 height 26
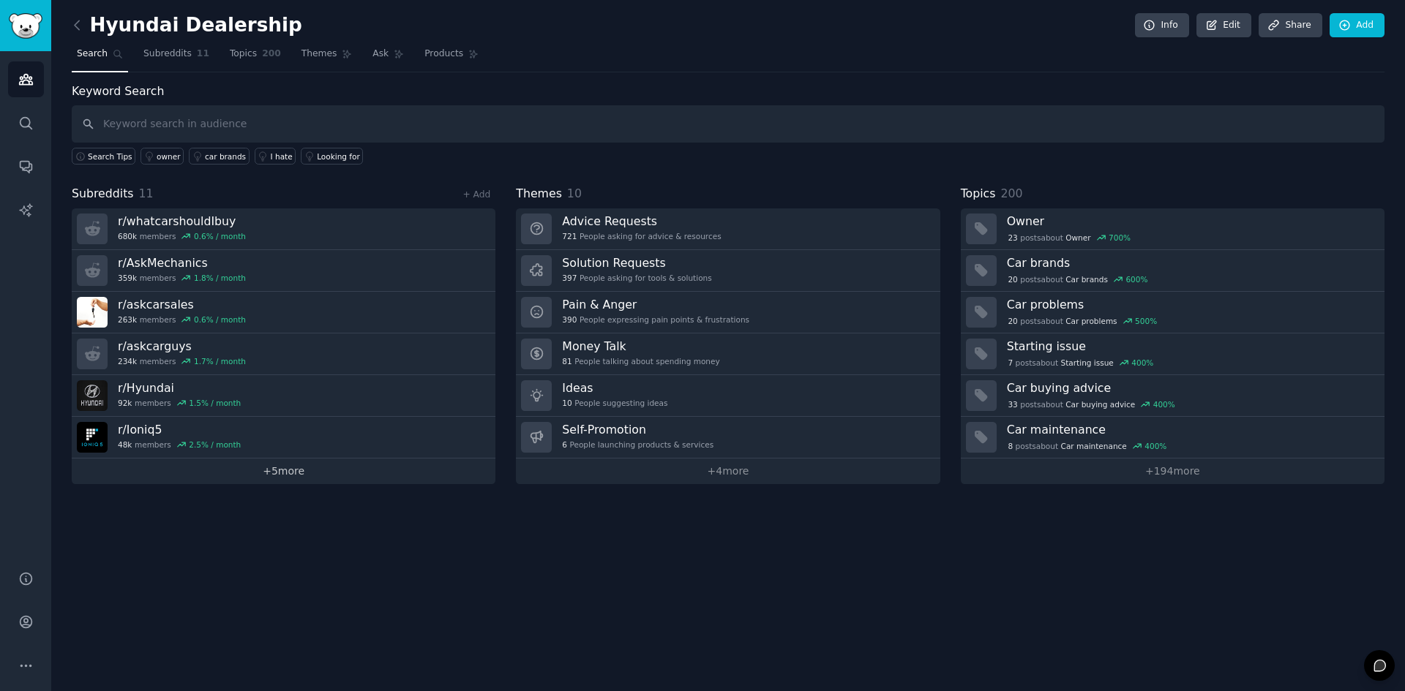
click at [292, 469] on link "+ 5 more" at bounding box center [284, 472] width 424 height 26
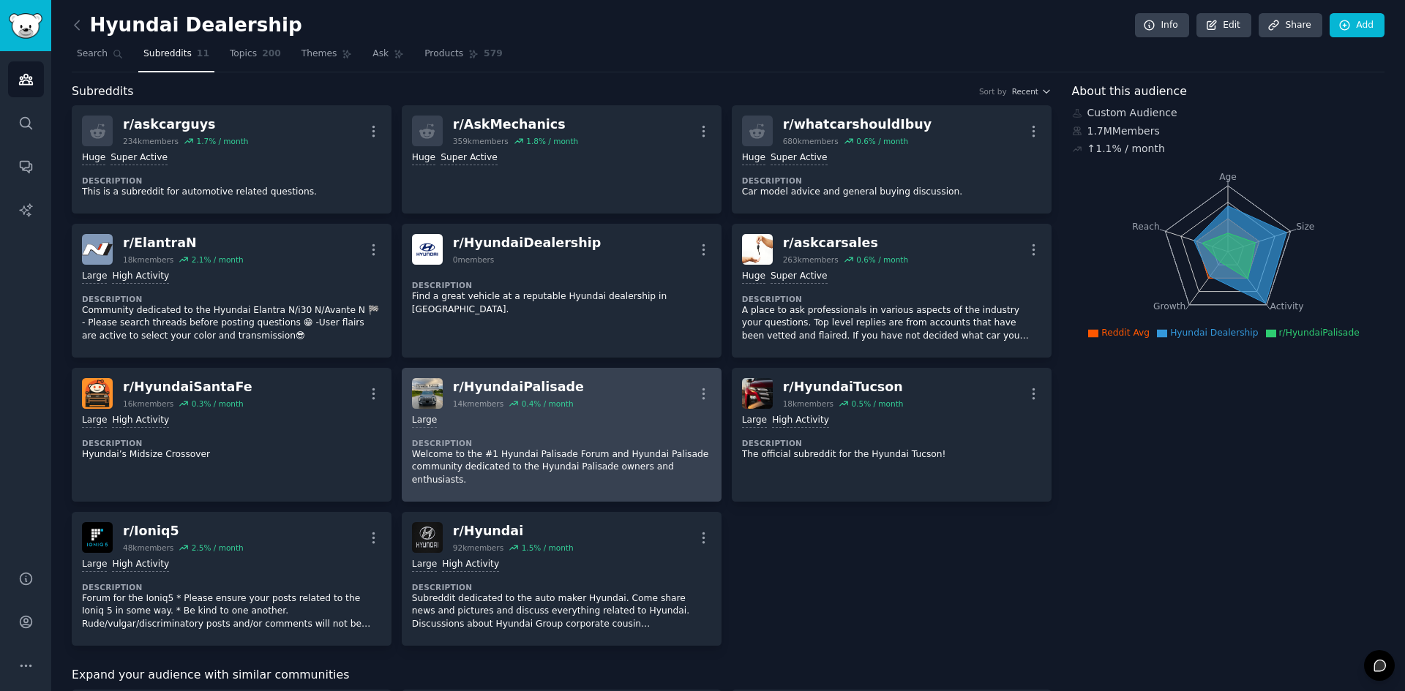
click at [507, 397] on h2 "r/ HyundaiPalisade 14k members 0.4 % / month" at bounding box center [518, 393] width 131 height 31
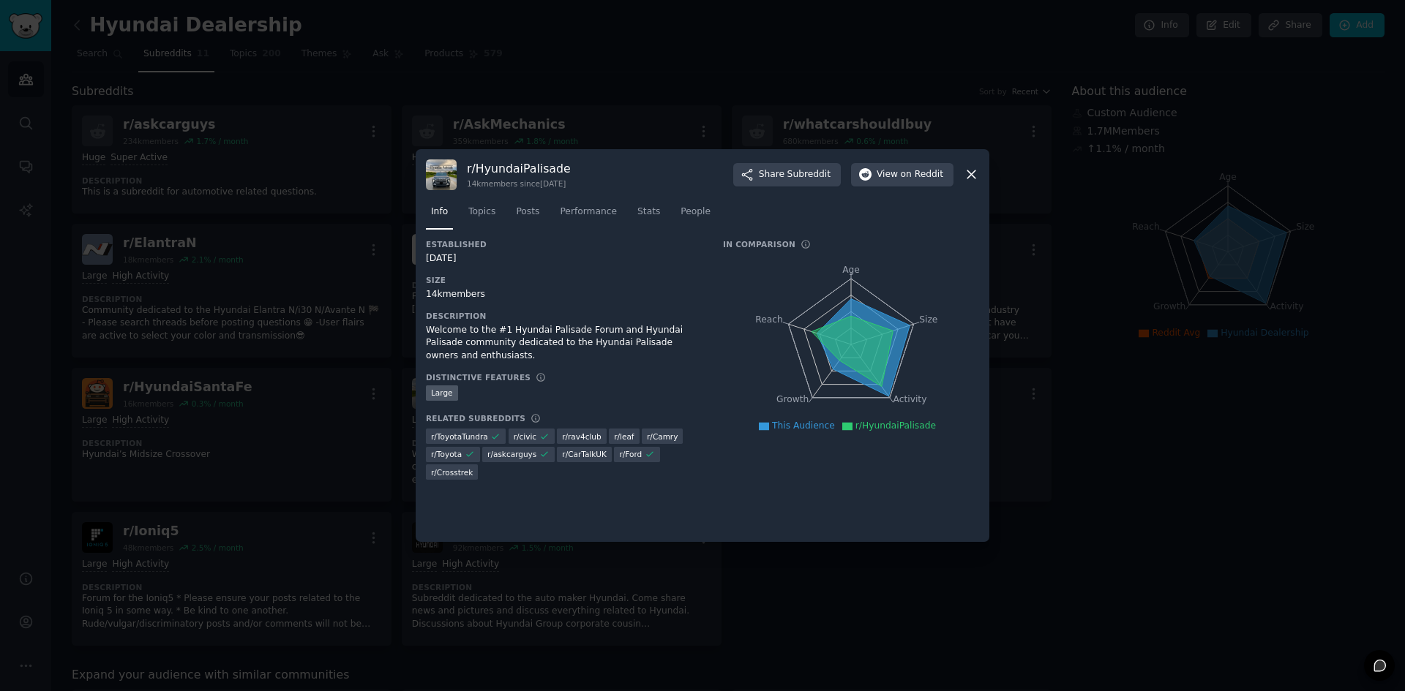
click at [891, 594] on div at bounding box center [702, 345] width 1405 height 691
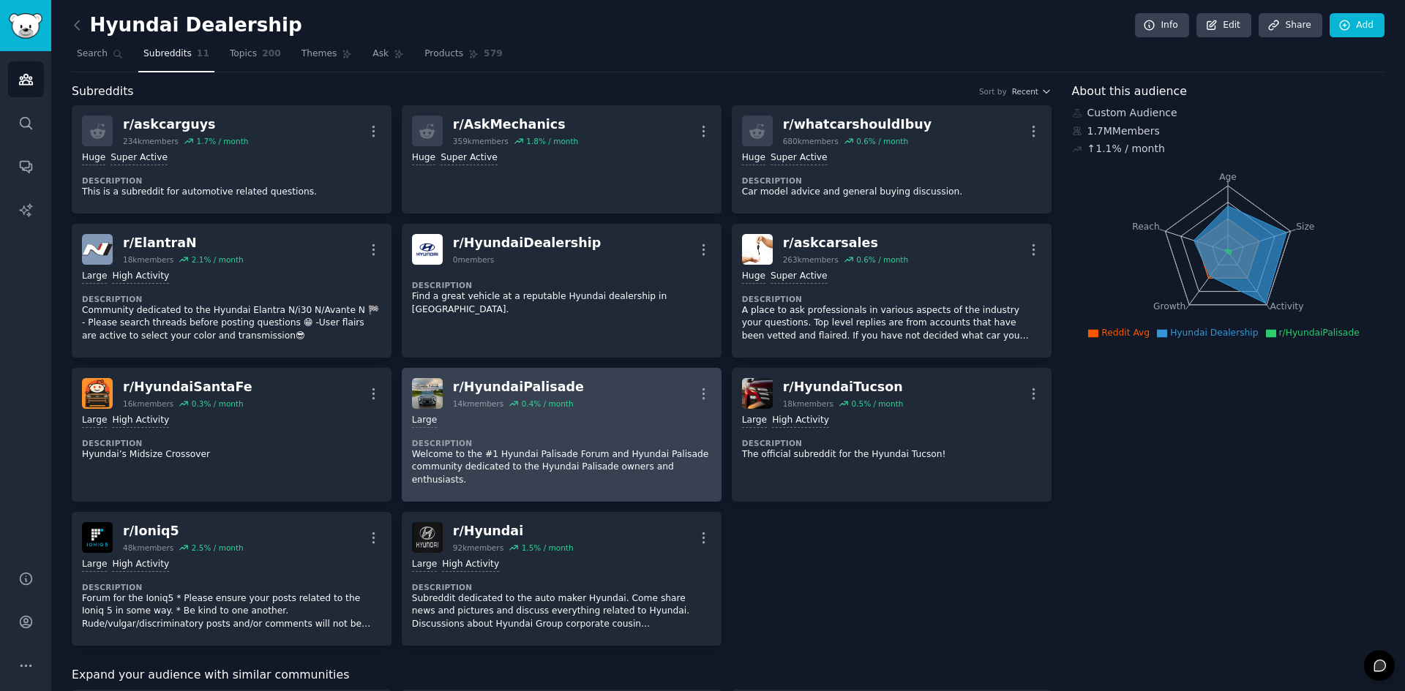
click at [626, 395] on div "r/ HyundaiPalisade 14k members 0.4 % / month More" at bounding box center [561, 393] width 299 height 31
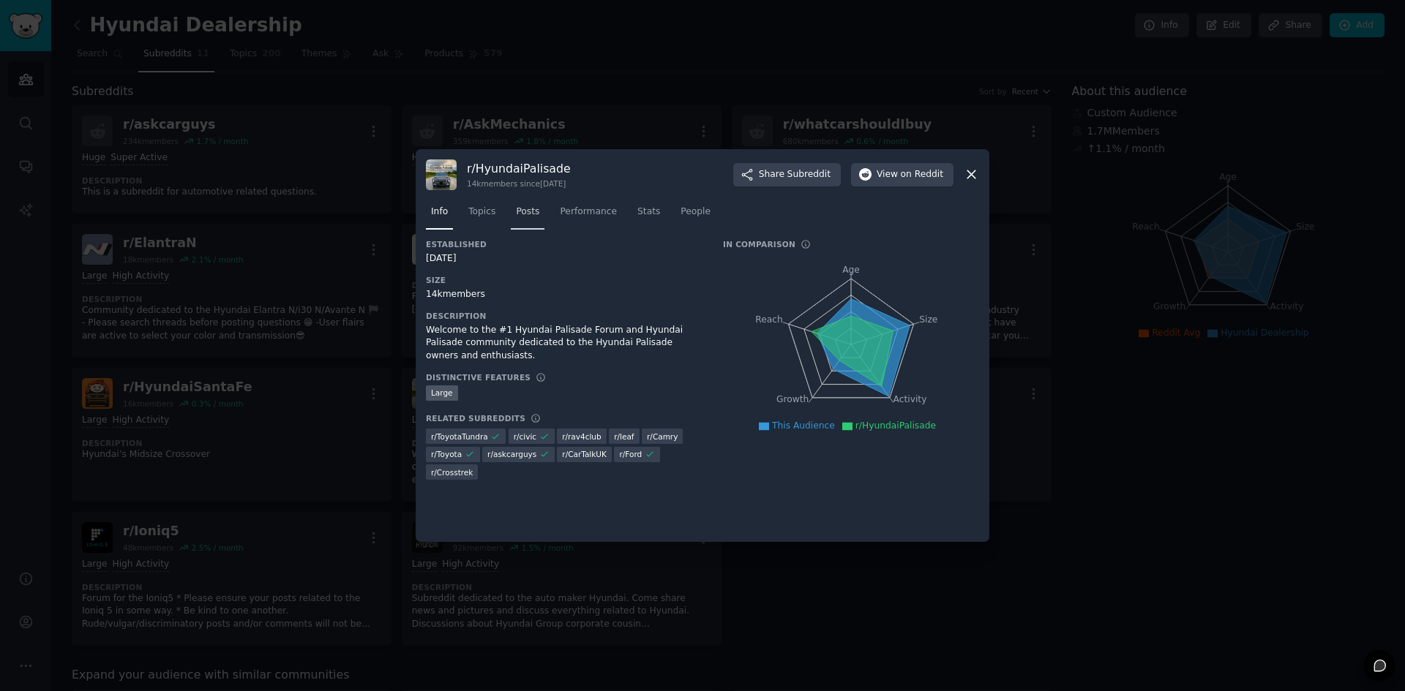
click at [520, 214] on span "Posts" at bounding box center [527, 212] width 23 height 13
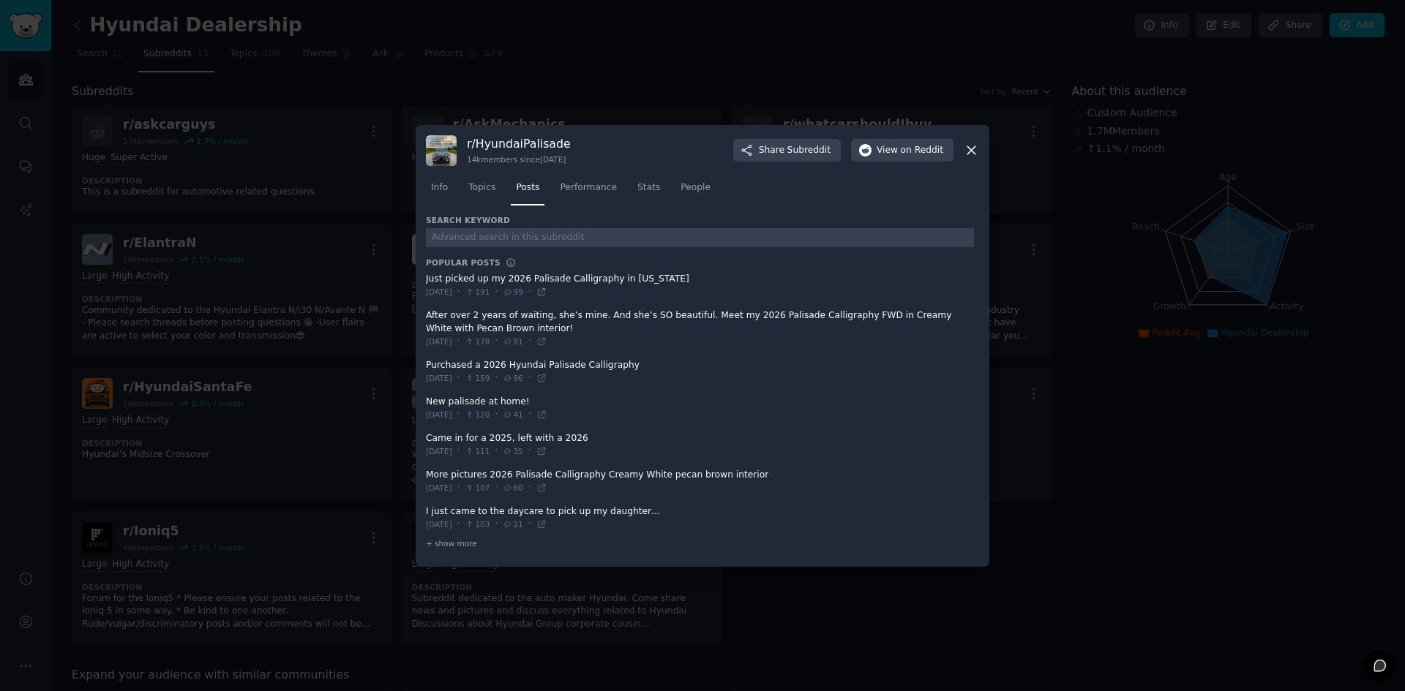
click at [547, 289] on icon at bounding box center [541, 292] width 10 height 10
click at [476, 194] on link "Topics" at bounding box center [481, 191] width 37 height 30
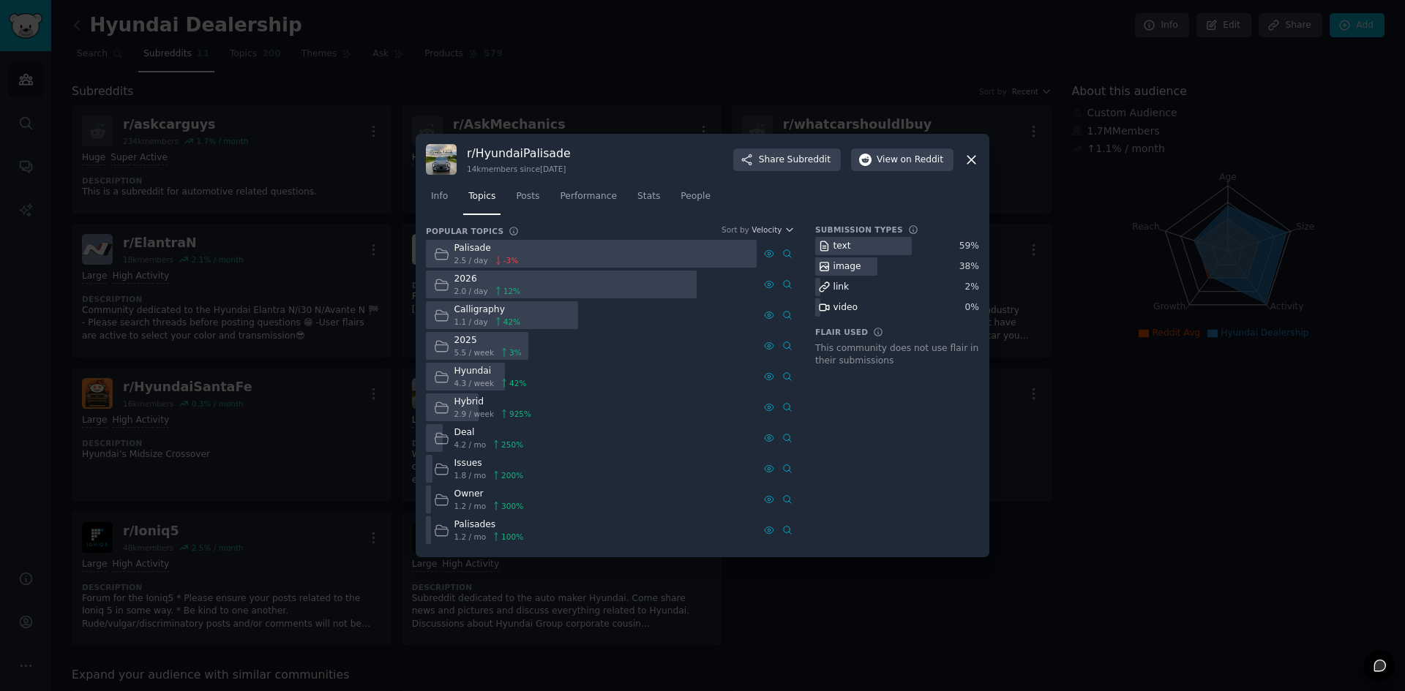
click at [496, 281] on div "2026" at bounding box center [487, 279] width 67 height 13
click at [440, 285] on icon at bounding box center [441, 284] width 15 height 15
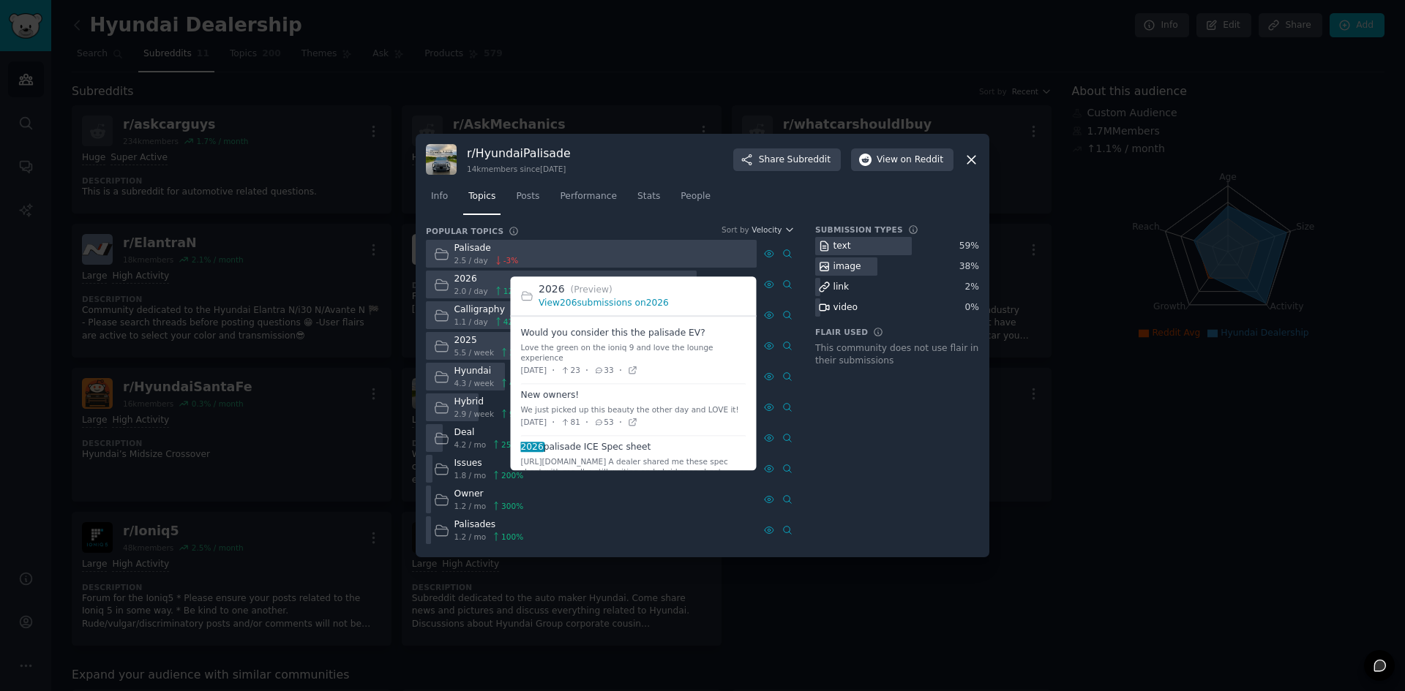
click at [616, 304] on link "View 206 submissions on 2026" at bounding box center [603, 304] width 130 height 10
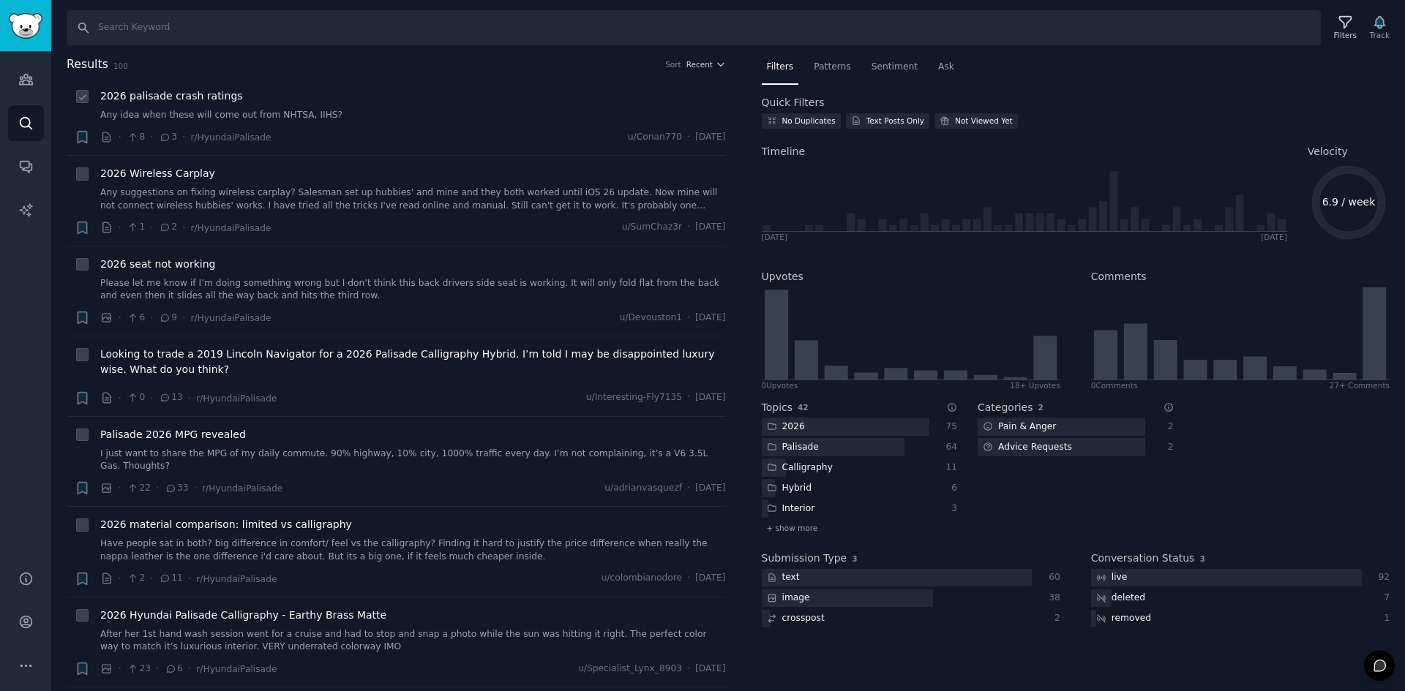
click at [165, 135] on icon at bounding box center [165, 137] width 8 height 7
click at [87, 96] on icon at bounding box center [83, 97] width 10 height 10
checkbox input "true"
click at [124, 96] on span "2026 palisade crash ratings" at bounding box center [171, 96] width 143 height 15
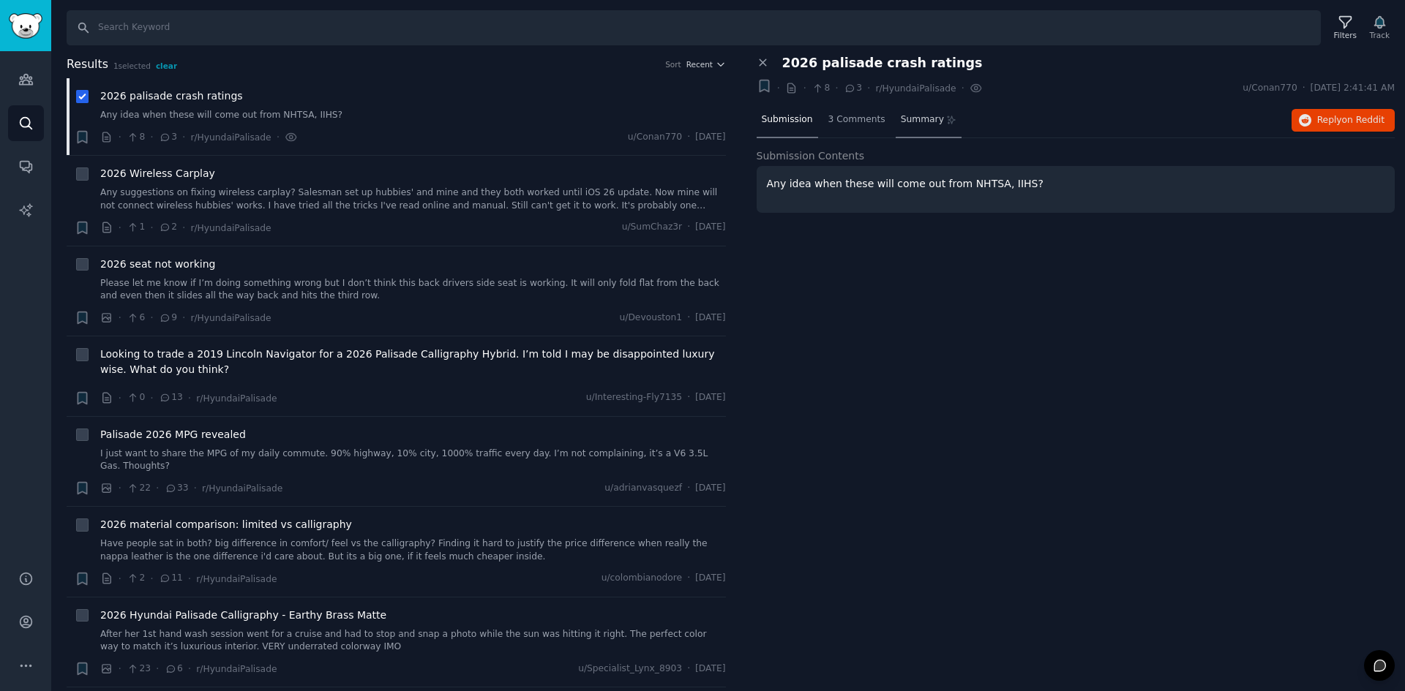
click at [913, 123] on span "Summary" at bounding box center [922, 119] width 43 height 13
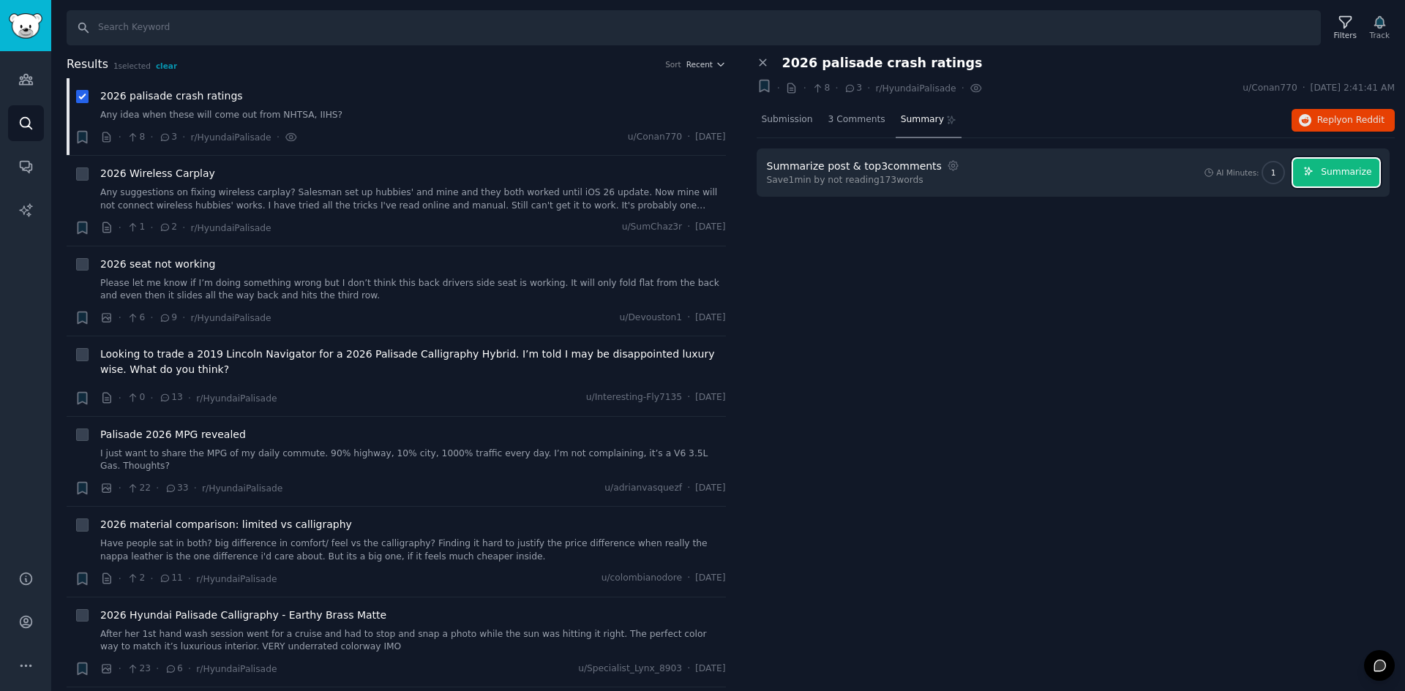
click at [1318, 170] on button "Summarize" at bounding box center [1336, 173] width 86 height 29
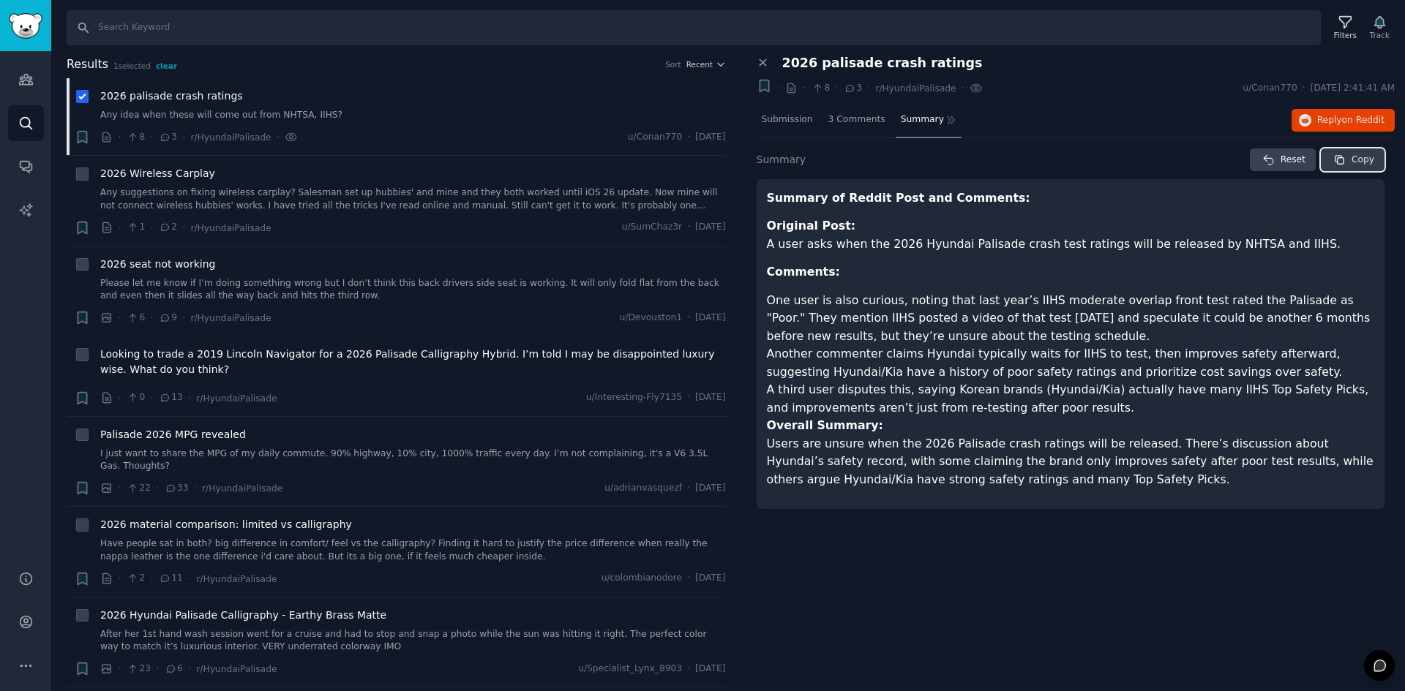
click at [1351, 160] on button "Copy" at bounding box center [1353, 160] width 64 height 23
click at [863, 127] on div "3 Comments" at bounding box center [856, 120] width 67 height 35
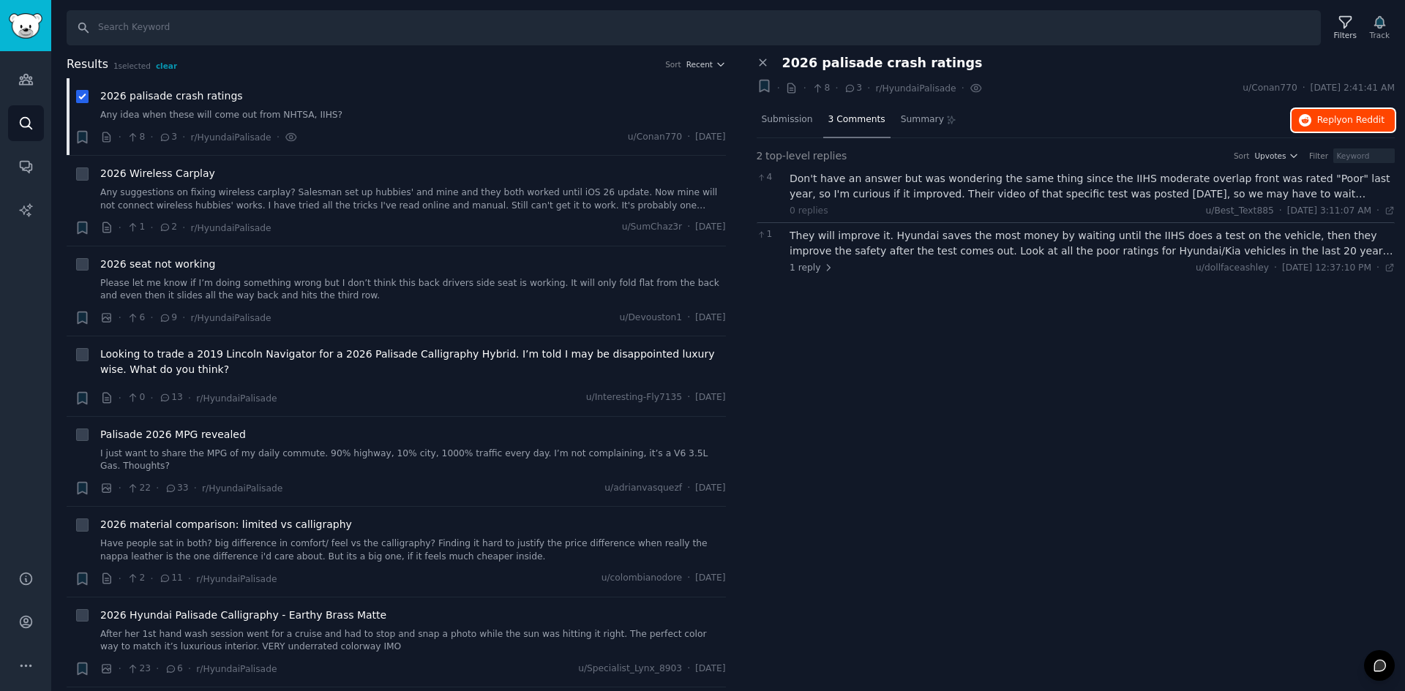
click at [1326, 114] on span "Reply on Reddit" at bounding box center [1350, 120] width 67 height 13
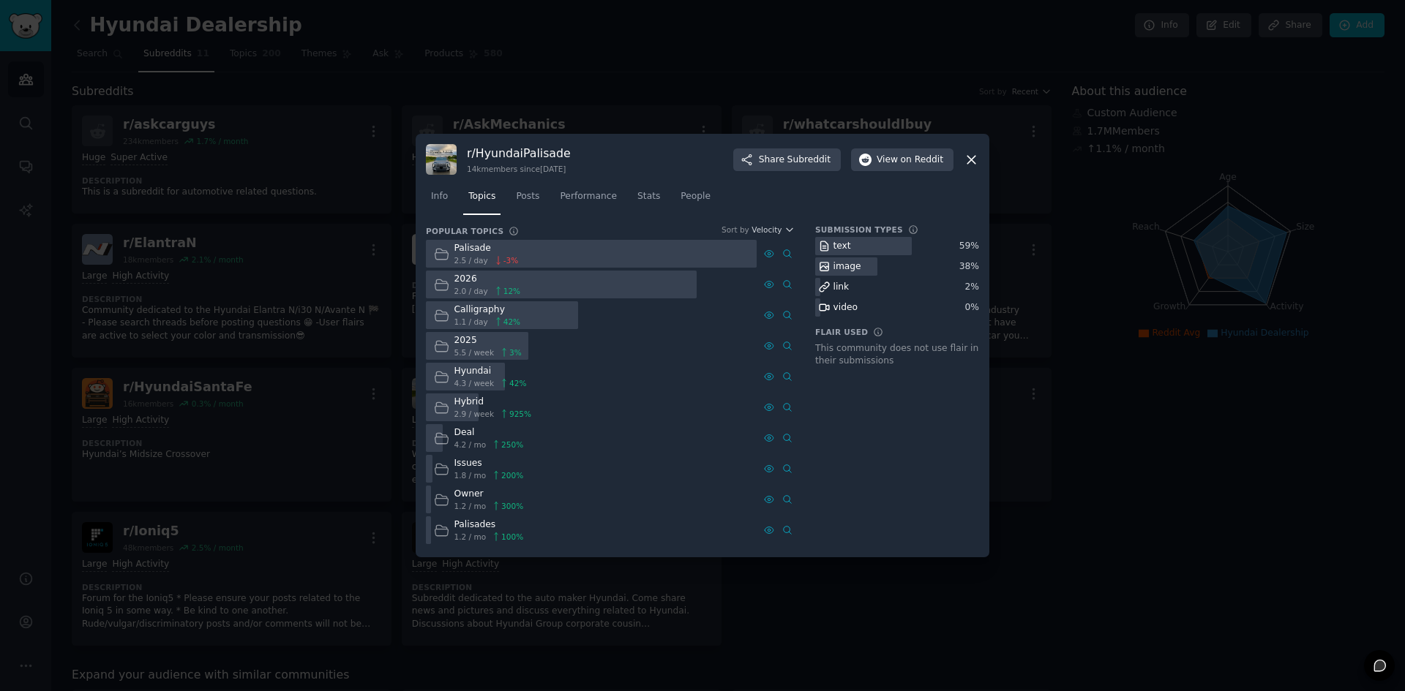
click at [437, 288] on icon at bounding box center [441, 284] width 15 height 15
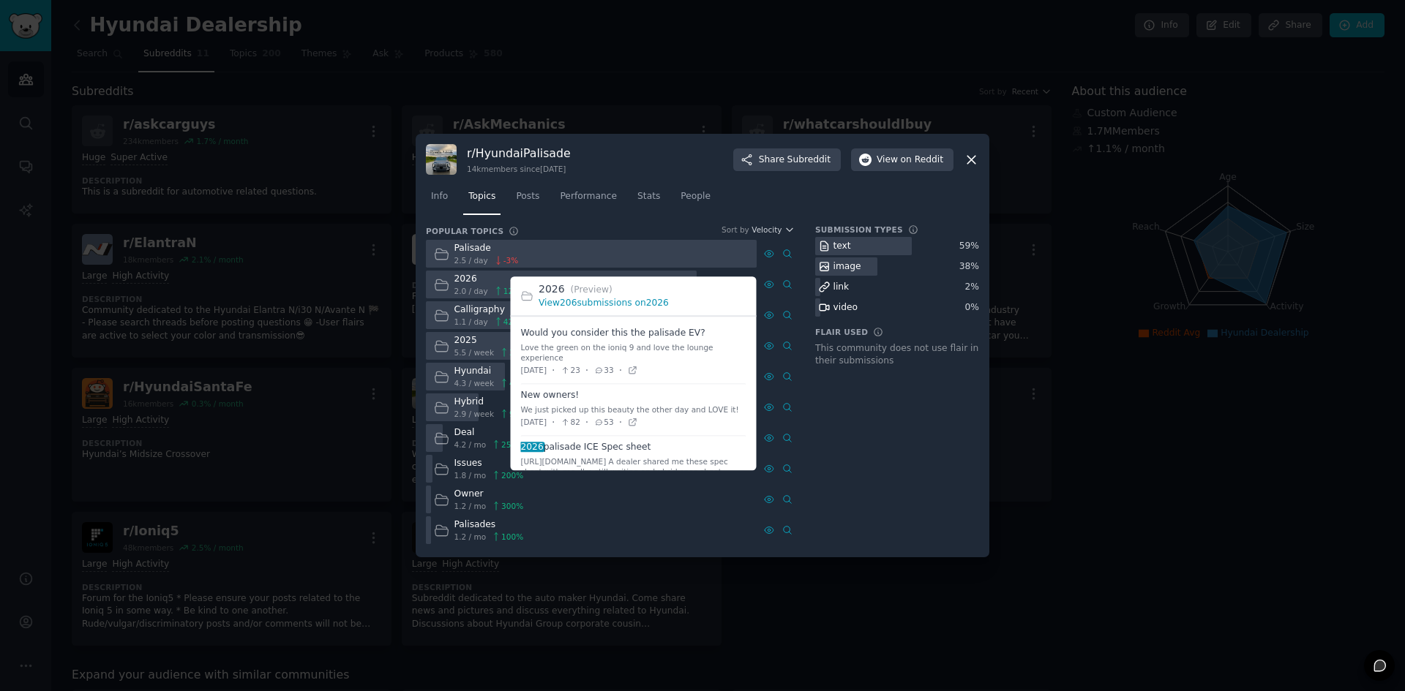
click at [626, 303] on link "View 206 submissions on 2026" at bounding box center [603, 304] width 130 height 10
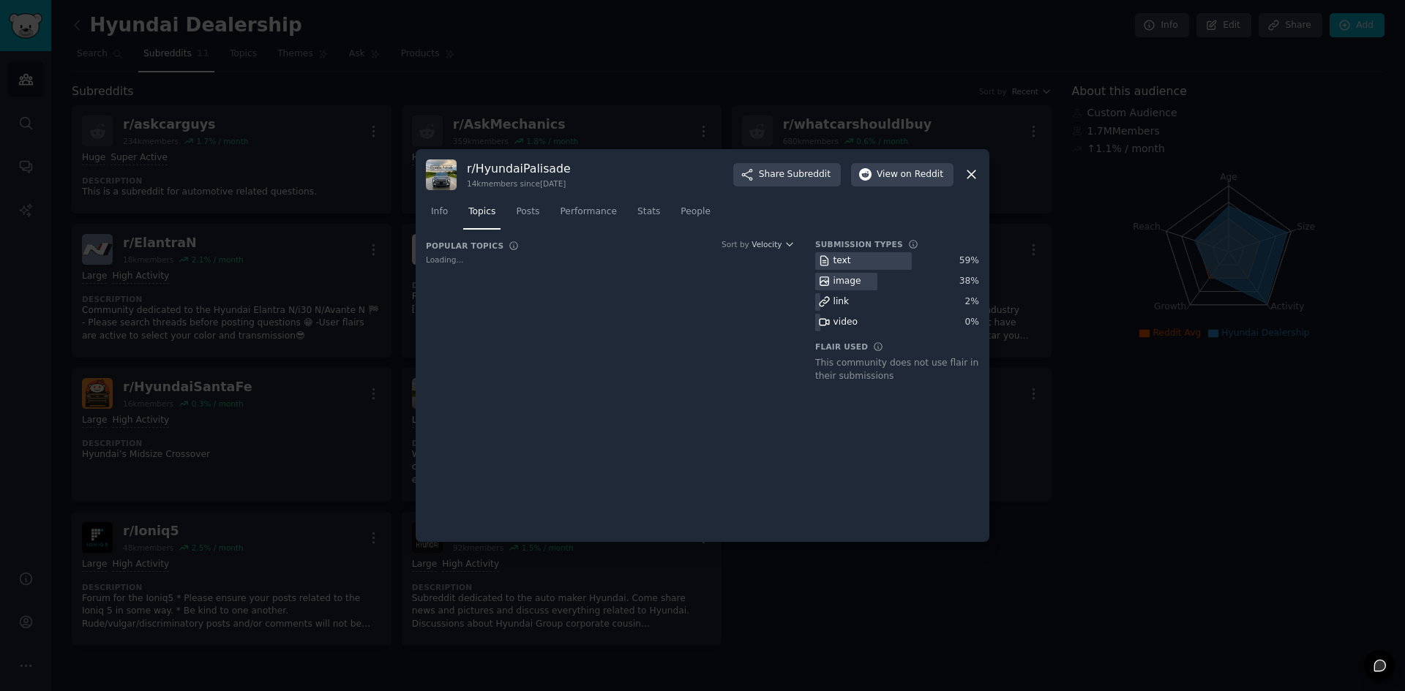
click at [367, 225] on div at bounding box center [702, 345] width 1405 height 691
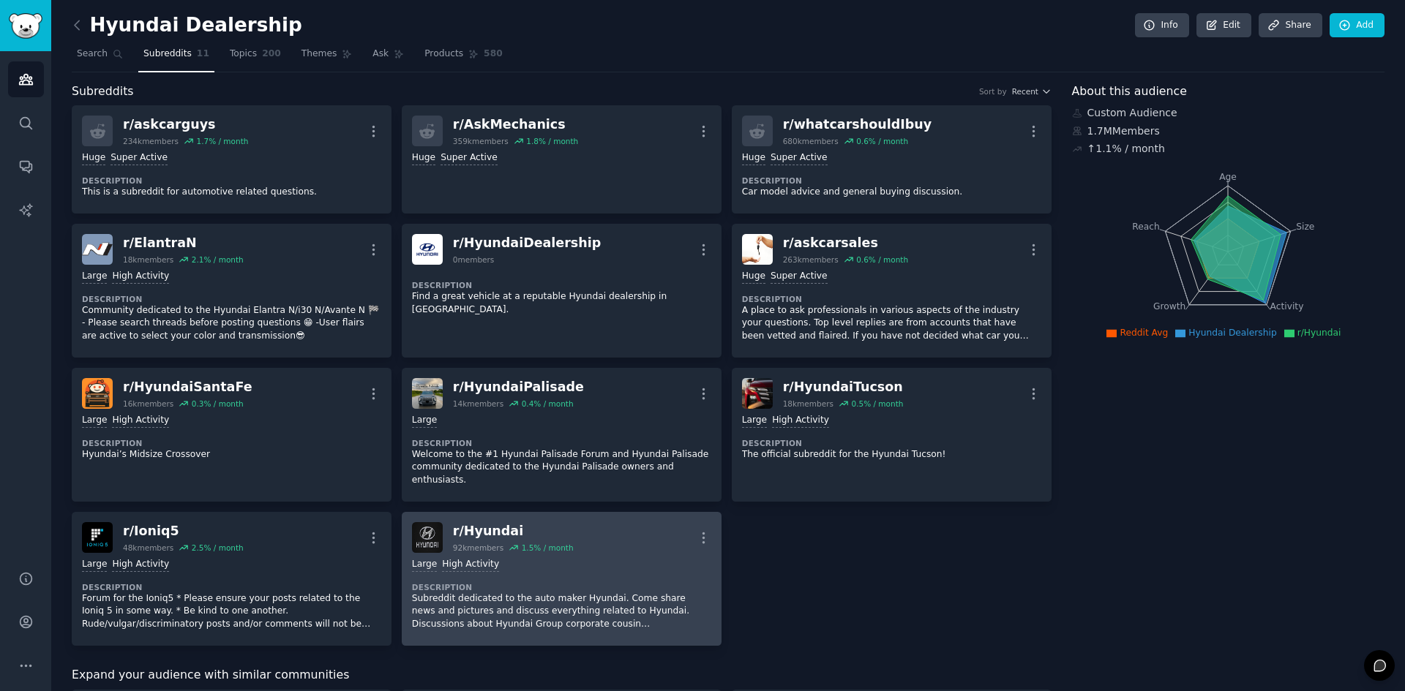
click at [511, 558] on div ">= 80th percentile for submissions / day Large High Activity" at bounding box center [561, 565] width 299 height 14
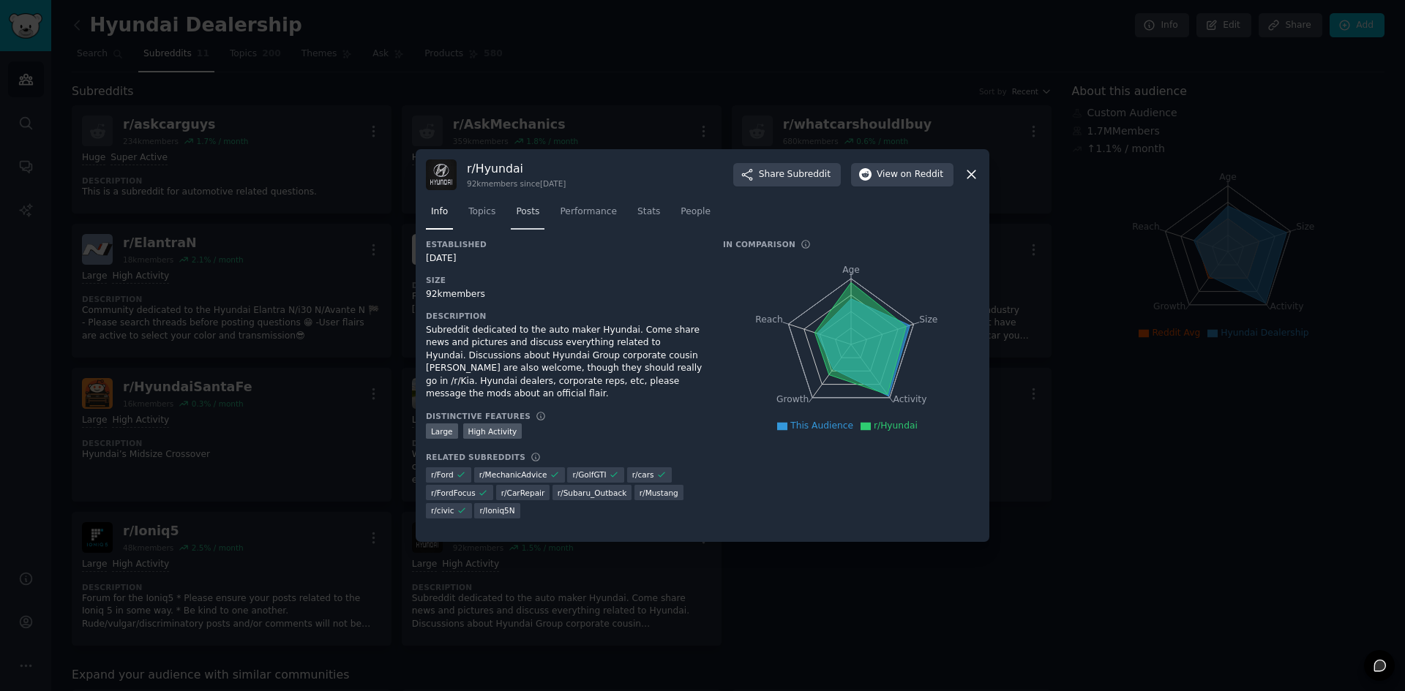
click at [536, 212] on link "Posts" at bounding box center [528, 215] width 34 height 30
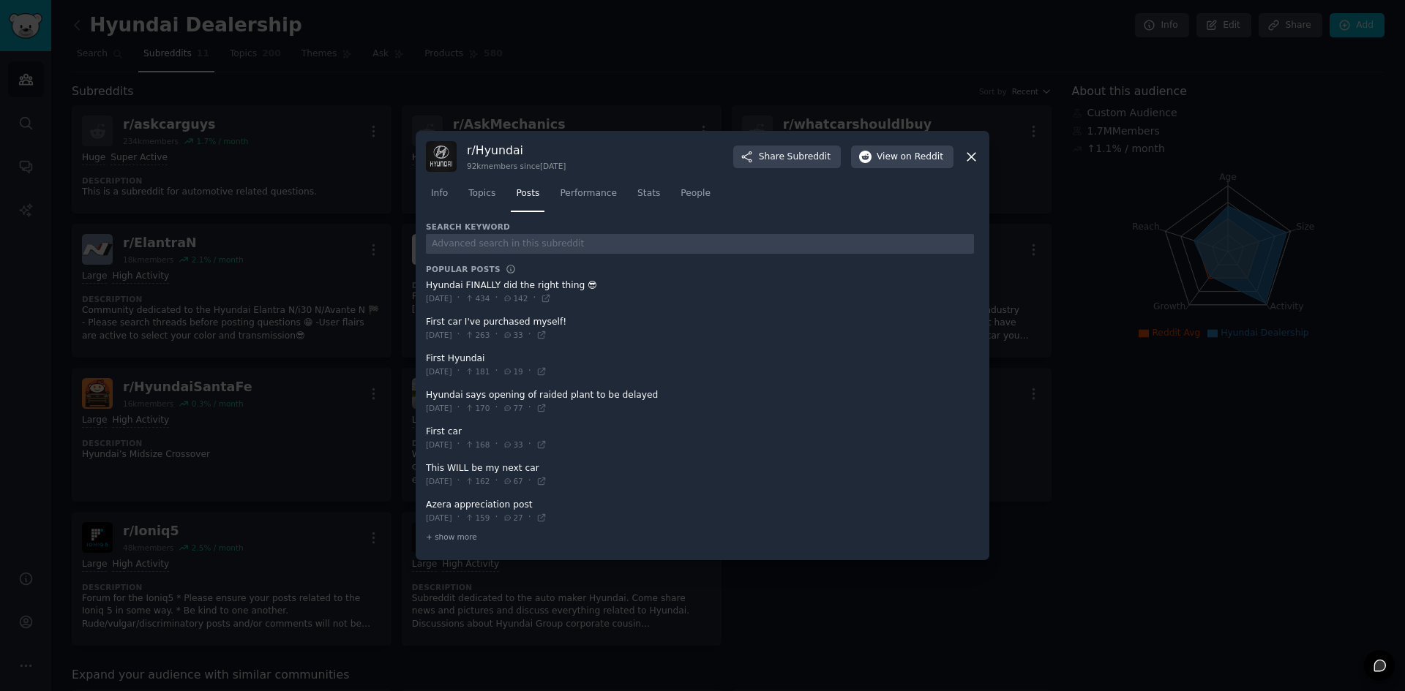
click at [470, 197] on span "Topics" at bounding box center [481, 193] width 27 height 13
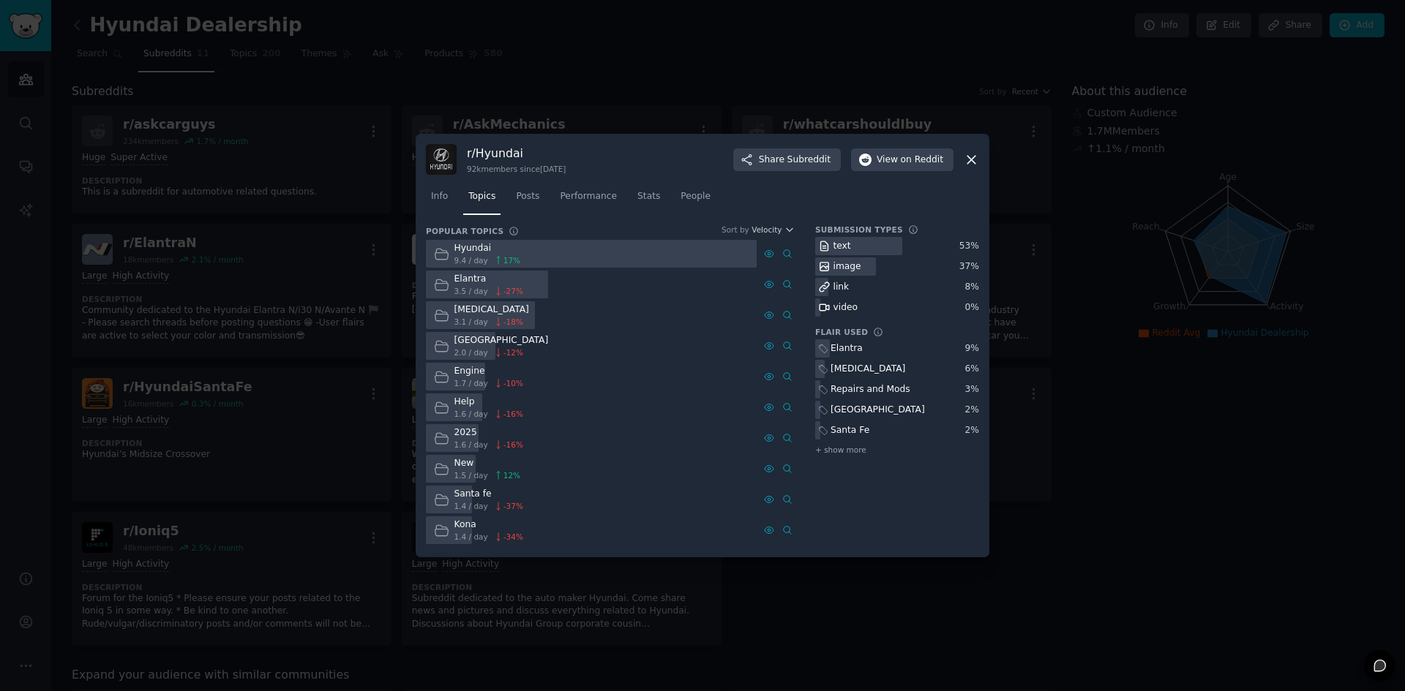
click at [447, 253] on icon at bounding box center [441, 254] width 13 height 10
click at [444, 285] on icon at bounding box center [441, 284] width 15 height 15
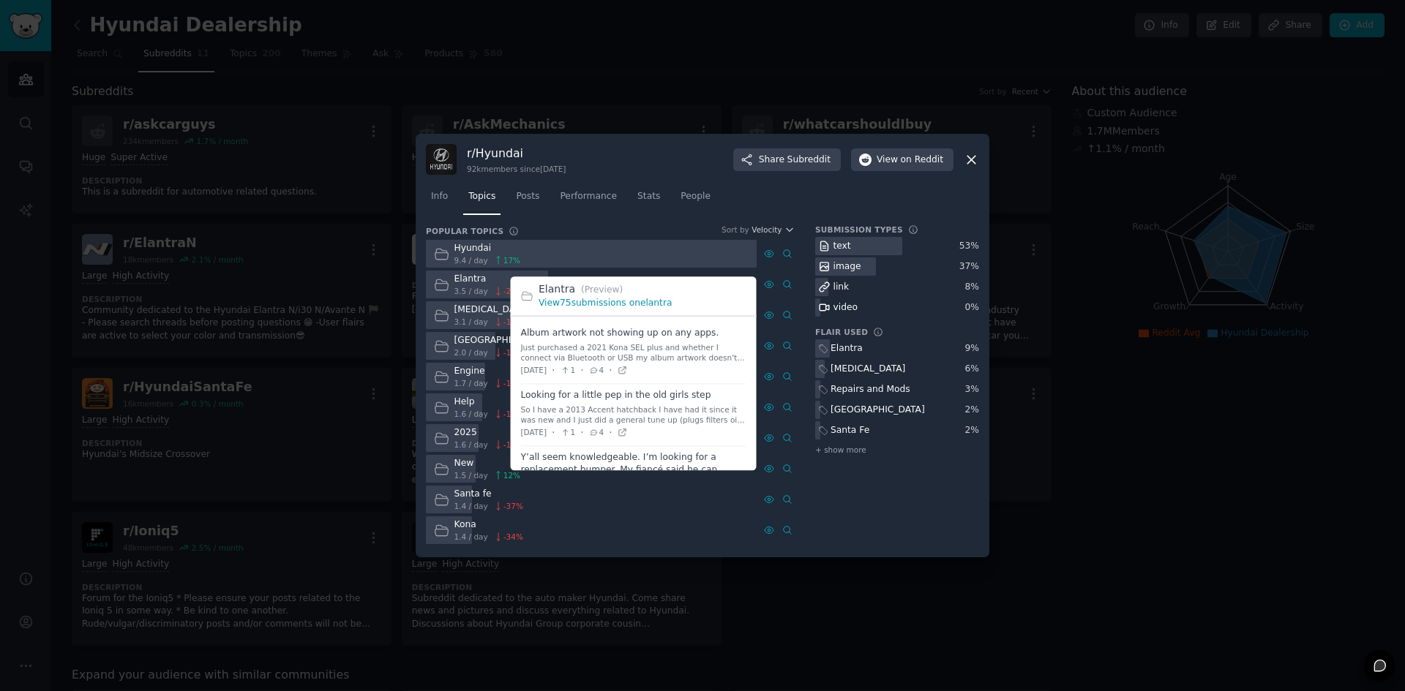
click at [650, 302] on link "View 75 submissions on elantra" at bounding box center [604, 304] width 133 height 10
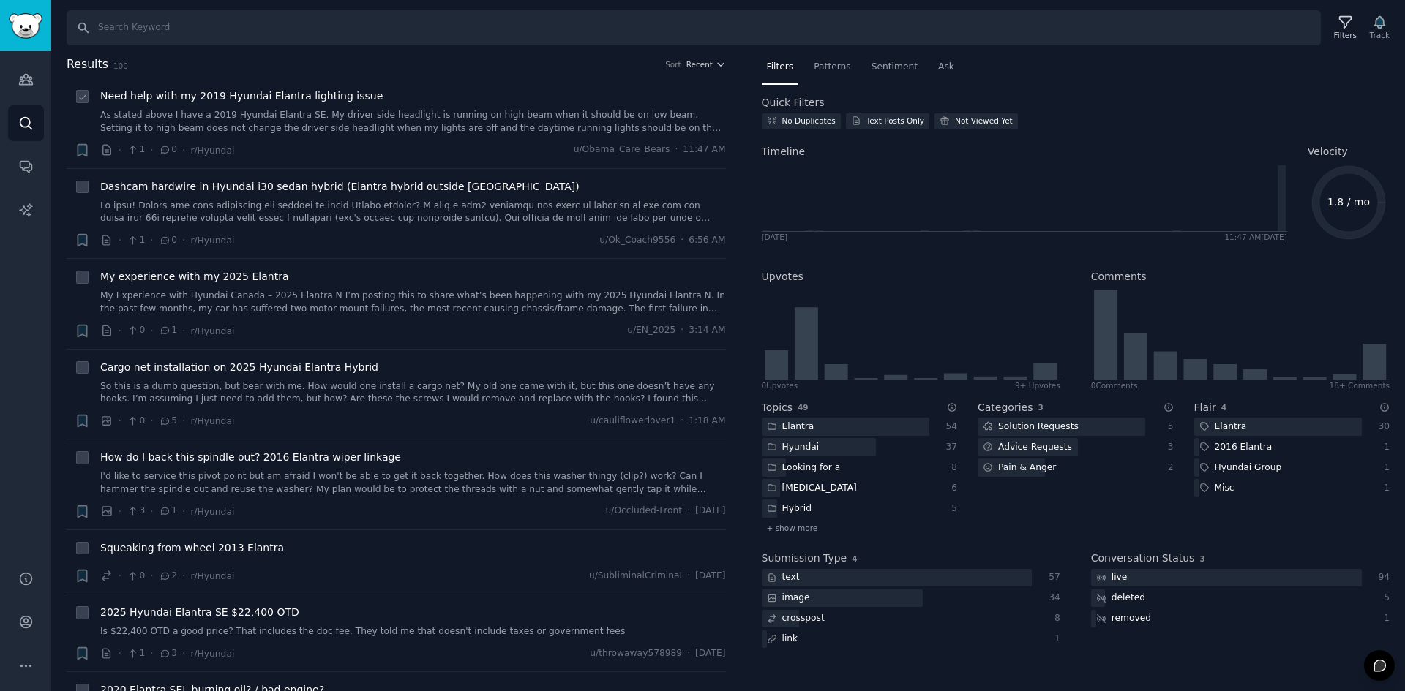
click at [208, 103] on span "Need help with my 2019 Hyundai Elantra lighting issue" at bounding box center [241, 96] width 282 height 15
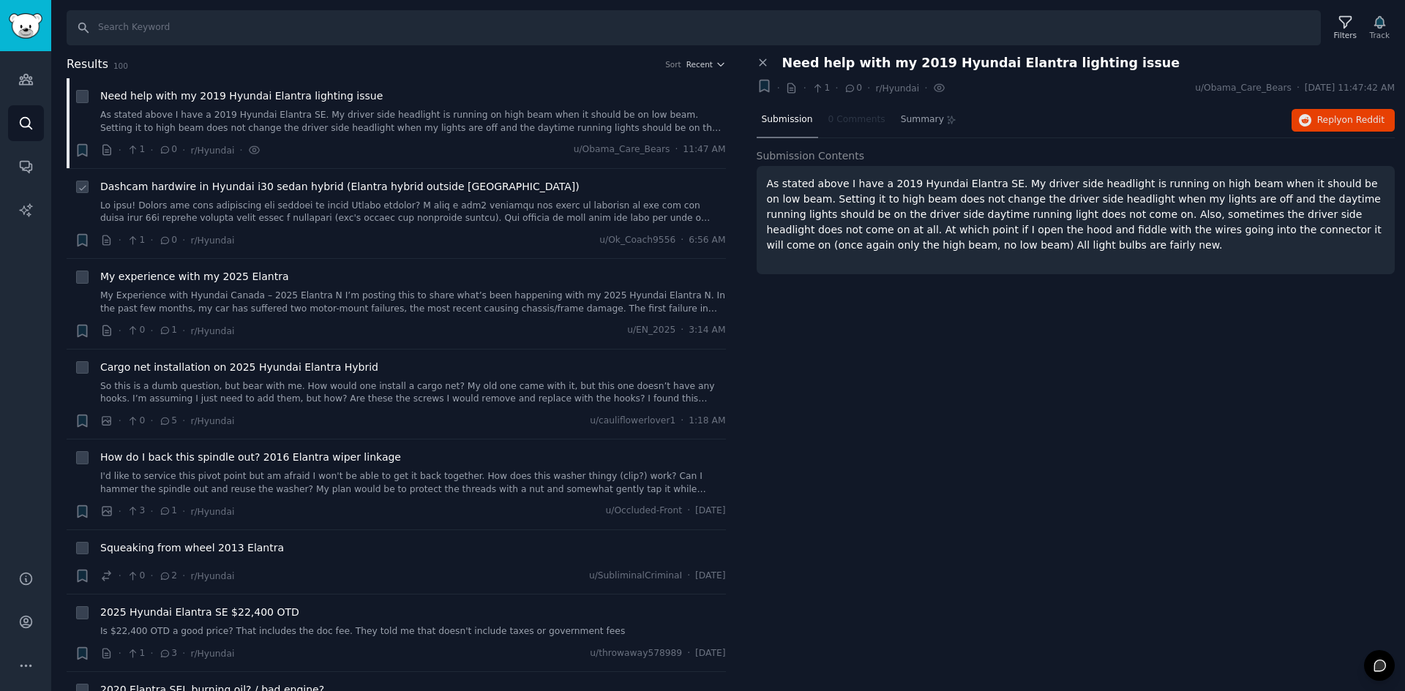
click at [203, 209] on link at bounding box center [413, 213] width 626 height 26
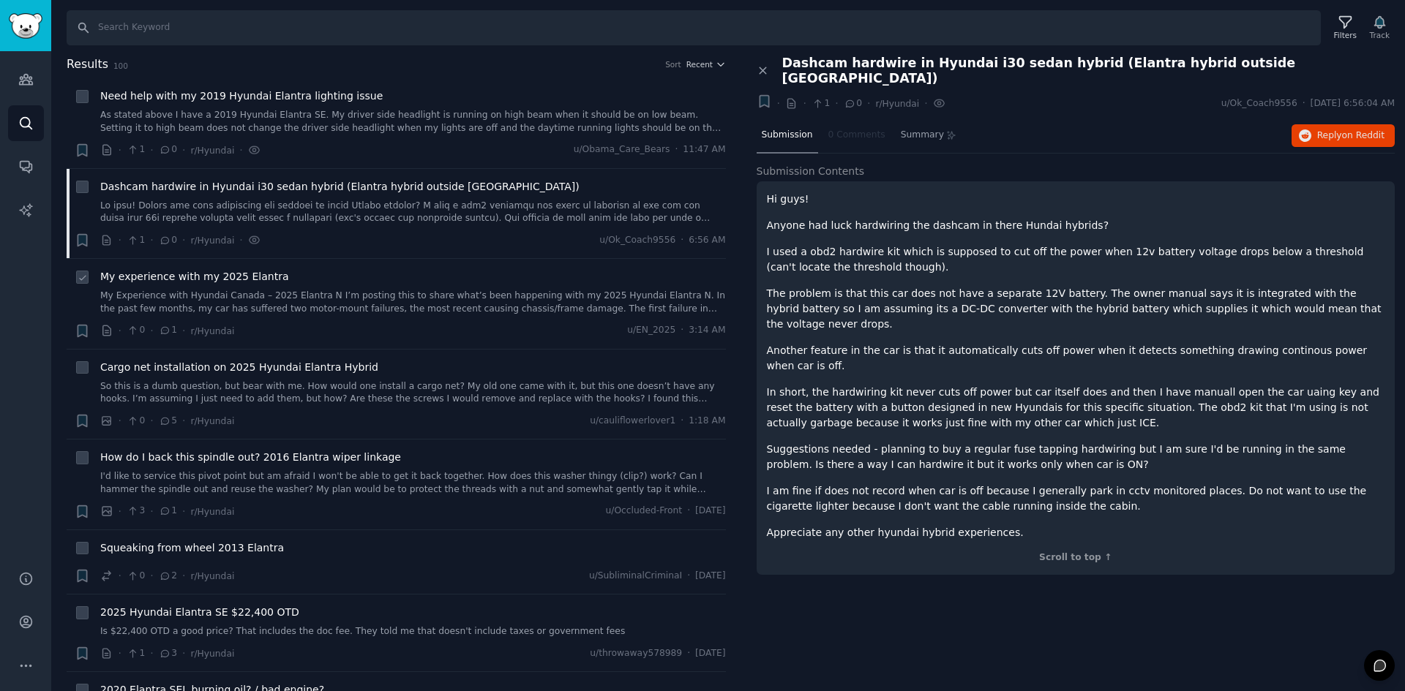
click at [175, 307] on link "My Experience with Hyundai Canada – 2025 Elantra N I’m posting this to share wh…" at bounding box center [413, 303] width 626 height 26
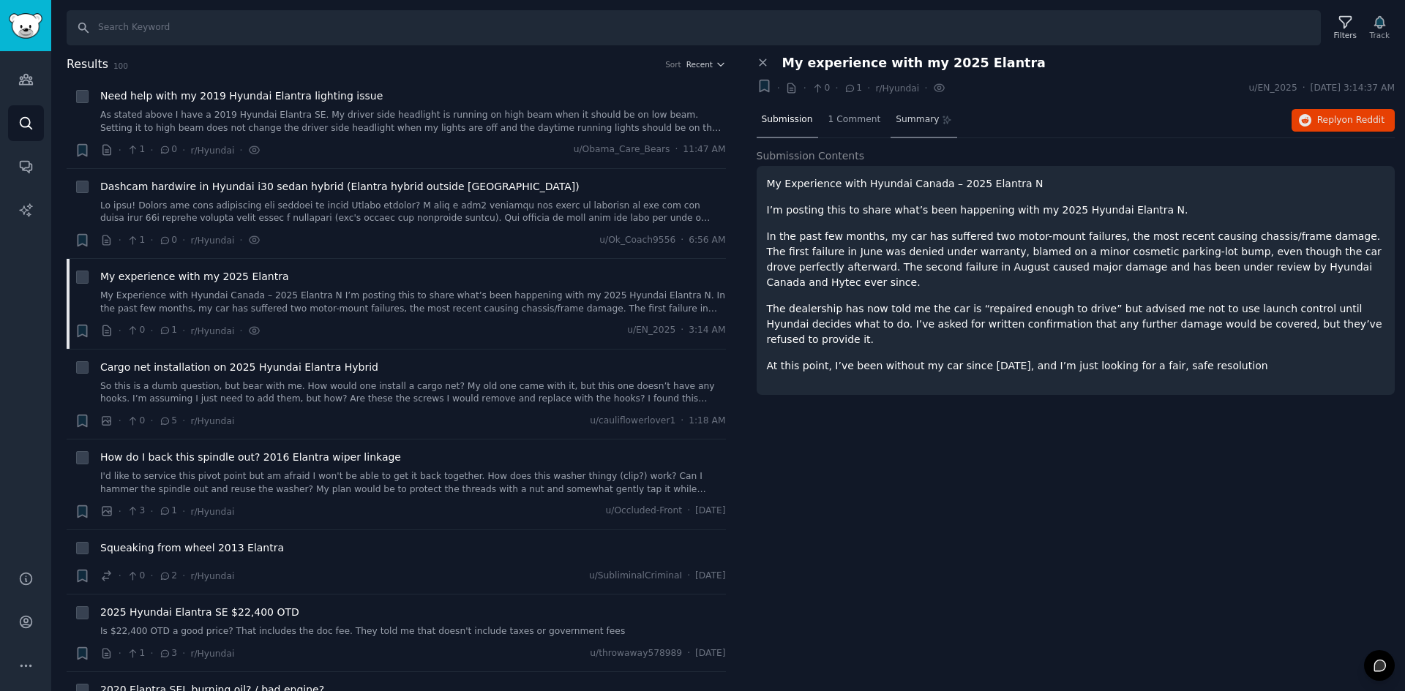
click at [896, 121] on span "Summary" at bounding box center [917, 119] width 43 height 13
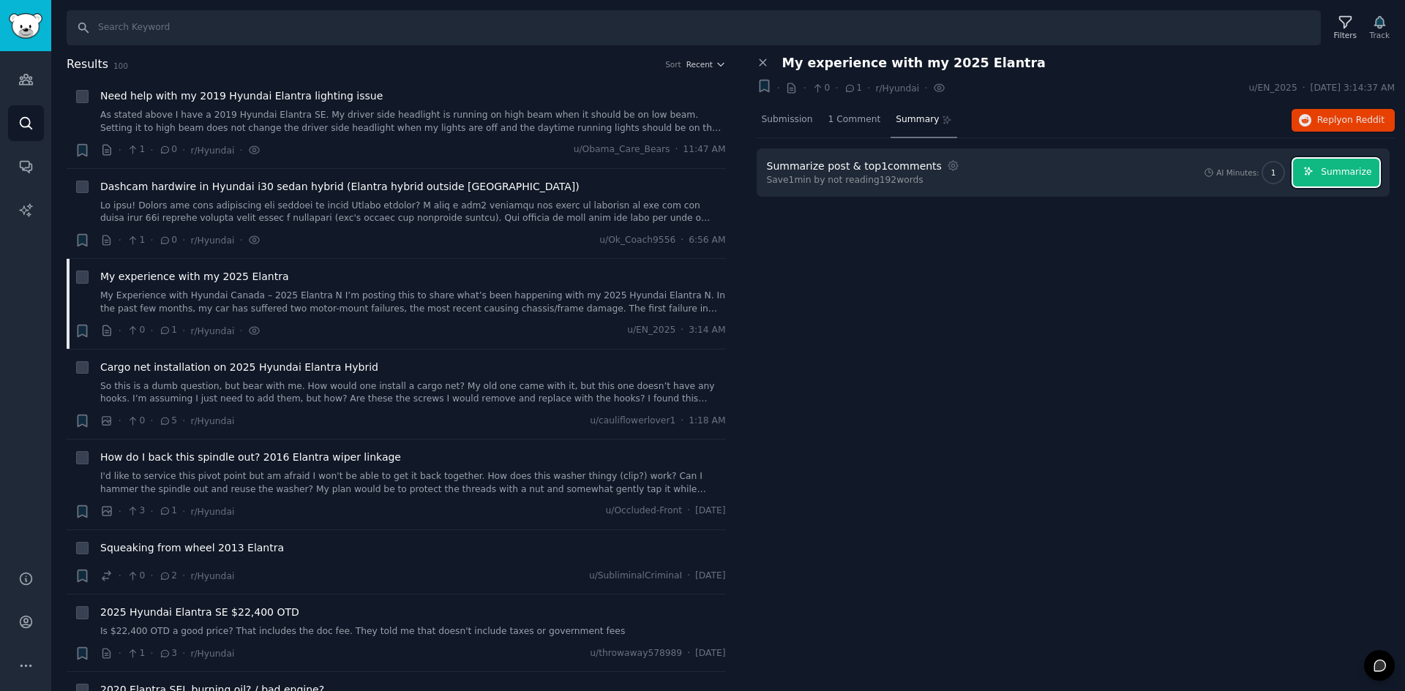
click at [1354, 179] on button "Summarize" at bounding box center [1336, 173] width 86 height 29
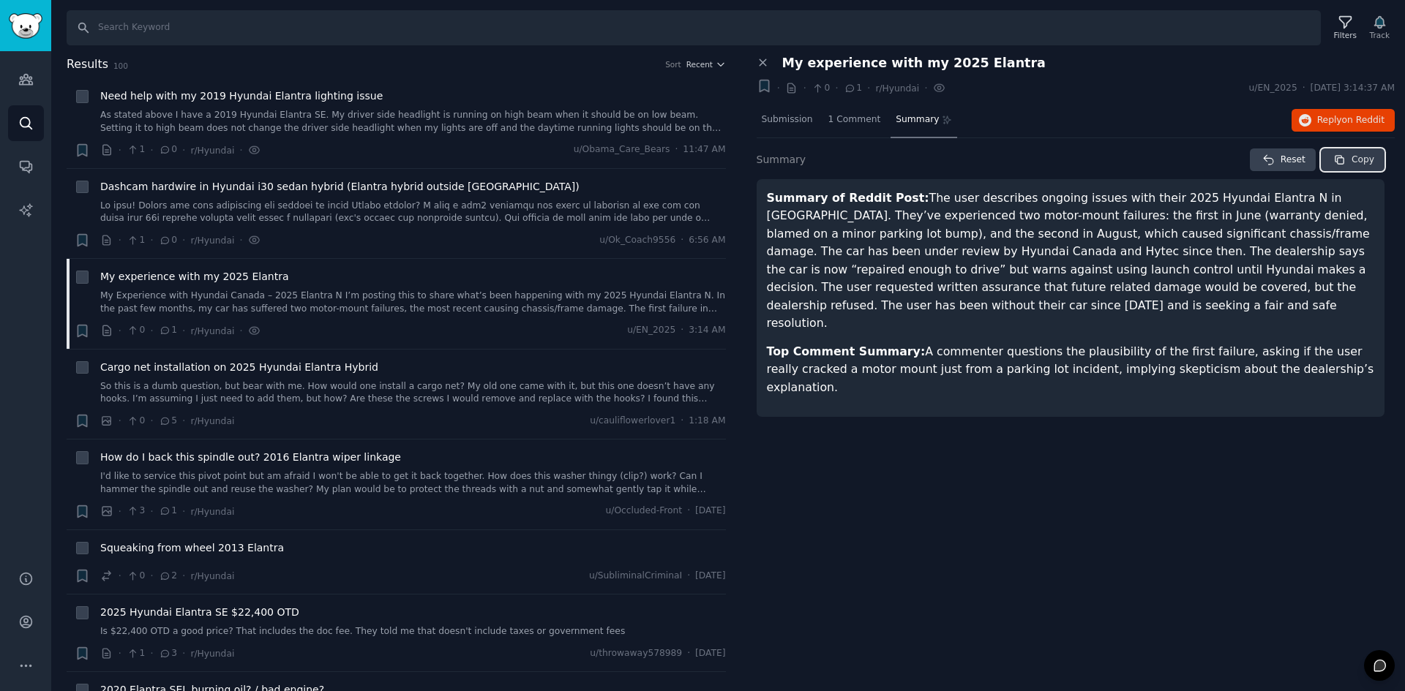
click at [1378, 162] on button "Copy" at bounding box center [1353, 160] width 64 height 23
click at [1344, 157] on icon "button" at bounding box center [1339, 159] width 9 height 9
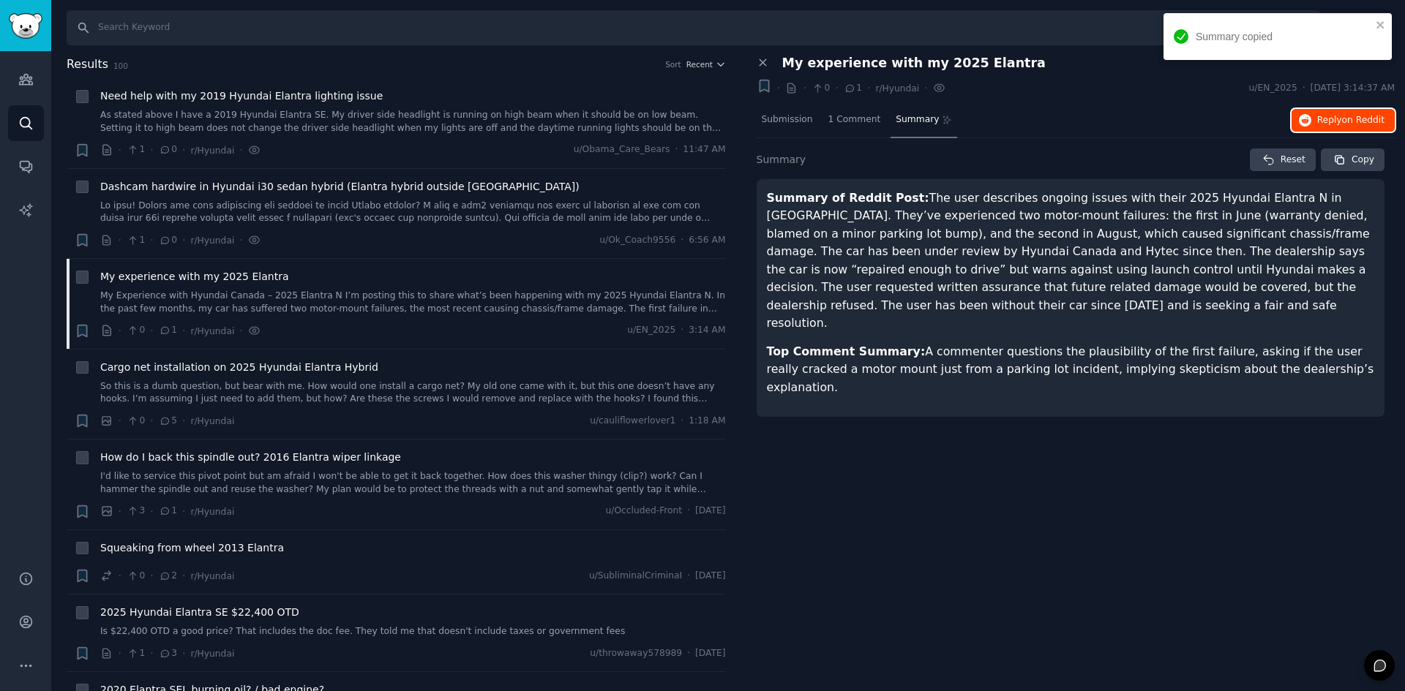
click at [1369, 122] on span "on Reddit" at bounding box center [1363, 120] width 42 height 10
